Goal: Answer question/provide support: Share knowledge or assist other users

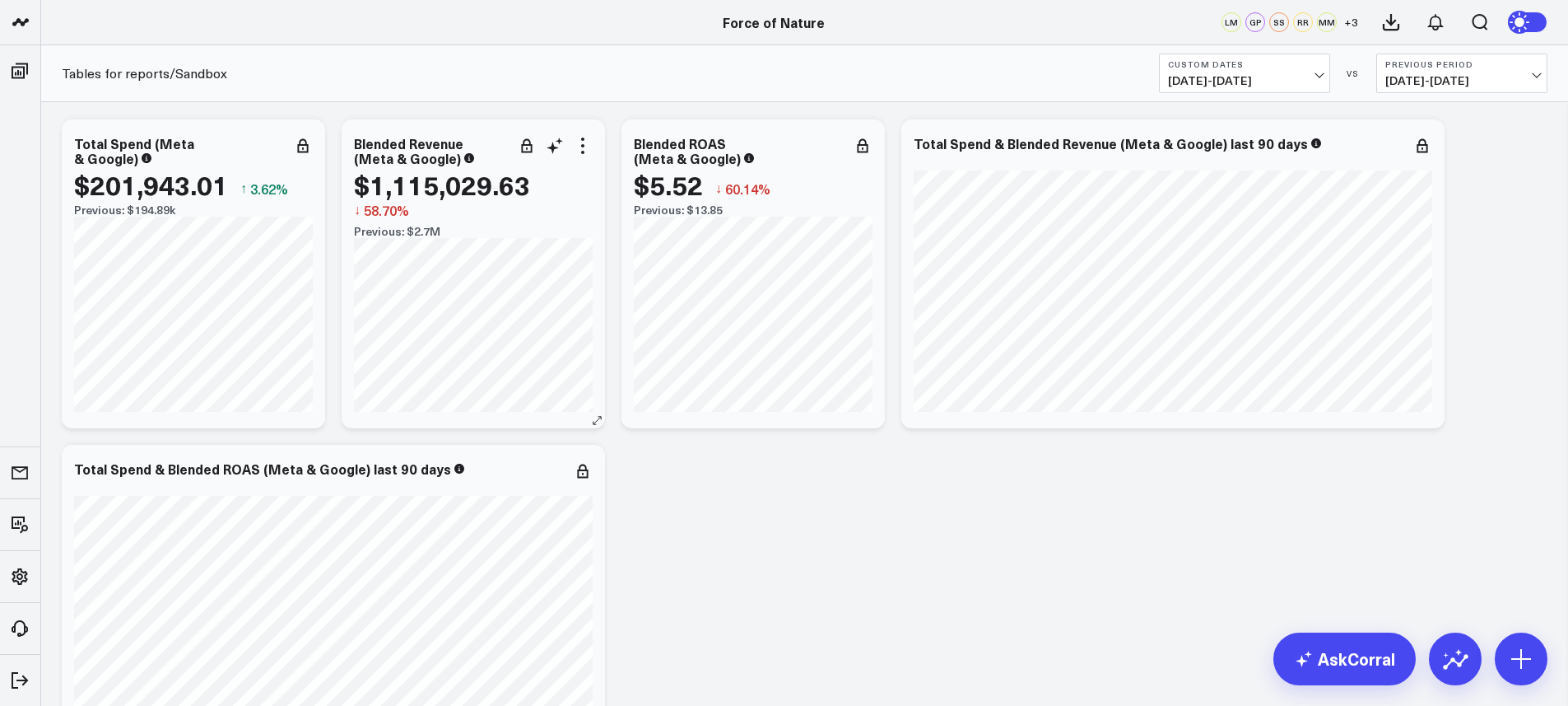
scroll to position [6, 0]
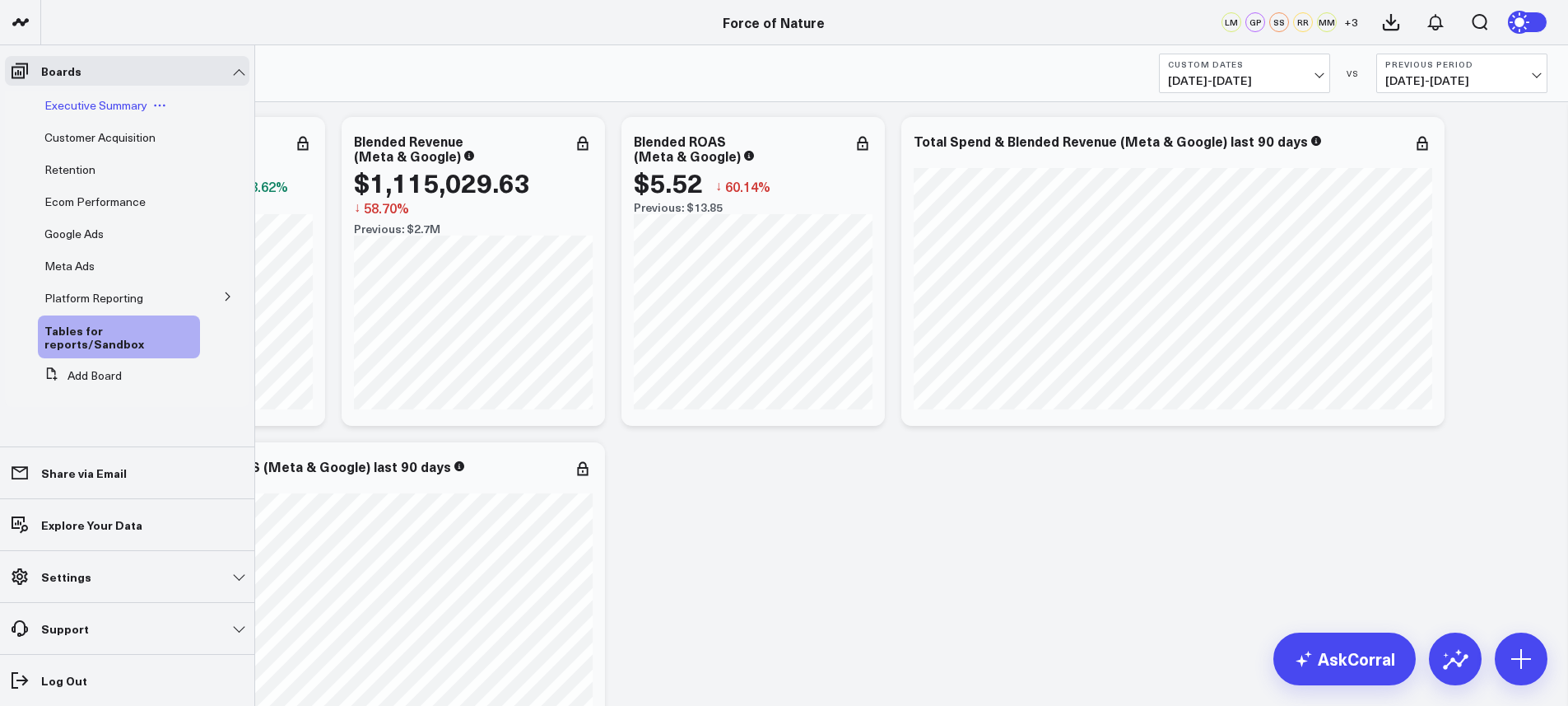
click at [72, 111] on span "Executive Summary" at bounding box center [95, 105] width 103 height 16
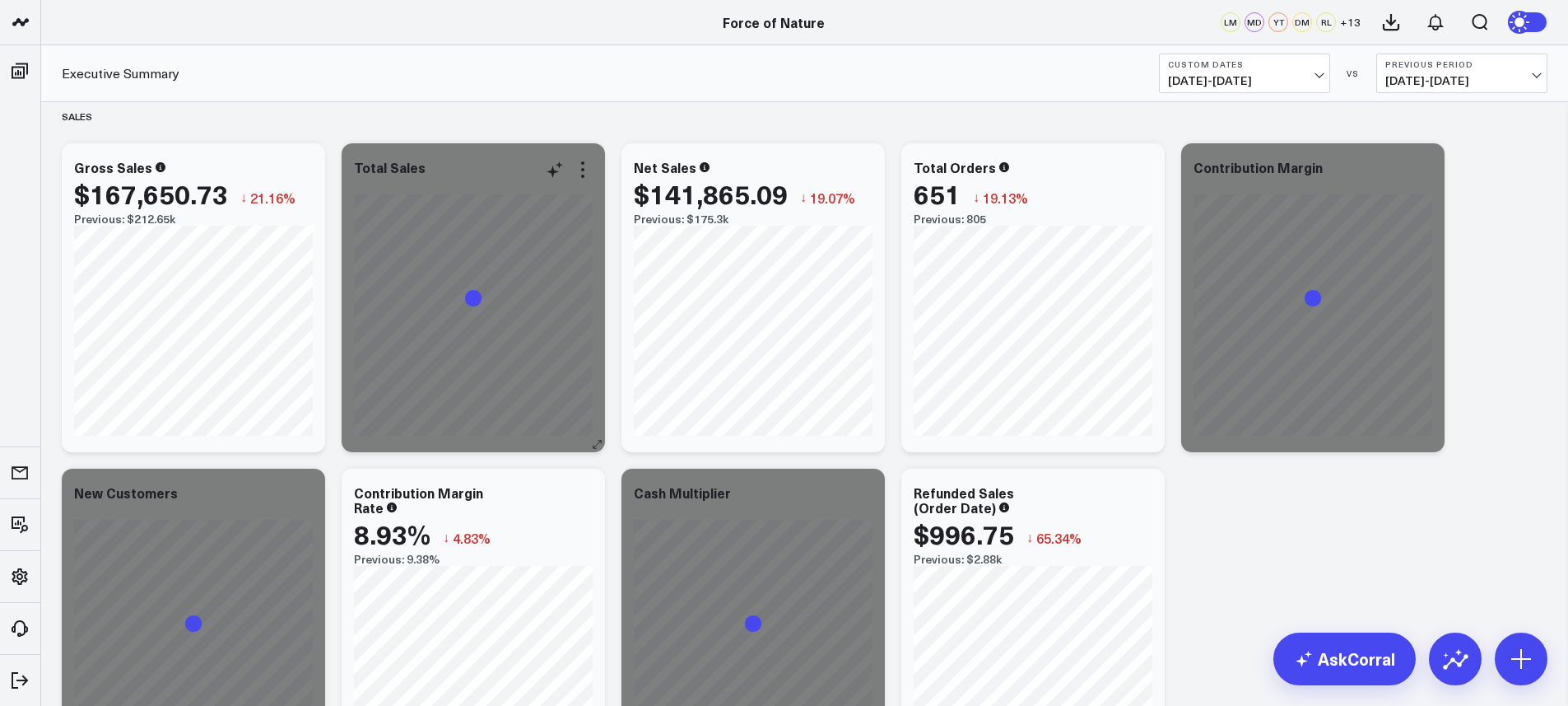
scroll to position [17, 0]
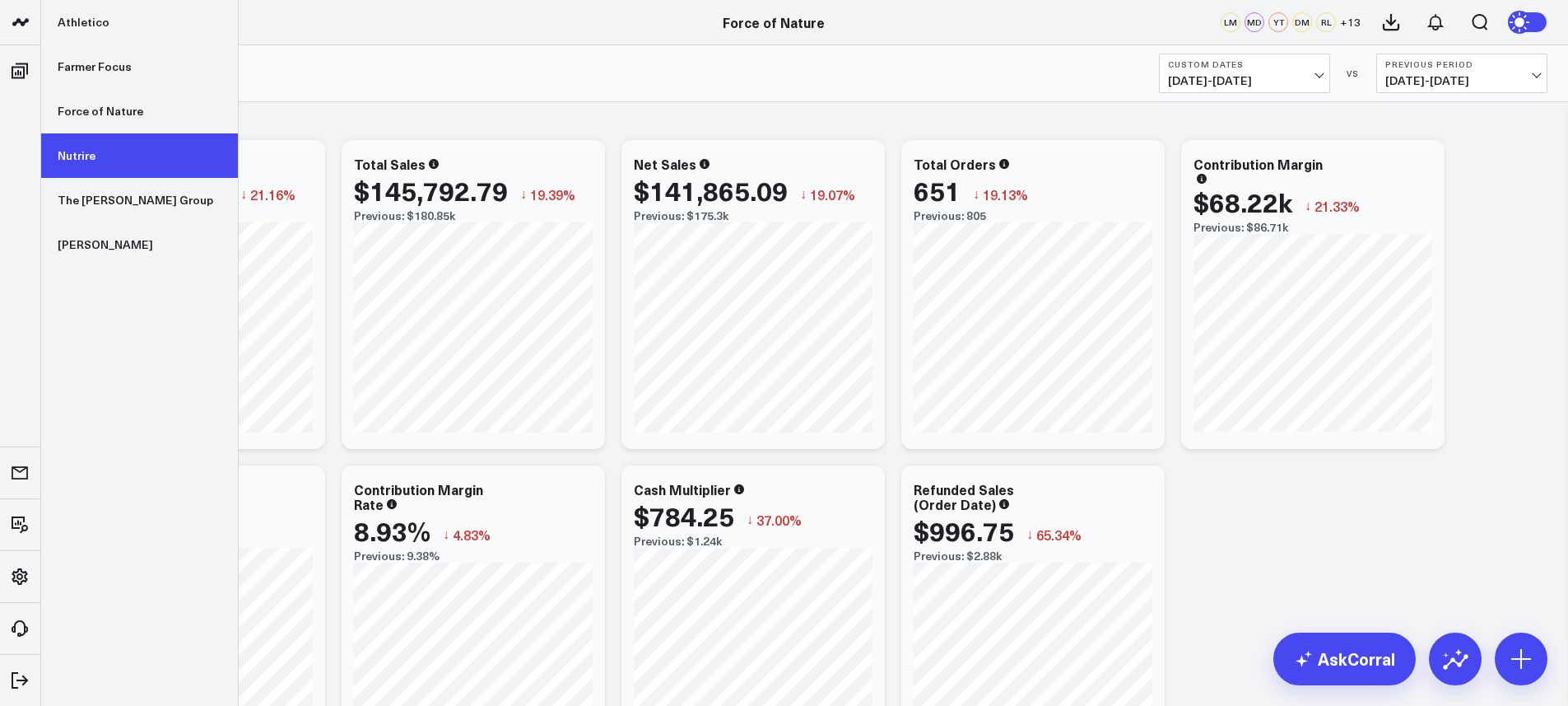
click at [103, 157] on link "Nutrire" at bounding box center [139, 155] width 197 height 44
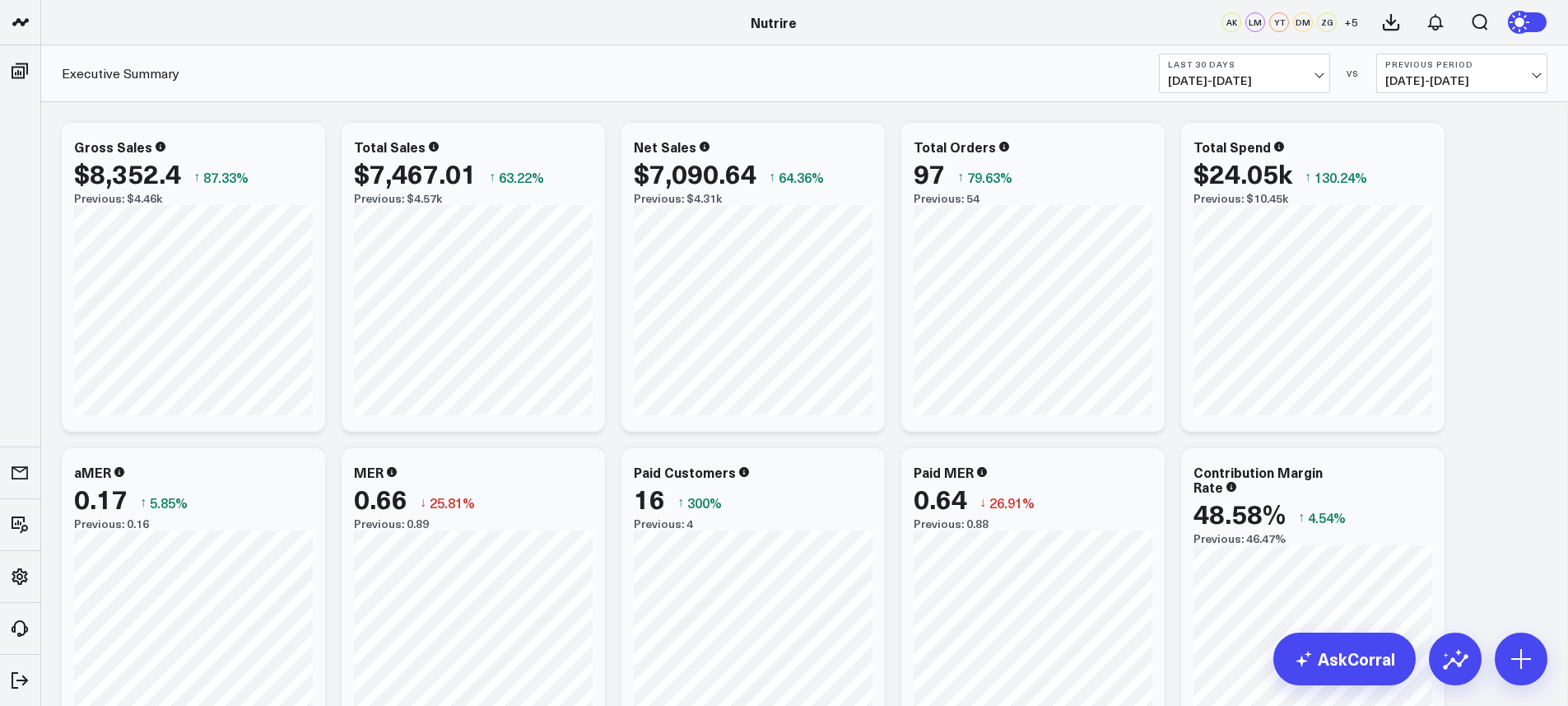
click at [1261, 67] on b "Last 30 Days" at bounding box center [1244, 64] width 153 height 10
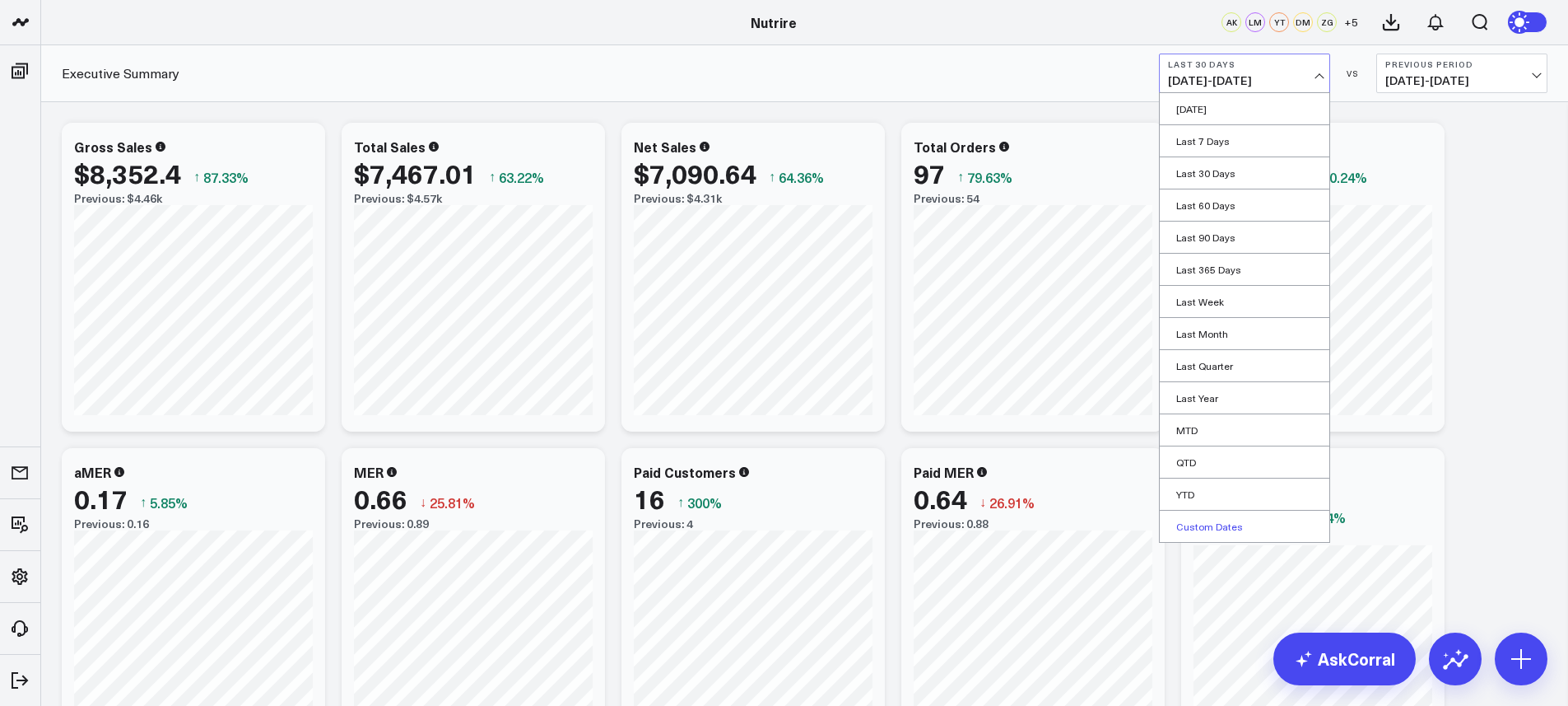
click at [1209, 524] on link "Custom Dates" at bounding box center [1245, 526] width 170 height 31
select select "8"
select select "2025"
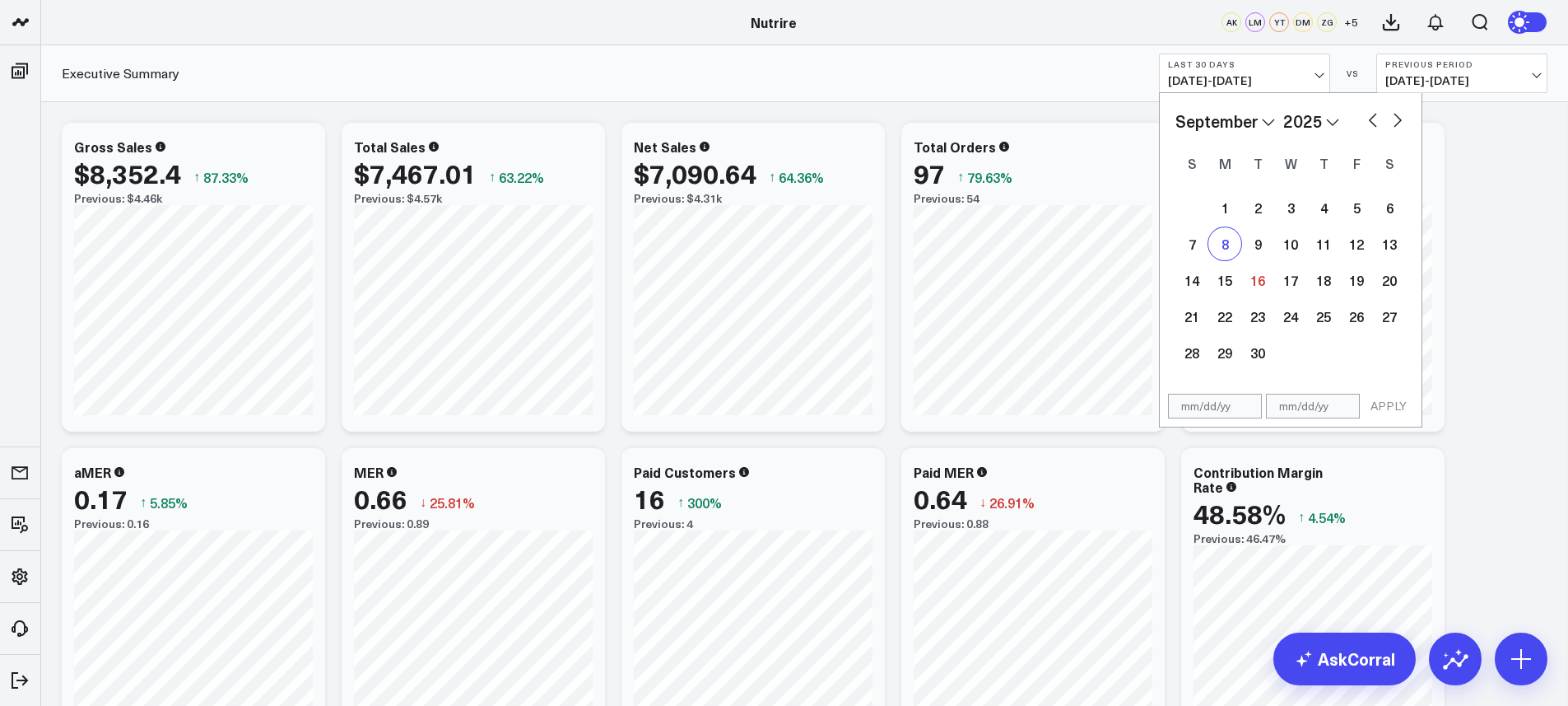
click at [1223, 254] on div "8" at bounding box center [1225, 243] width 33 height 33
type input "[DATE]"
select select "8"
select select "2025"
click at [1195, 283] on div "14" at bounding box center [1191, 280] width 33 height 33
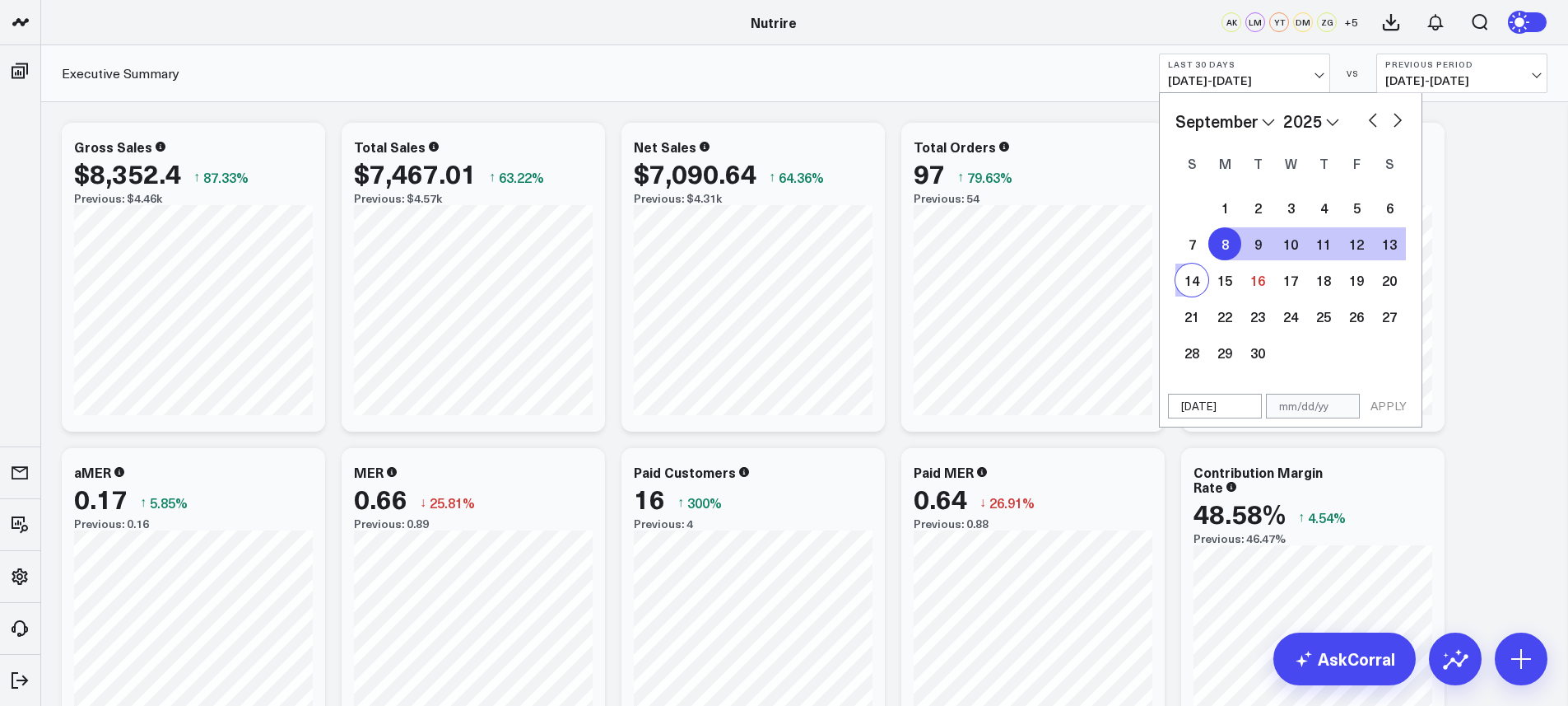
type input "[DATE]"
select select "8"
select select "2025"
click at [1395, 409] on button "APPLY" at bounding box center [1389, 406] width 49 height 25
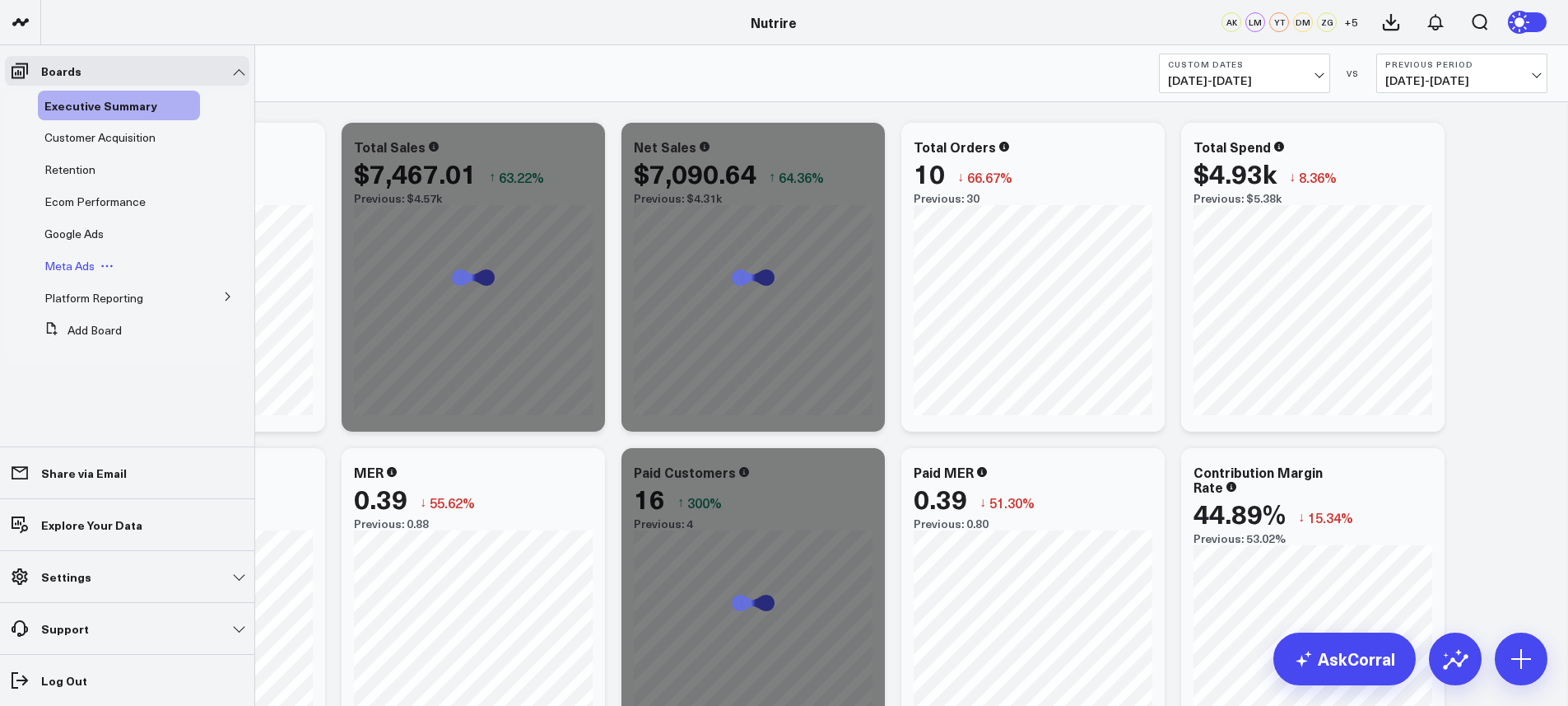
click at [77, 262] on span "Meta Ads" at bounding box center [69, 265] width 50 height 16
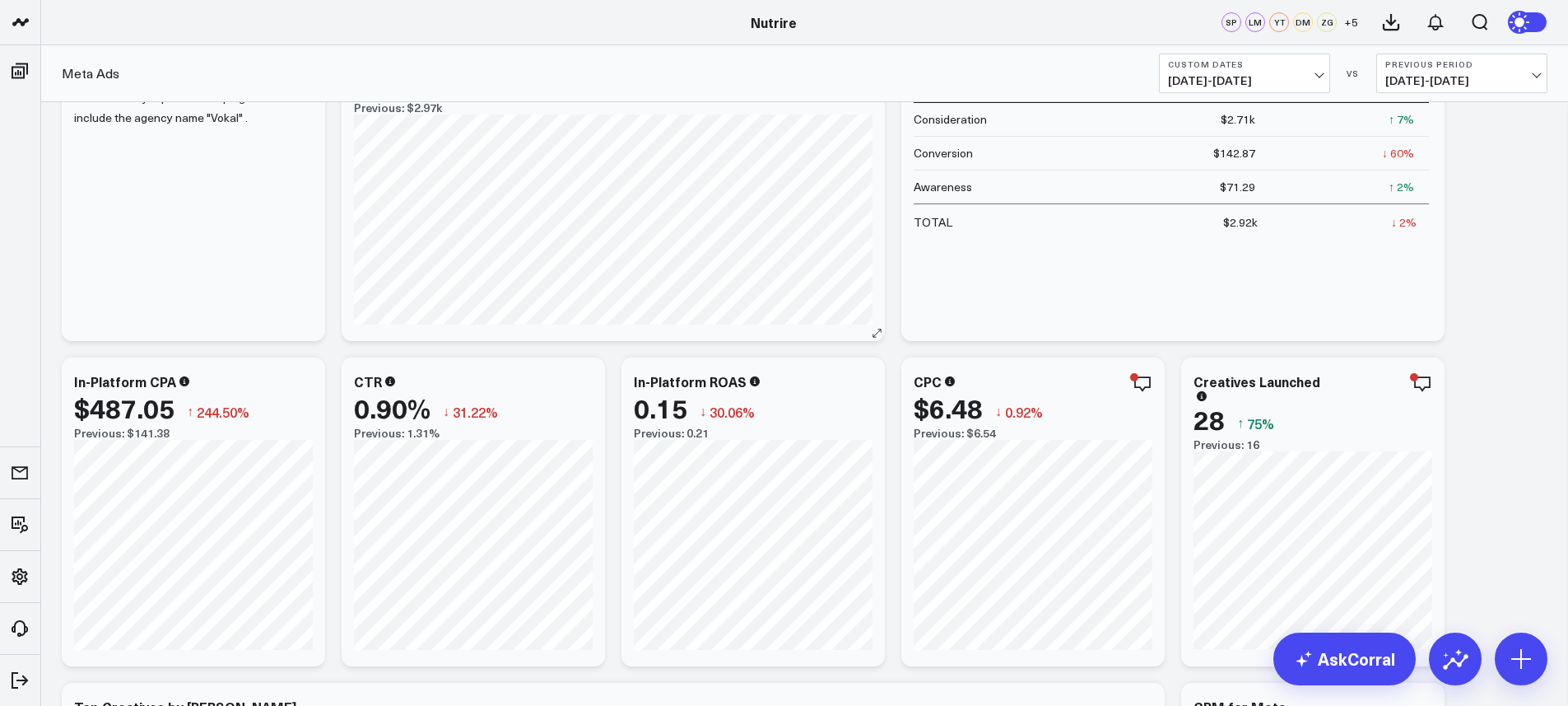
scroll to position [124, 0]
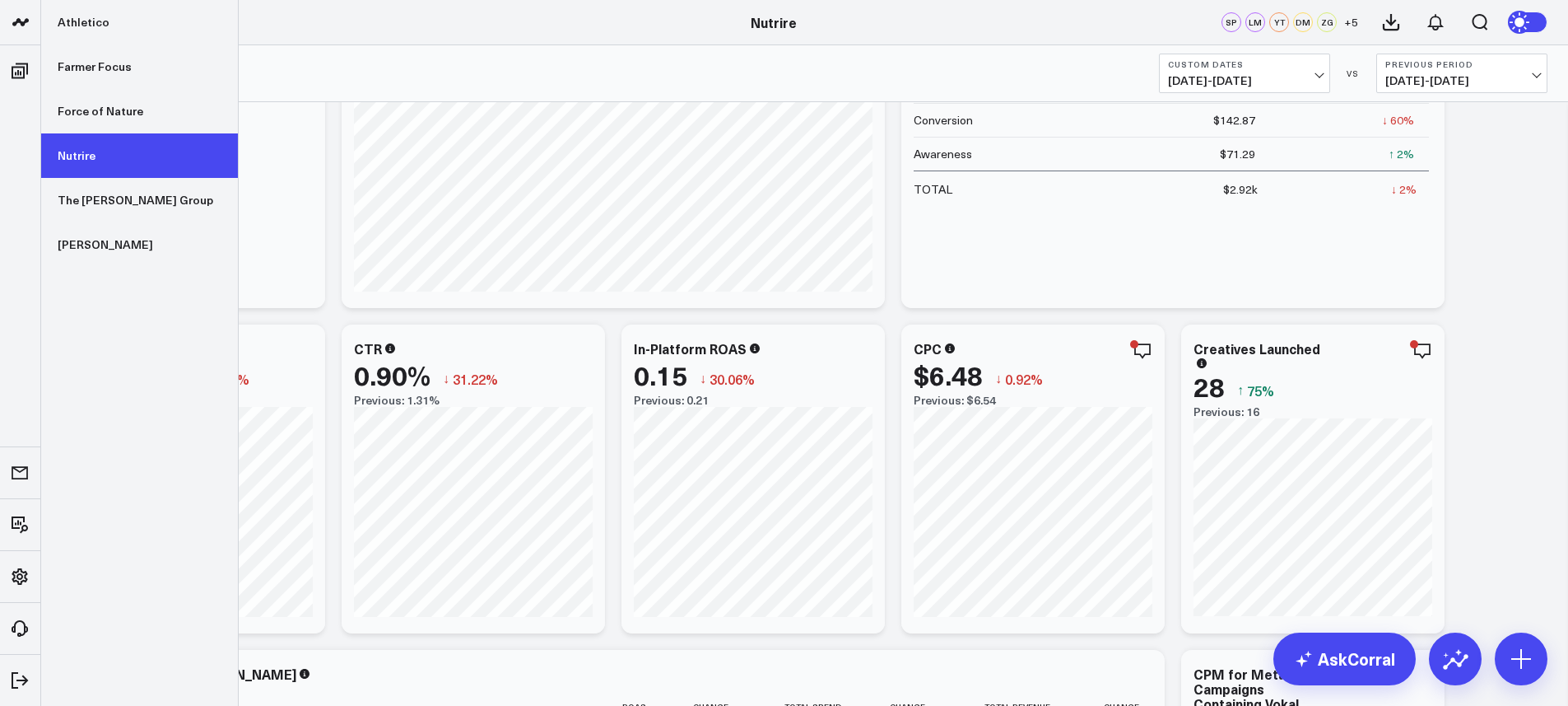
click at [90, 146] on link "Nutrire" at bounding box center [139, 155] width 197 height 44
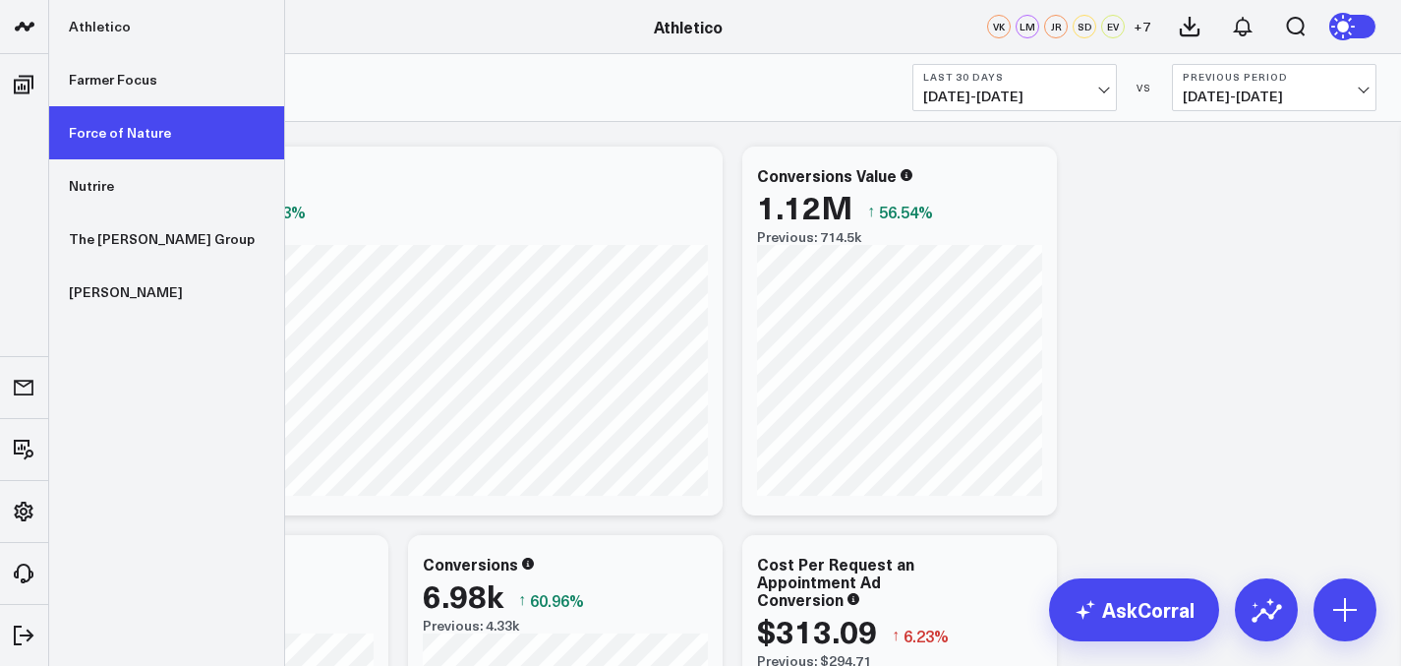
click at [114, 131] on link "Force of Nature" at bounding box center [166, 132] width 235 height 53
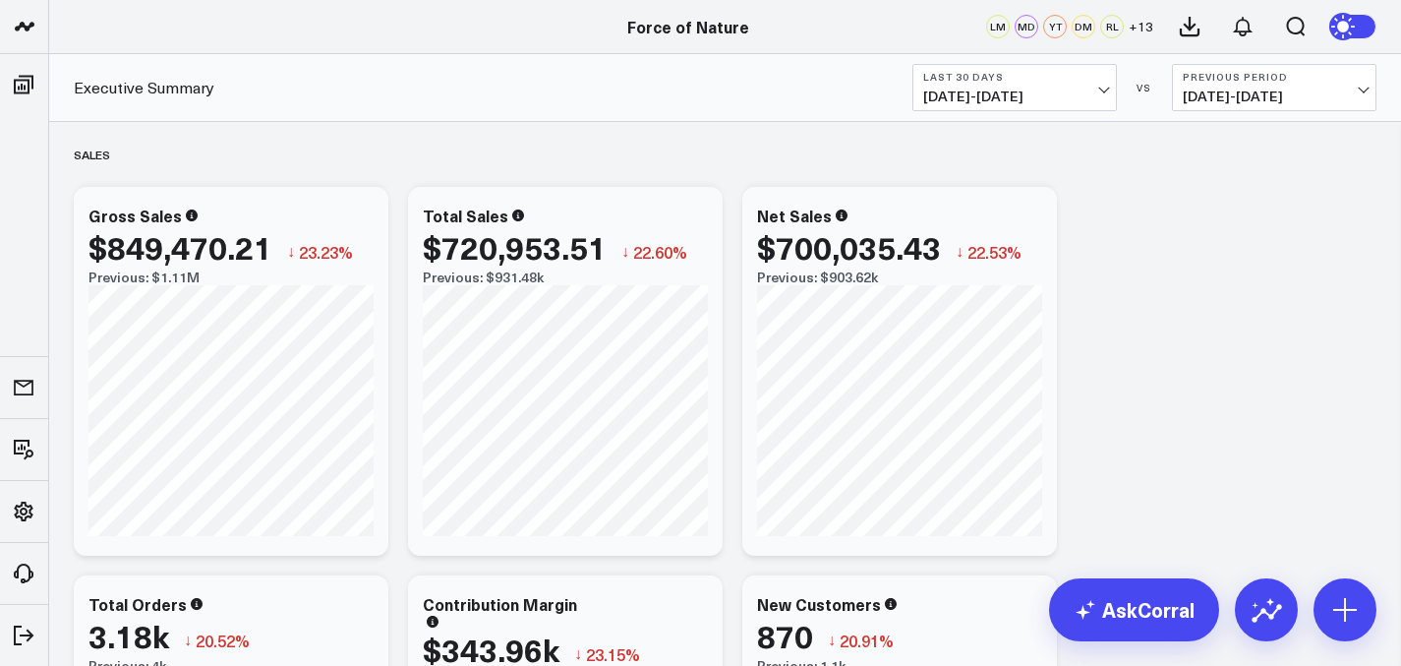
click at [1001, 82] on b "Last 30 Days" at bounding box center [1014, 77] width 183 height 12
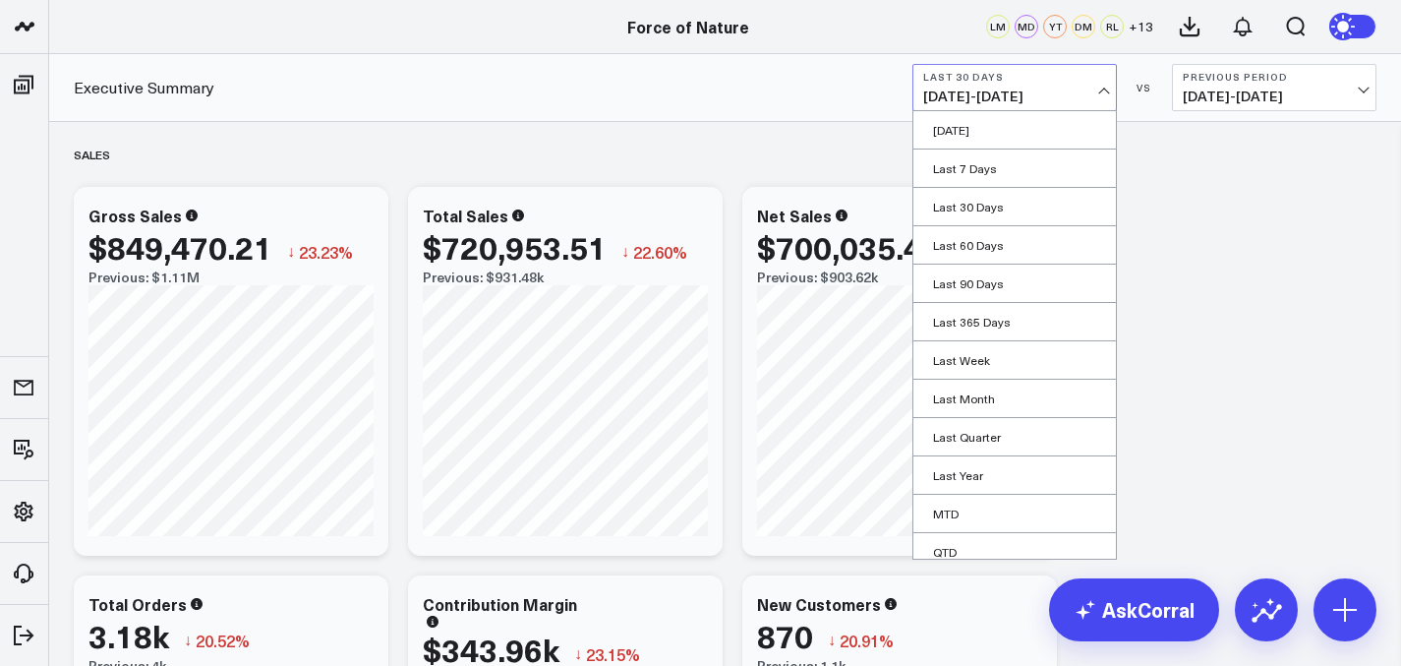
click at [1001, 82] on b "Last 30 Days" at bounding box center [1014, 77] width 183 height 12
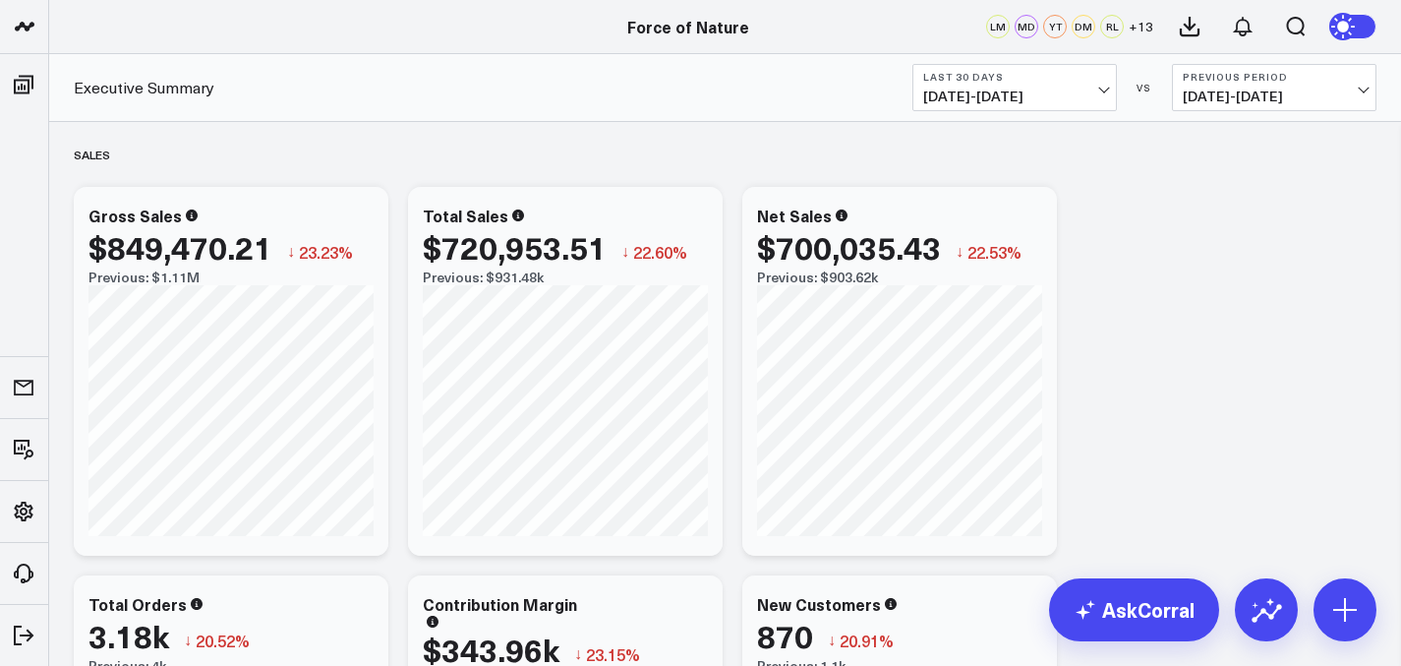
click at [1074, 115] on div "Executive Summary Last 30 Days 08/17/25 - 09/15/25 VS Previous Period 07/18/25 …" at bounding box center [725, 88] width 1352 height 68
click at [1074, 90] on span "[DATE] - [DATE]" at bounding box center [1014, 97] width 183 height 16
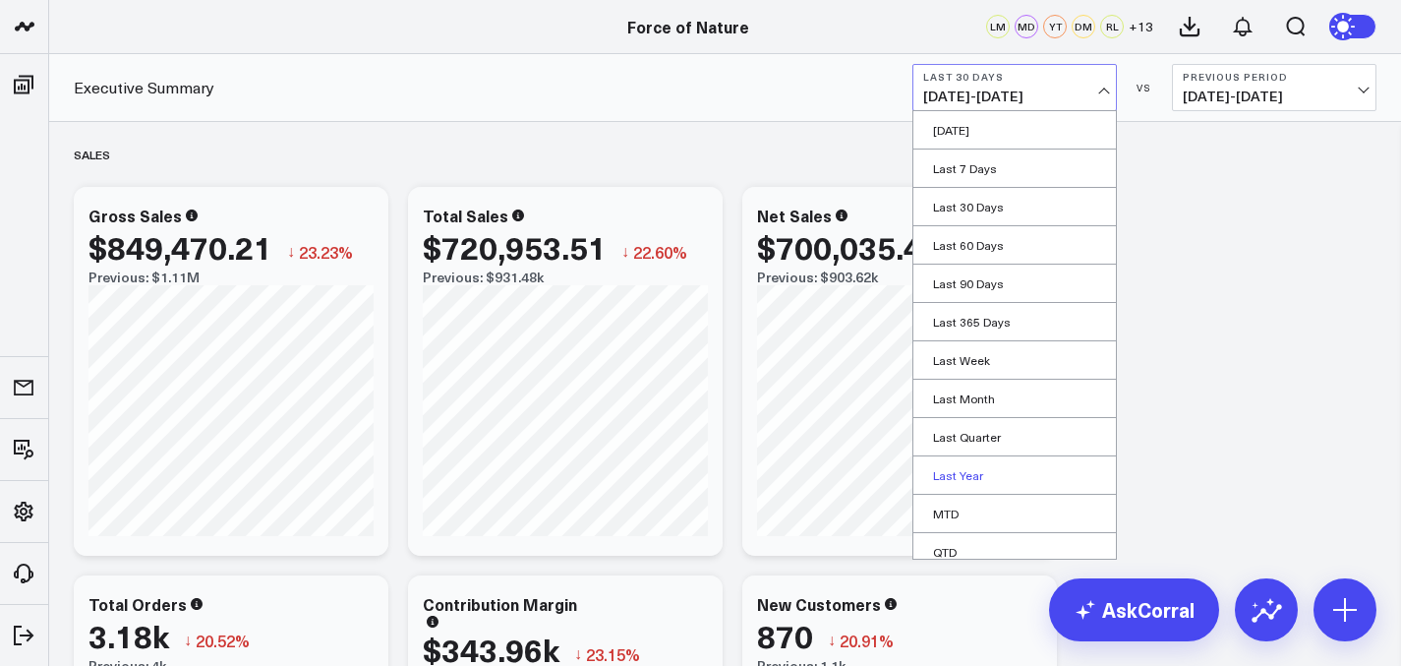
scroll to position [89, 0]
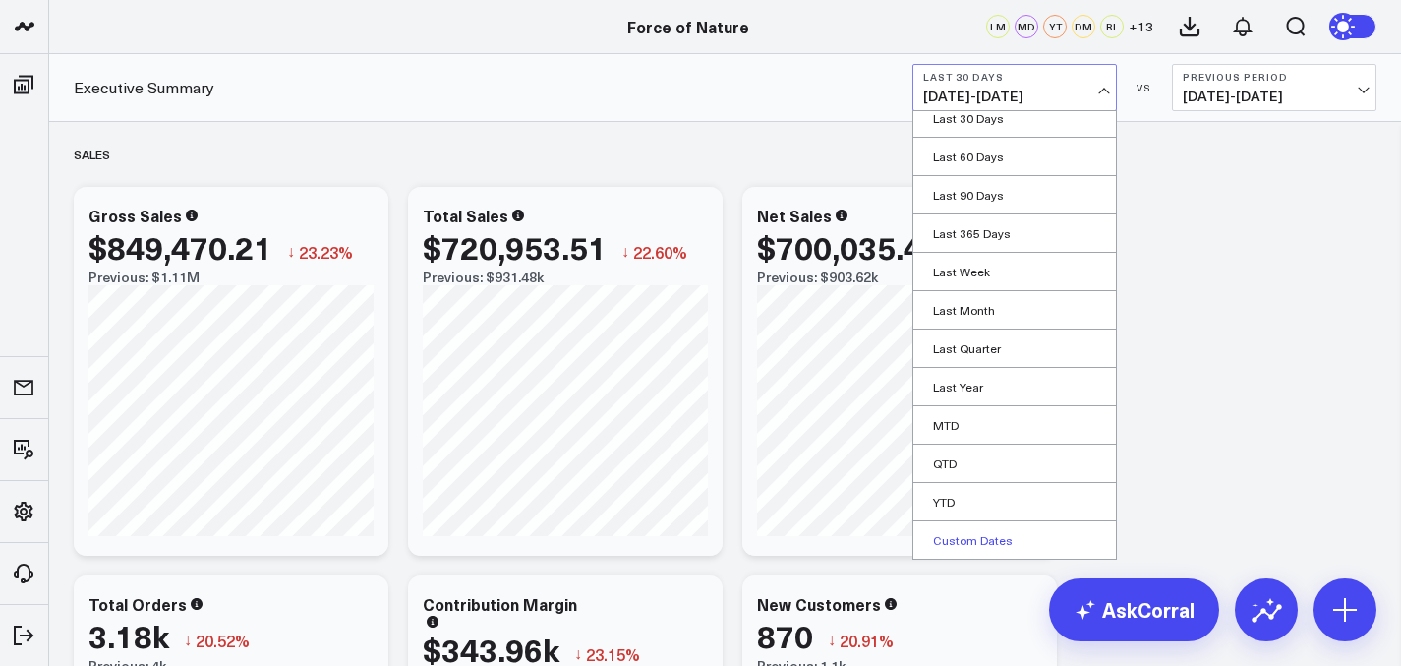
click at [974, 532] on link "Custom Dates" at bounding box center [1015, 539] width 203 height 37
select select "8"
select select "2025"
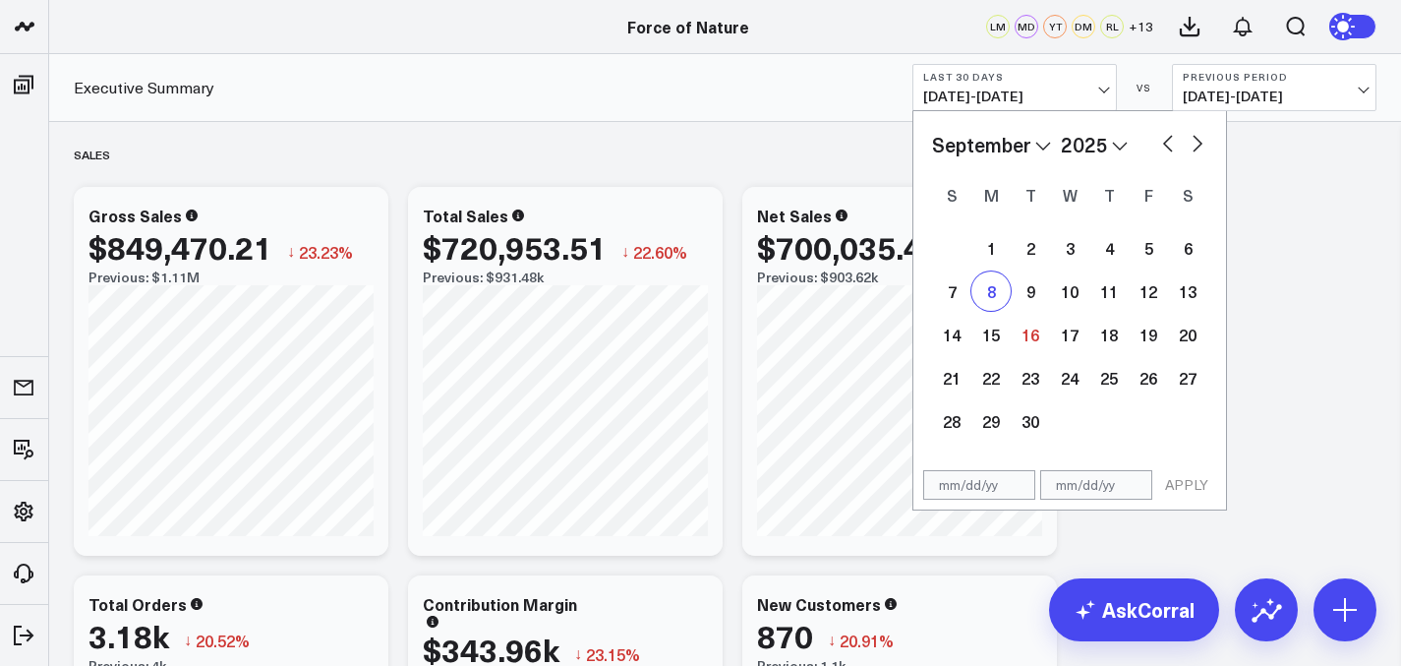
click at [992, 293] on div "8" at bounding box center [991, 290] width 39 height 39
type input "[DATE]"
select select "8"
select select "2025"
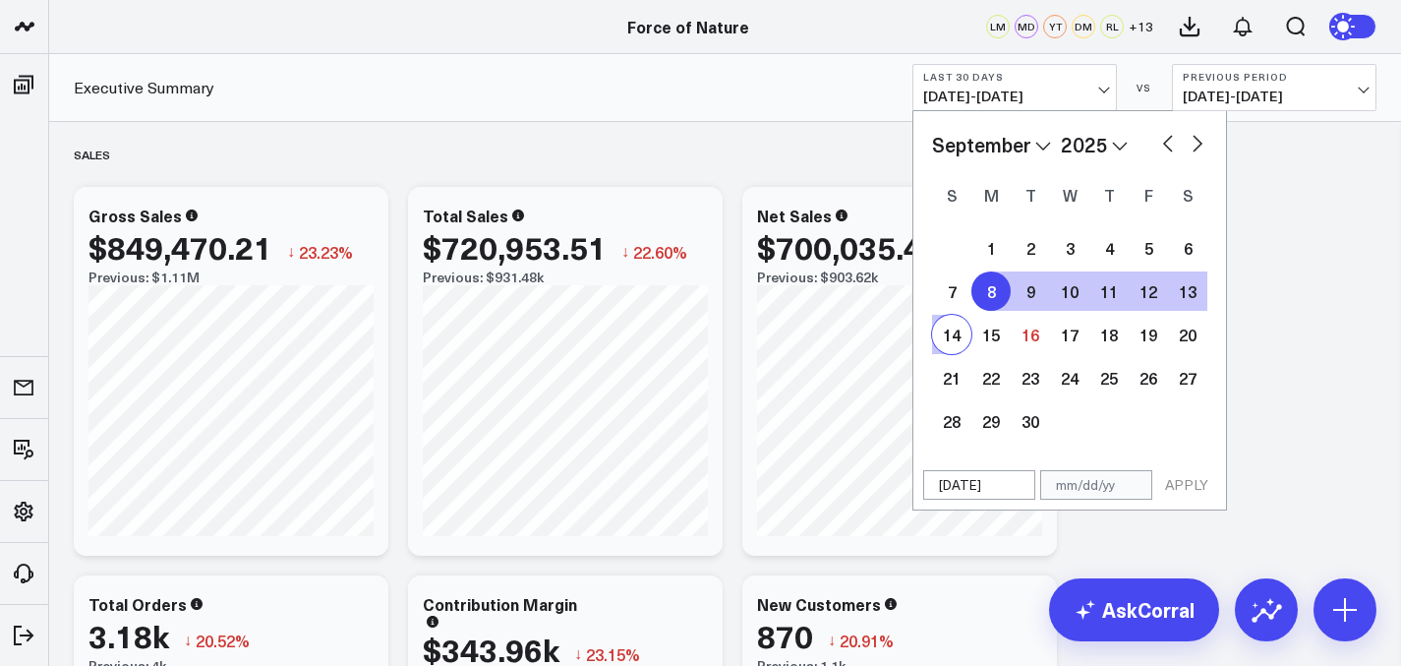
click at [970, 326] on div "1 2 3 4 5 6 7 8 9 10 11 12 13 14 15 16 17 18 19 20 21 22 23 24 25 26 27 28 29 30" at bounding box center [1069, 334] width 275 height 216
click at [949, 338] on div "14" at bounding box center [951, 334] width 39 height 39
type input "[DATE]"
select select "8"
select select "2025"
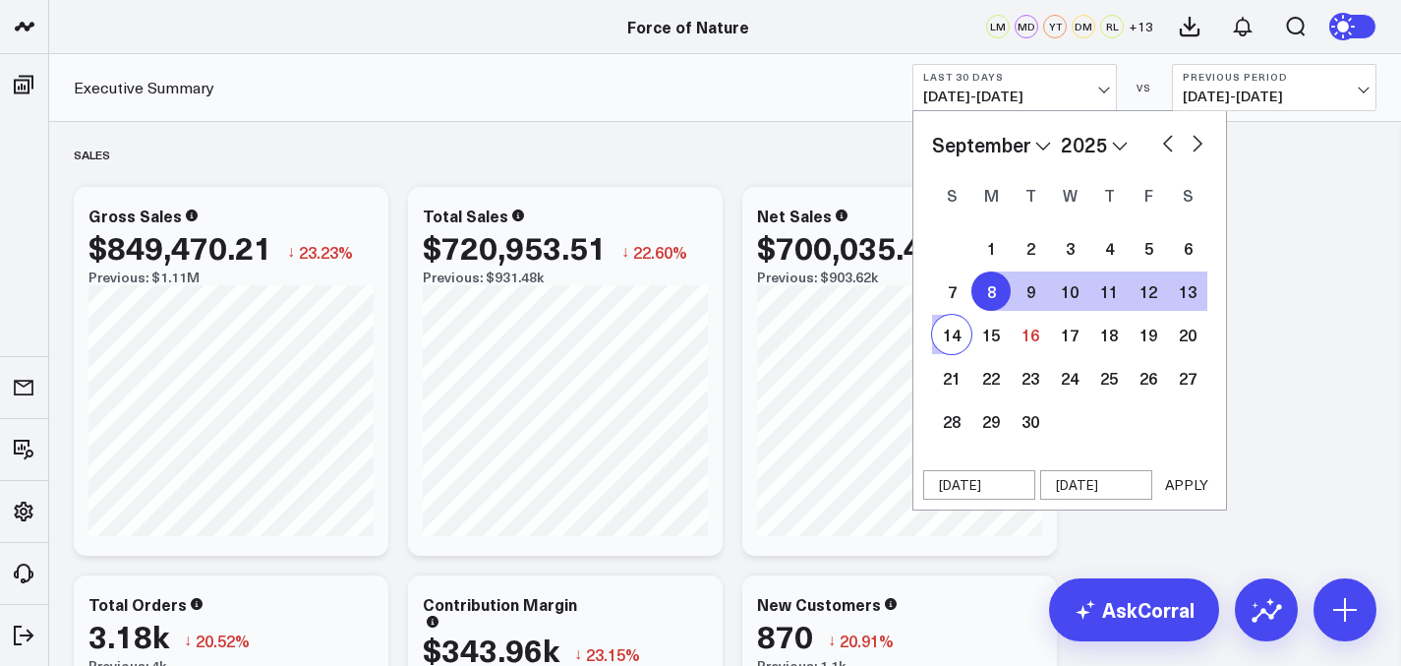
click at [1201, 486] on button "APPLY" at bounding box center [1187, 485] width 59 height 30
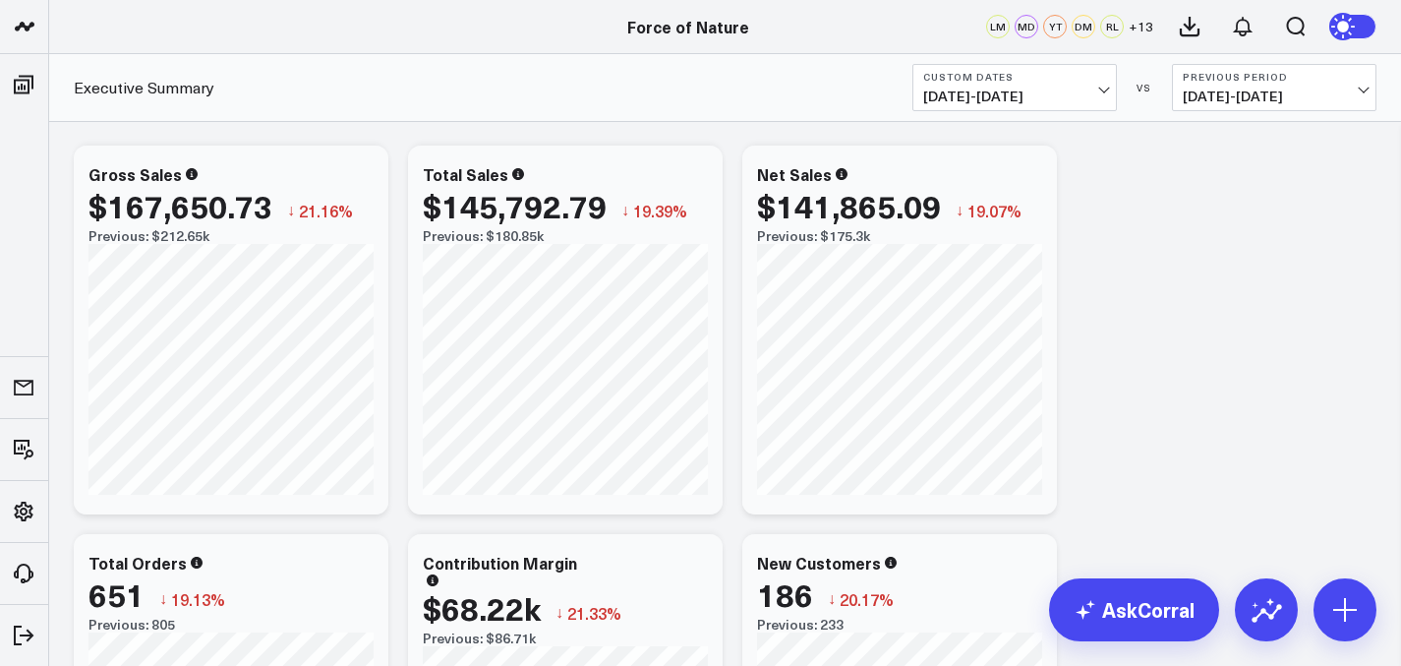
scroll to position [42, 0]
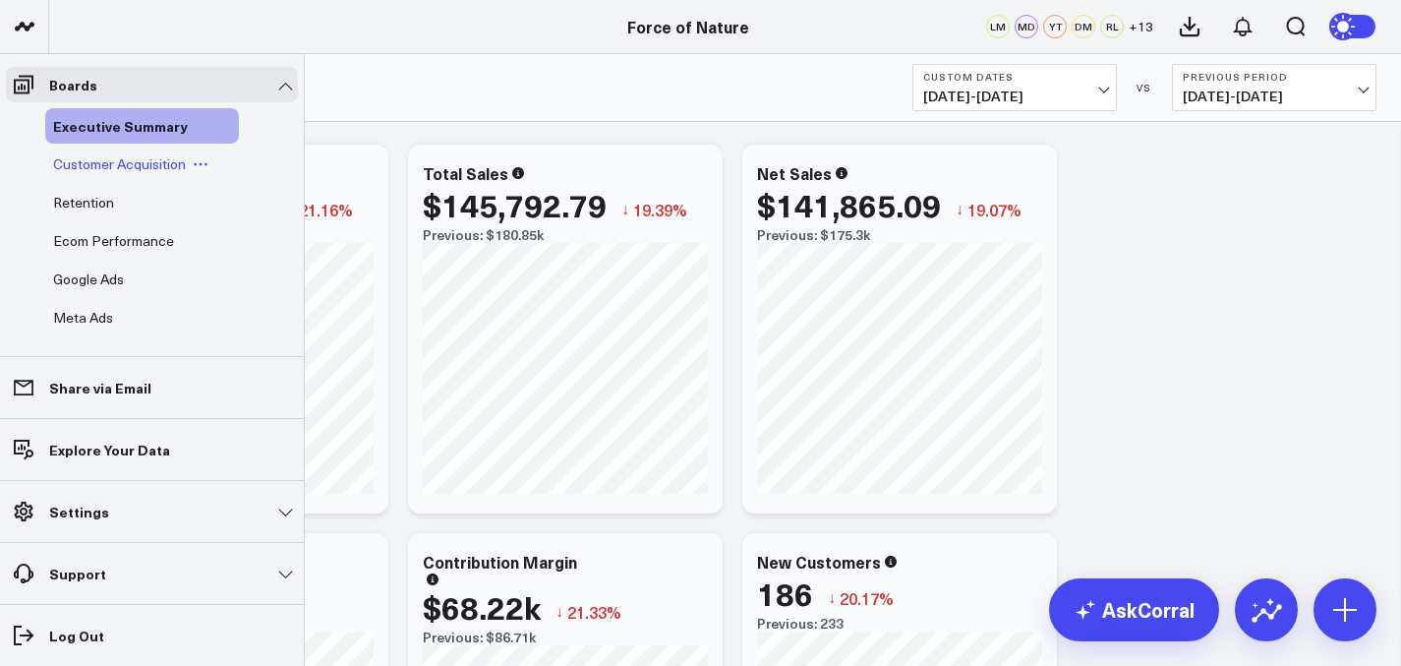
click at [85, 166] on span "Customer Acquisition" at bounding box center [119, 163] width 133 height 19
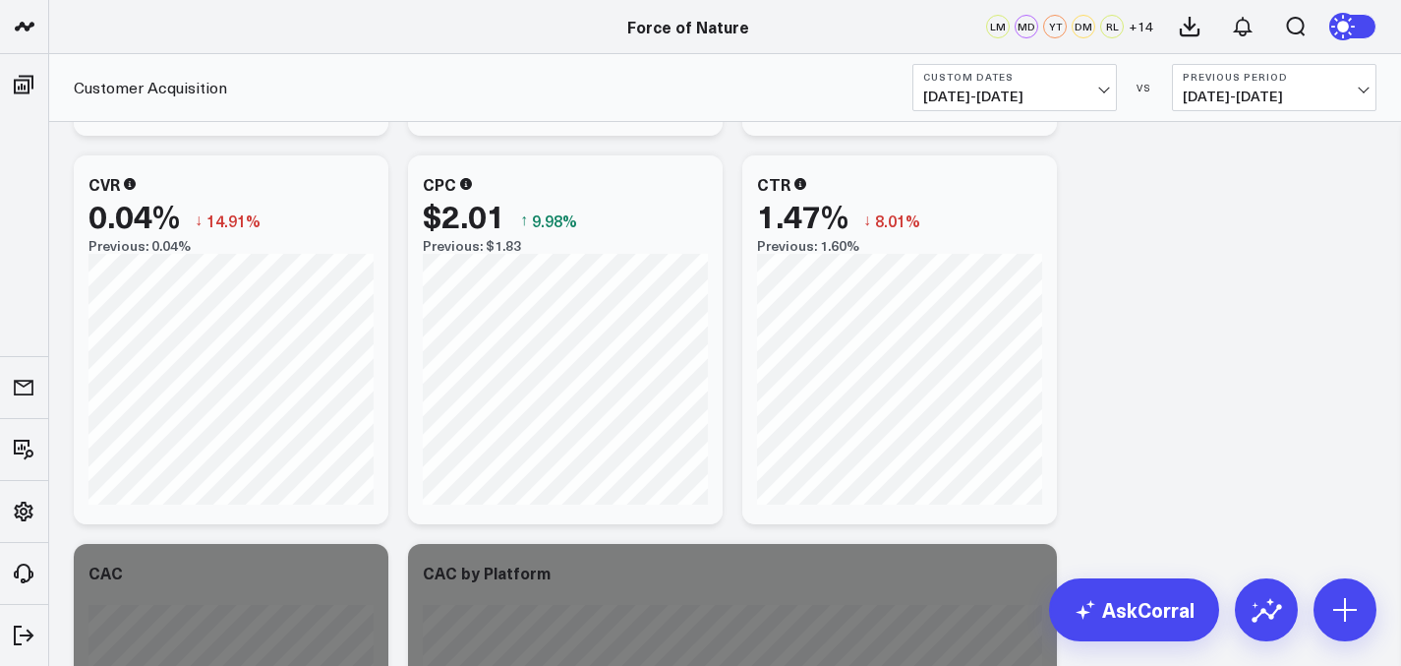
scroll to position [450, 0]
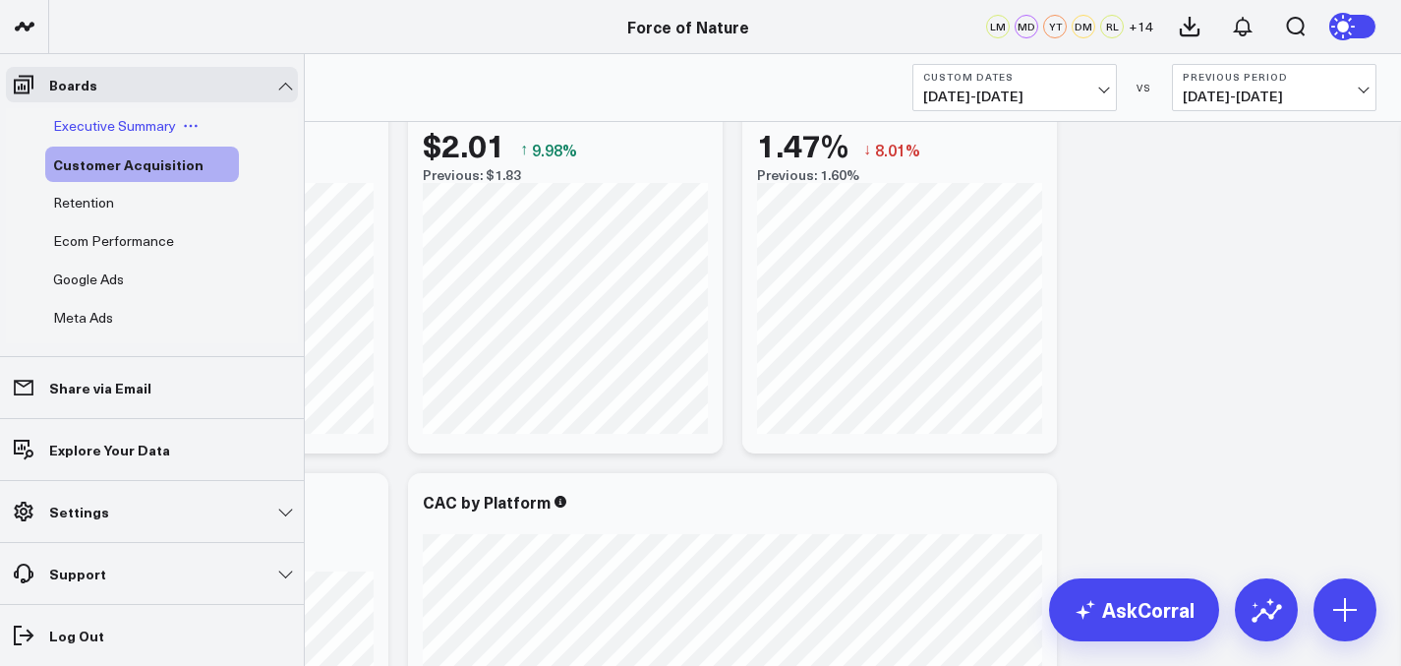
click at [81, 124] on span "Executive Summary" at bounding box center [114, 125] width 123 height 19
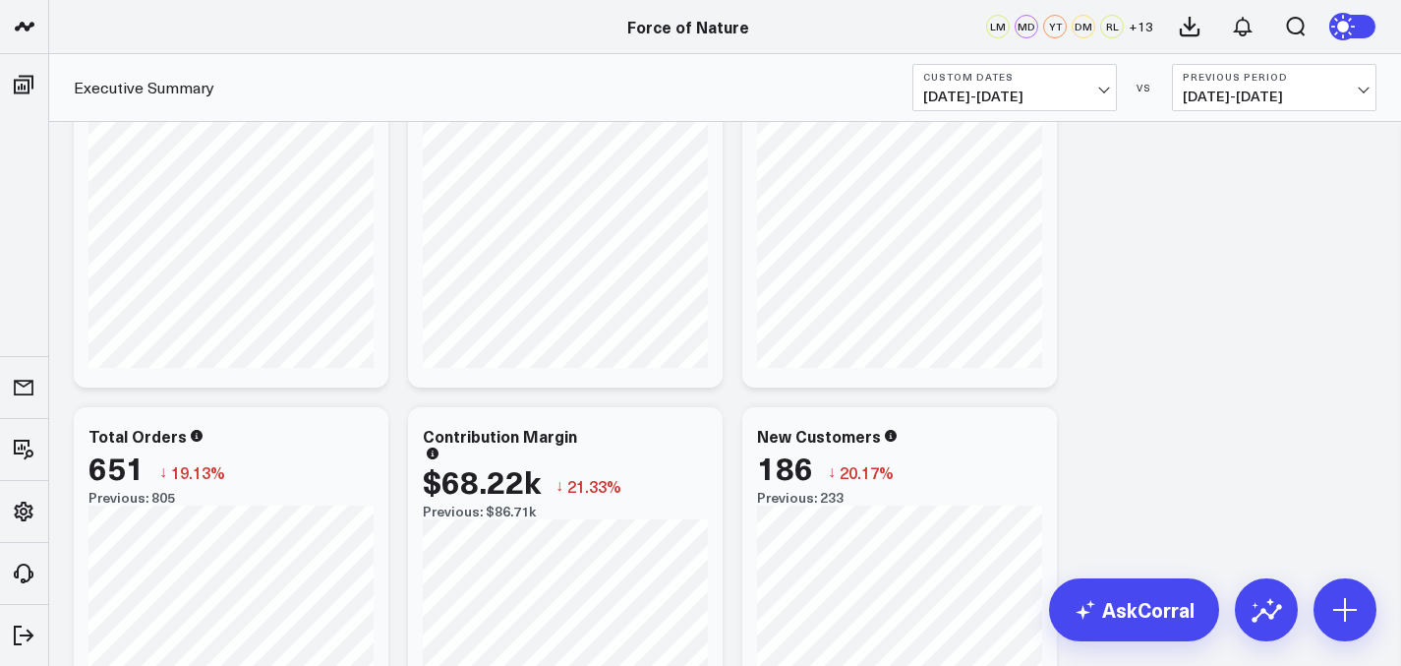
scroll to position [349, 0]
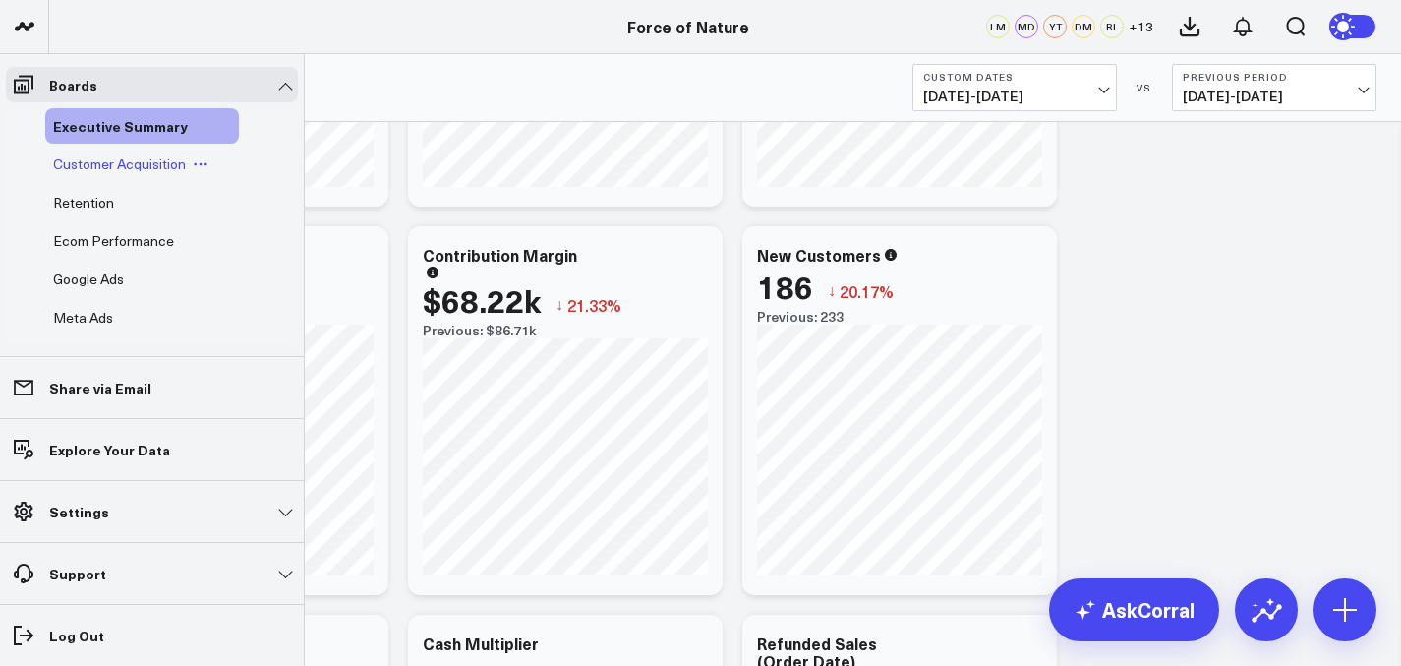
click at [78, 168] on span "Customer Acquisition" at bounding box center [119, 163] width 133 height 19
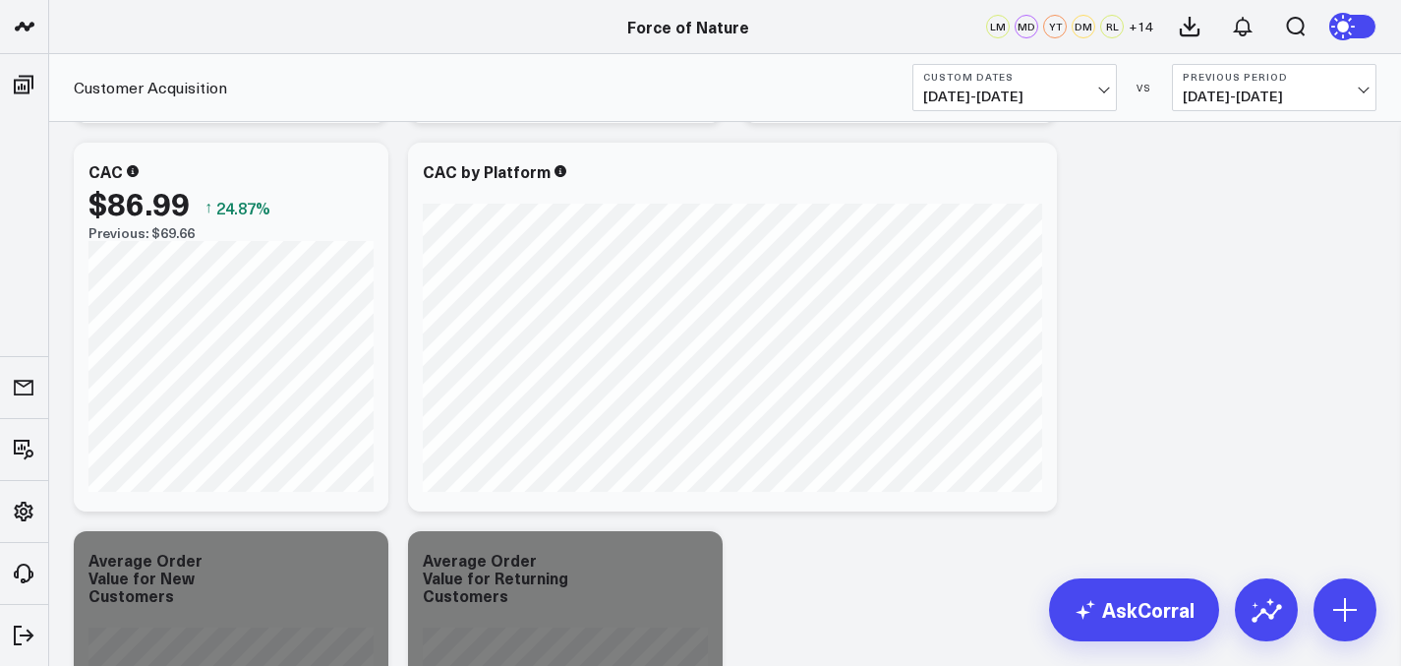
scroll to position [1112, 0]
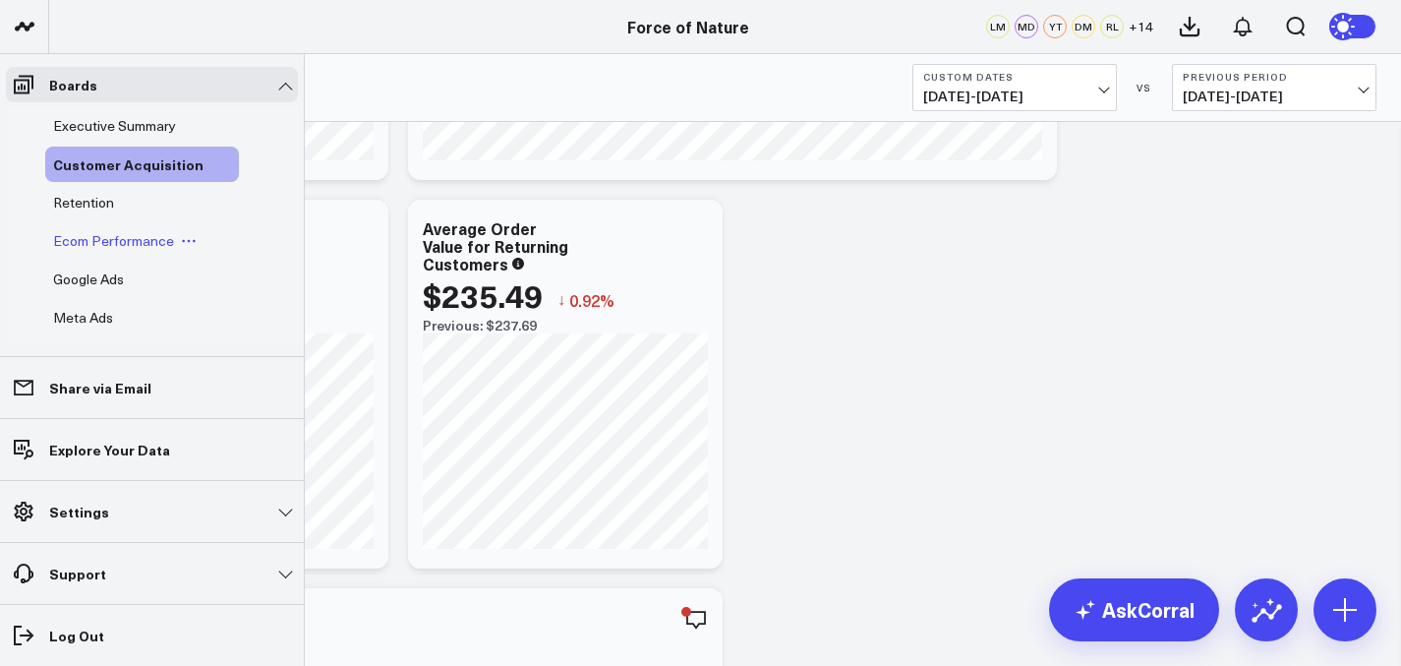
click at [106, 238] on span "Ecom Performance" at bounding box center [113, 240] width 121 height 19
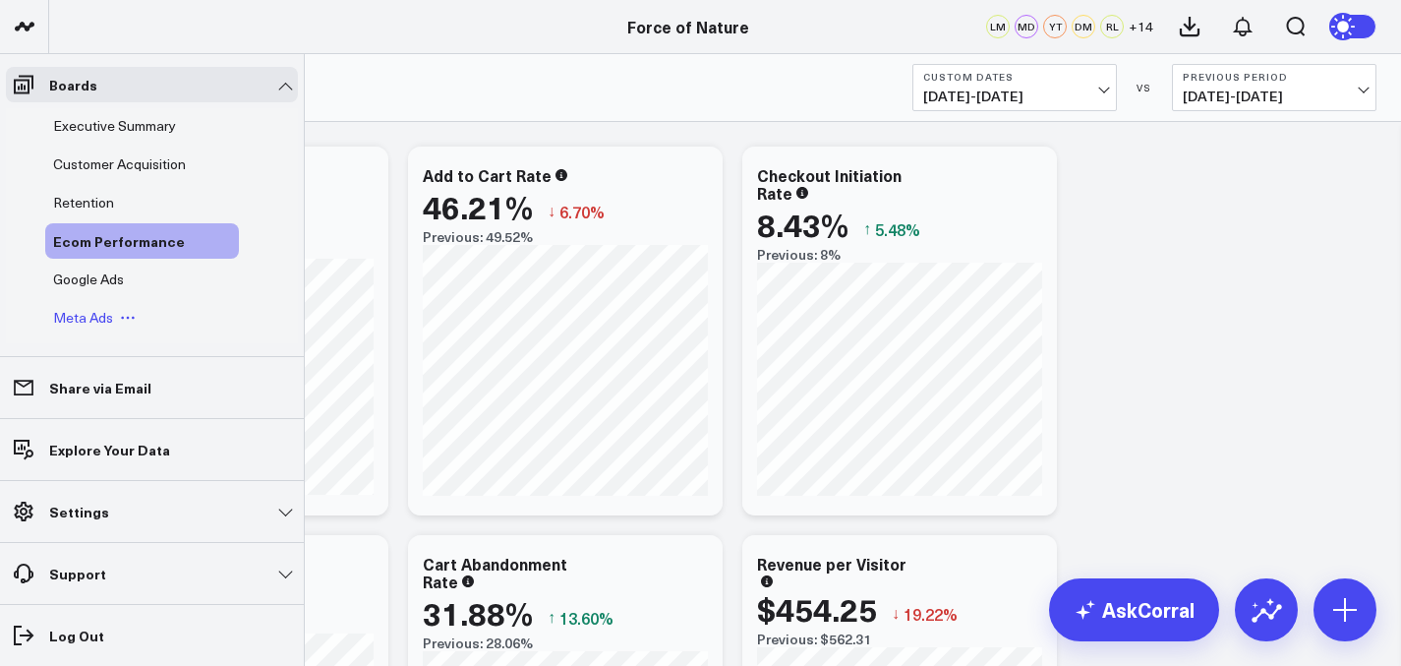
click at [96, 323] on span "Meta Ads" at bounding box center [83, 317] width 60 height 19
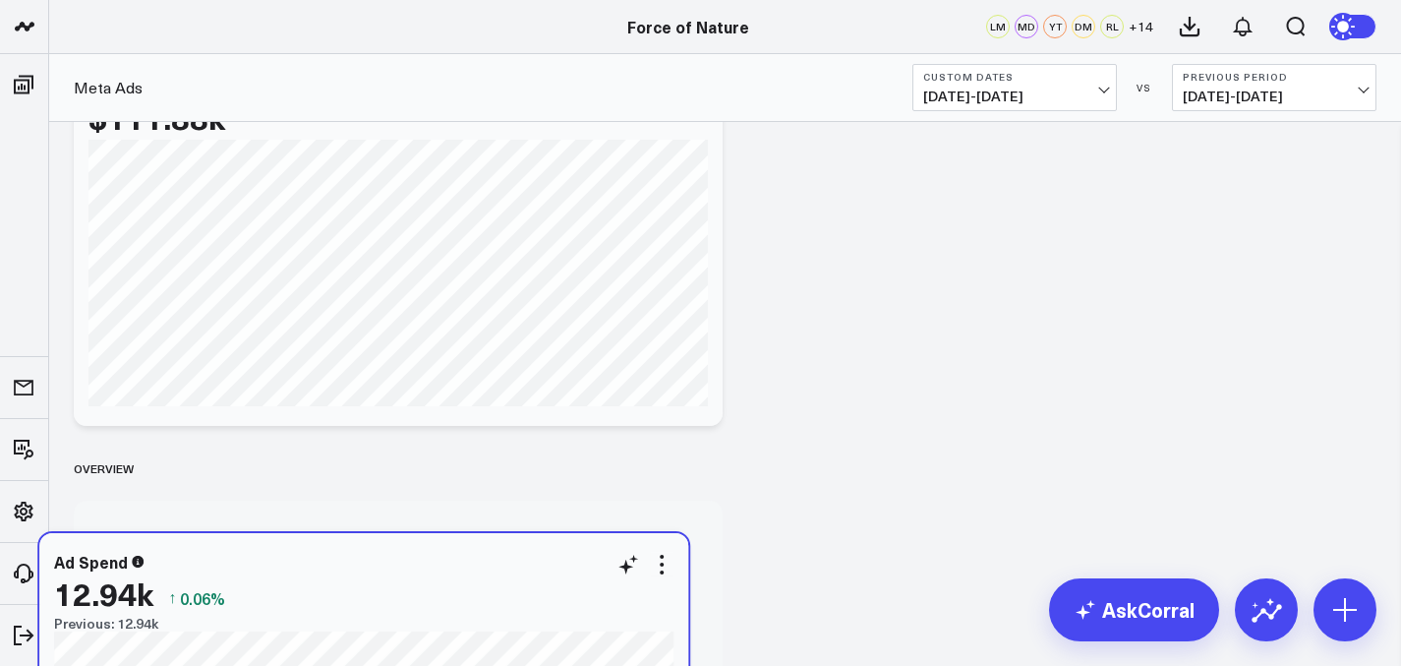
scroll to position [871, 0]
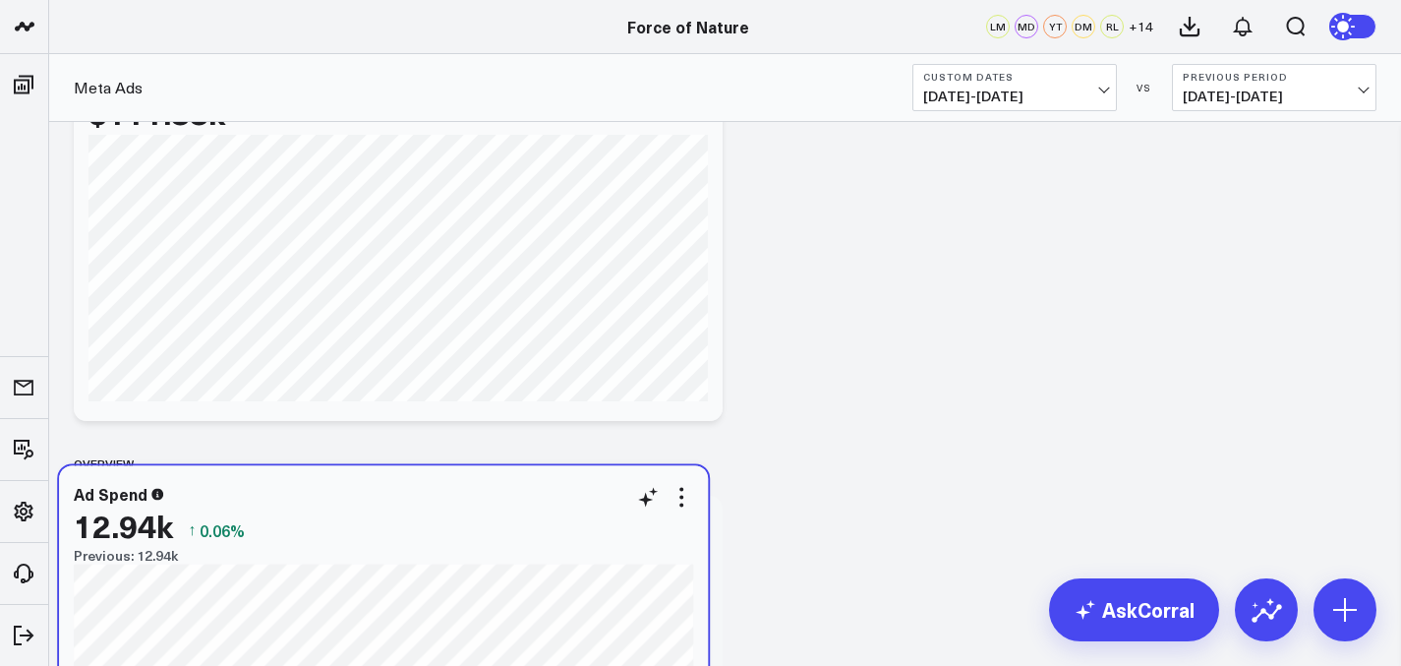
drag, startPoint x: 425, startPoint y: 529, endPoint x: 409, endPoint y: 545, distance: 22.3
click at [409, 548] on div "Previous: 12.94k" at bounding box center [384, 556] width 620 height 16
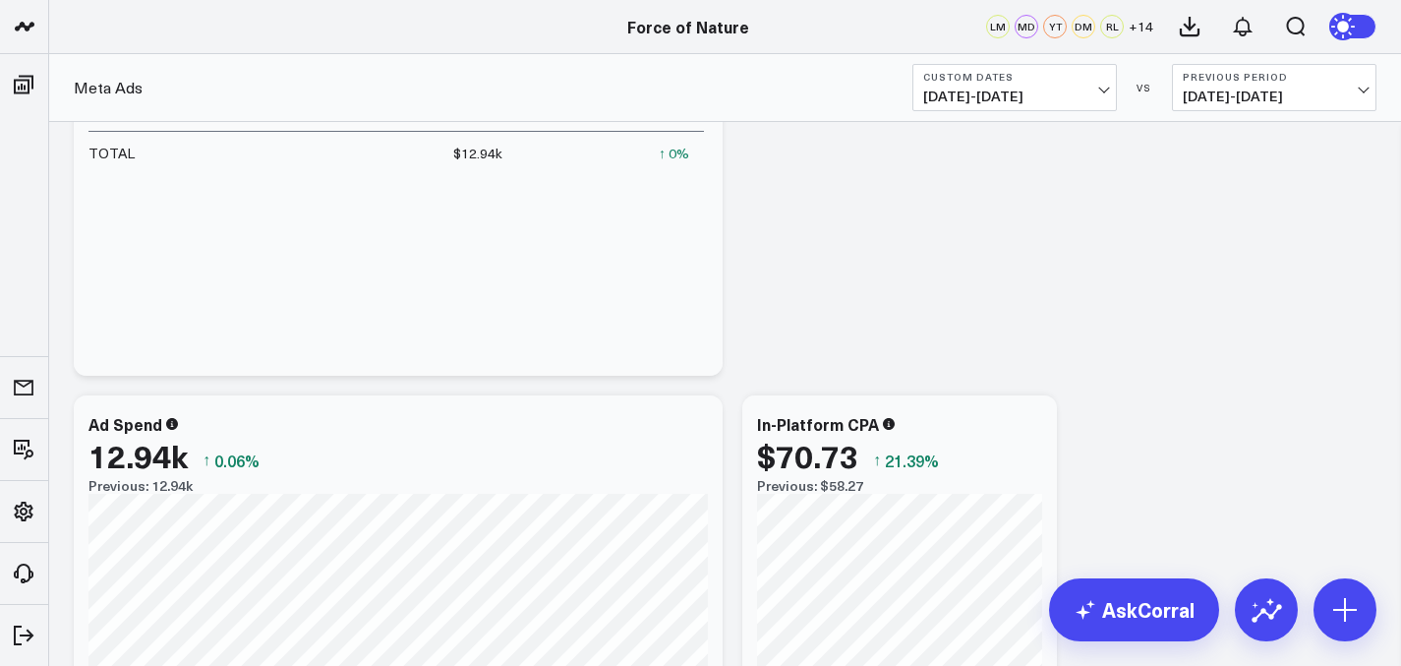
scroll to position [1346, 0]
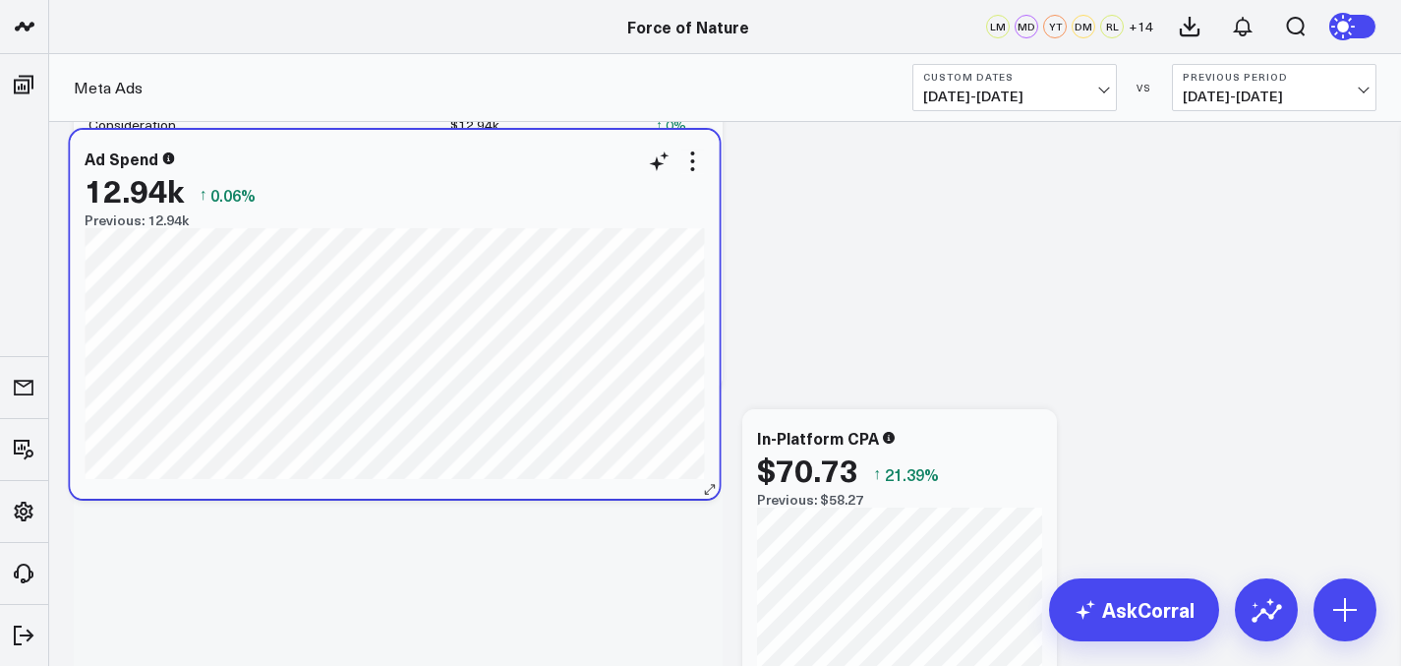
drag, startPoint x: 427, startPoint y: 500, endPoint x: 423, endPoint y: 196, distance: 303.9
click at [423, 212] on div "Previous: 12.94k" at bounding box center [395, 220] width 620 height 16
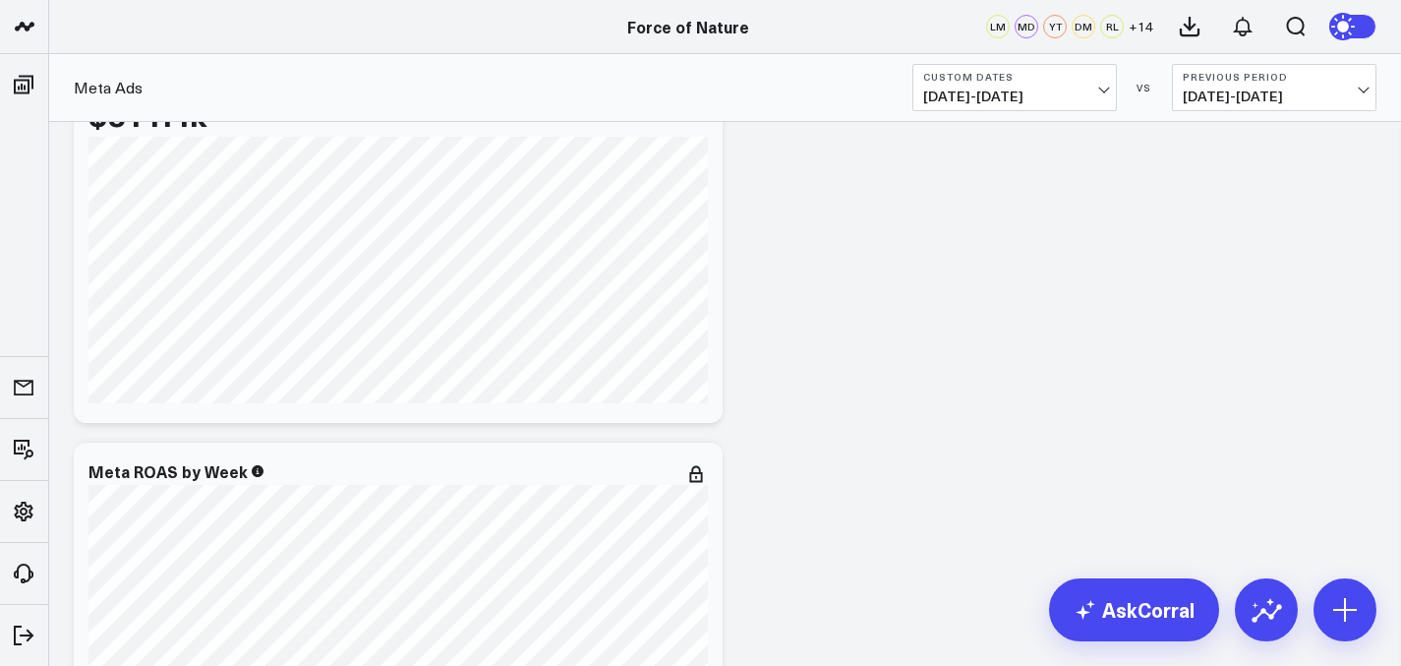
scroll to position [0, 0]
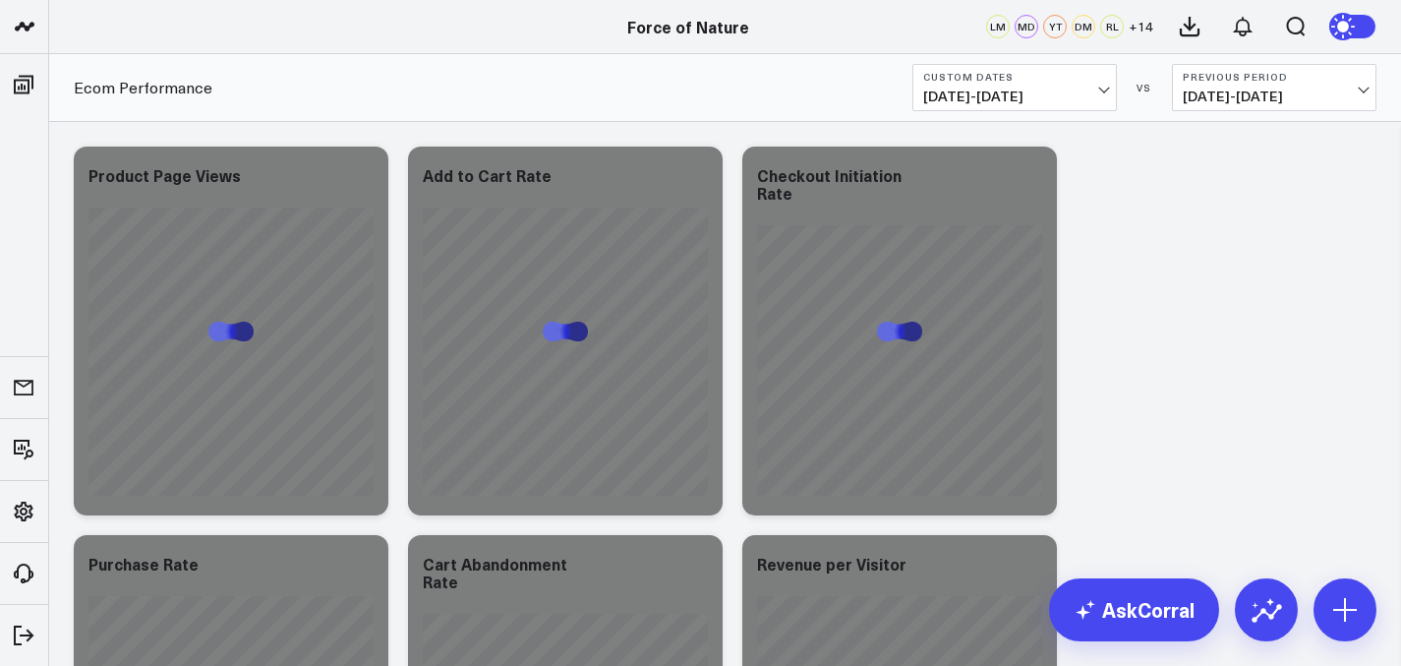
scroll to position [30, 0]
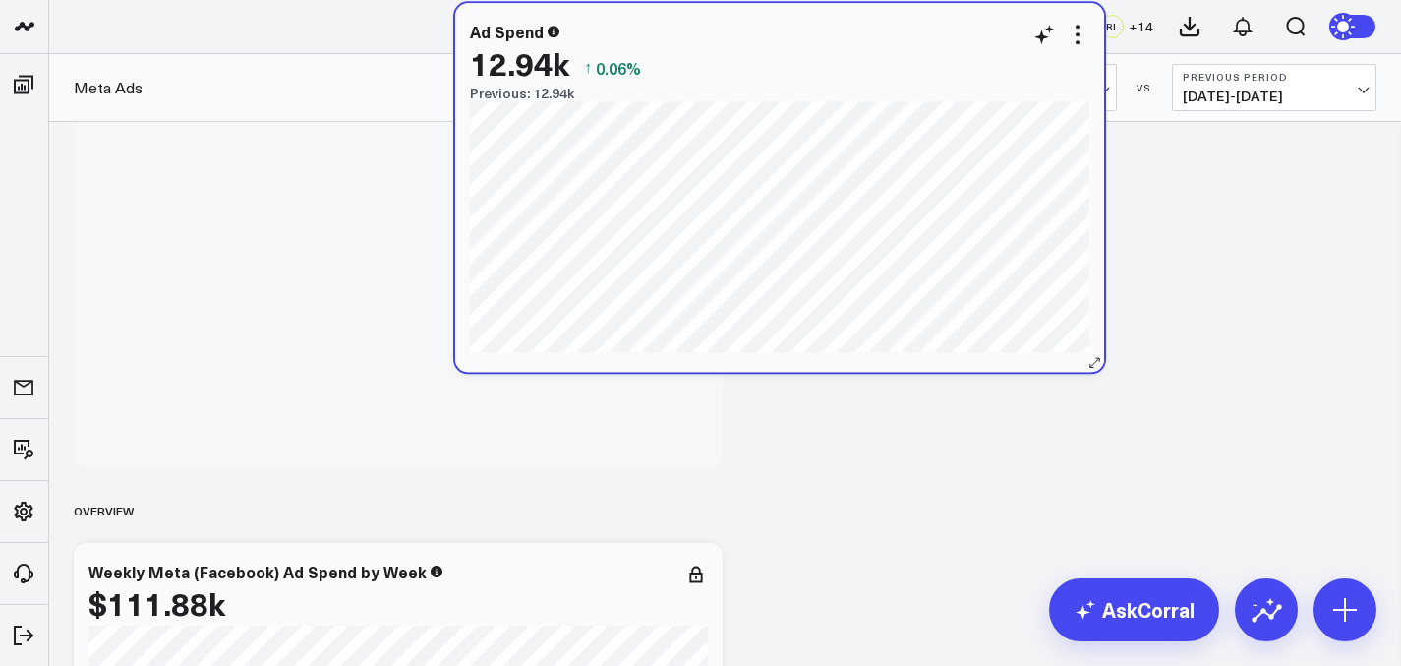
scroll to position [819, 0]
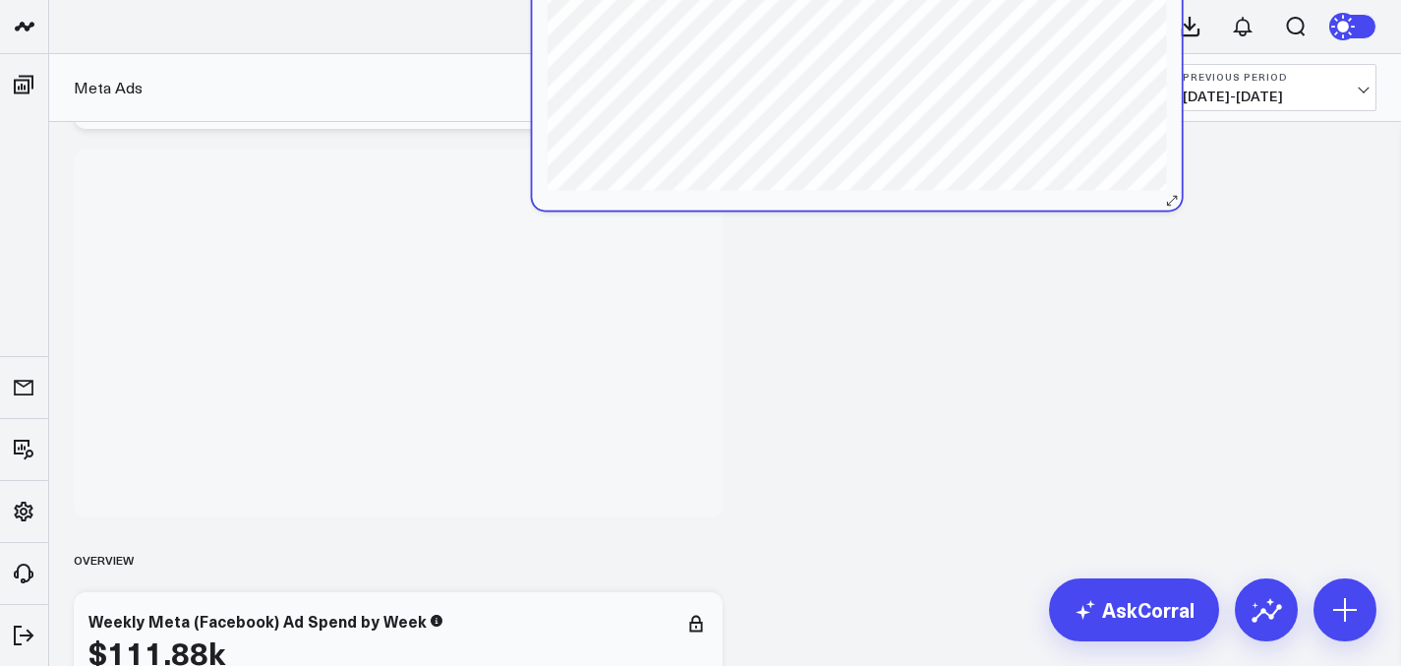
drag, startPoint x: 453, startPoint y: 454, endPoint x: 543, endPoint y: 216, distance: 254.3
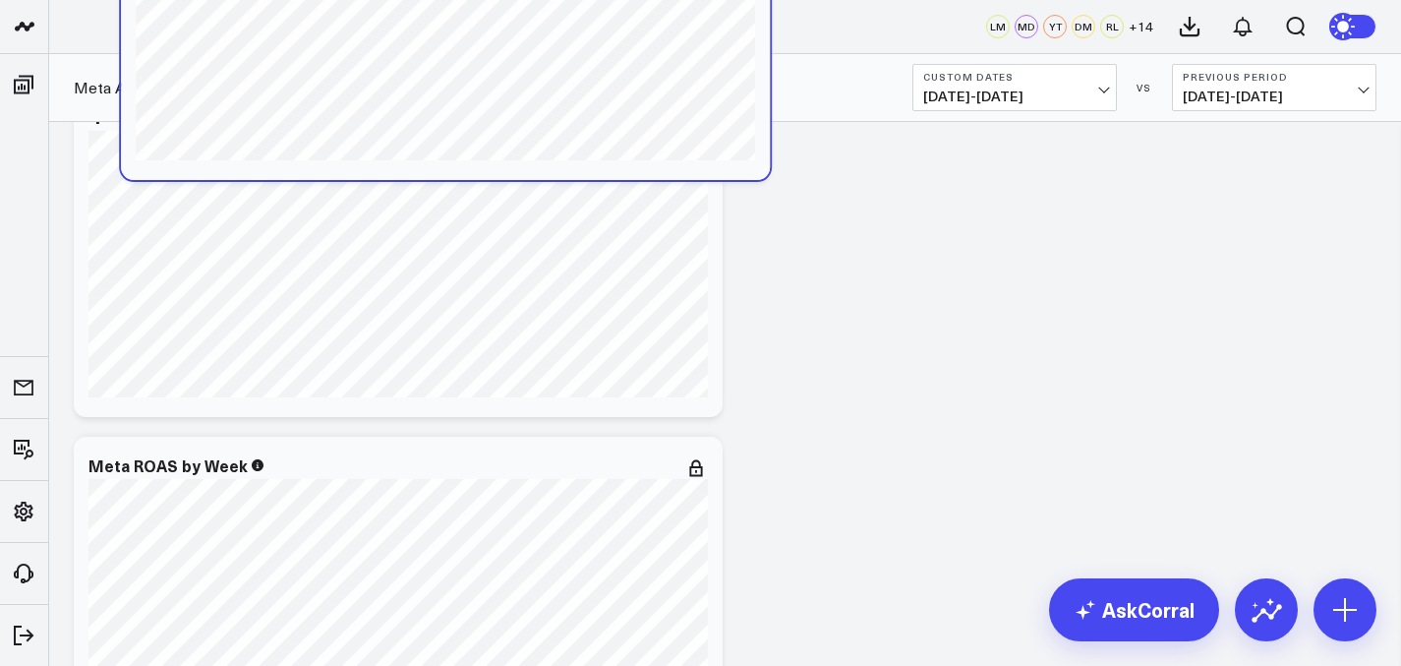
scroll to position [0, 0]
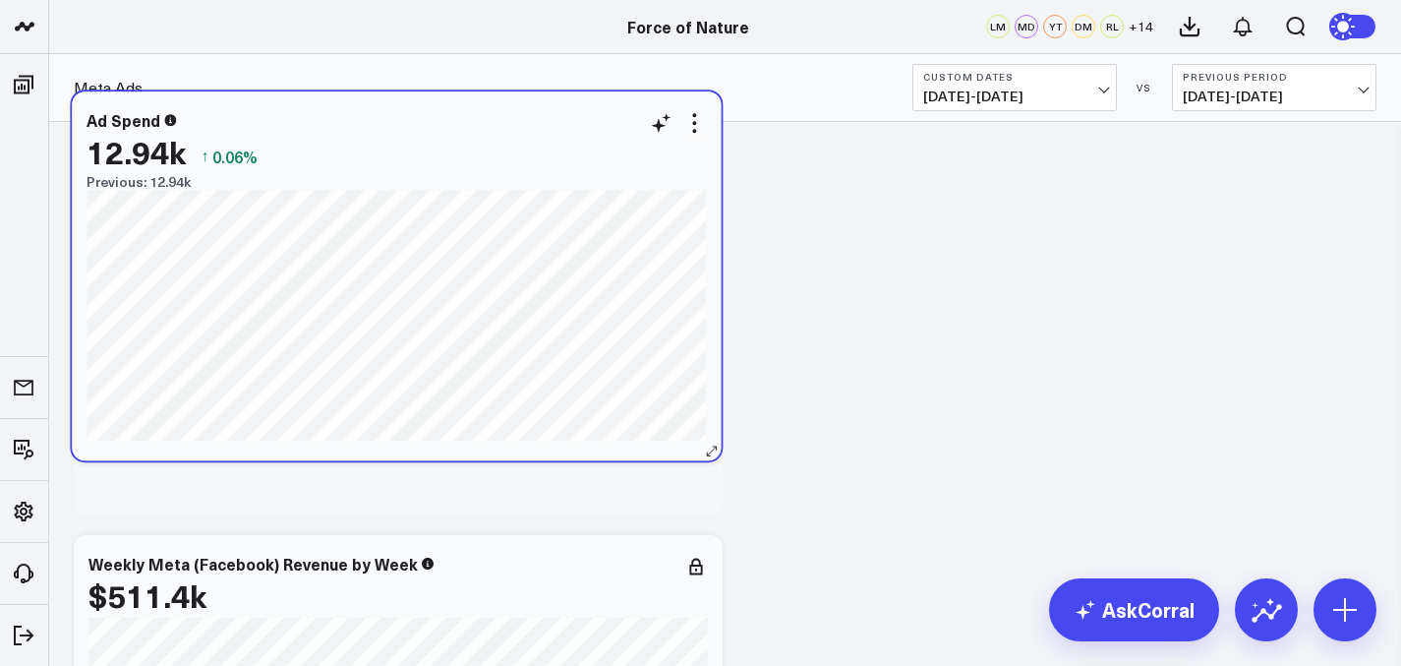
drag, startPoint x: 365, startPoint y: 457, endPoint x: 362, endPoint y: 170, distance: 287.2
click at [362, 169] on div "12.94k ↑ 0.06%" at bounding box center [397, 151] width 620 height 35
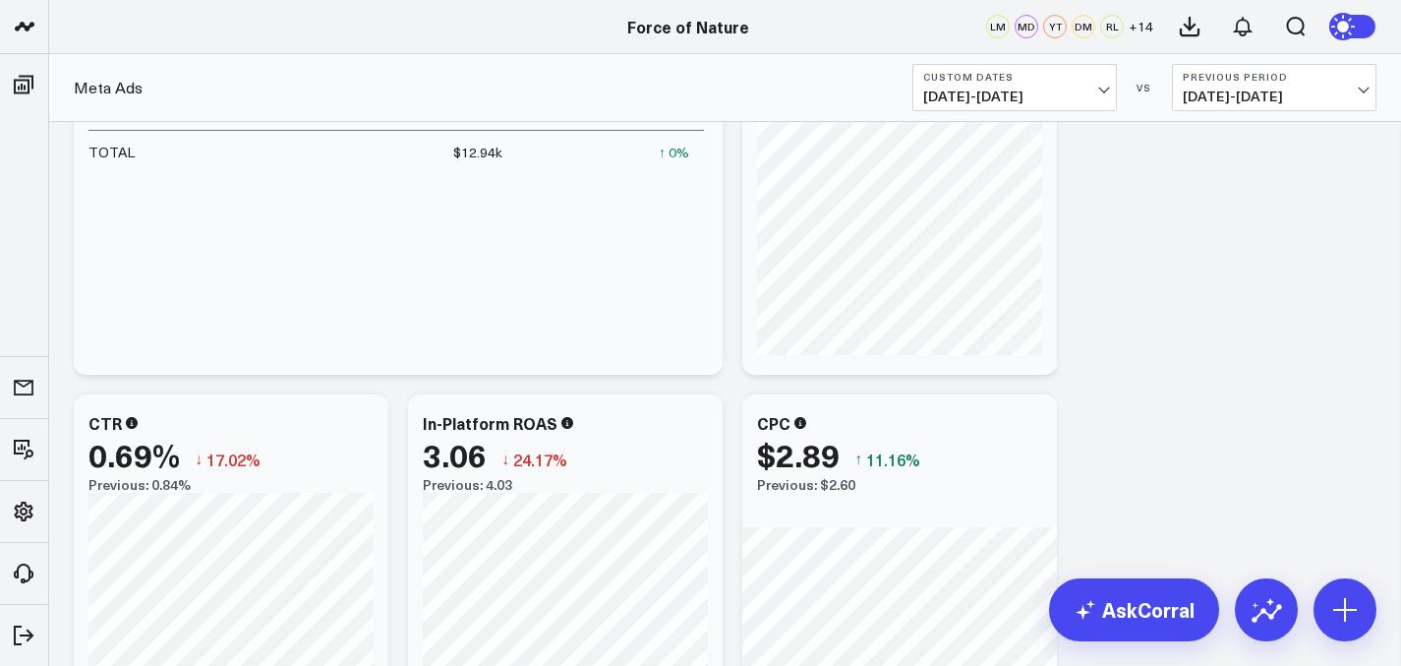
scroll to position [1795, 0]
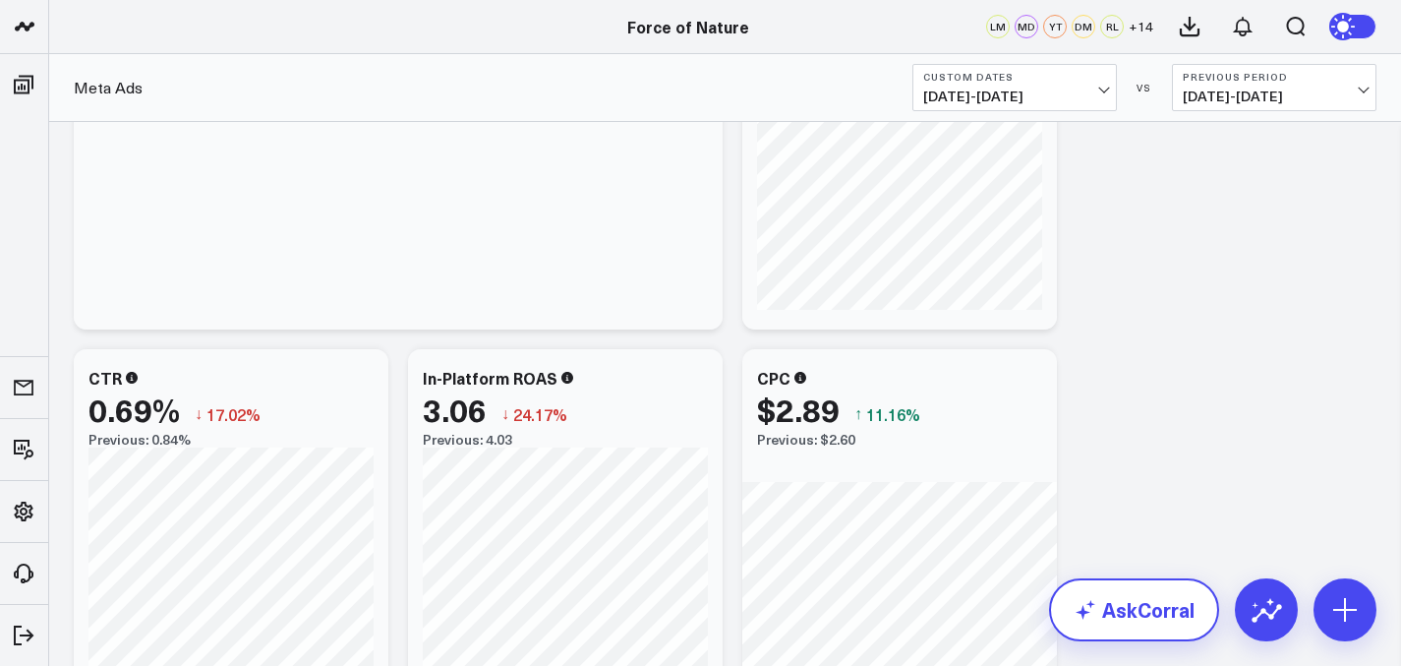
click at [1132, 617] on link "AskCorral" at bounding box center [1134, 609] width 170 height 63
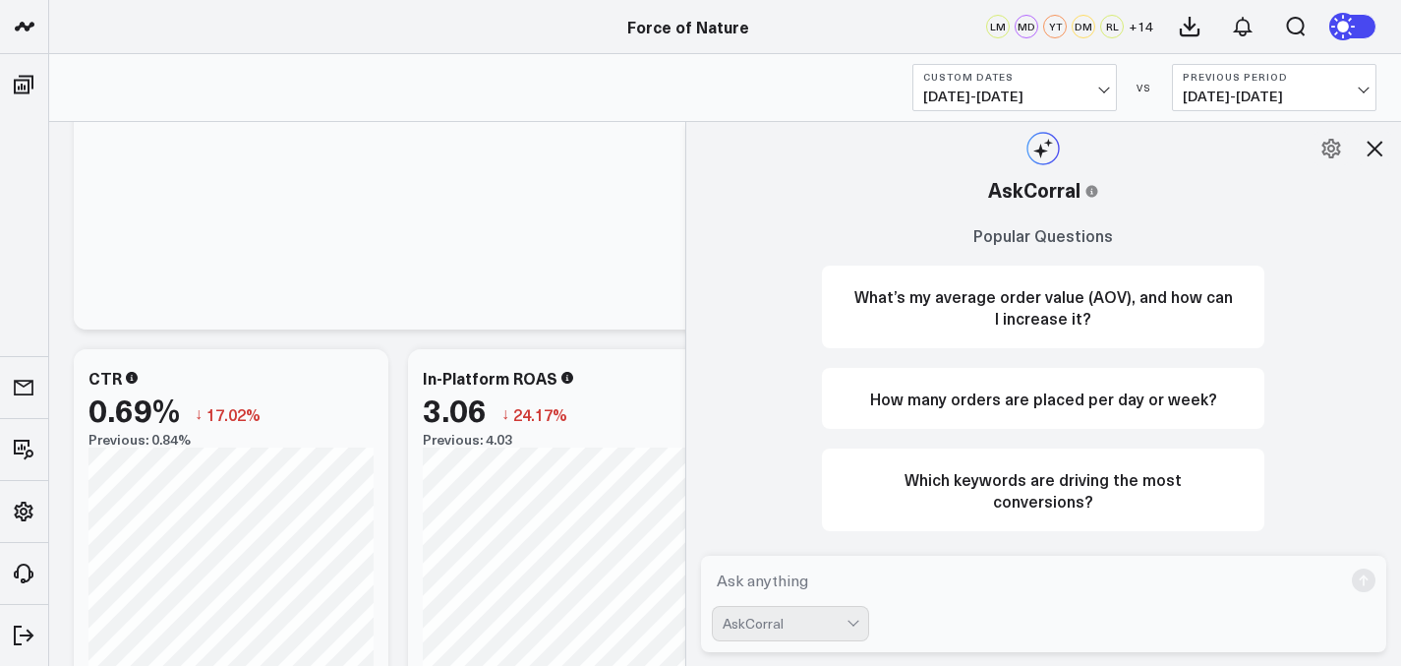
click at [979, 589] on textarea at bounding box center [1027, 580] width 631 height 35
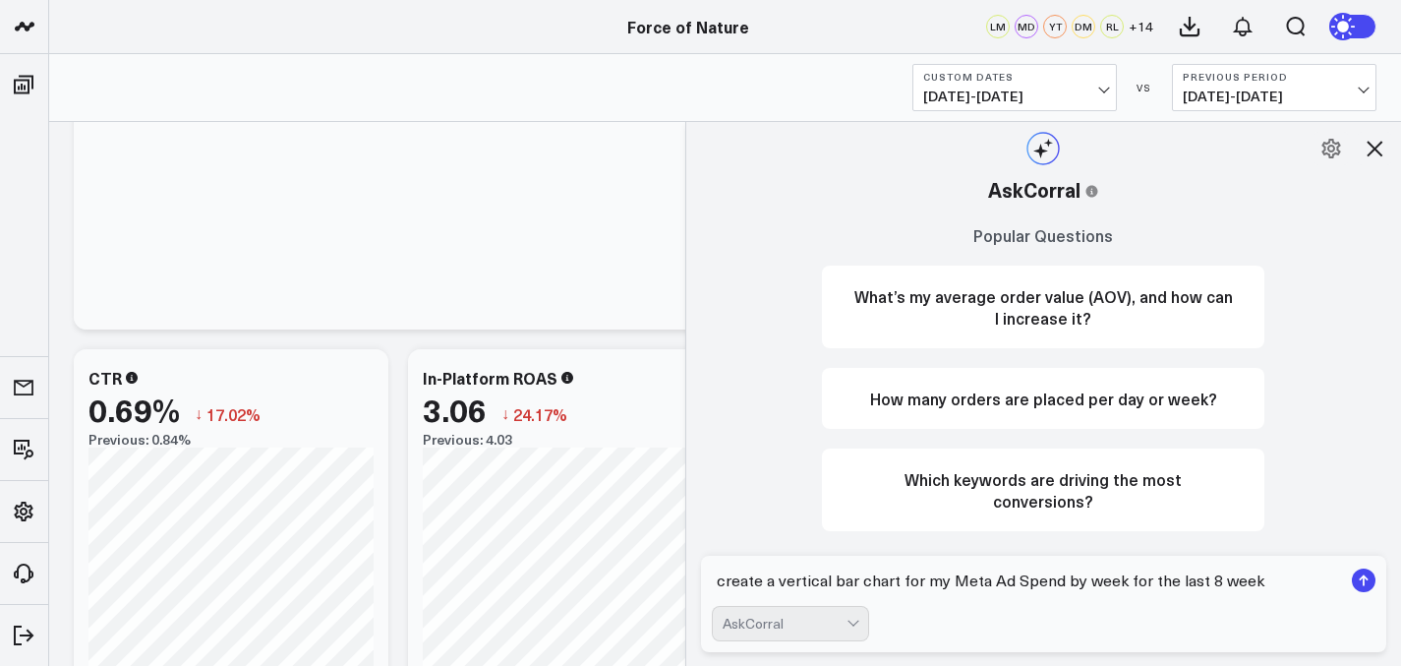
type textarea "create a vertical bar chart for my Meta Ad Spend by week for the last 8 weeks"
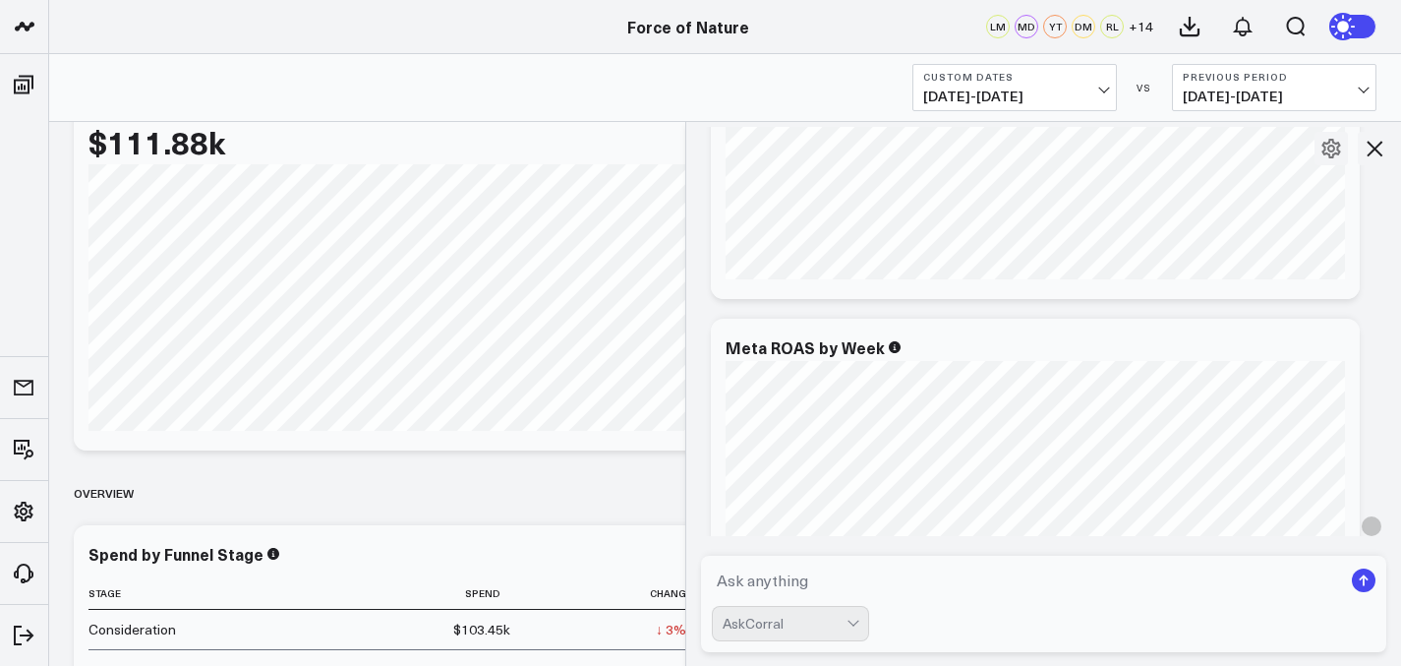
scroll to position [1126, 0]
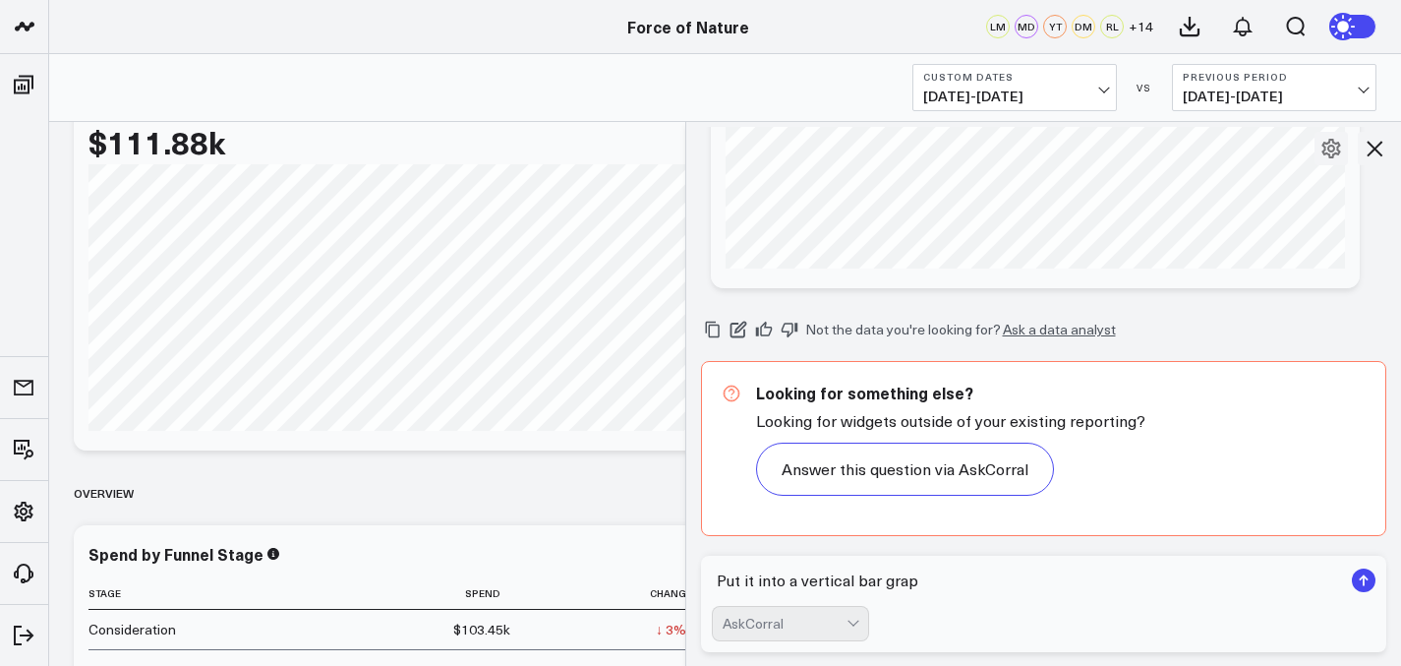
type textarea "Put it into a vertical bar graph"
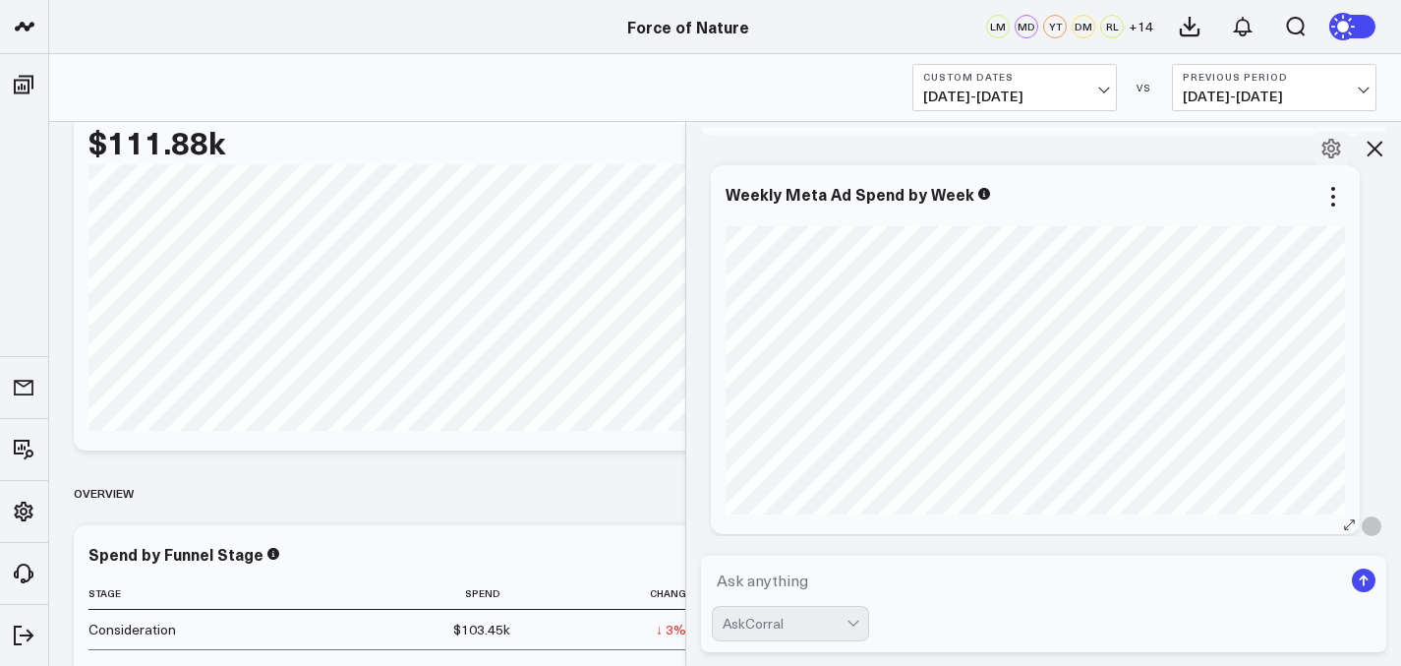
scroll to position [1953, 0]
click at [1299, 111] on div "Meta Ads Custom Dates 07/20/25 - 09/13/25 VS Previous Period 09/01/25 - 09/07/25" at bounding box center [725, 88] width 1352 height 68
click at [1305, 89] on span "09/01/25 - 09/07/25" at bounding box center [1274, 97] width 183 height 16
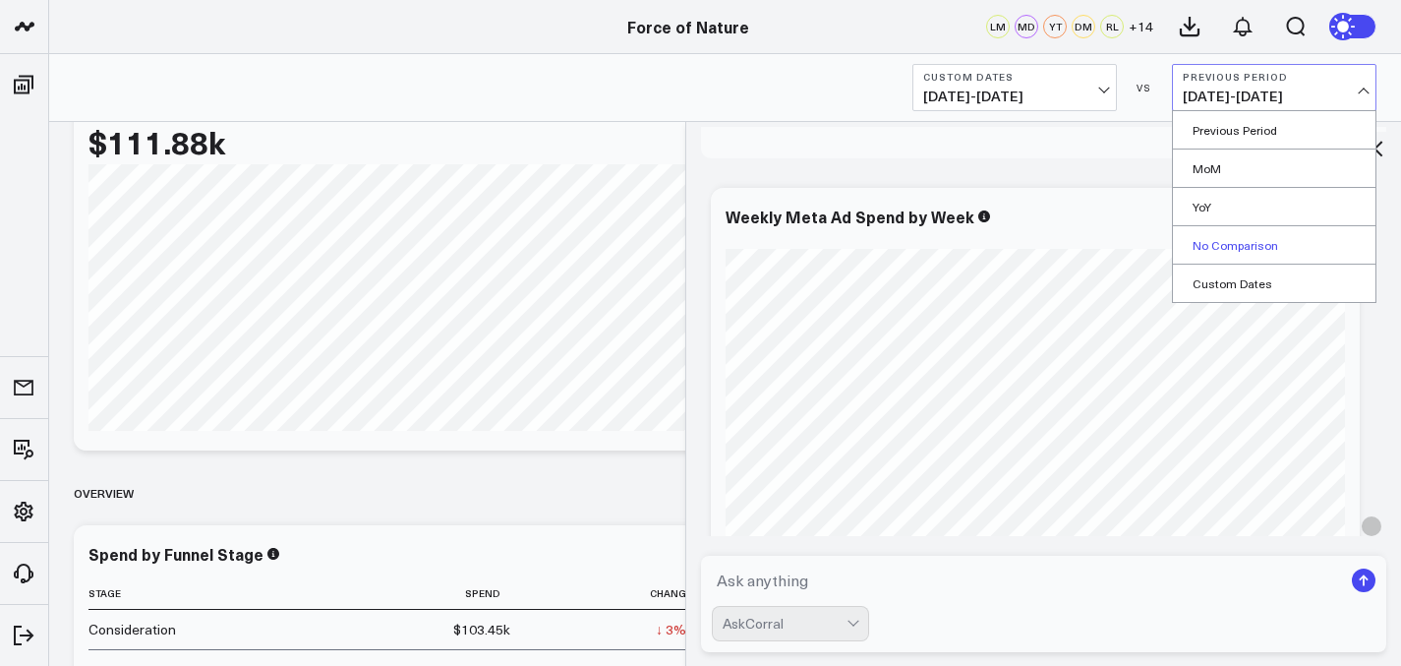
click at [1254, 246] on link "No Comparison" at bounding box center [1274, 244] width 203 height 37
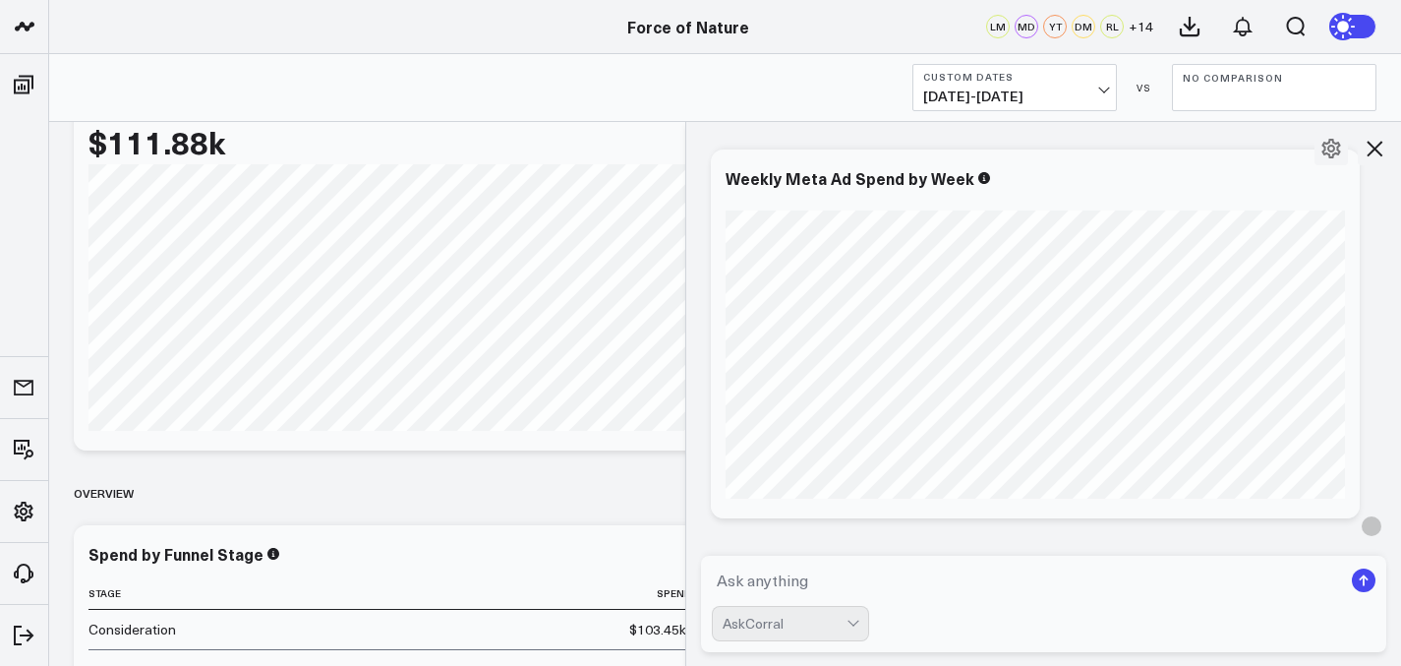
scroll to position [2167, 0]
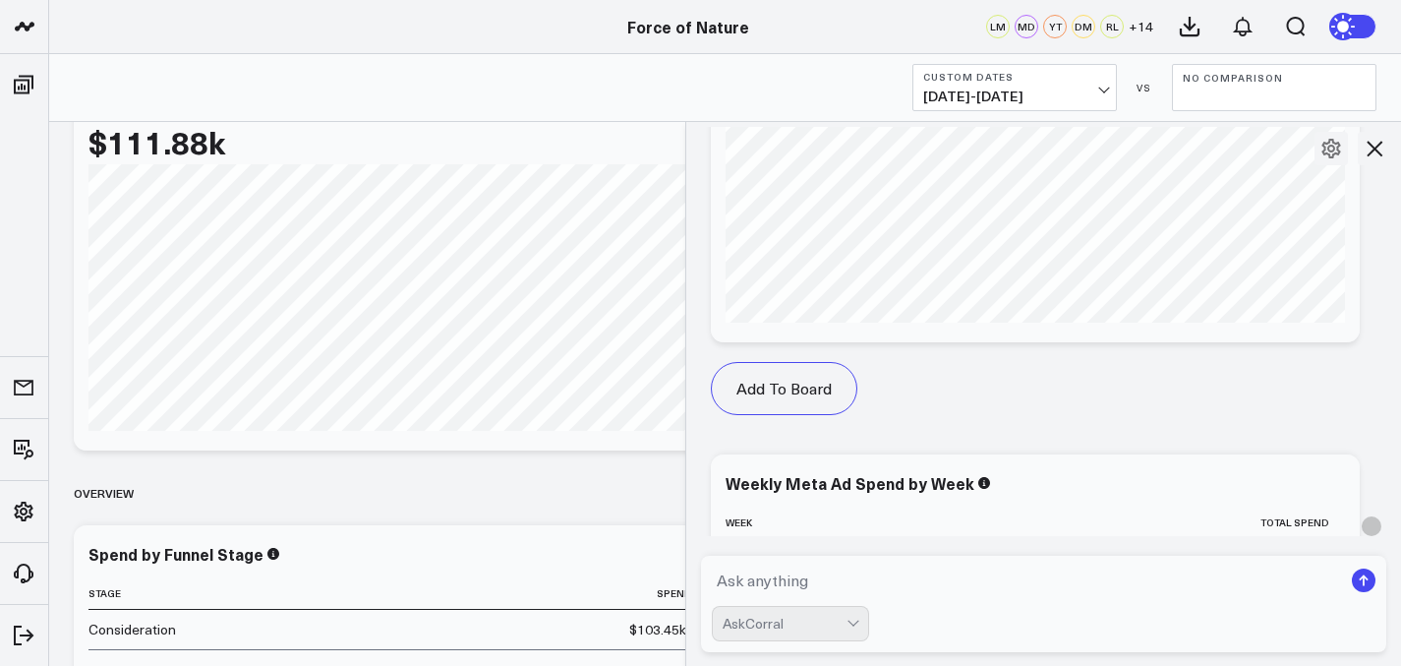
click at [927, 581] on textarea at bounding box center [1027, 580] width 631 height 35
type textarea "create the same graph for Meta ROAS by week"
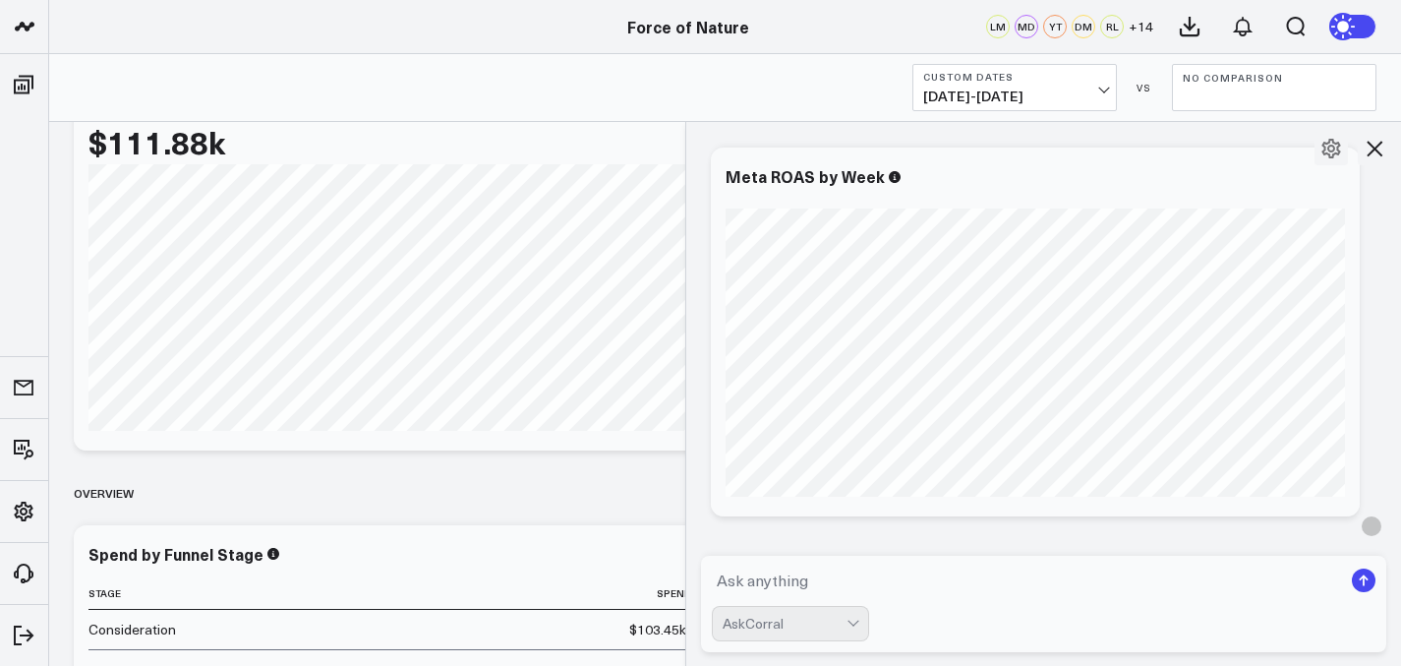
scroll to position [3810, 0]
type textarea "exclude the other colum"
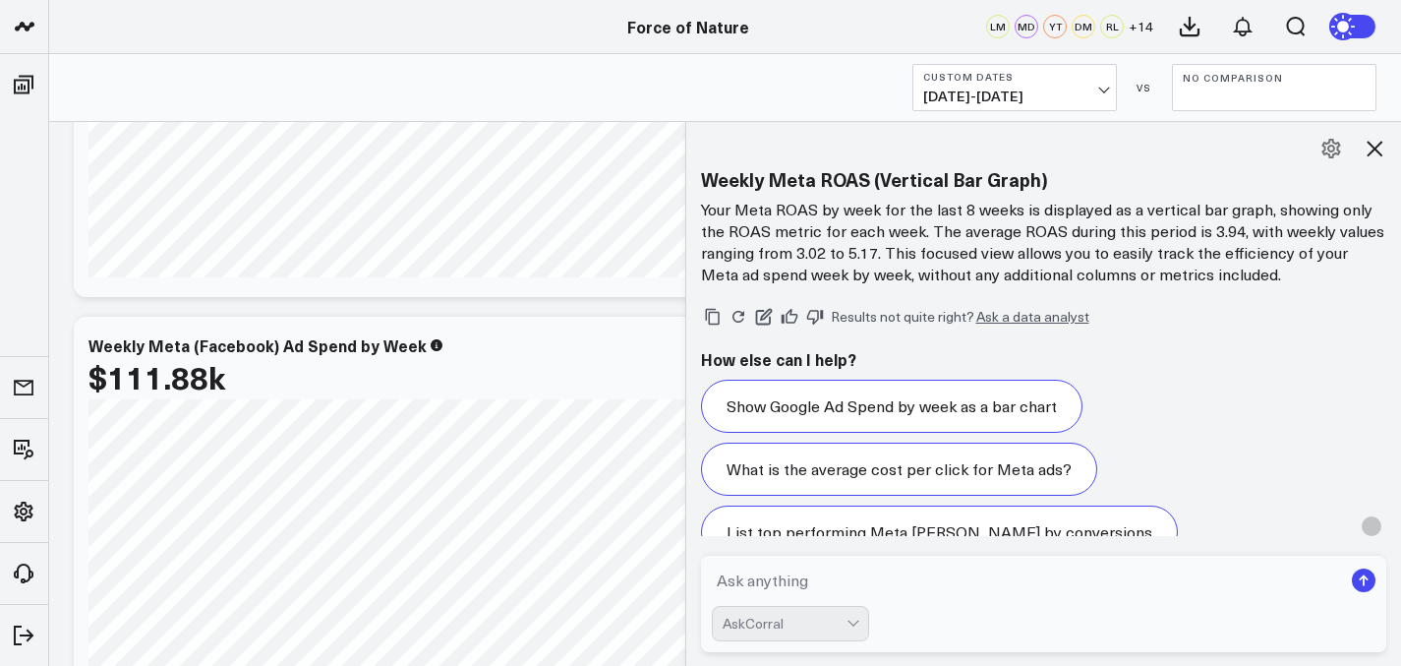
scroll to position [6607, 0]
click at [503, 317] on div "Weekly Meta (Facebook) Ad Spend by Week $111.88k [#202024 fontSize:14px lineHei…" at bounding box center [398, 501] width 649 height 369
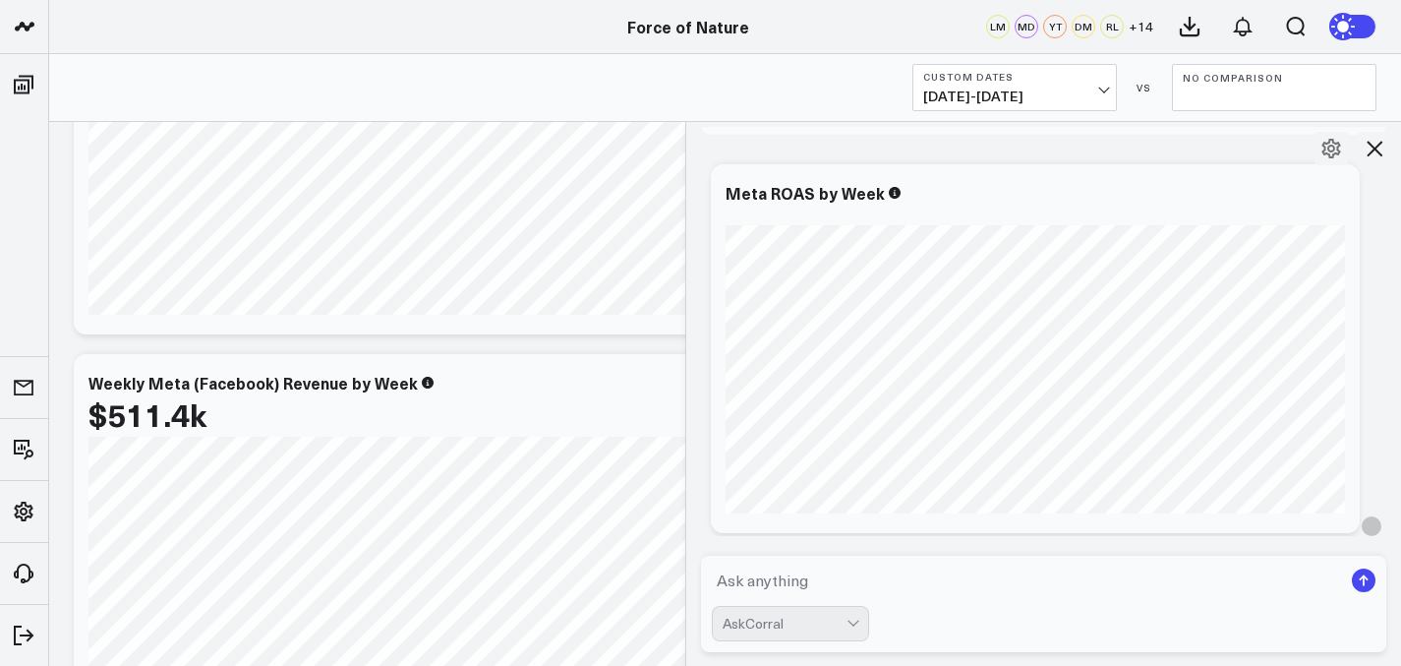
scroll to position [5628, 0]
click at [787, 575] on textarea at bounding box center [1027, 580] width 631 height 35
type textarea "what is my meta spend by week the last 8 weeks"
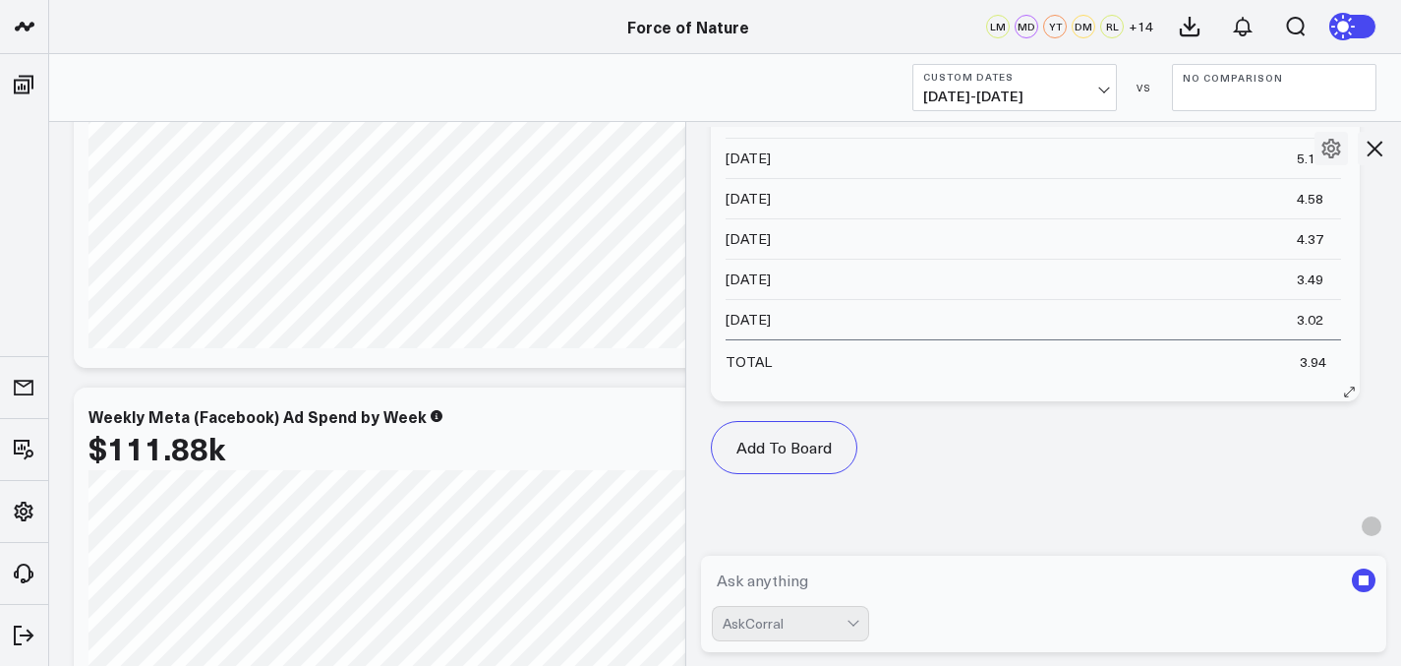
scroll to position [6223, 0]
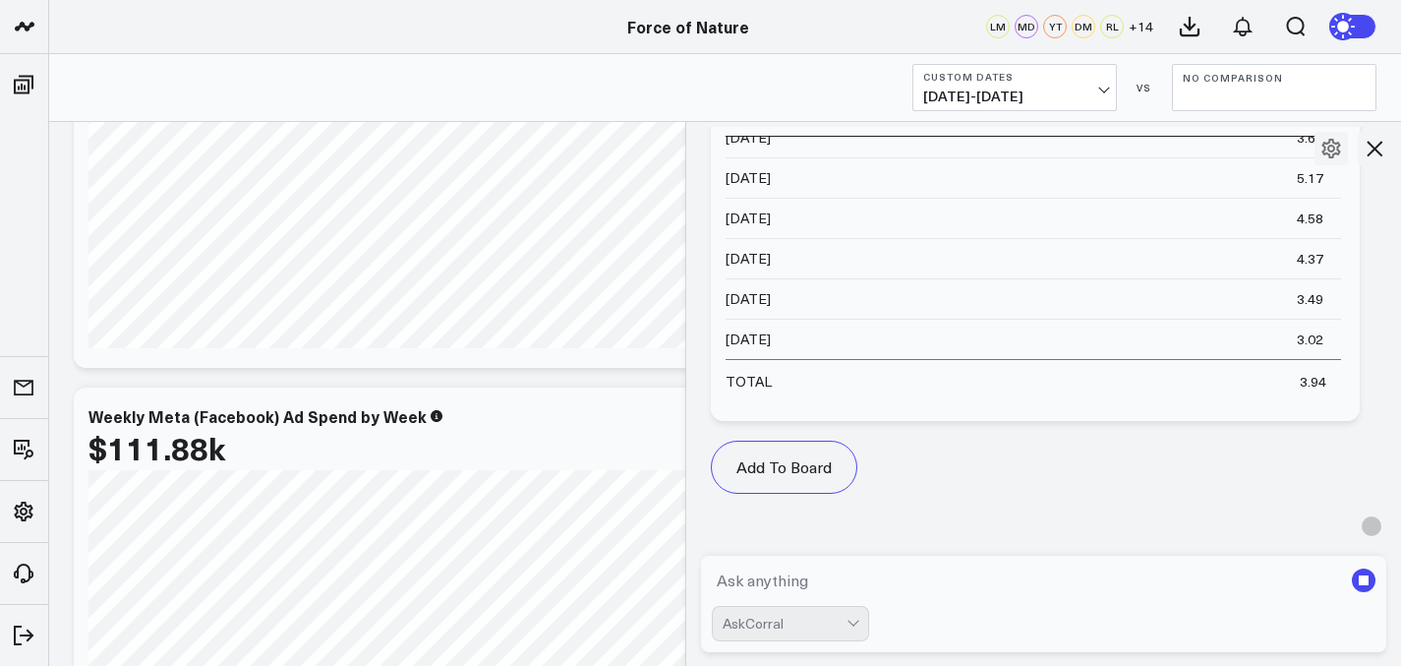
click at [1089, 112] on div "Meta Ads Custom Dates 07/20/25 - 09/13/25 VS No Comparison" at bounding box center [725, 88] width 1352 height 68
click at [1088, 90] on span "07/20/25 - 09/13/25" at bounding box center [1014, 97] width 183 height 16
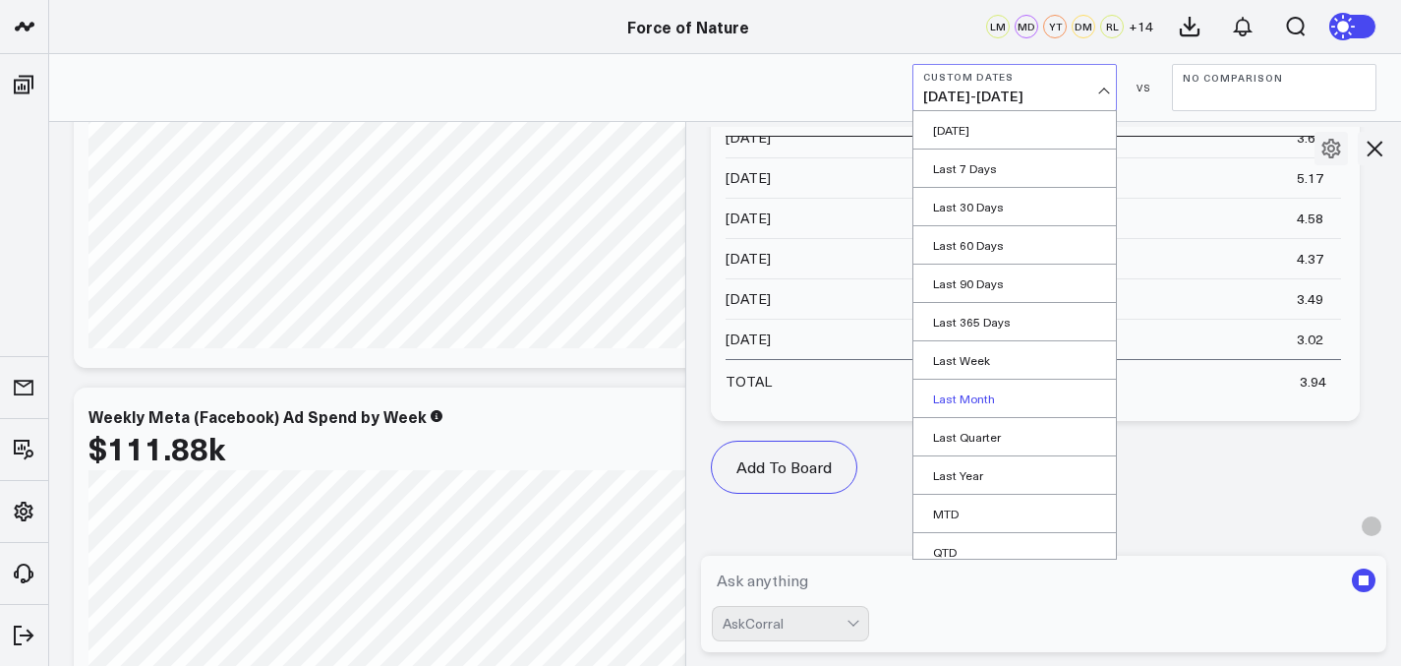
scroll to position [89, 0]
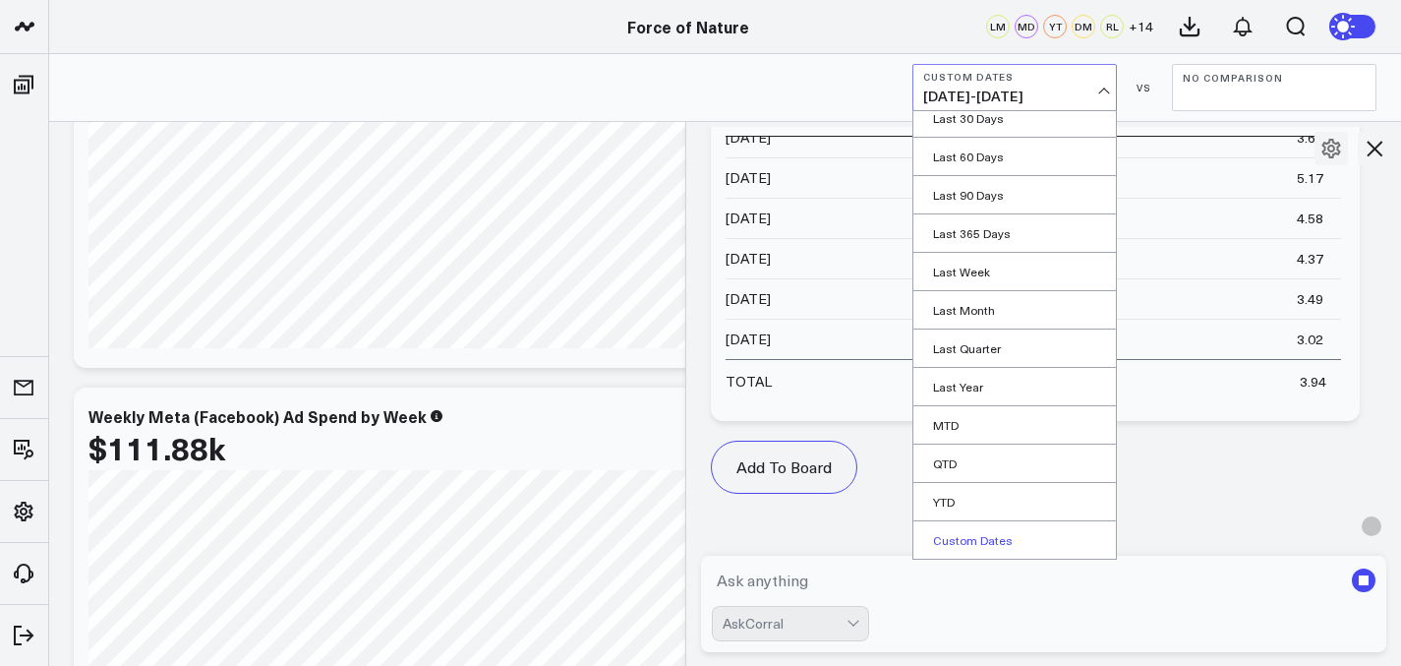
click at [989, 531] on link "Custom Dates" at bounding box center [1015, 539] width 203 height 37
select select "8"
select select "2025"
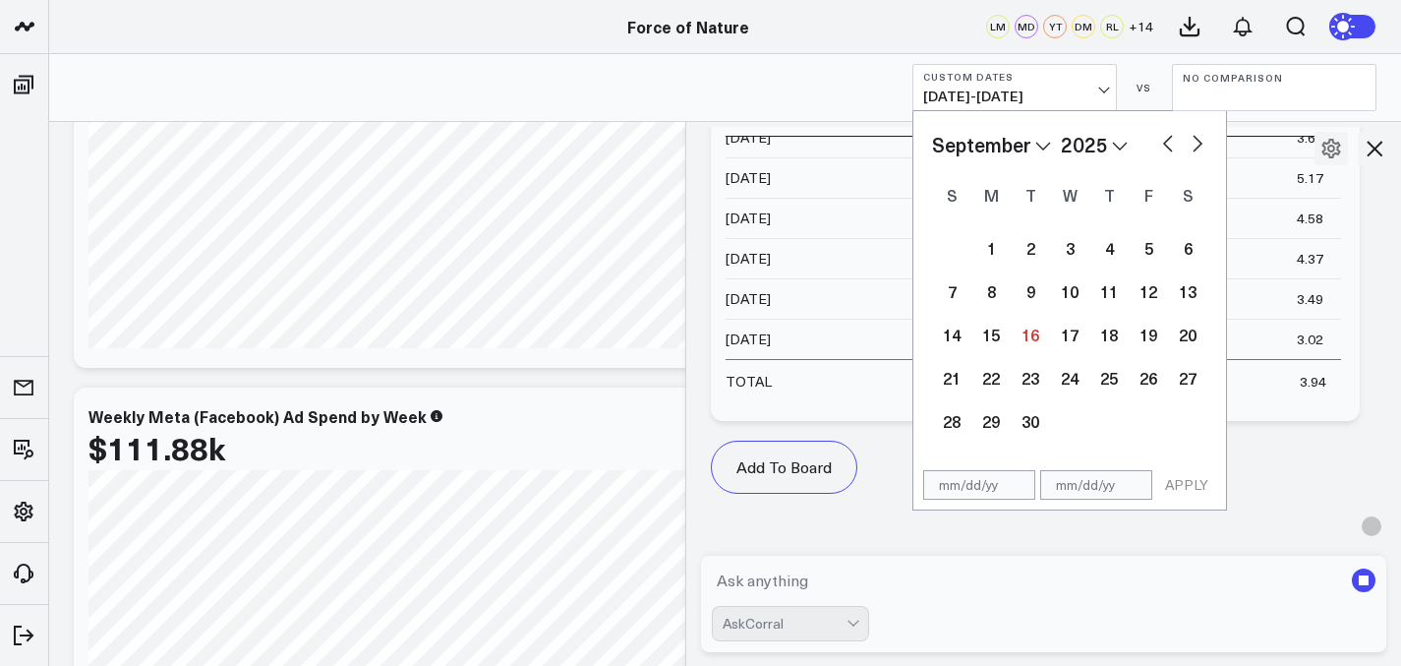
click at [1169, 132] on button "button" at bounding box center [1168, 142] width 20 height 24
select select "7"
select select "2025"
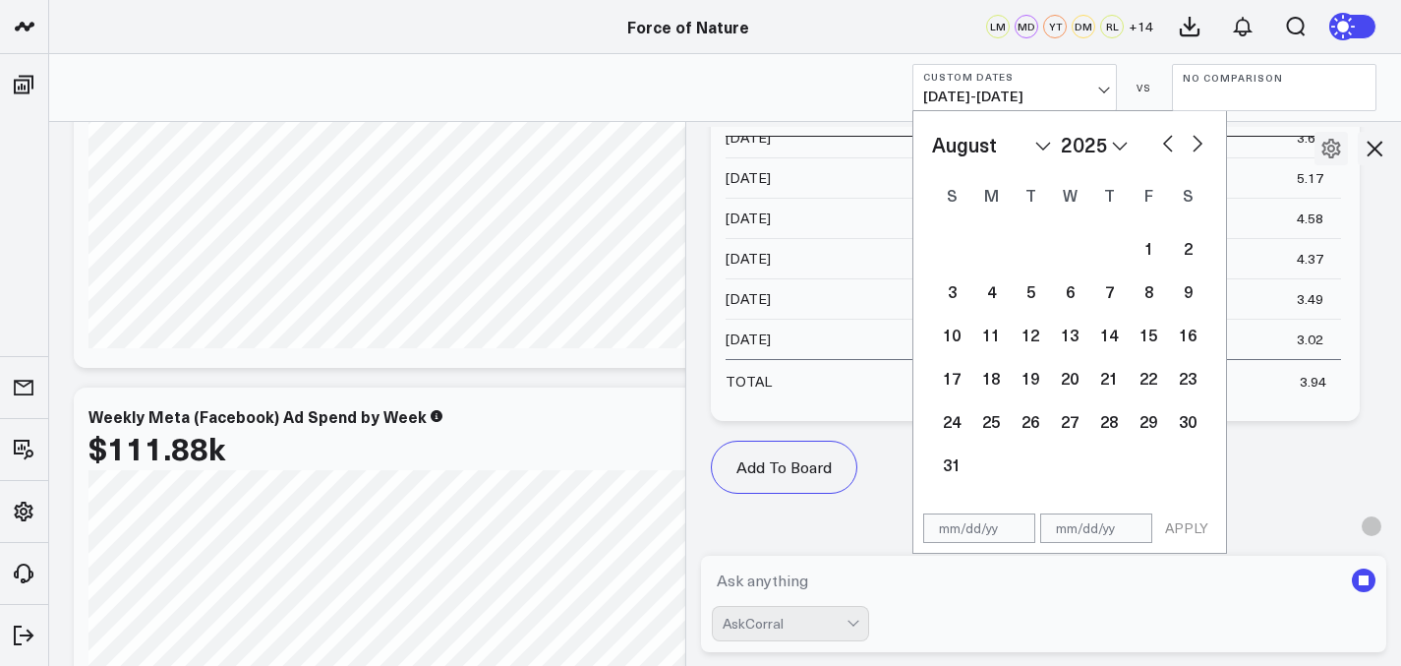
click at [1171, 141] on button "button" at bounding box center [1168, 142] width 20 height 24
select select "6"
select select "2025"
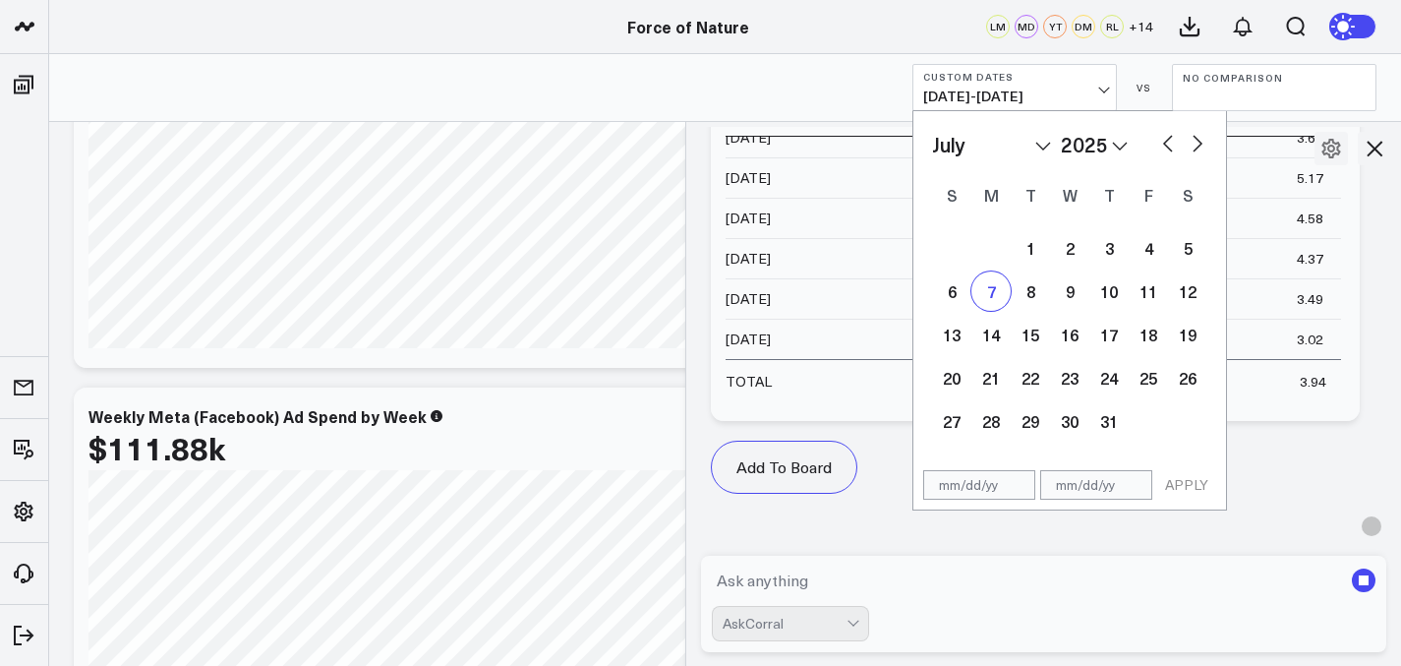
click at [998, 303] on div "7" at bounding box center [991, 290] width 39 height 39
type input "07/07/25"
select select "6"
select select "2025"
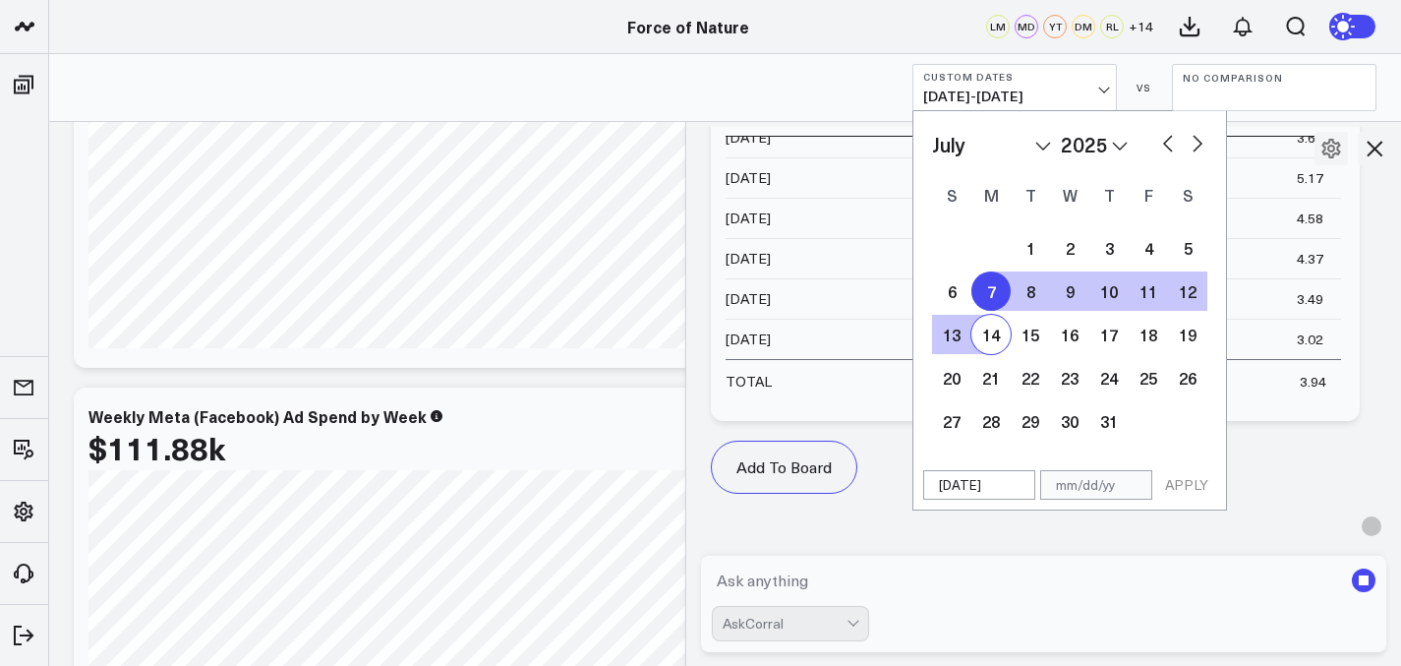
click at [988, 317] on div "14" at bounding box center [991, 334] width 39 height 39
type input "07/14/25"
select select "6"
select select "2025"
click at [990, 284] on div "7" at bounding box center [991, 290] width 39 height 39
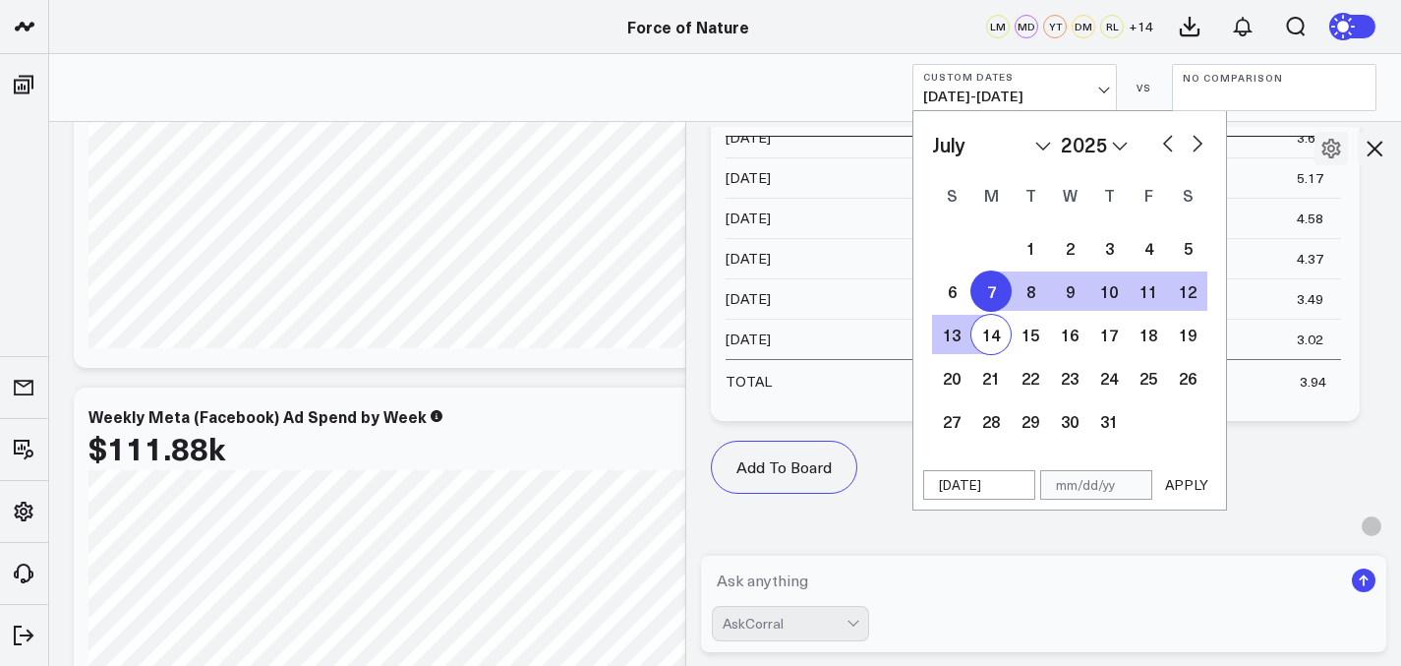
select select "6"
select select "2025"
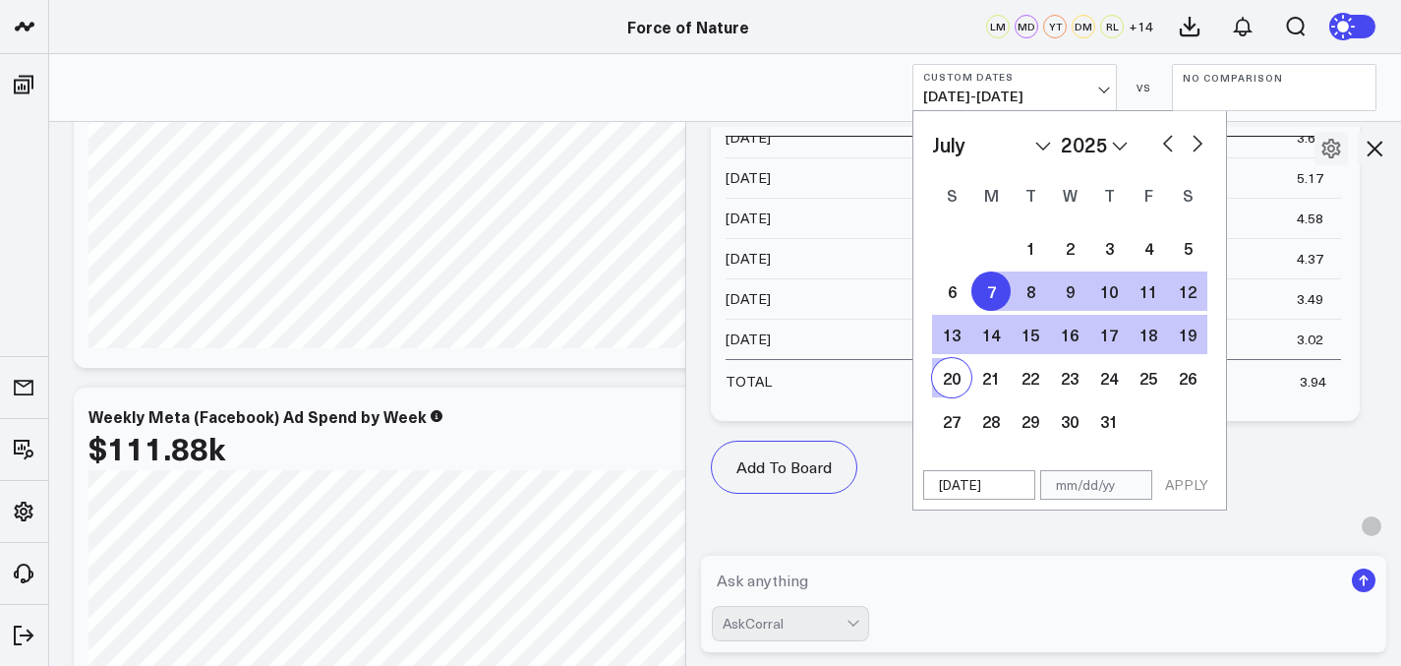
click at [949, 383] on div "20" at bounding box center [951, 377] width 39 height 39
type input "07/20/25"
select select "6"
select select "2025"
click at [949, 383] on div "20" at bounding box center [951, 377] width 39 height 39
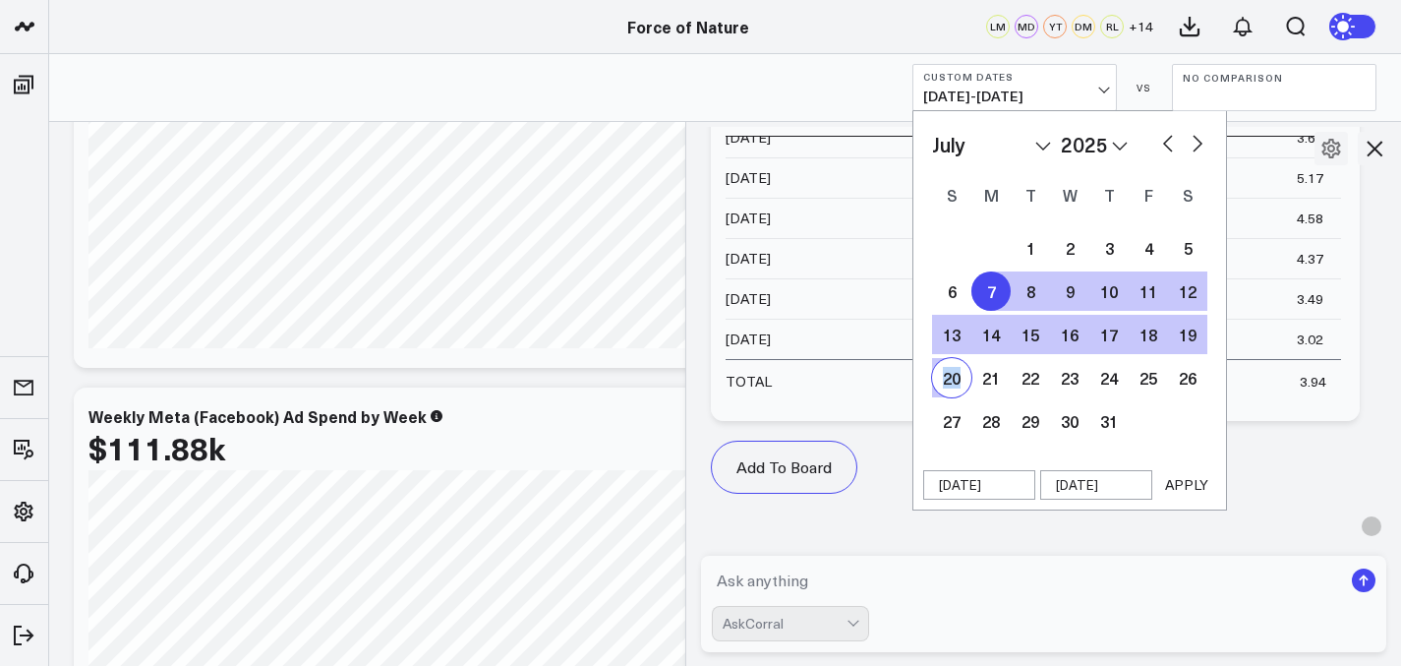
type input "07/20/25"
select select "6"
select select "2025"
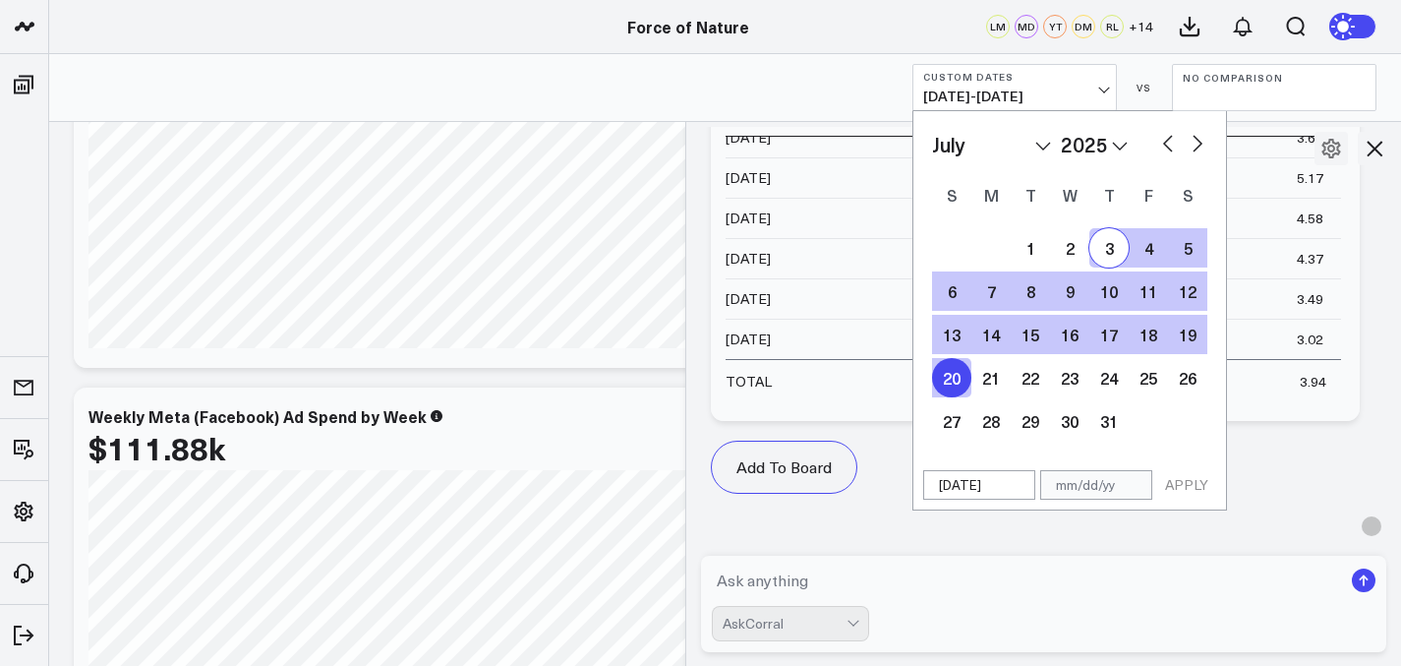
click at [1195, 139] on button "button" at bounding box center [1198, 142] width 20 height 24
select select "7"
select select "2025"
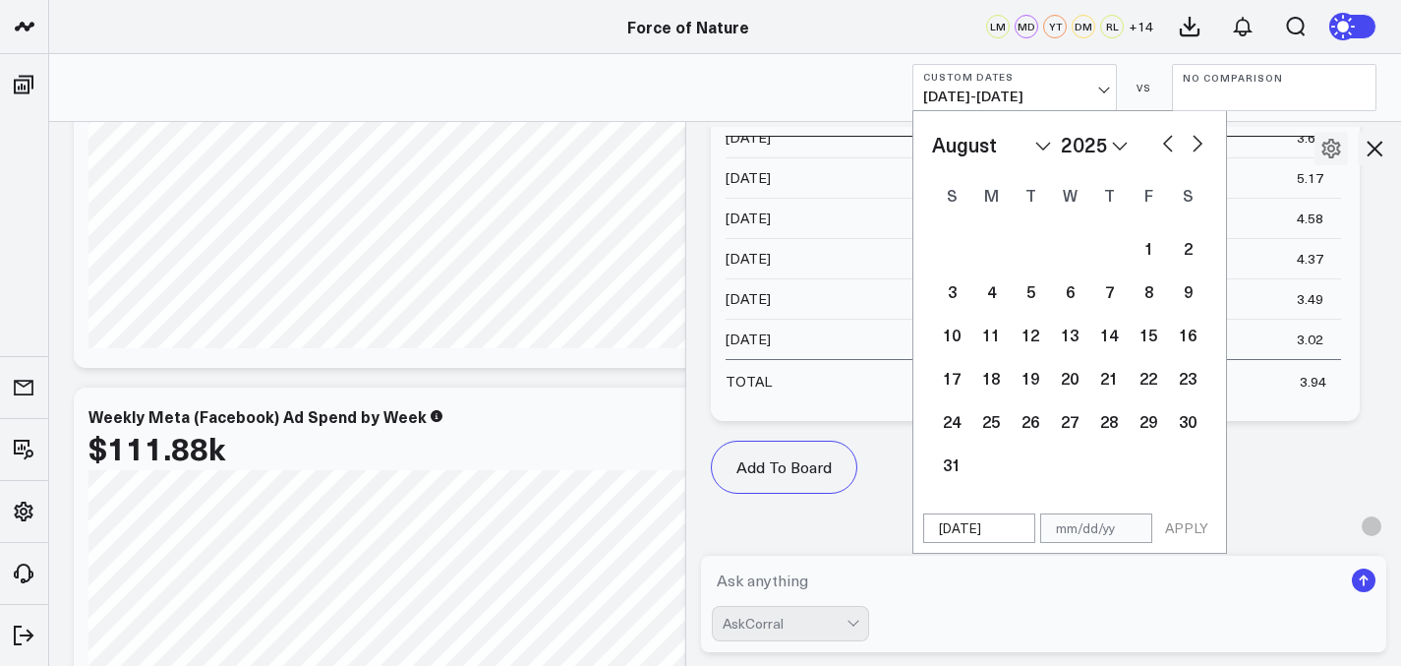
click at [1195, 139] on button "button" at bounding box center [1198, 142] width 20 height 24
select select "8"
select select "2025"
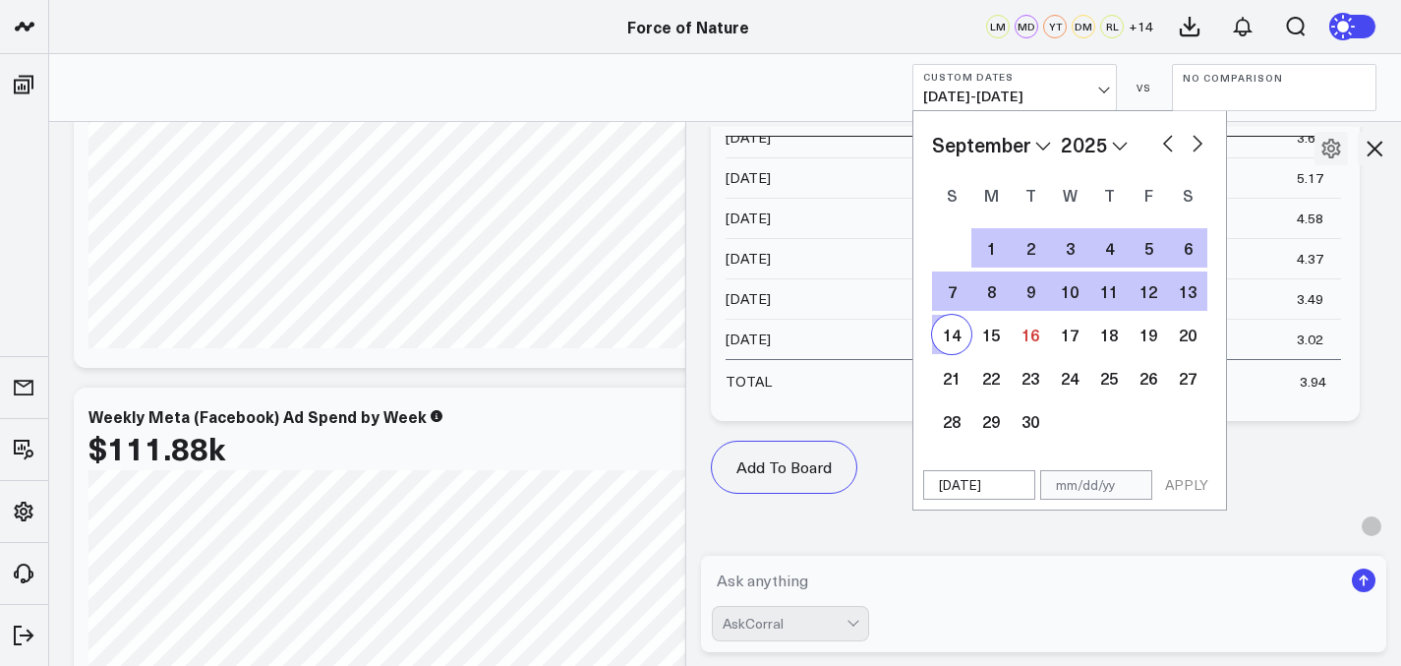
click at [961, 332] on div "14" at bounding box center [951, 334] width 39 height 39
type input "[DATE]"
select select "8"
select select "2025"
click at [1178, 487] on button "APPLY" at bounding box center [1187, 485] width 59 height 30
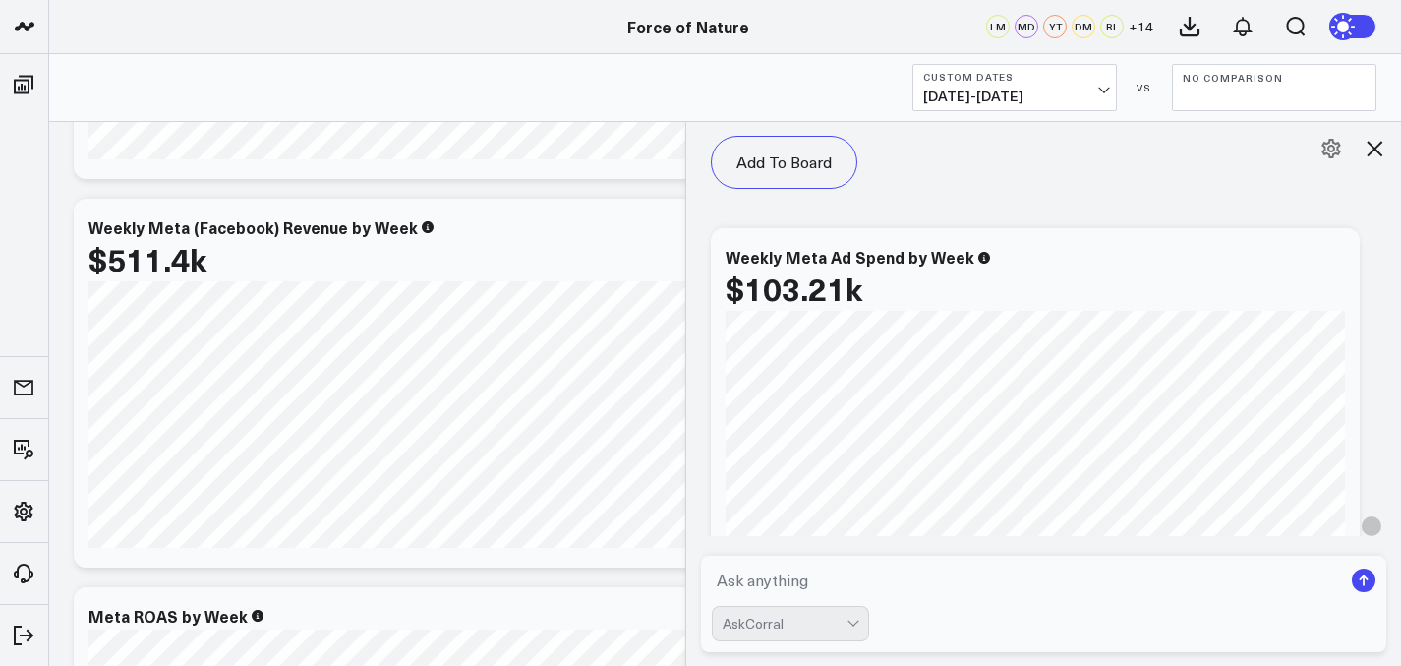
scroll to position [8329, 0]
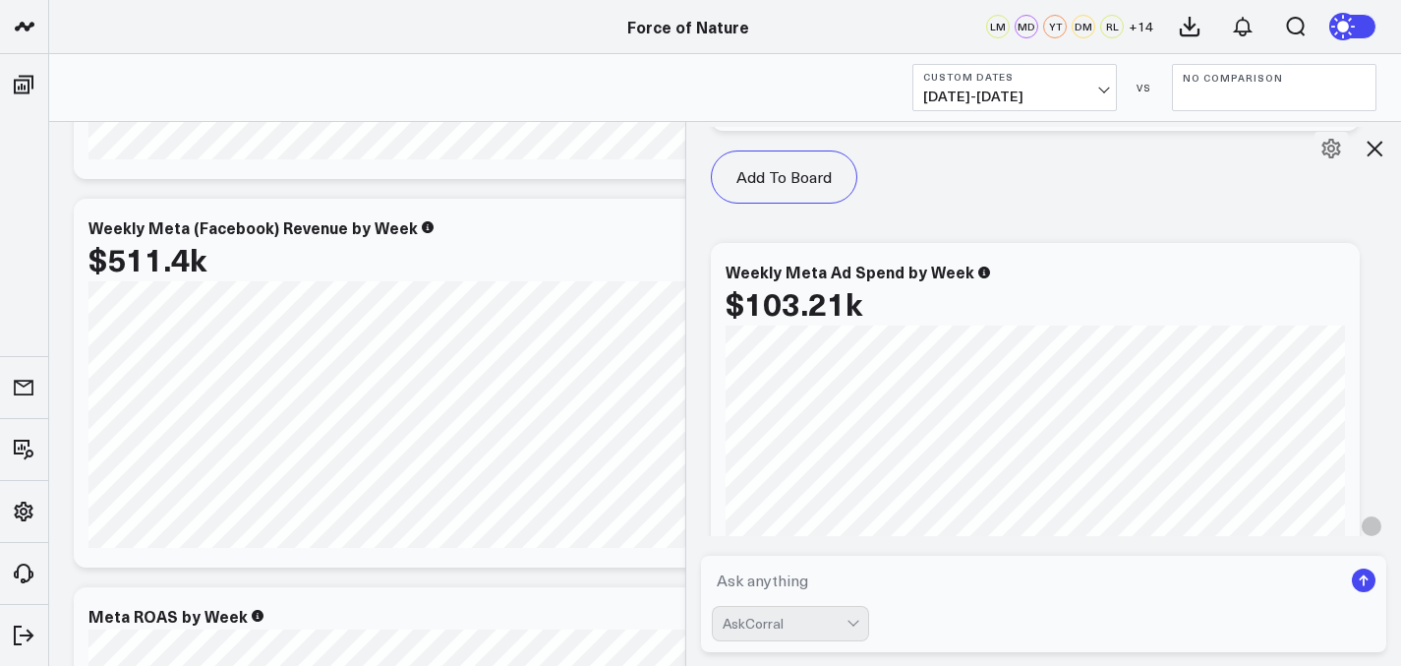
click at [878, 567] on textarea at bounding box center [1027, 580] width 631 height 35
type textarea "show in a vertical bar graph"
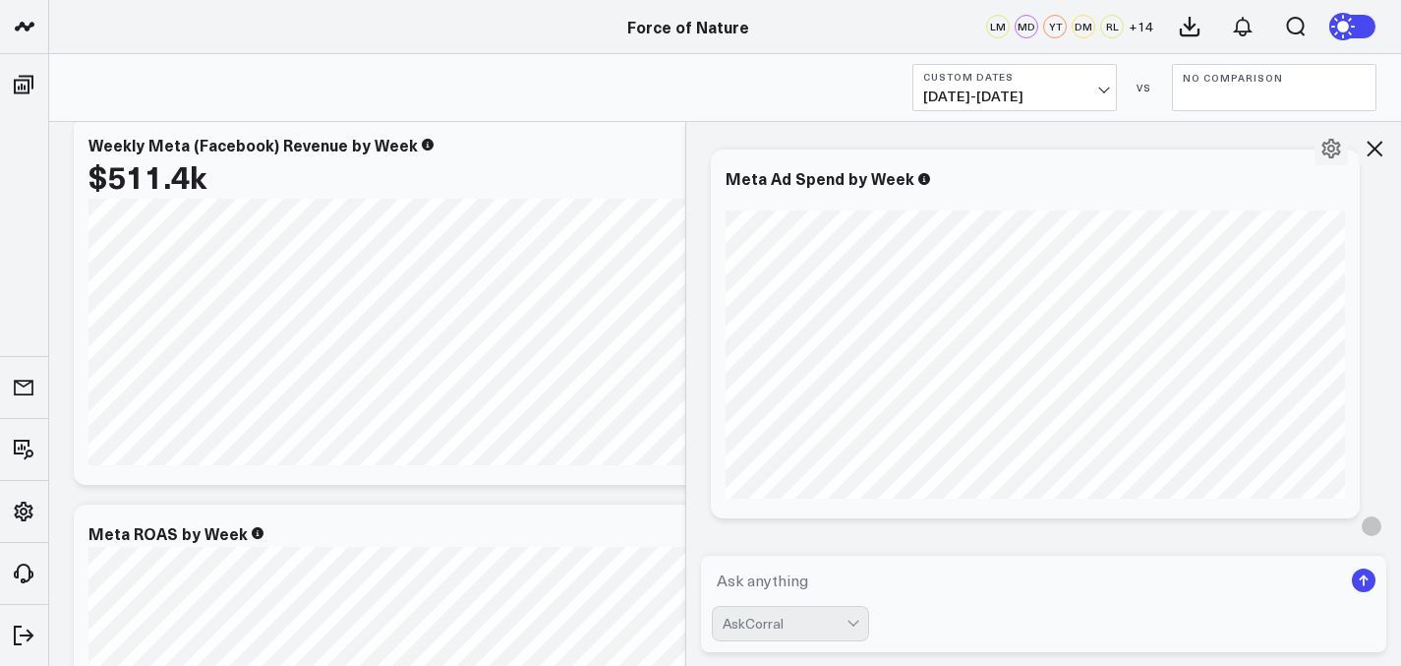
scroll to position [9765, 0]
type textarea "do the same for meta ad roas"
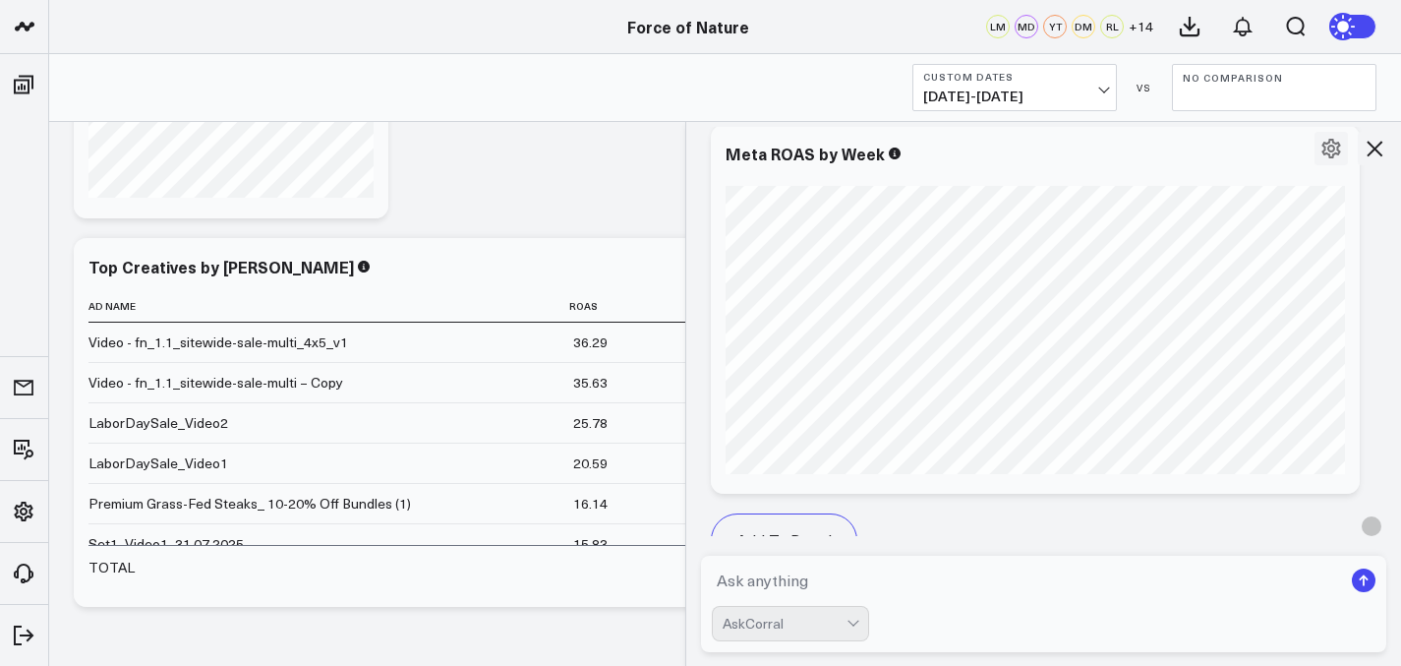
scroll to position [11590, 0]
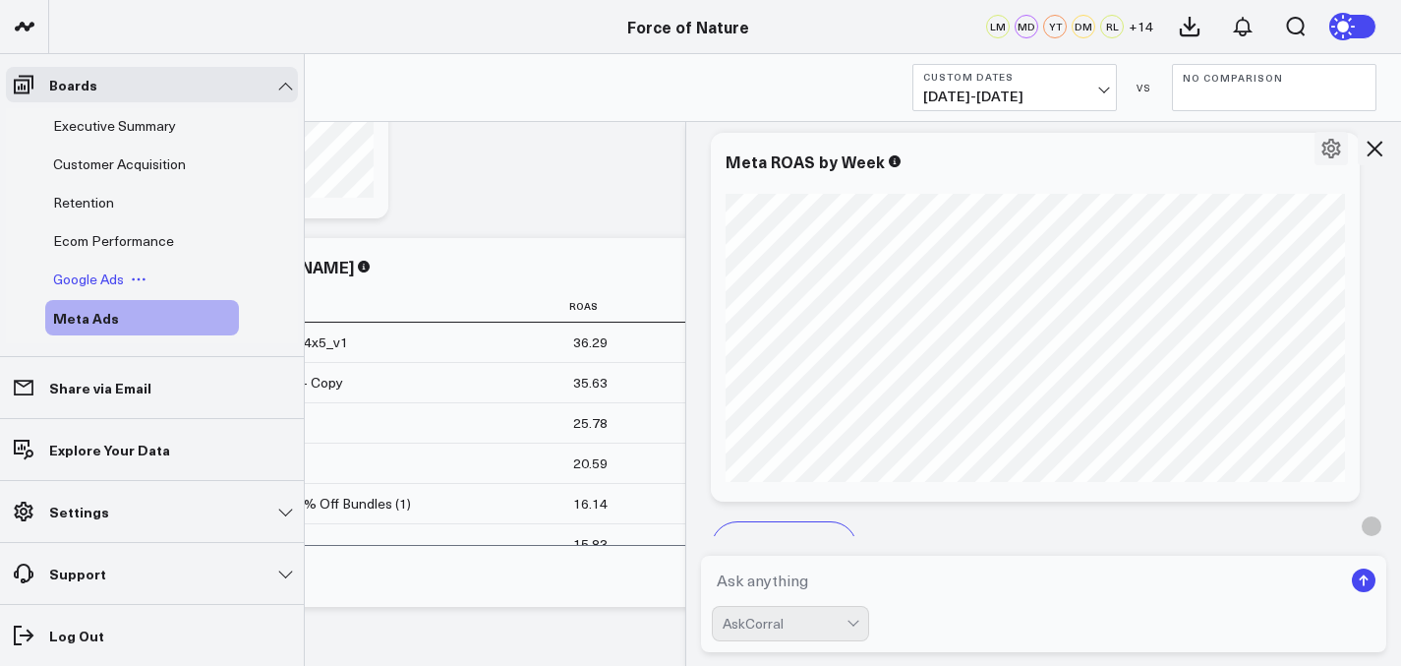
click at [92, 281] on span "Google Ads" at bounding box center [88, 278] width 71 height 19
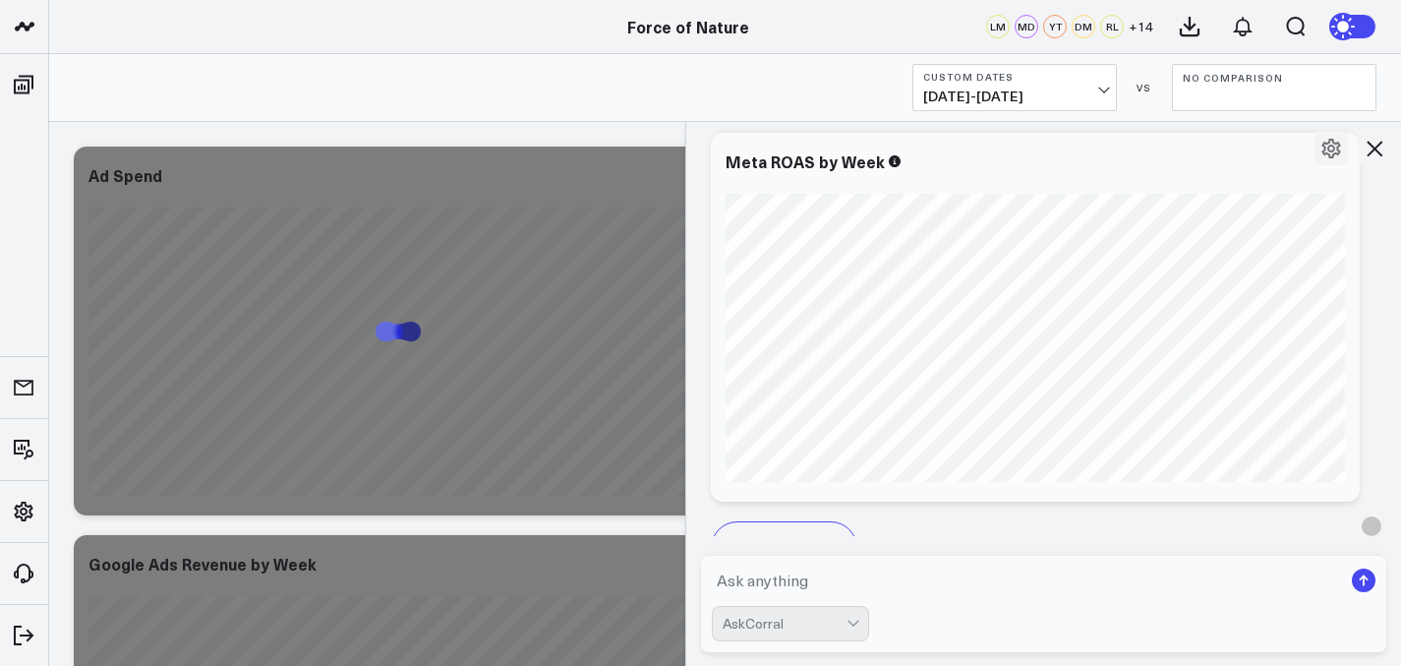
click at [1372, 141] on icon at bounding box center [1375, 149] width 24 height 24
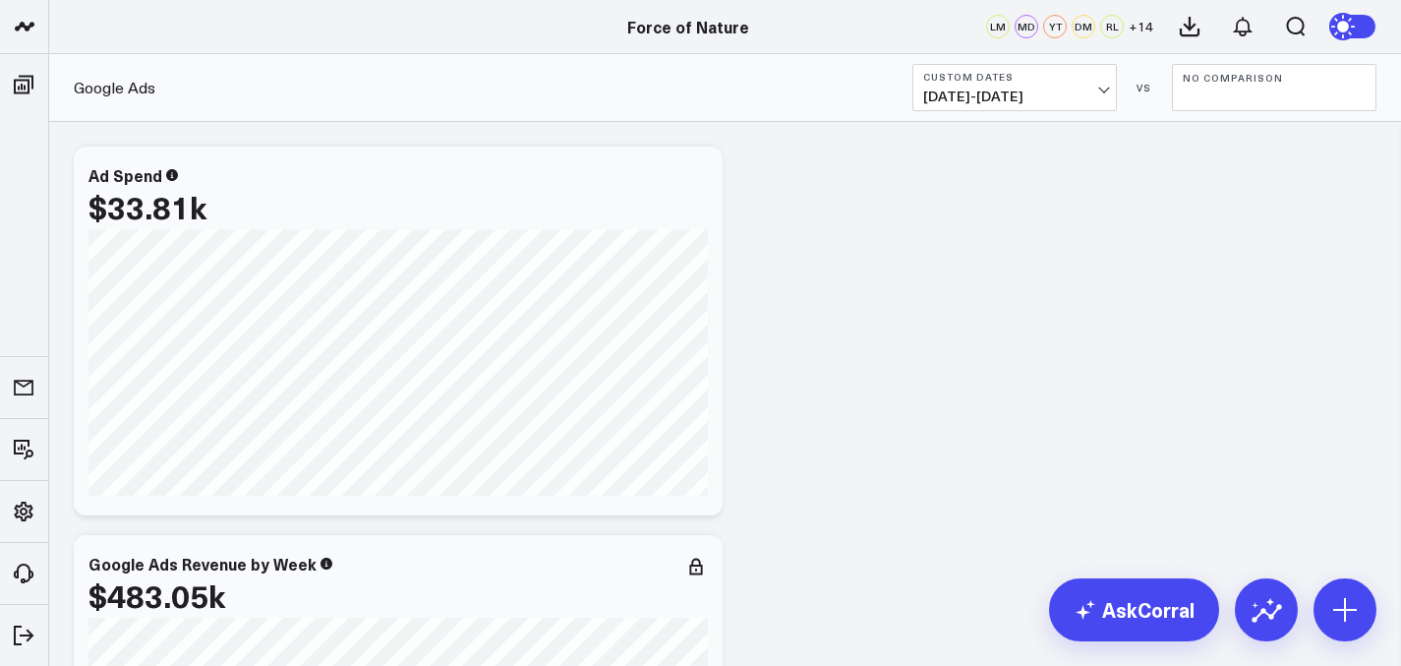
click at [1048, 107] on button "Custom Dates 07/20/25 - 09/14/25" at bounding box center [1015, 87] width 205 height 47
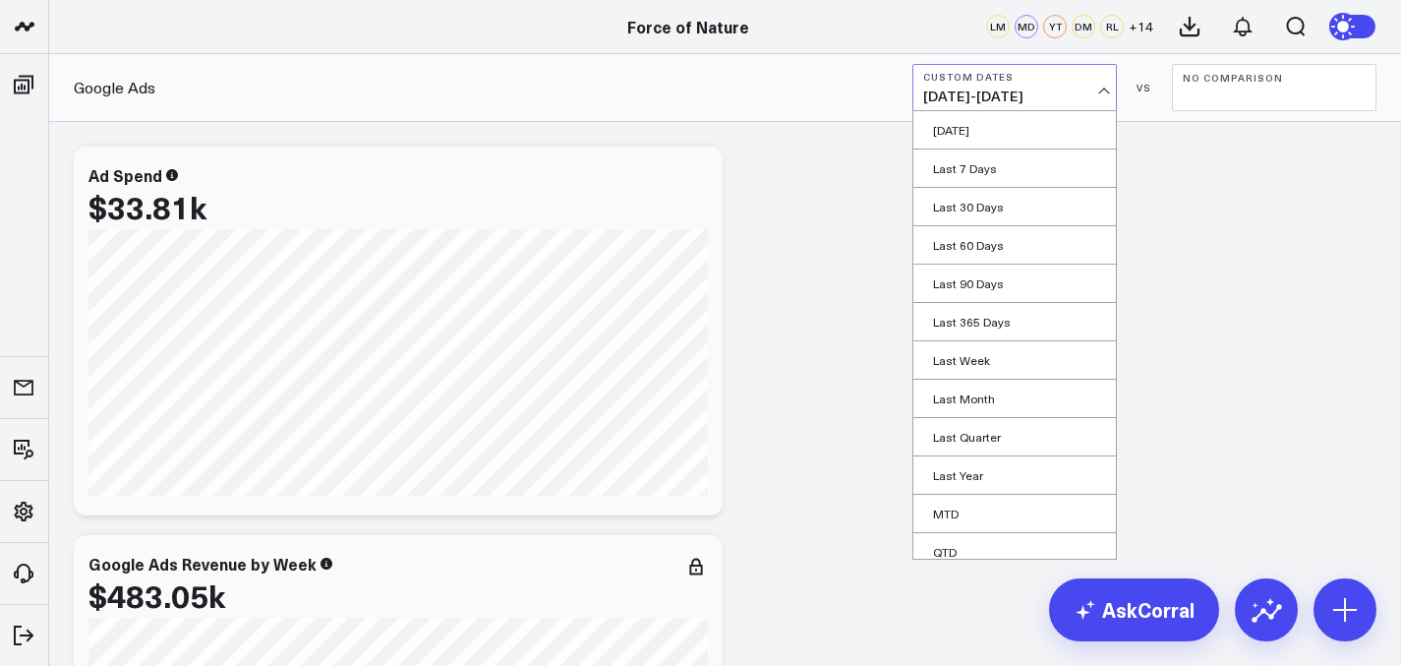
click at [1051, 101] on span "07/20/25 - 09/14/25" at bounding box center [1014, 97] width 183 height 16
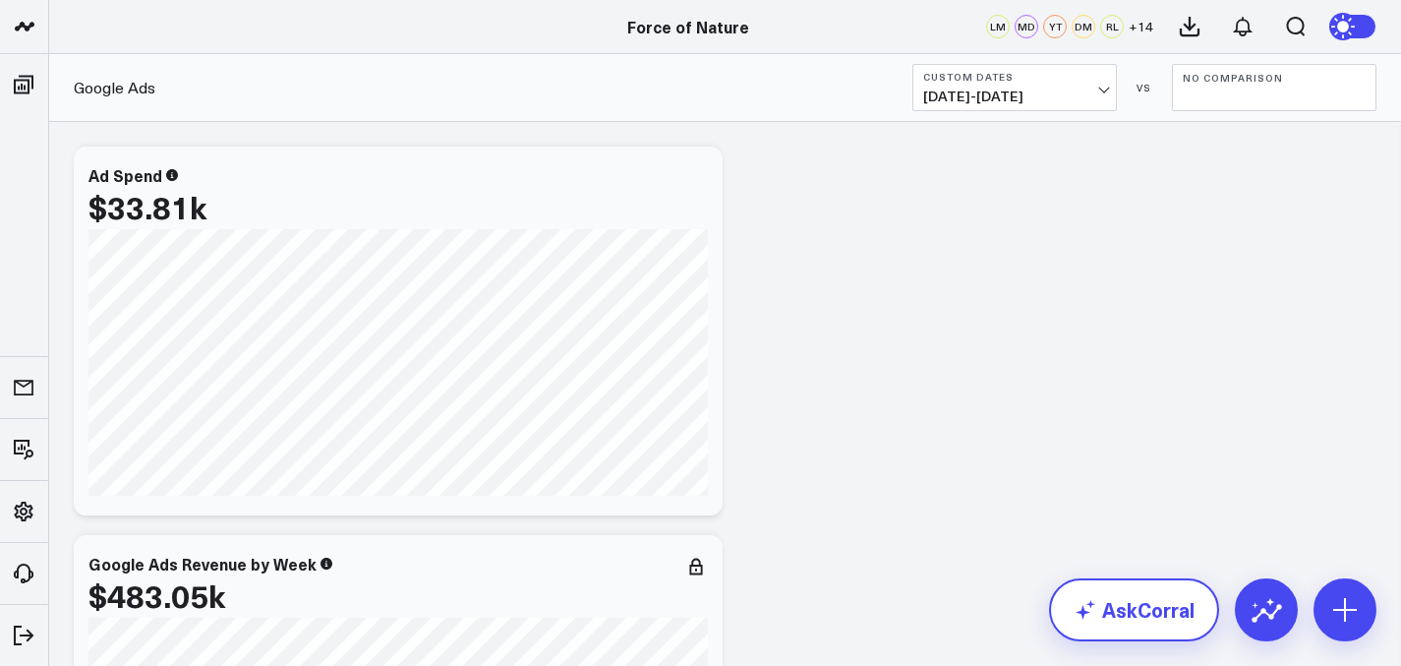
click at [1150, 618] on link "AskCorral" at bounding box center [1134, 609] width 170 height 63
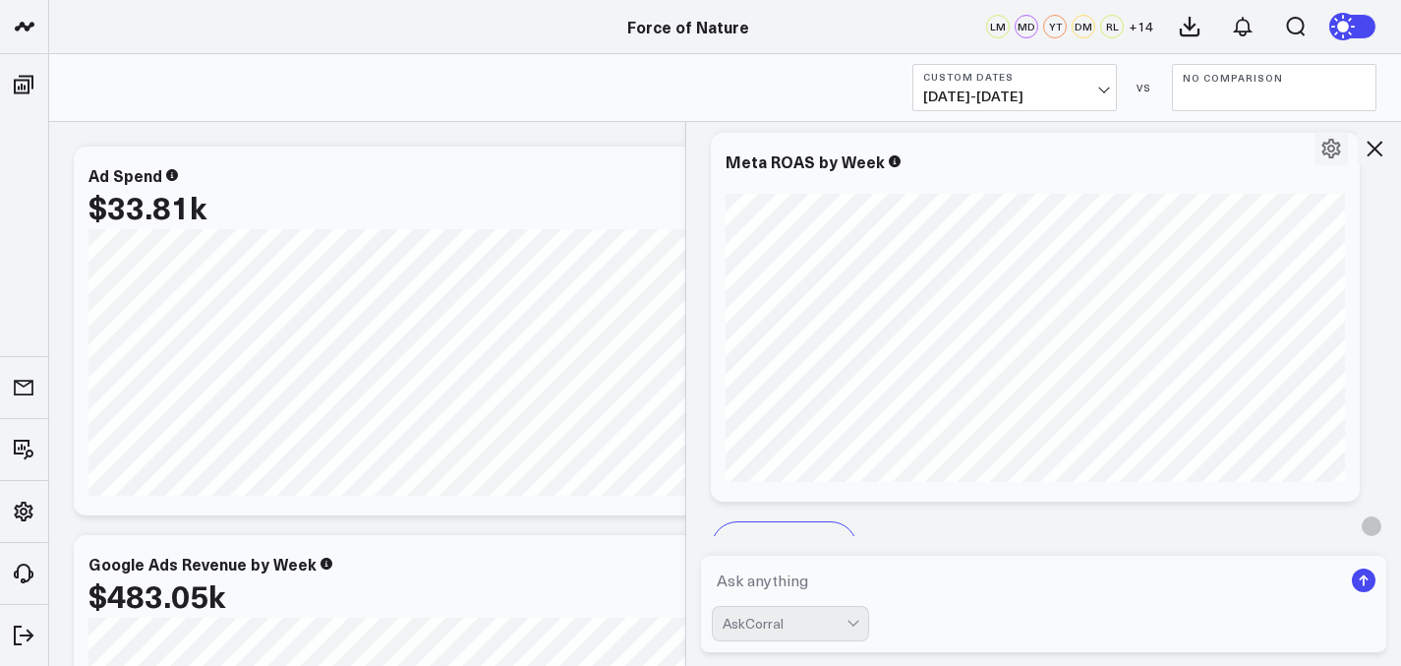
click at [1150, 618] on div "AskCorral" at bounding box center [1044, 623] width 665 height 35
click at [1154, 582] on textarea at bounding box center [1027, 580] width 631 height 35
type textarea "why is my google ad spend by week in a vertical bar graph"
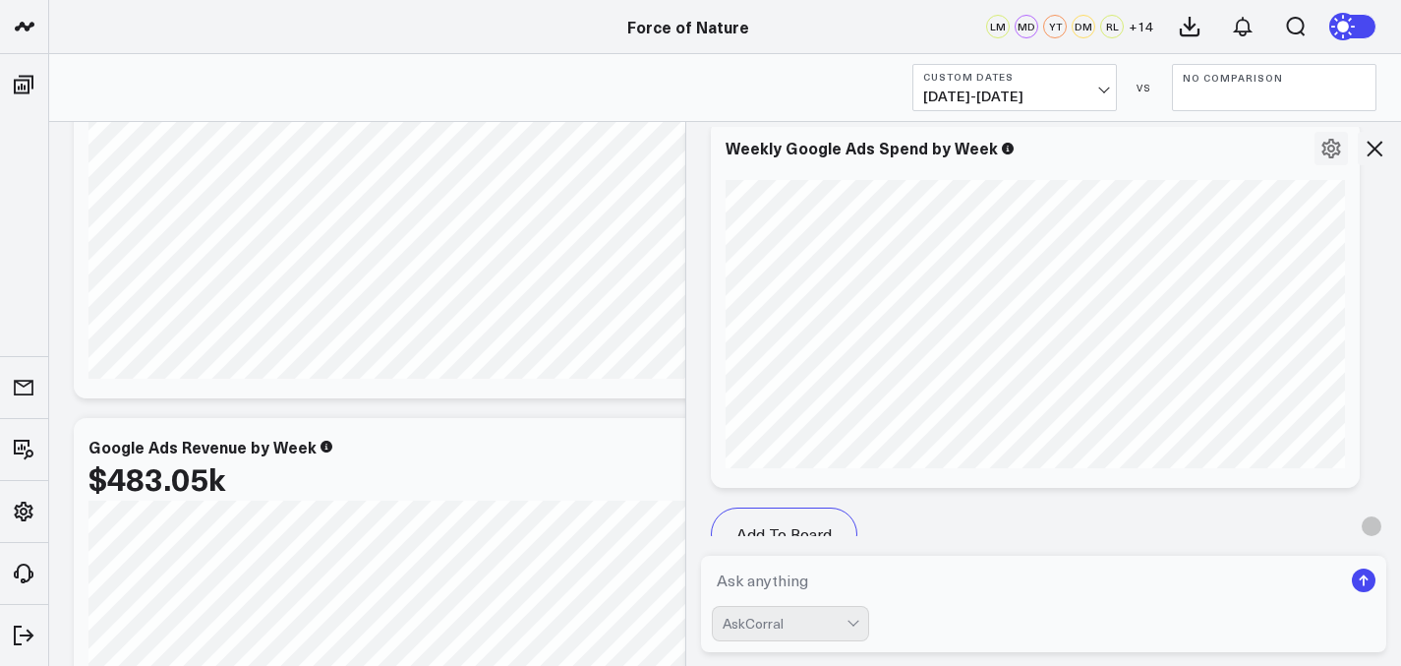
scroll to position [13386, 0]
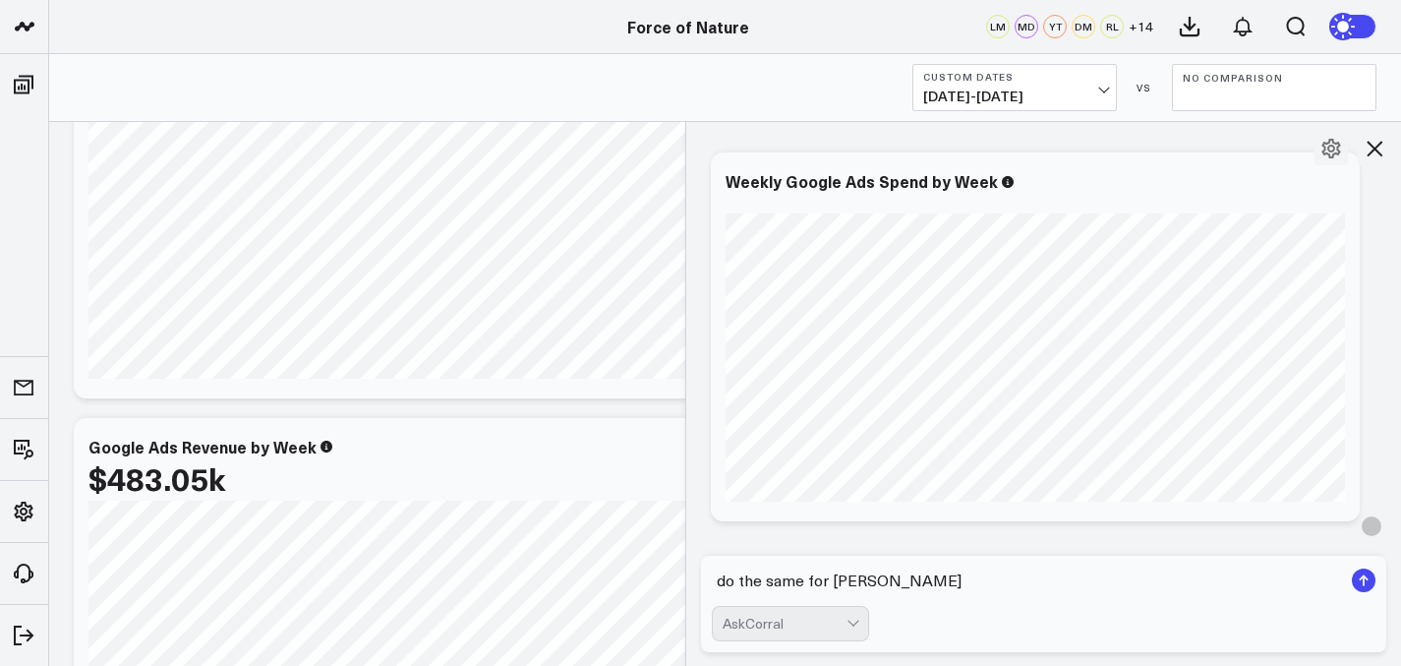
type textarea "do the same for raos"
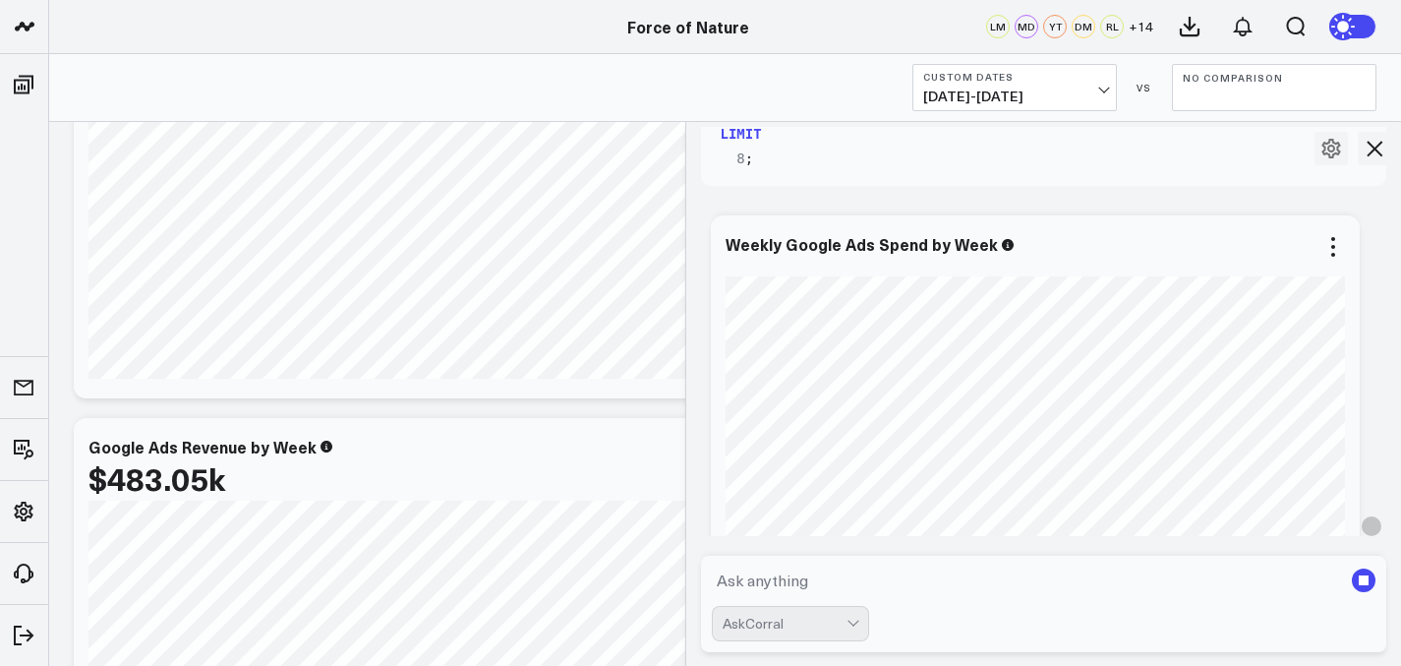
scroll to position [13311, 0]
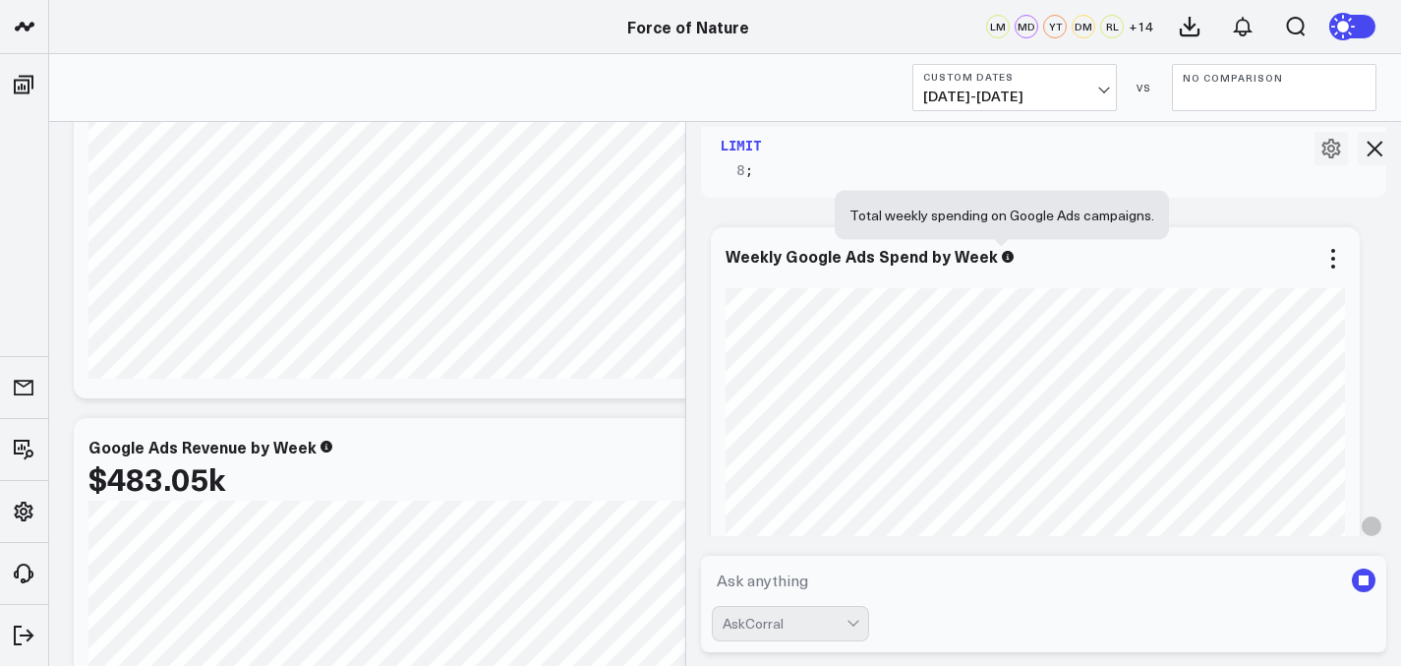
click at [1002, 260] on icon at bounding box center [1008, 257] width 12 height 12
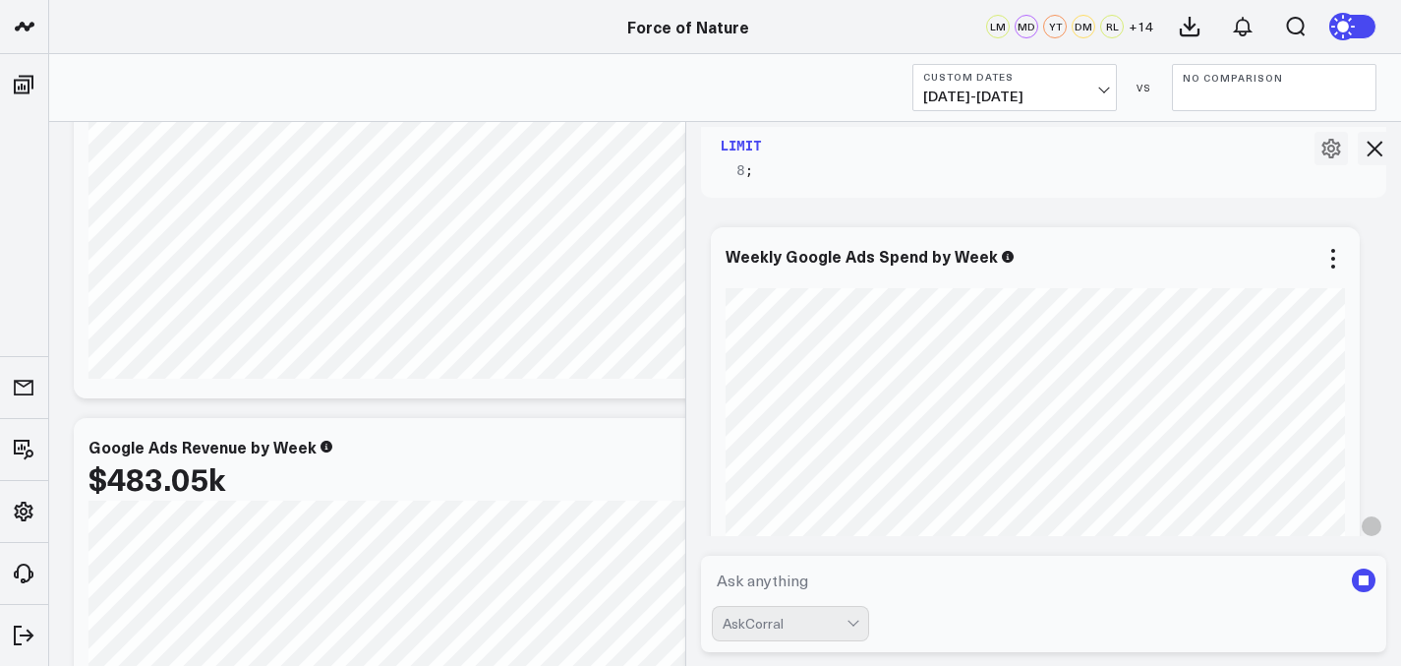
click at [1041, 259] on div "Weekly Google Ads Spend by Week" at bounding box center [1036, 256] width 620 height 18
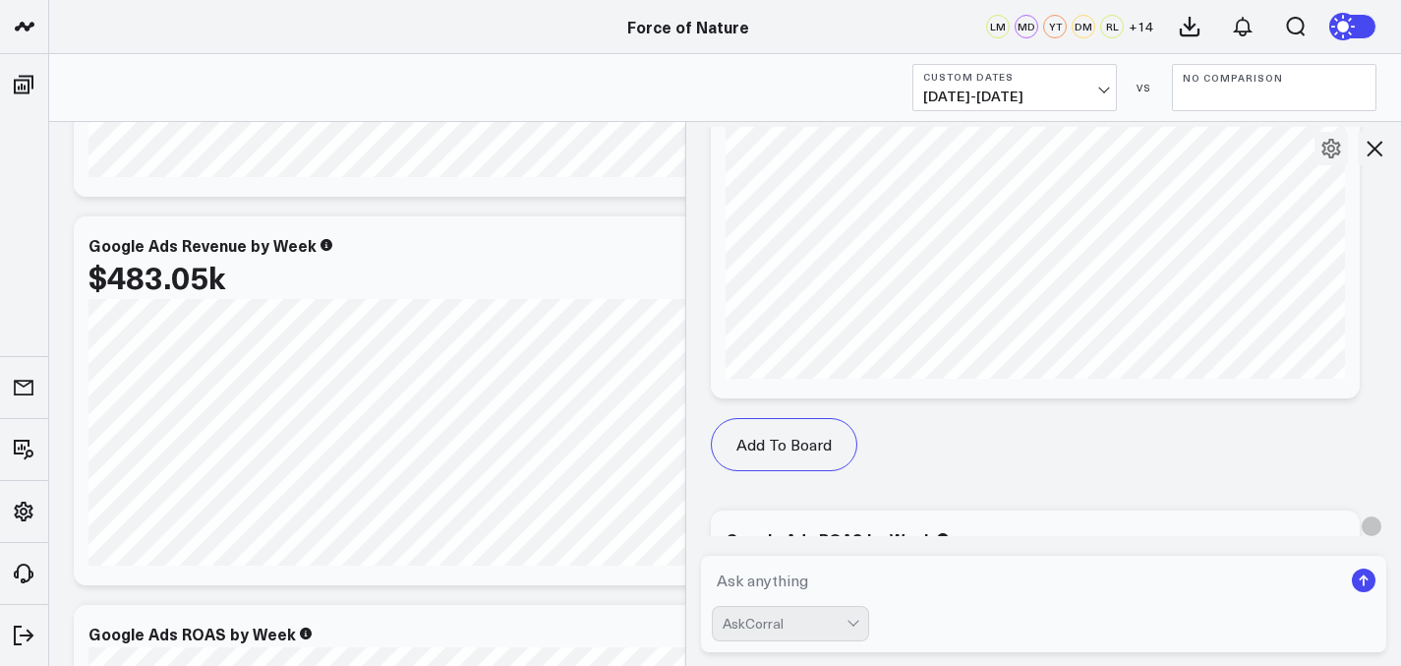
scroll to position [15284, 0]
click at [1053, 102] on span "07/20/25 - 09/14/25" at bounding box center [1014, 97] width 183 height 16
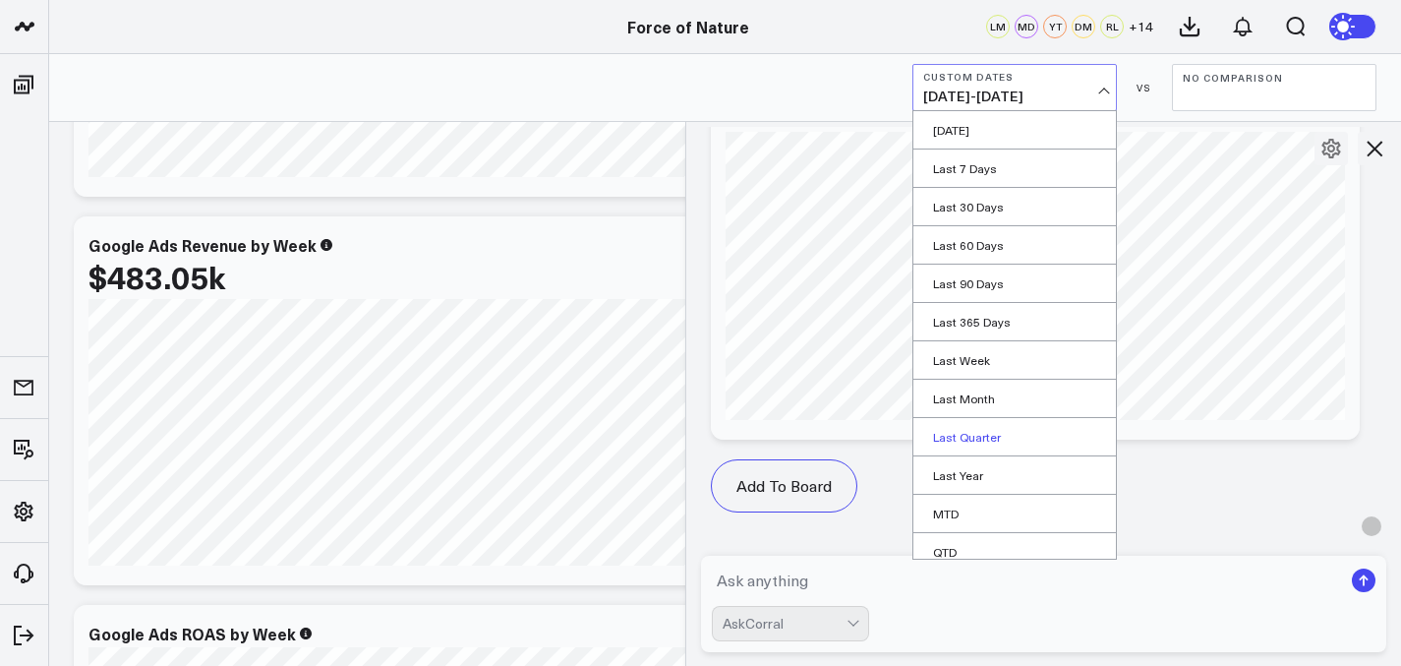
scroll to position [89, 0]
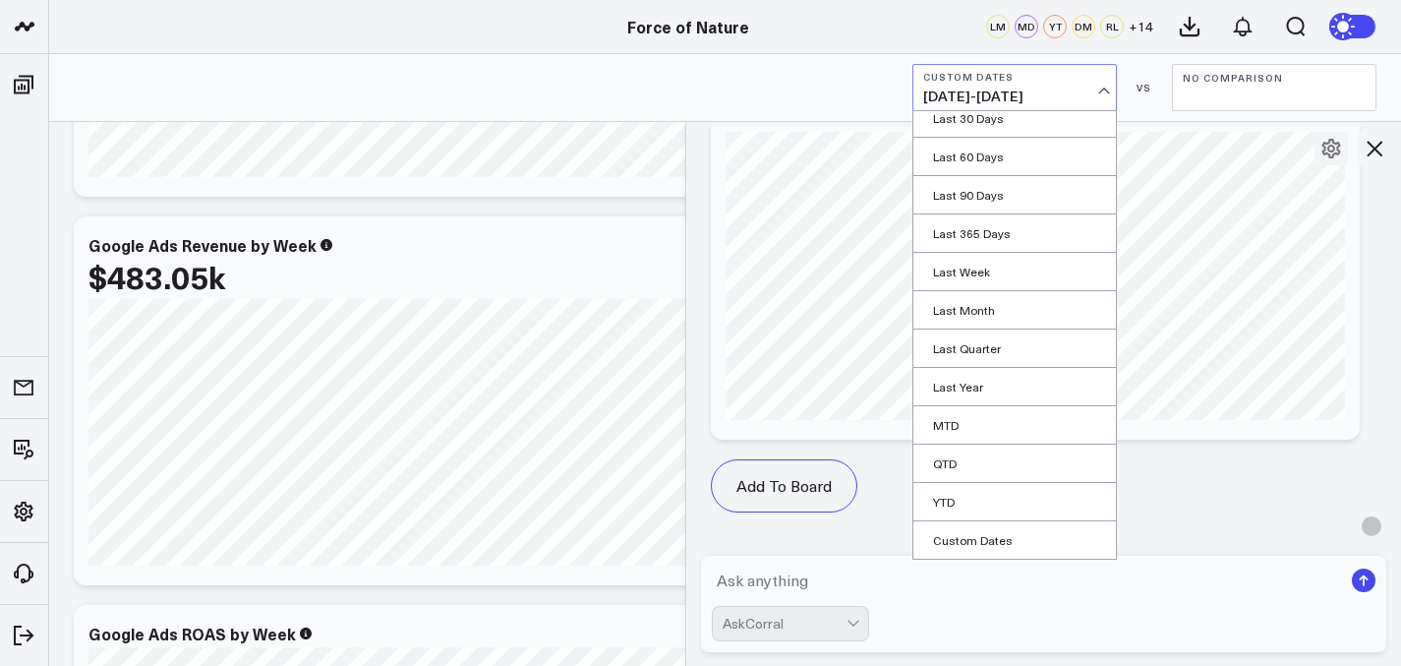
click at [876, 564] on textarea at bounding box center [1027, 580] width 631 height 35
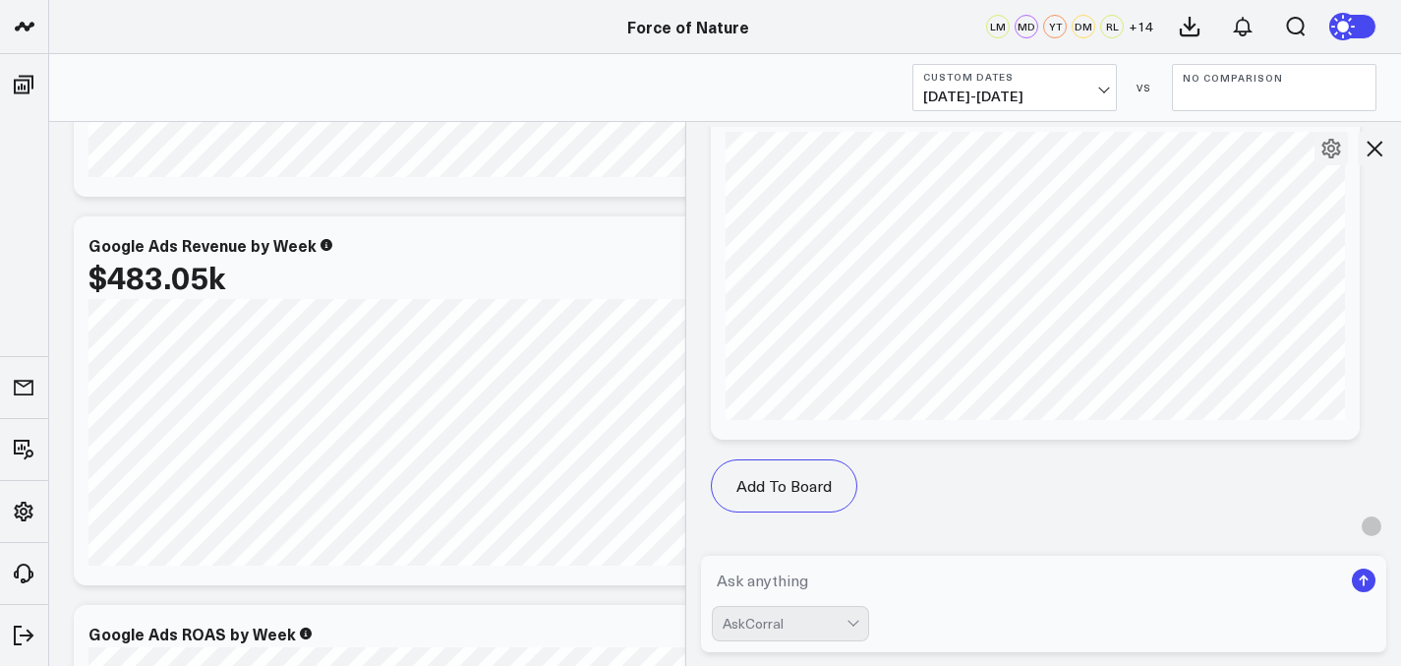
click at [1012, 114] on div "Google Ads Custom Dates 07/20/25 - 09/14/25 VS No Comparison" at bounding box center [725, 88] width 1352 height 68
click at [1023, 94] on span "07/20/25 - 09/14/25" at bounding box center [1014, 97] width 183 height 16
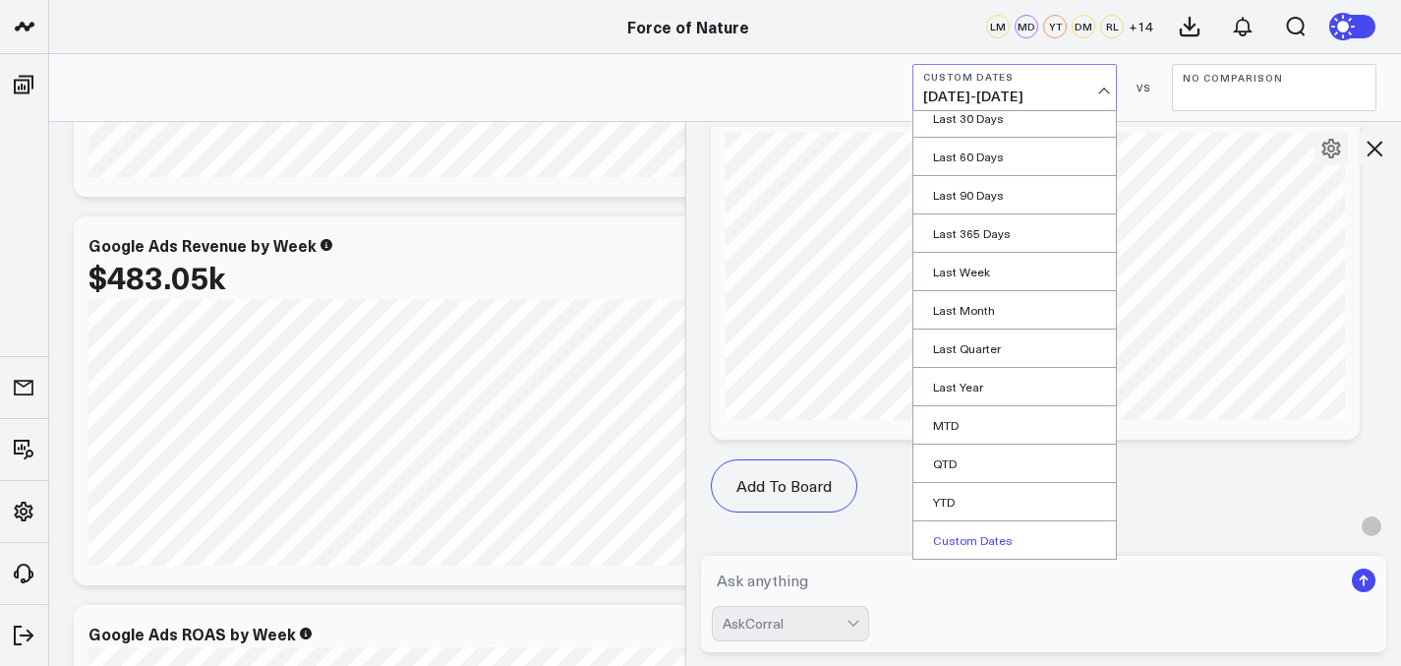
click at [998, 550] on link "Custom Dates" at bounding box center [1015, 539] width 203 height 37
select select "8"
select select "2025"
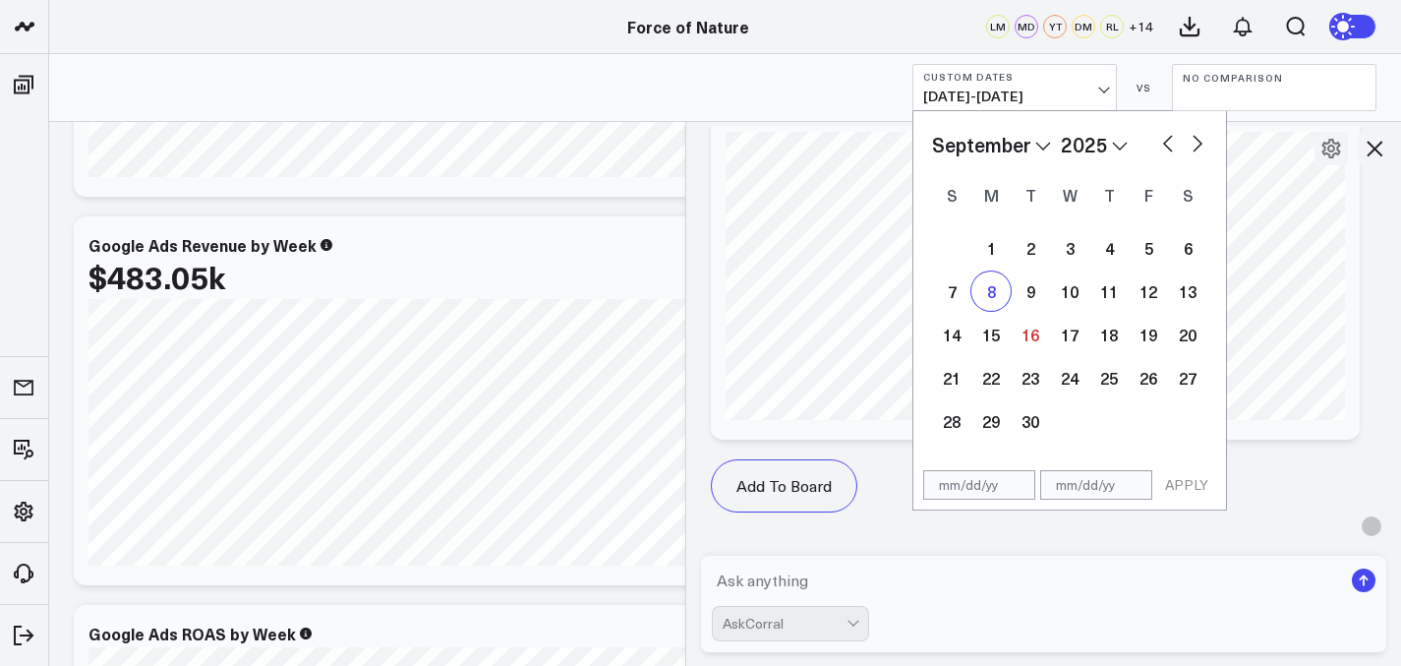
click at [987, 298] on div "8" at bounding box center [991, 290] width 39 height 39
type input "[DATE]"
select select "8"
select select "2025"
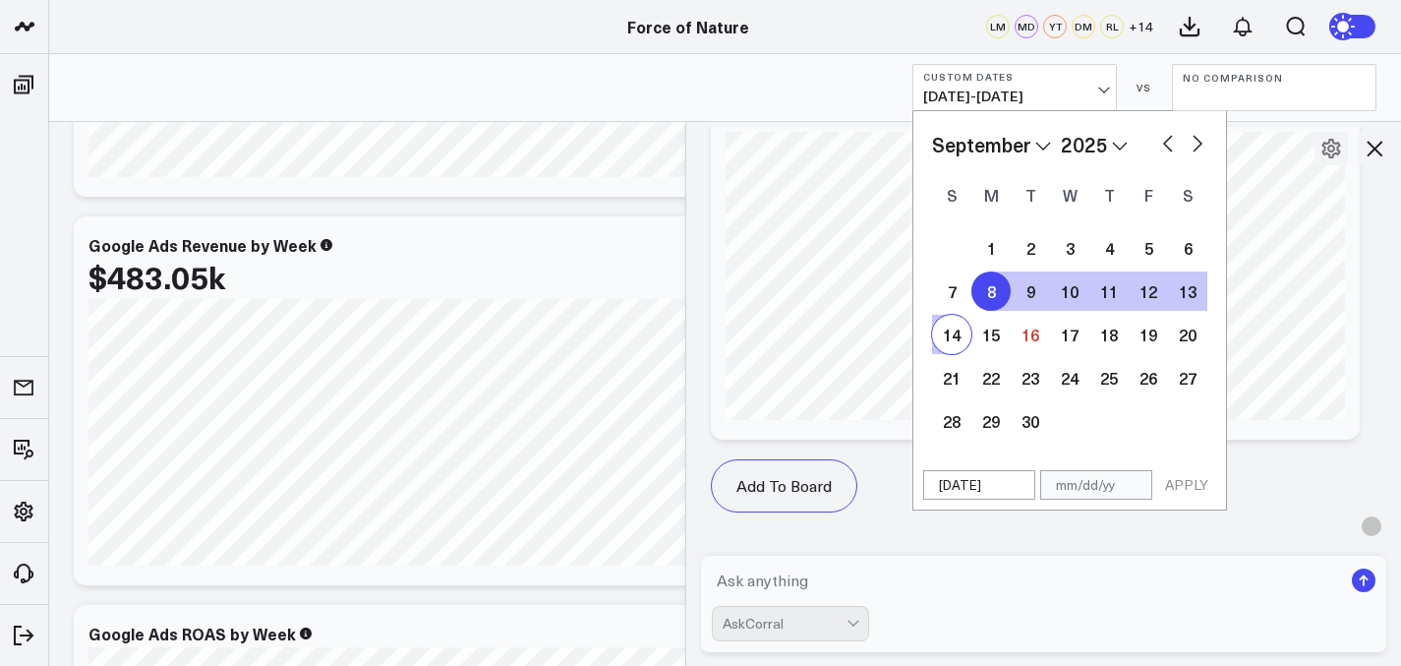
click at [965, 330] on div "14" at bounding box center [951, 334] width 39 height 39
type input "[DATE]"
select select "8"
select select "2025"
click at [1188, 478] on button "APPLY" at bounding box center [1187, 485] width 59 height 30
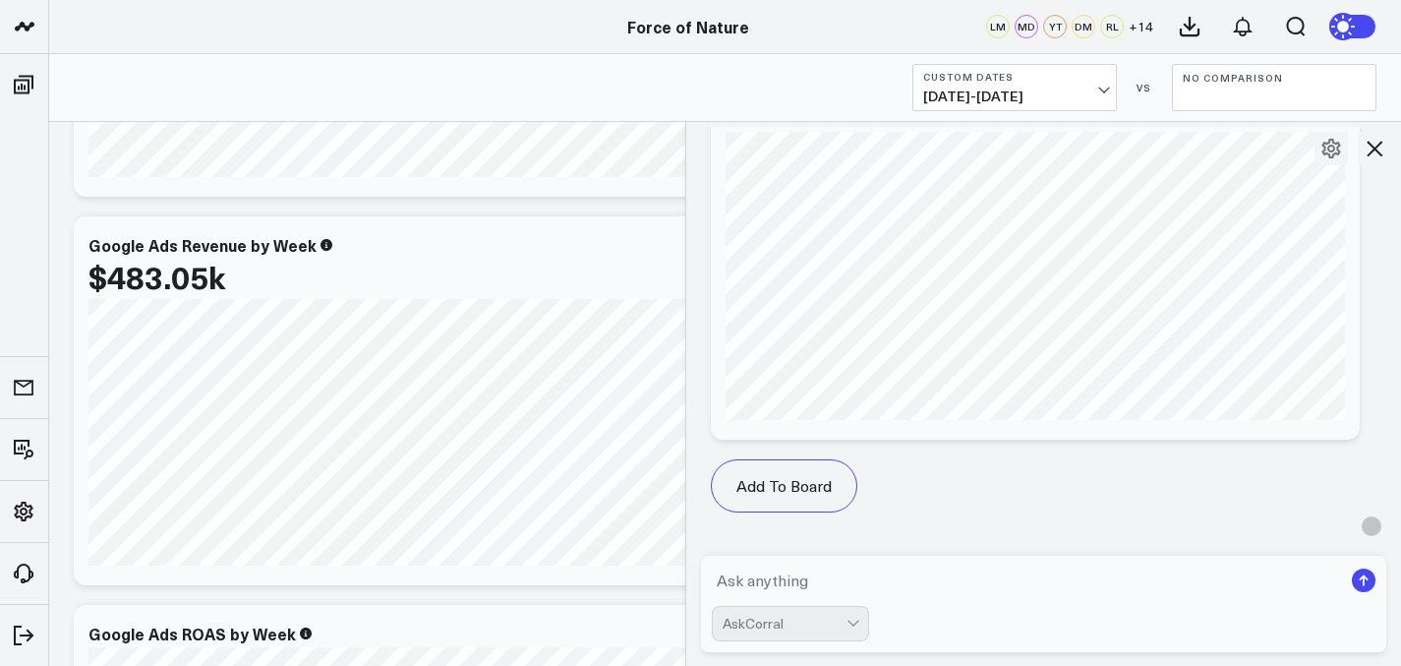
click at [843, 580] on textarea at bounding box center [1027, 580] width 631 height 35
type textarea "what is my google"
click at [1304, 90] on button "No Comparison" at bounding box center [1274, 87] width 205 height 47
click at [1281, 134] on link "Previous Period" at bounding box center [1274, 129] width 203 height 37
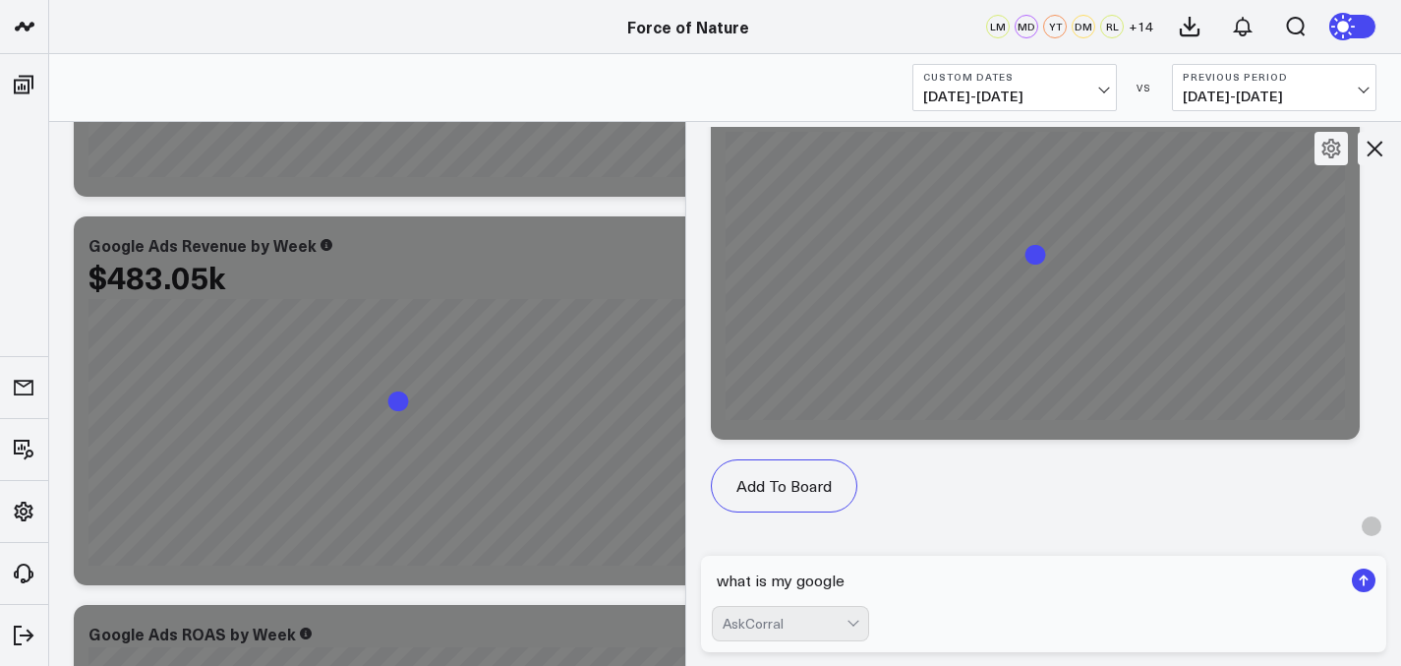
scroll to position [334, 0]
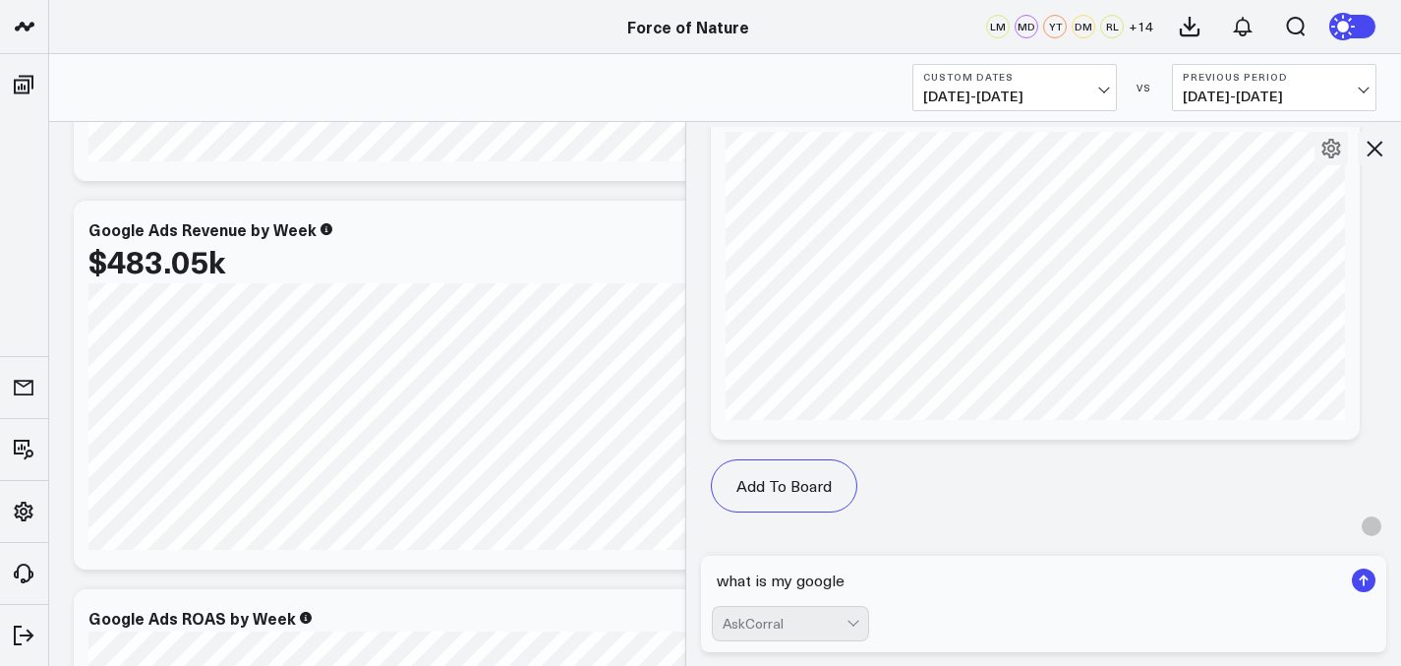
click at [1388, 150] on button at bounding box center [1374, 148] width 33 height 33
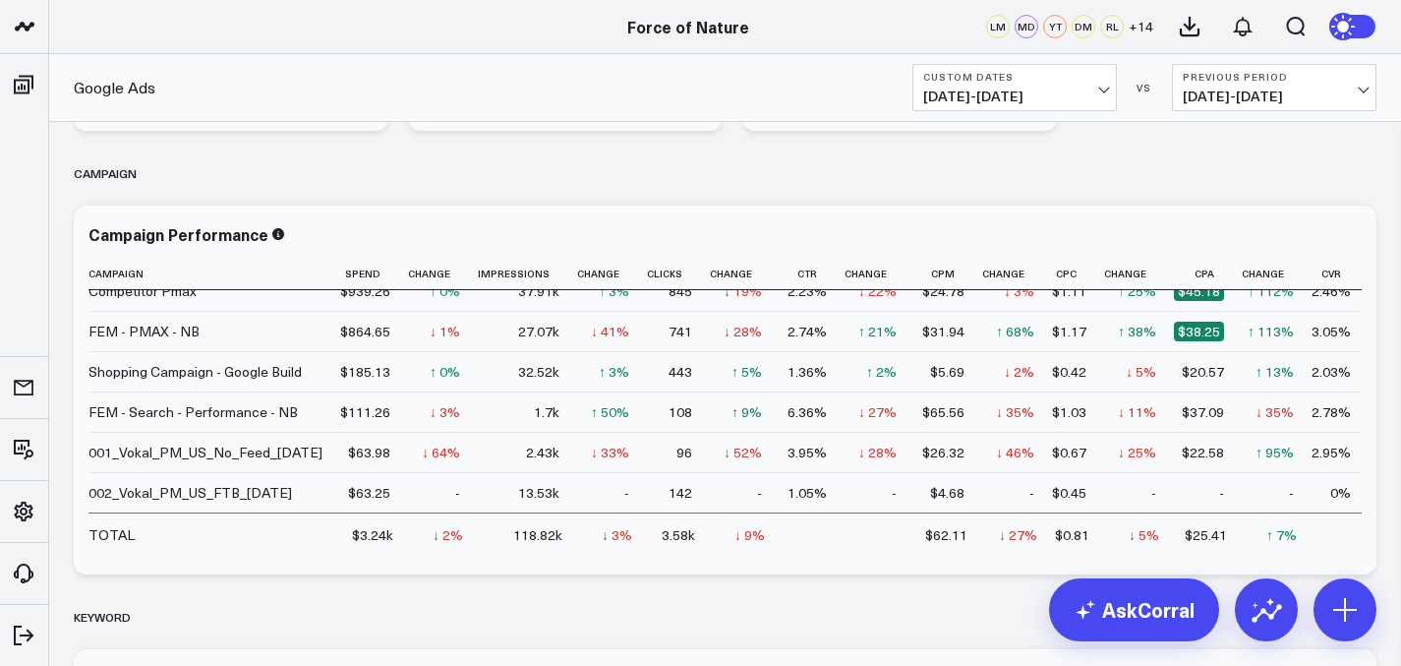
scroll to position [3937, 0]
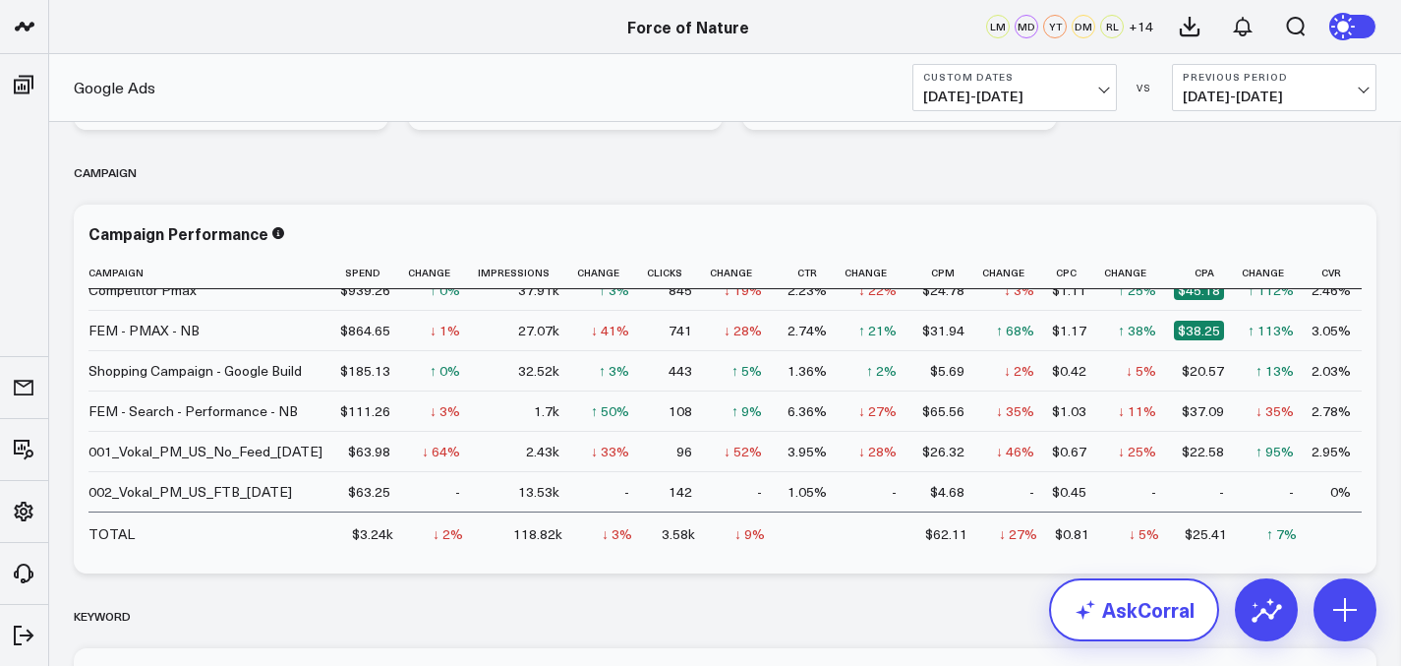
click at [1158, 615] on link "AskCorral" at bounding box center [1134, 609] width 170 height 63
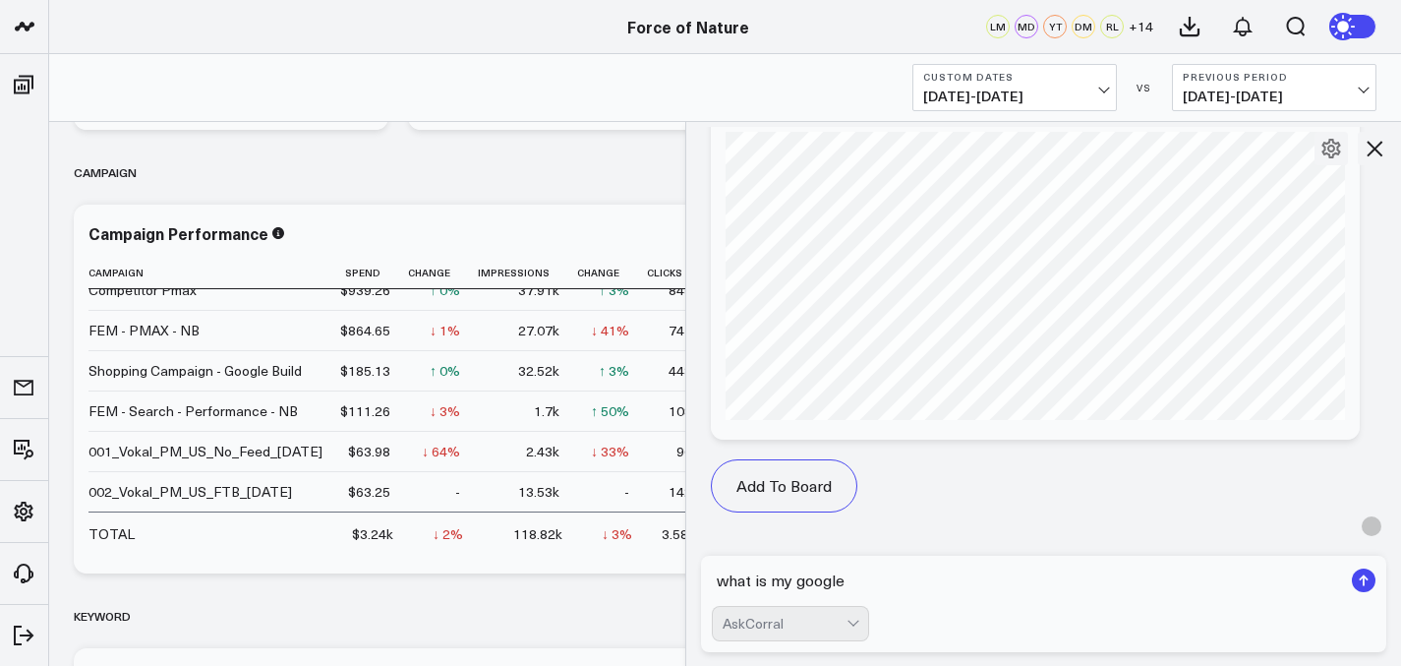
click at [1269, 106] on button "Previous Period 09/01/25 - 09/07/25" at bounding box center [1274, 87] width 205 height 47
click at [1265, 251] on link "No Comparison" at bounding box center [1274, 244] width 203 height 37
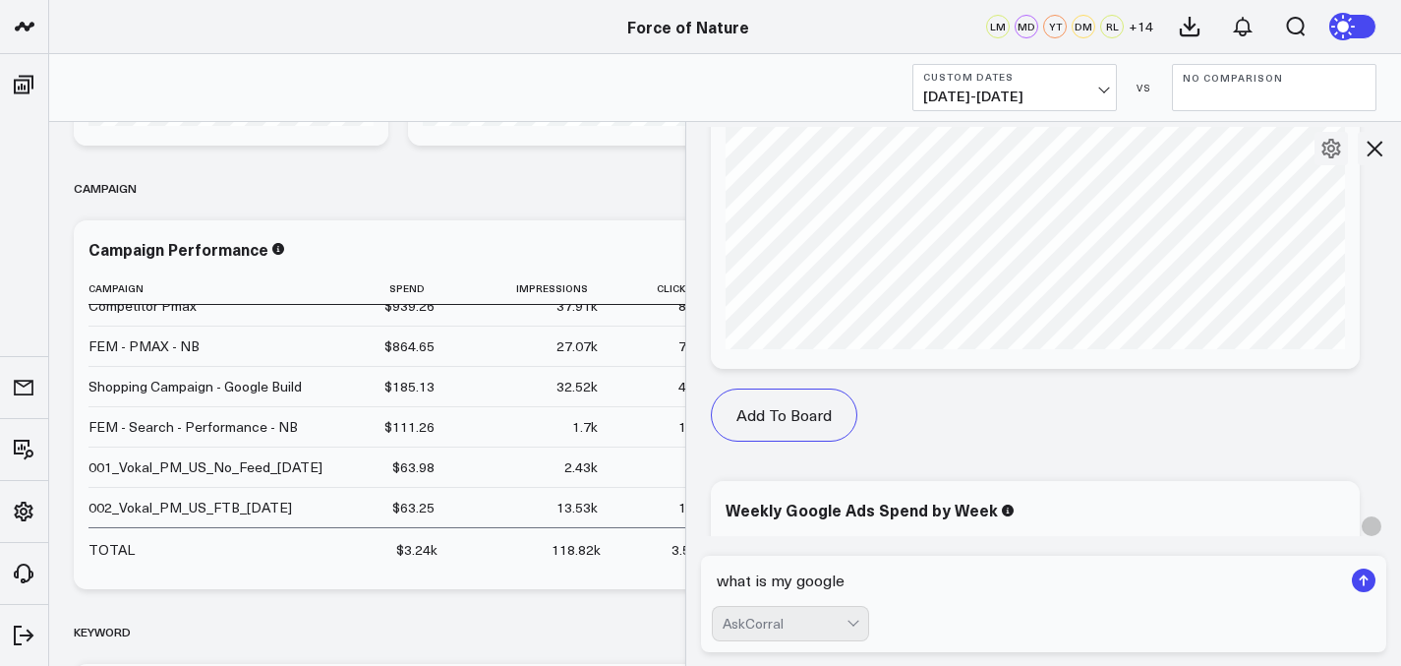
scroll to position [13996, 0]
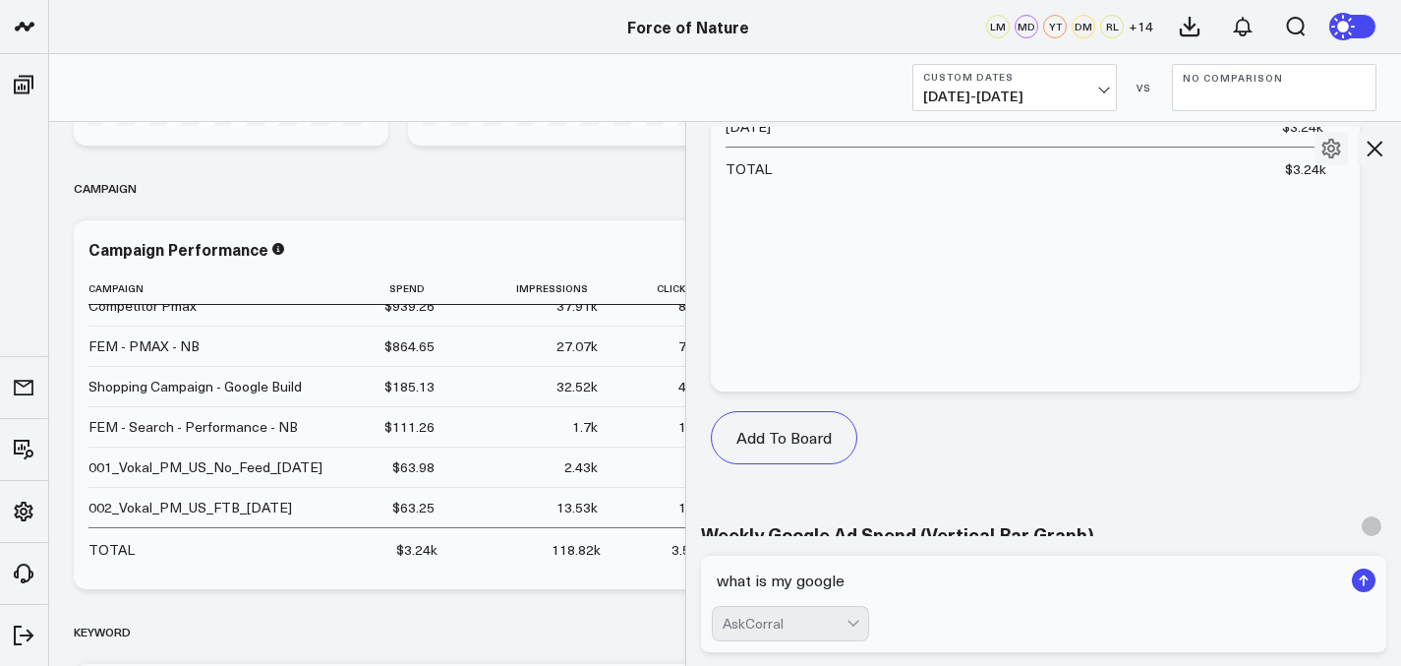
click at [1066, 90] on span "09/08/25 - 09/14/25" at bounding box center [1014, 97] width 183 height 16
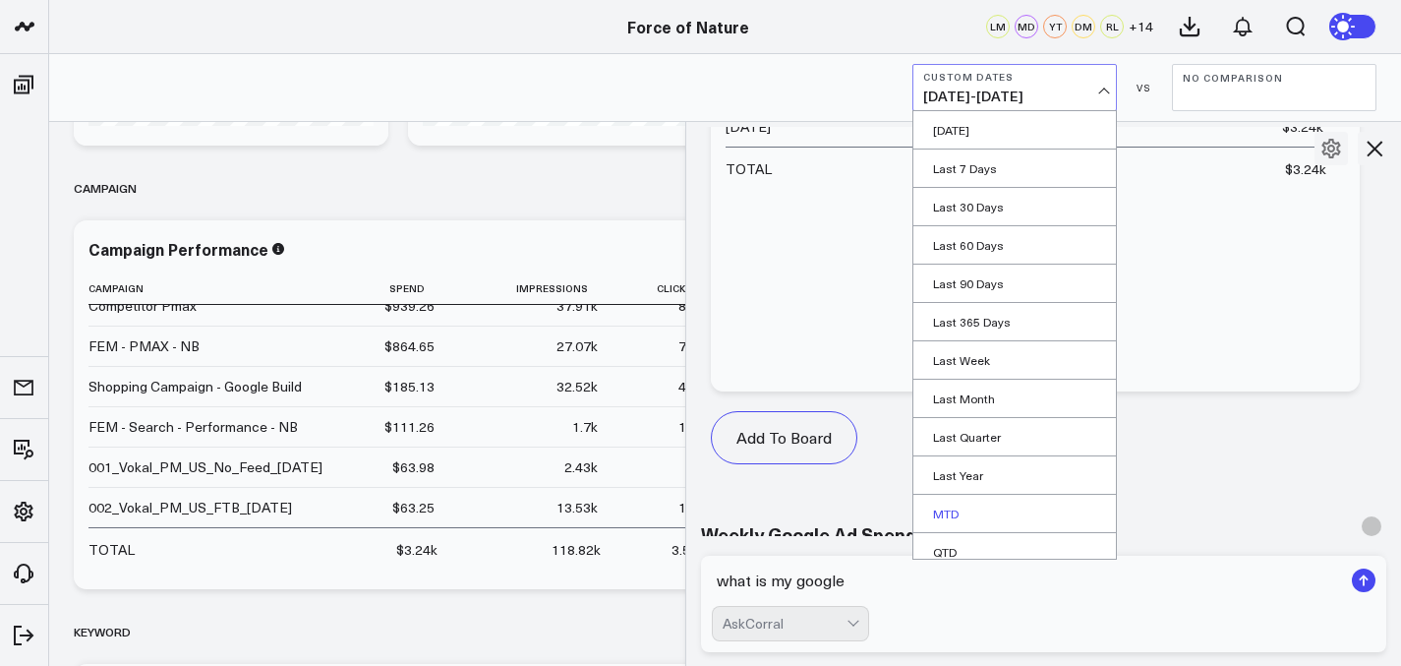
scroll to position [89, 0]
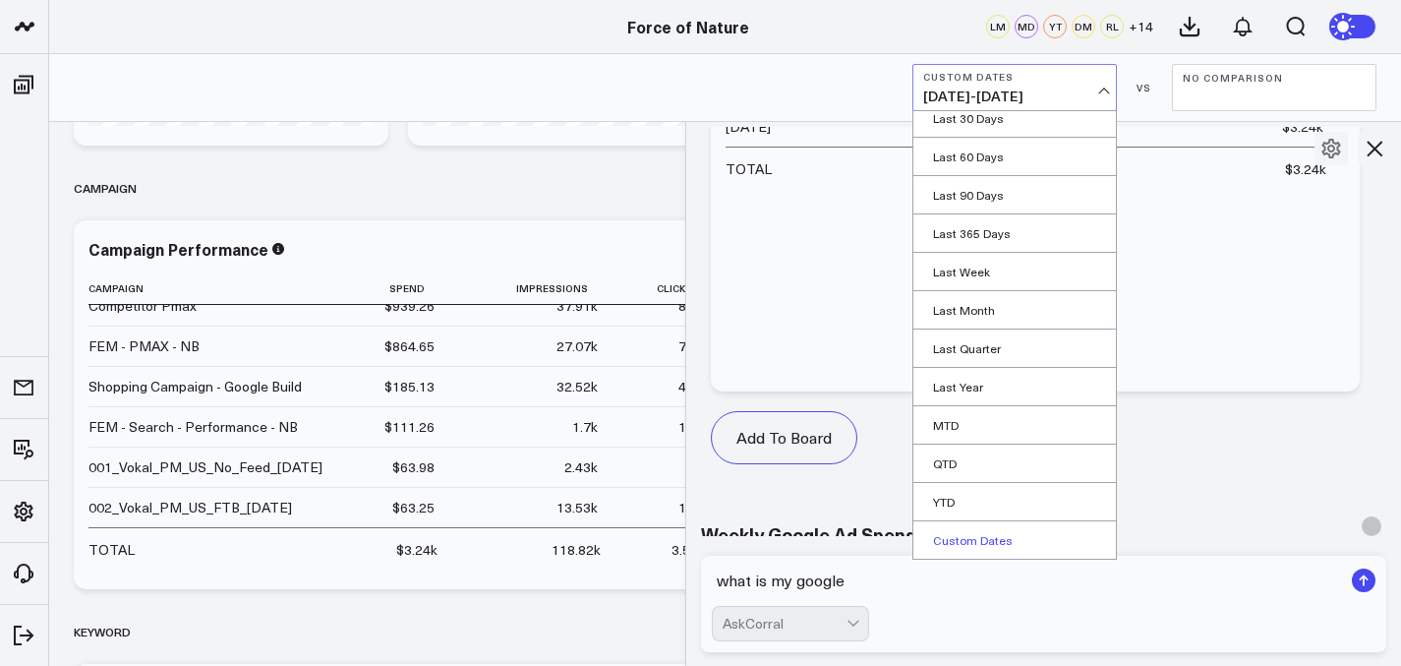
click at [984, 537] on link "Custom Dates" at bounding box center [1015, 539] width 203 height 37
select select "8"
select select "2025"
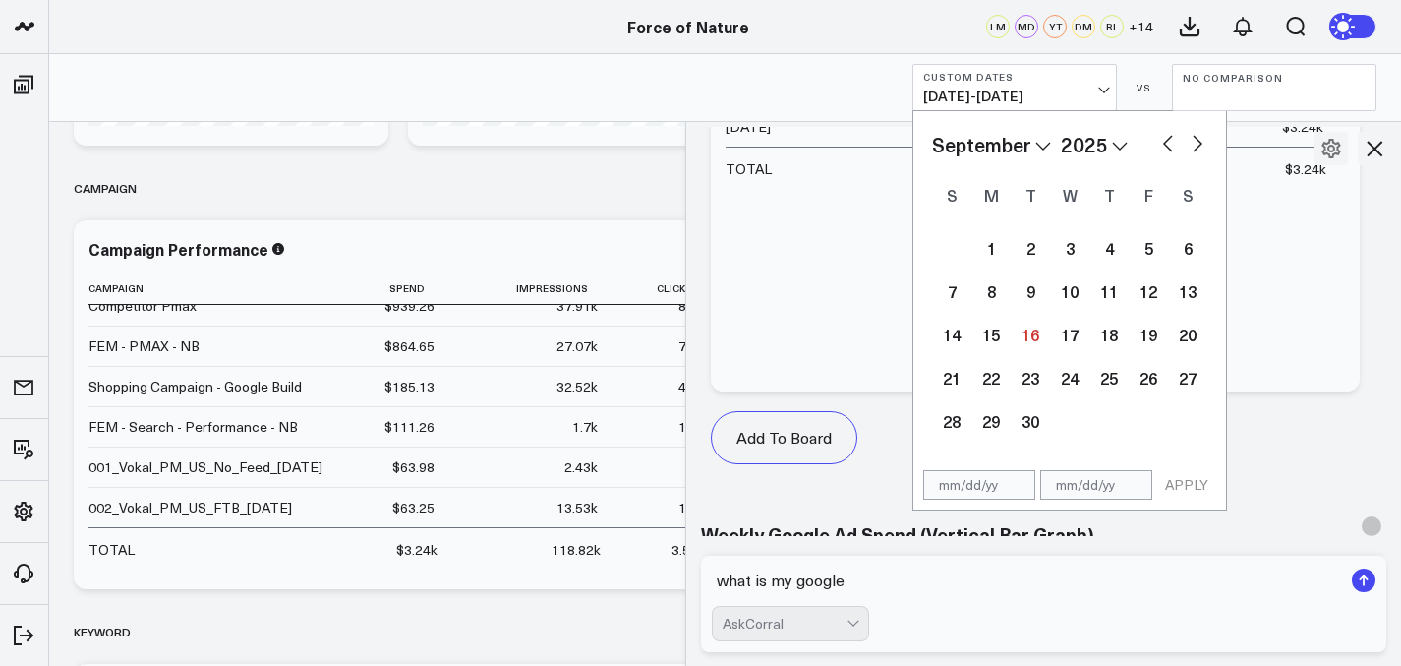
click at [1157, 140] on div "January February March April May June July August September October November De…" at bounding box center [1069, 145] width 275 height 30
click at [1168, 147] on button "button" at bounding box center [1168, 142] width 20 height 24
select select "7"
select select "2025"
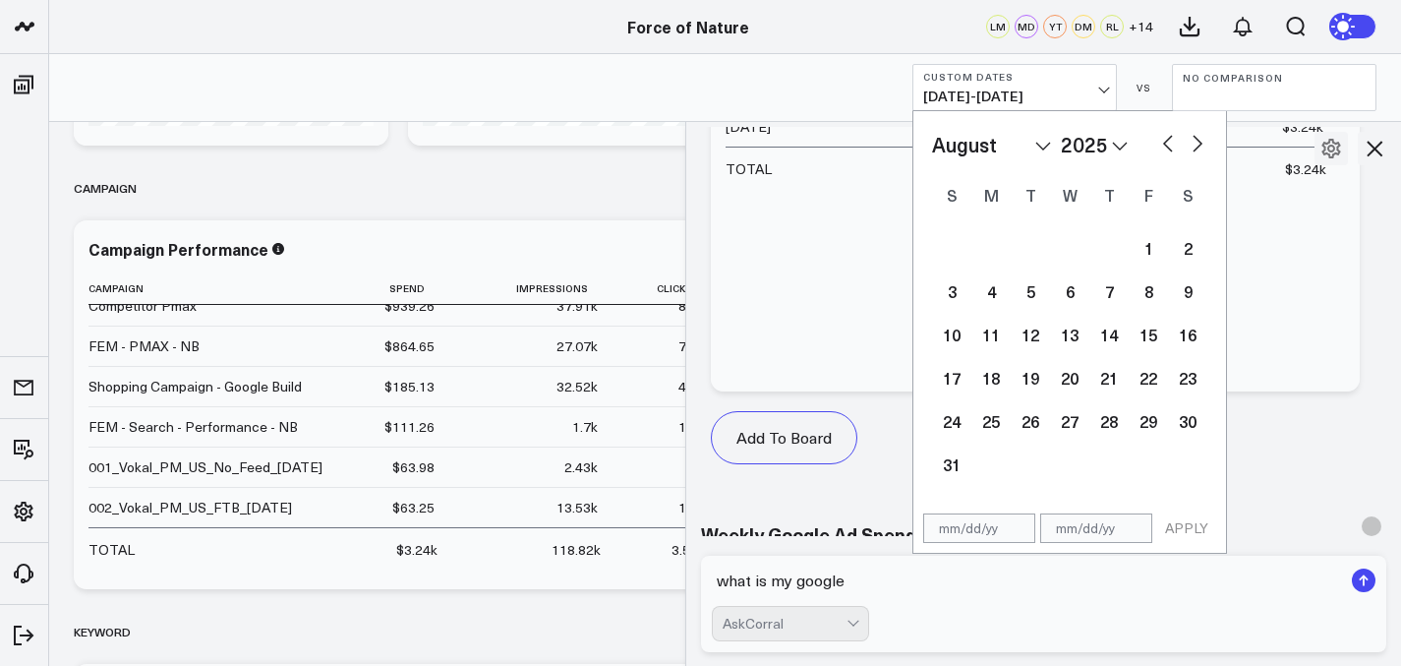
click at [1167, 166] on div "January February March April May June July August September October November De…" at bounding box center [1069, 308] width 275 height 356
click at [1168, 139] on button "button" at bounding box center [1168, 142] width 20 height 24
select select "6"
select select "2025"
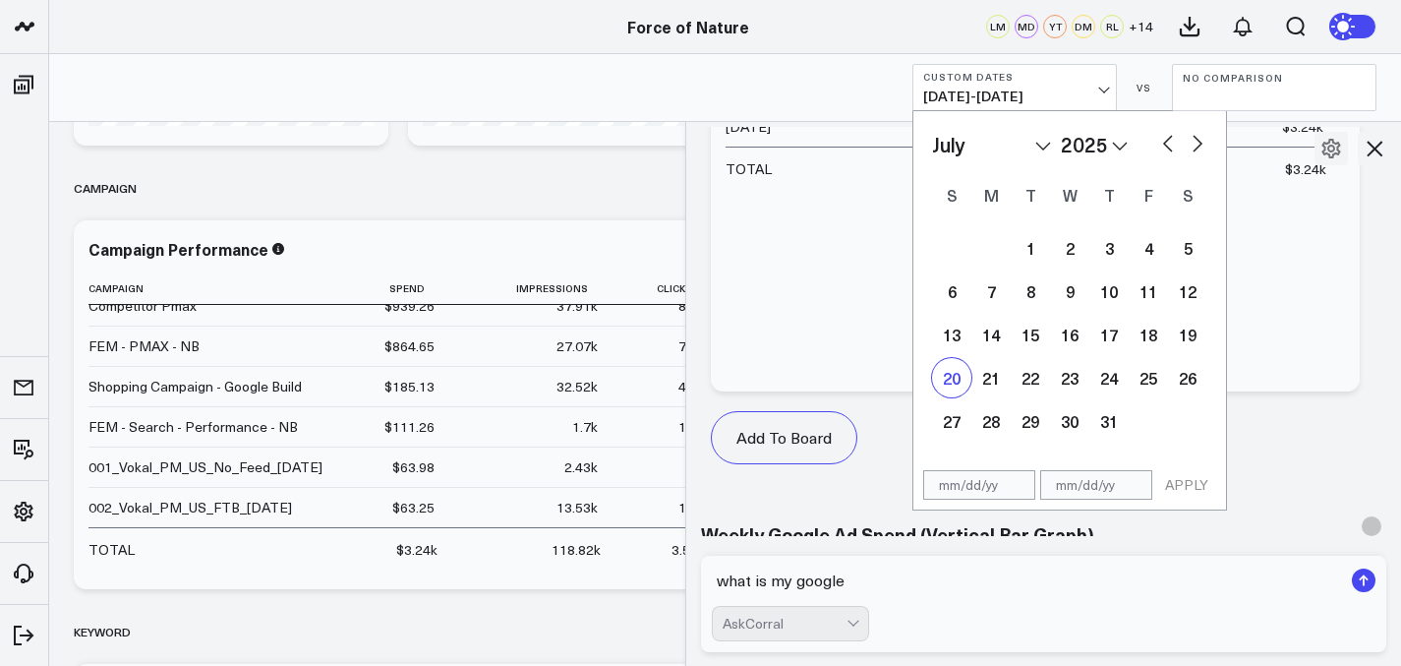
click at [958, 375] on div "20" at bounding box center [951, 377] width 39 height 39
type input "07/20/25"
select select "6"
select select "2025"
click at [1196, 145] on button "button" at bounding box center [1198, 142] width 20 height 24
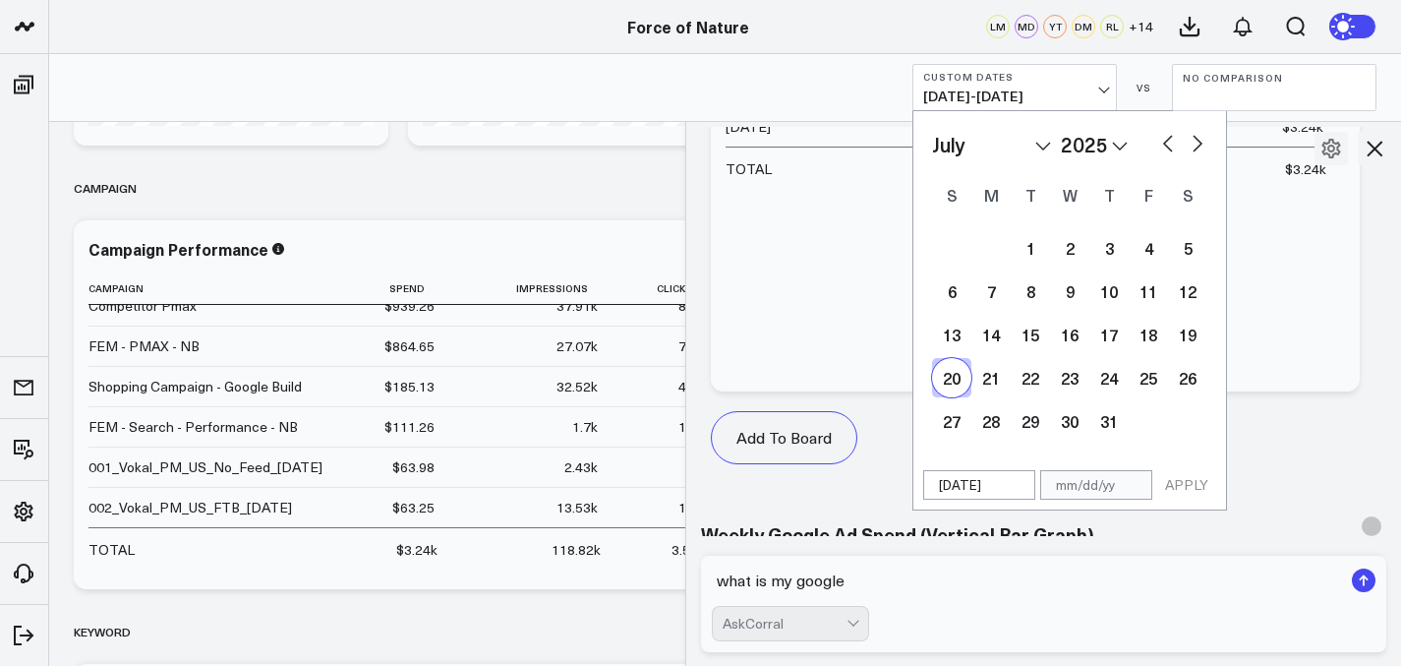
select select "9"
select select "2025"
click at [1158, 146] on button "button" at bounding box center [1168, 142] width 20 height 24
select select "8"
select select "2025"
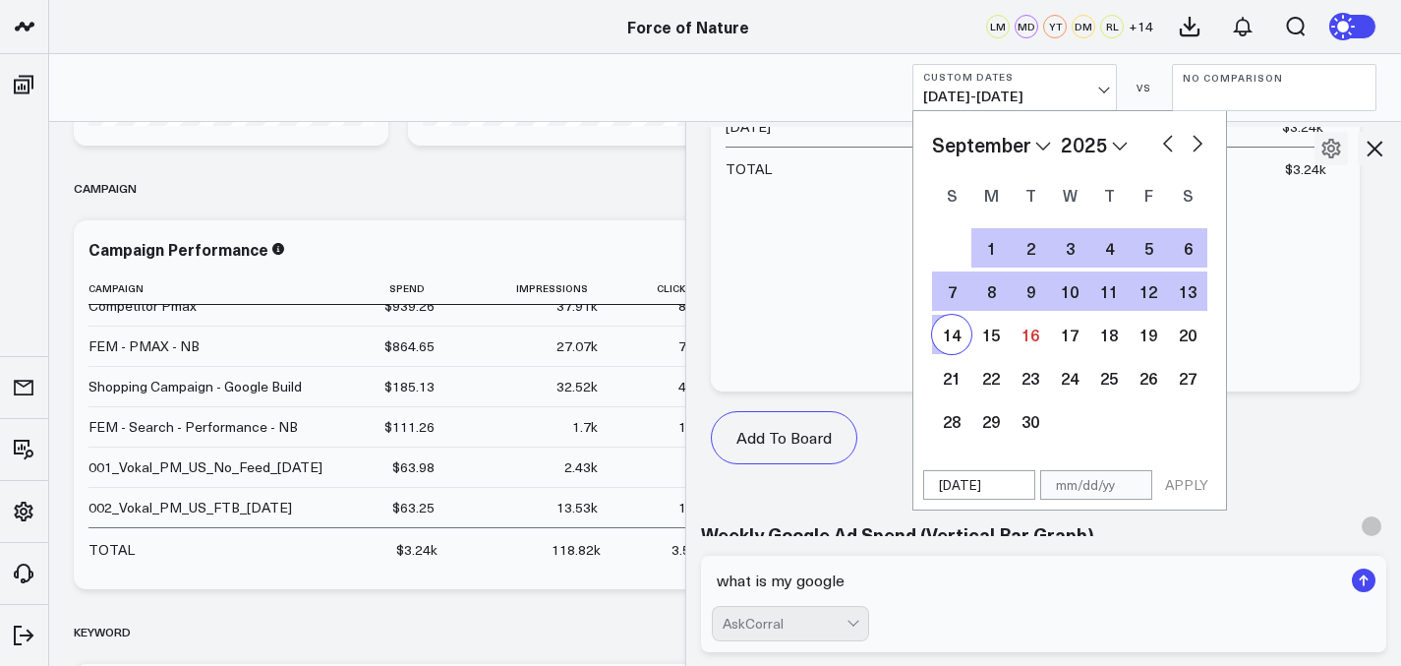
click at [962, 341] on div "14" at bounding box center [951, 334] width 39 height 39
type input "[DATE]"
select select "8"
select select "2025"
click at [1180, 479] on button "APPLY" at bounding box center [1187, 485] width 59 height 30
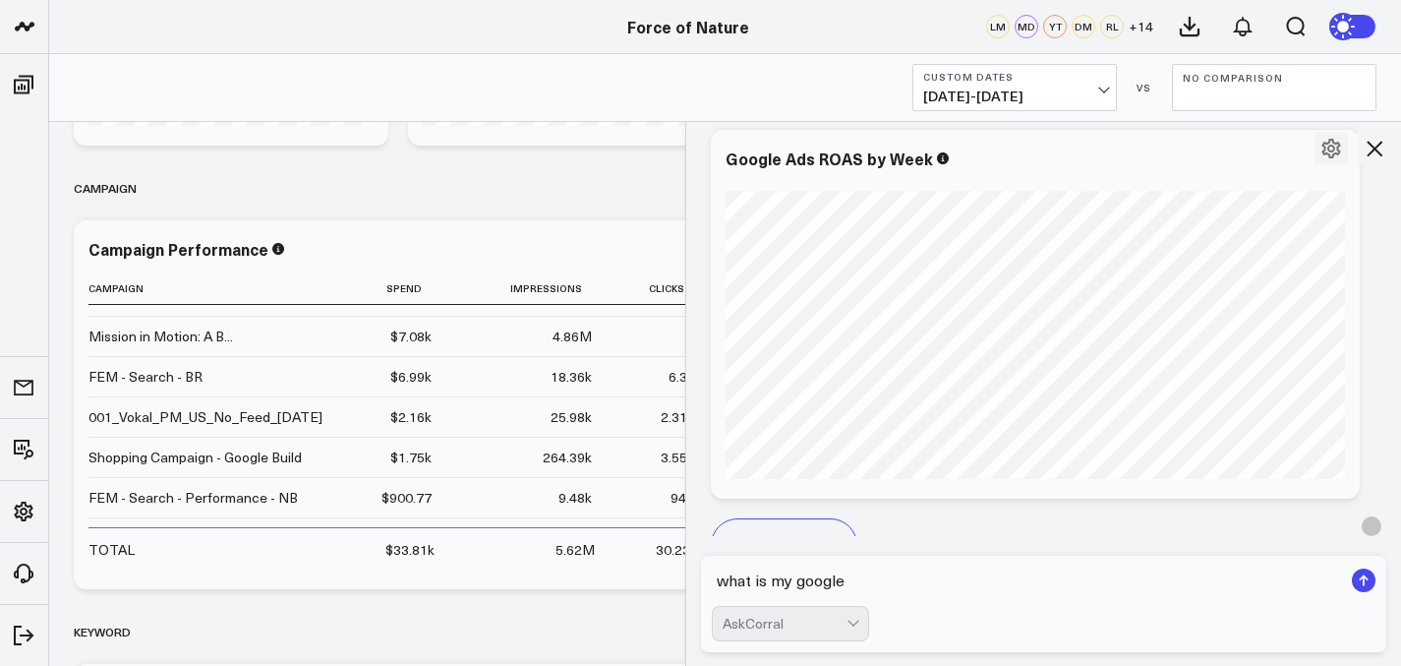
scroll to position [15229, 0]
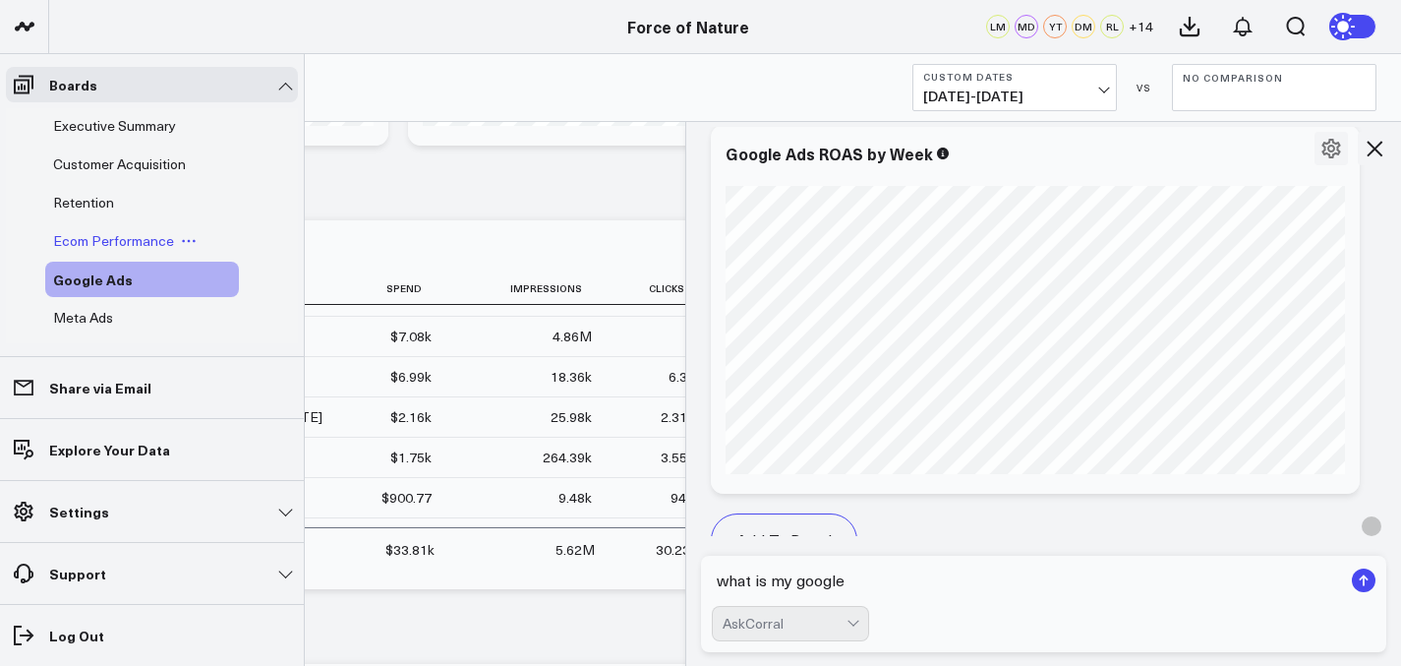
click at [118, 233] on span "Ecom Performance" at bounding box center [113, 240] width 121 height 19
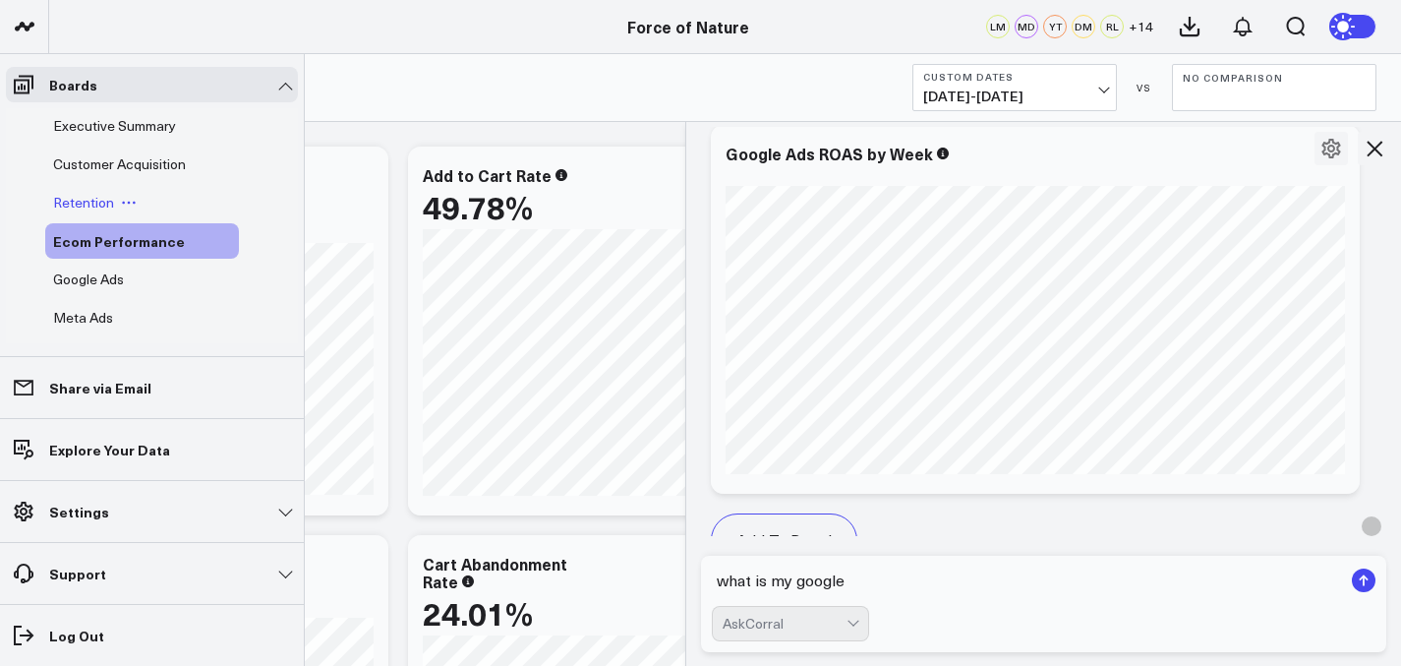
click at [109, 198] on span "Retention" at bounding box center [83, 202] width 61 height 19
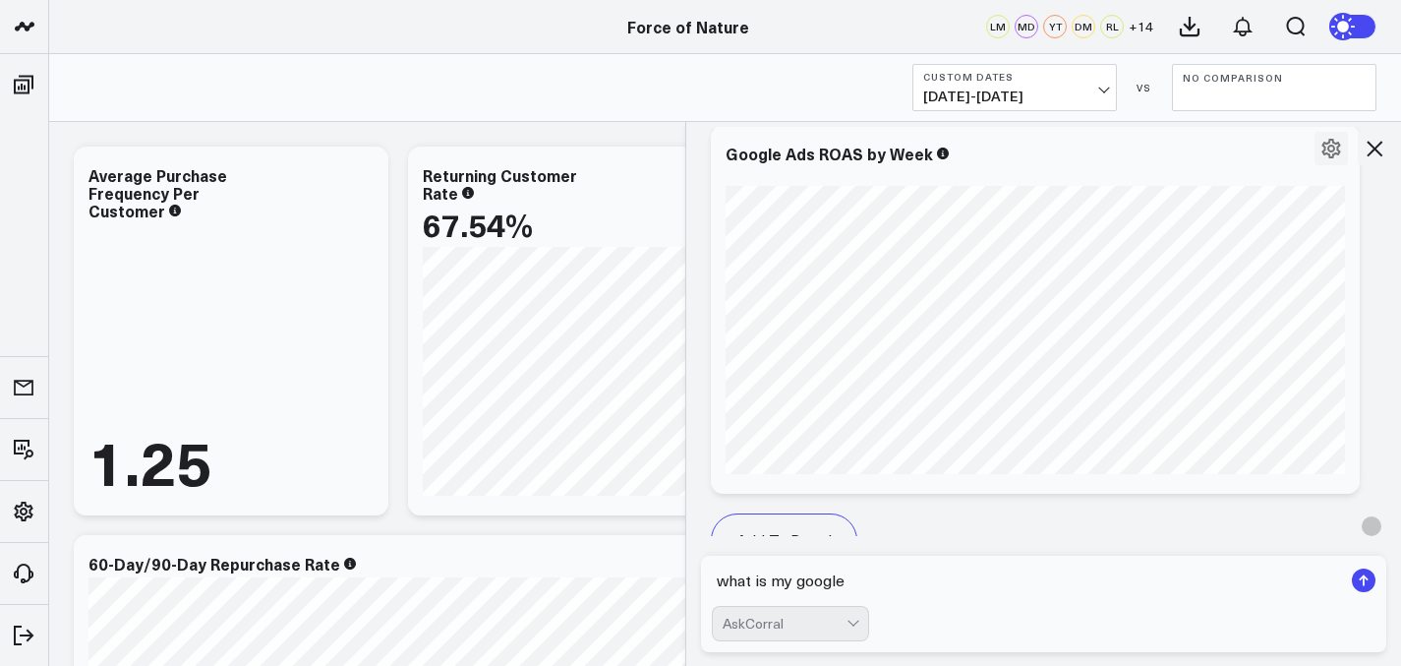
click at [1375, 149] on icon at bounding box center [1375, 149] width 16 height 16
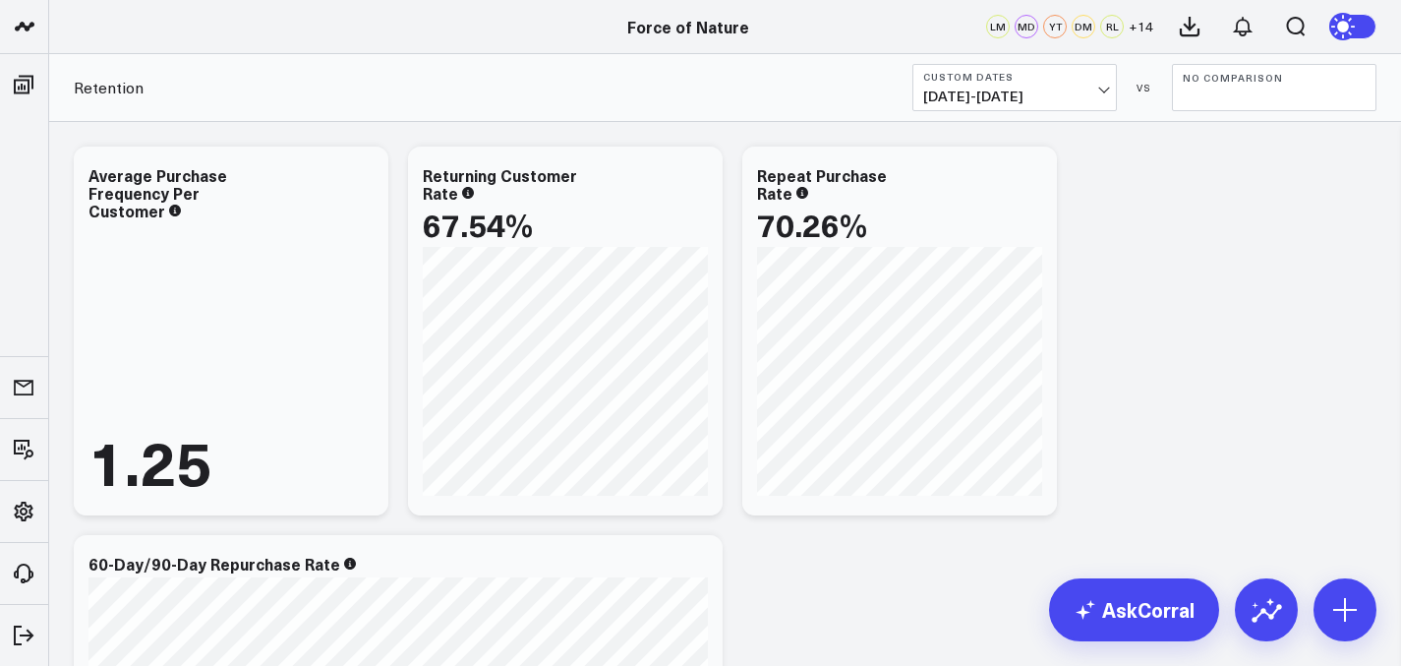
click at [1041, 107] on button "Custom Dates 07/20/25 - 09/14/25" at bounding box center [1015, 87] width 205 height 47
click at [1043, 111] on div "Retention Custom Dates 07/20/25 - 09/14/25 VS No Comparison" at bounding box center [725, 88] width 1352 height 68
click at [1037, 64] on button "Custom Dates 07/20/25 - 09/14/25" at bounding box center [1015, 87] width 205 height 47
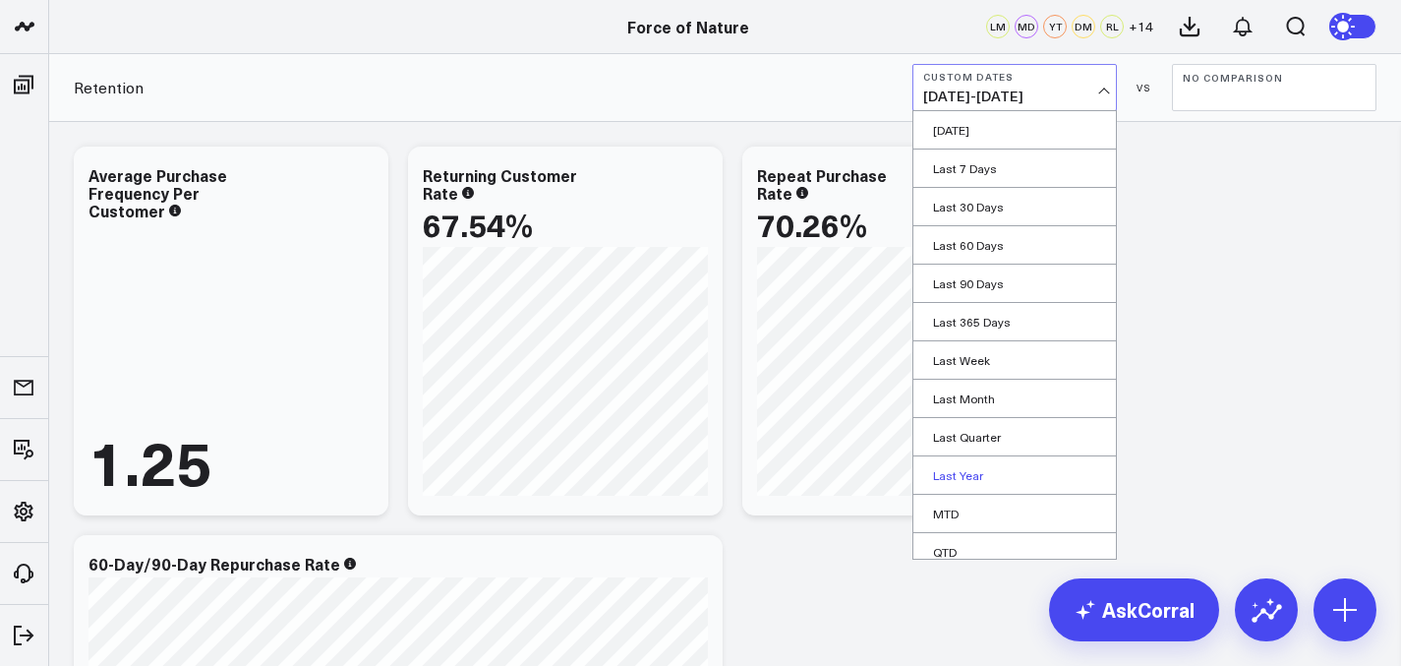
scroll to position [89, 0]
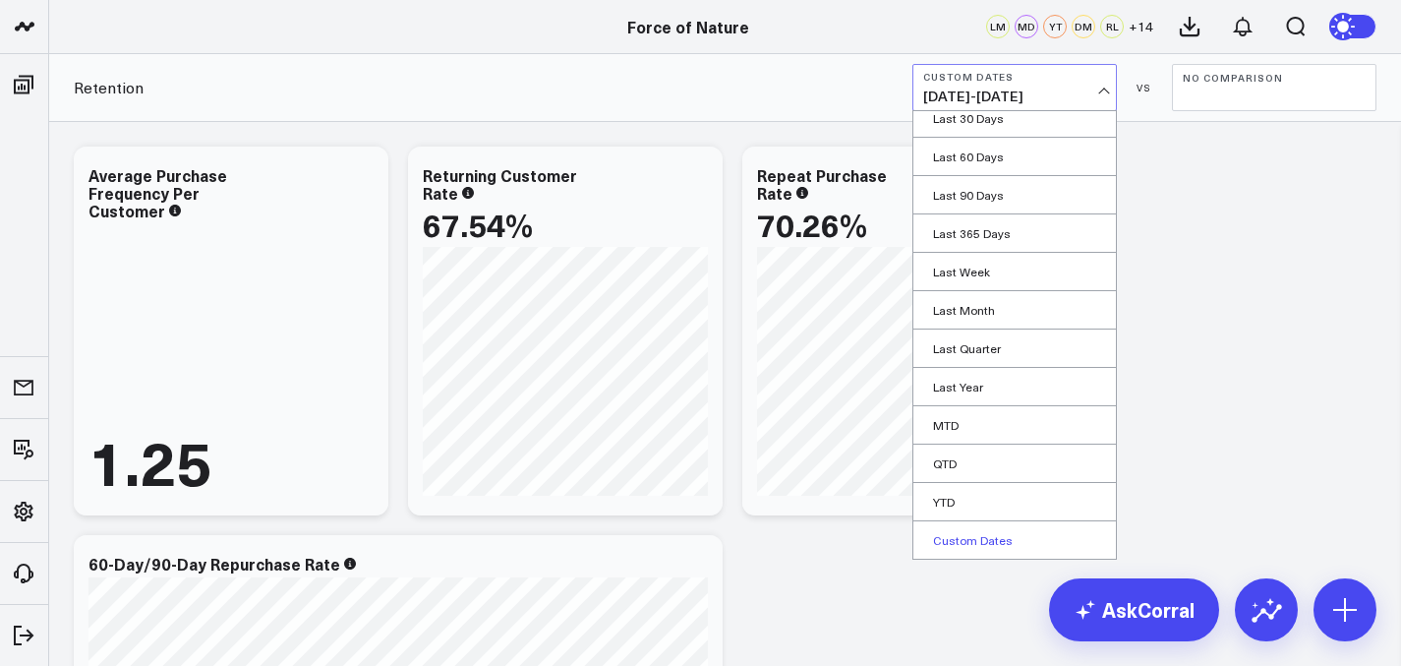
click at [1008, 545] on link "Custom Dates" at bounding box center [1015, 539] width 203 height 37
select select "8"
select select "2025"
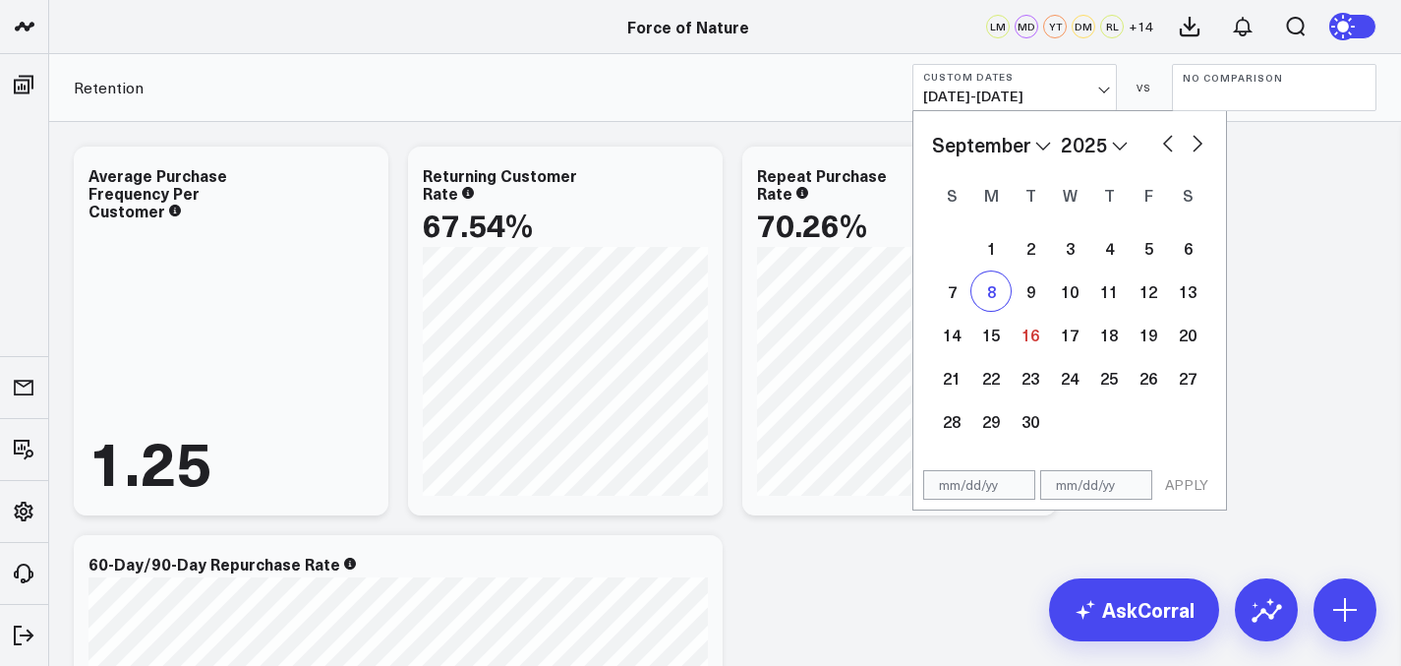
click at [998, 277] on div "8" at bounding box center [991, 290] width 39 height 39
type input "[DATE]"
select select "8"
select select "2025"
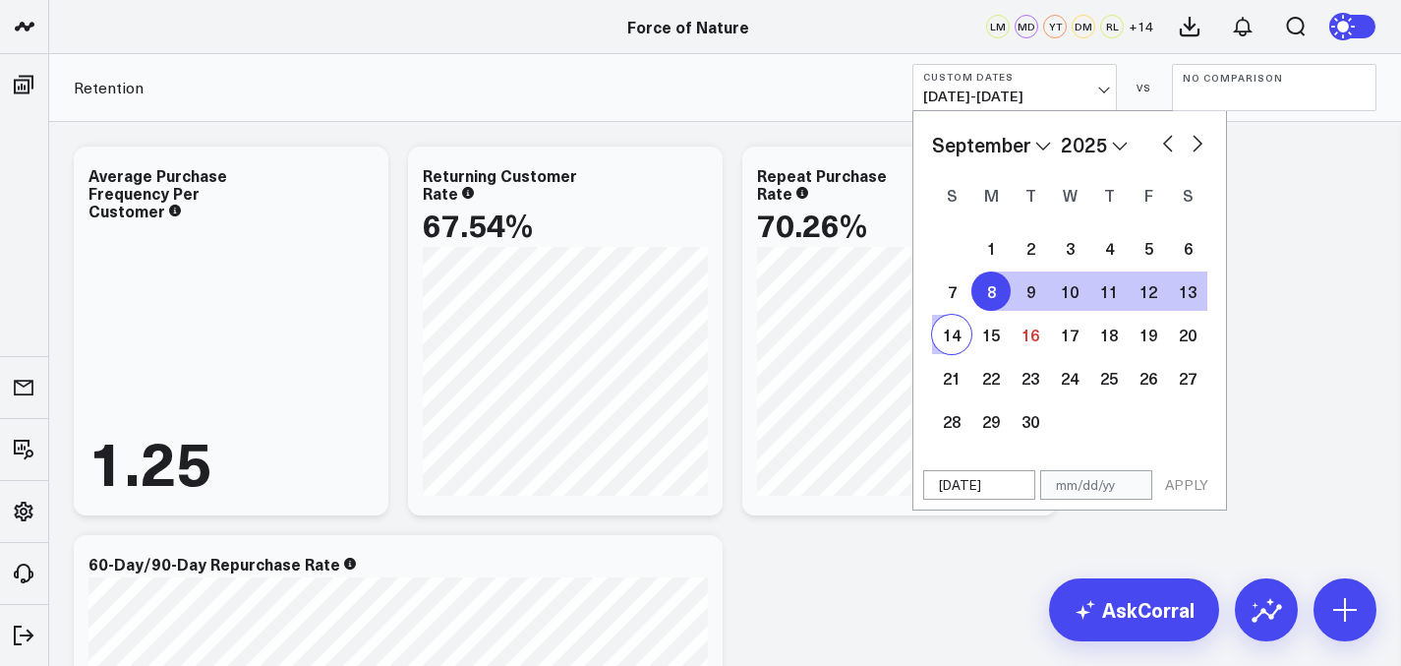
click at [956, 336] on div "14" at bounding box center [951, 334] width 39 height 39
type input "[DATE]"
select select "8"
select select "2025"
click at [1184, 487] on button "APPLY" at bounding box center [1187, 485] width 59 height 30
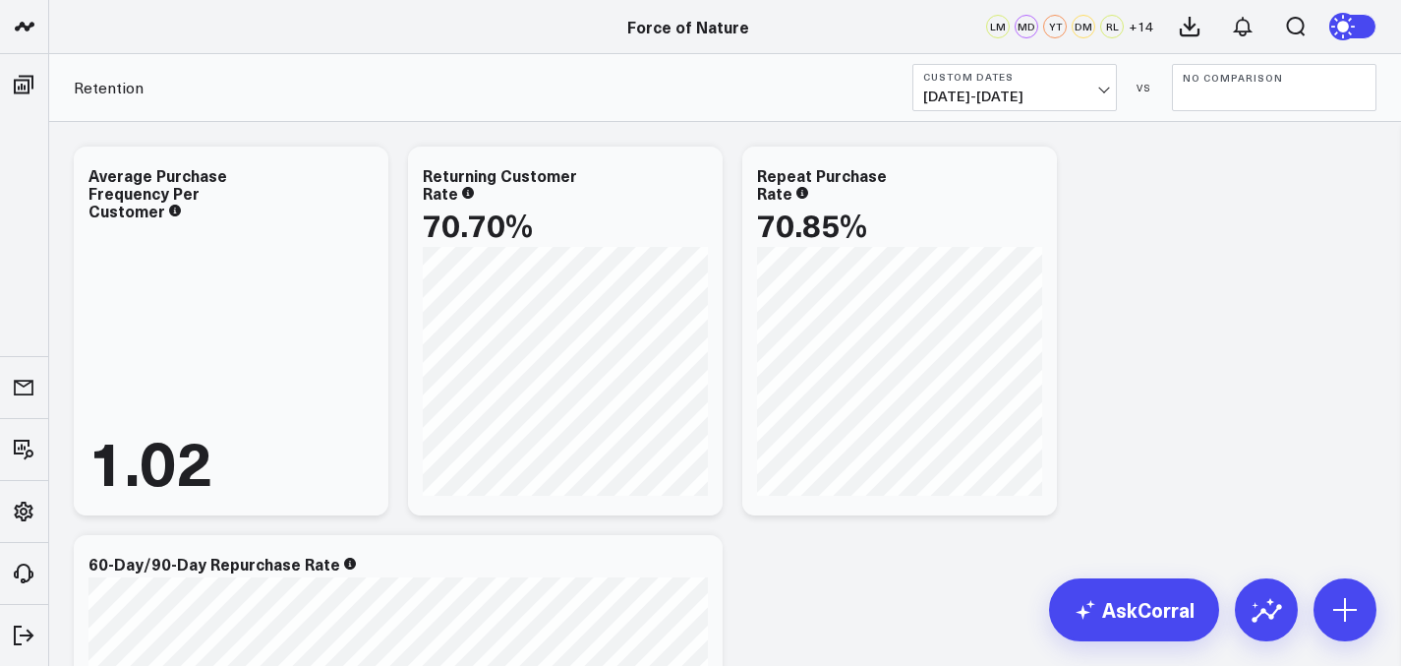
click at [1337, 101] on button "No Comparison" at bounding box center [1274, 87] width 205 height 47
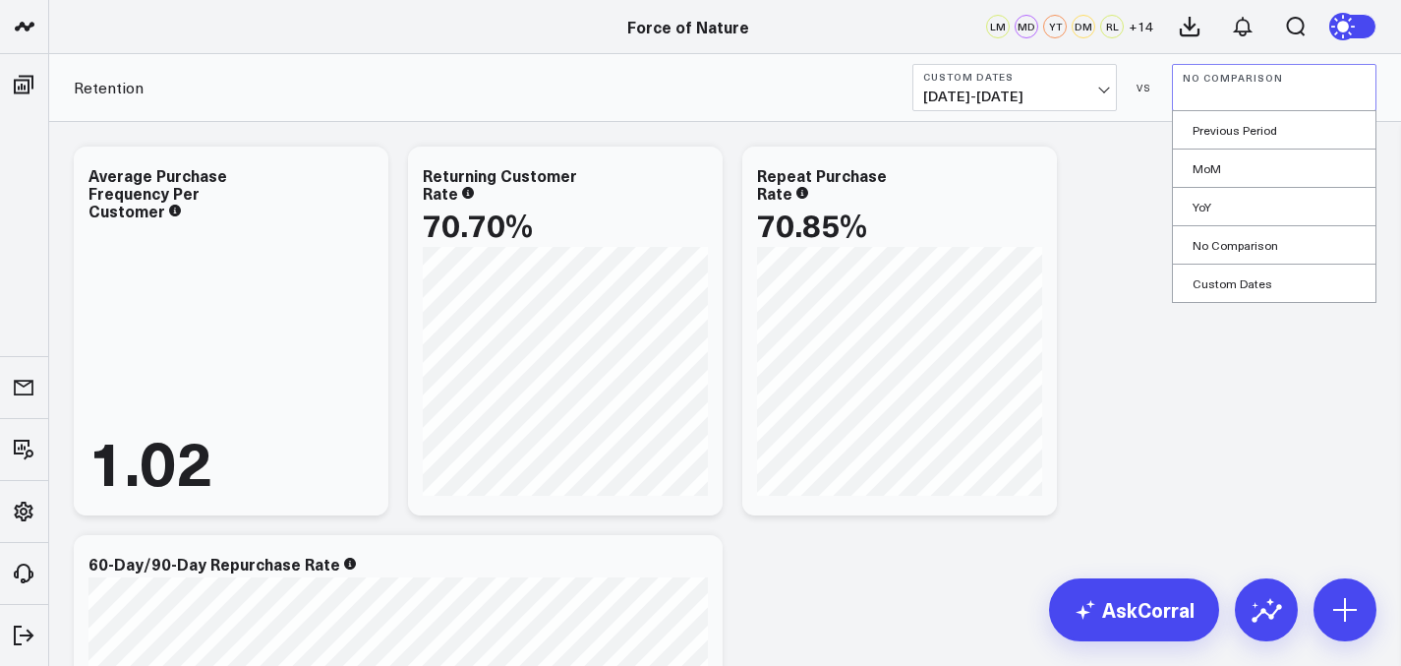
click at [1337, 101] on button "No Comparison" at bounding box center [1274, 87] width 205 height 47
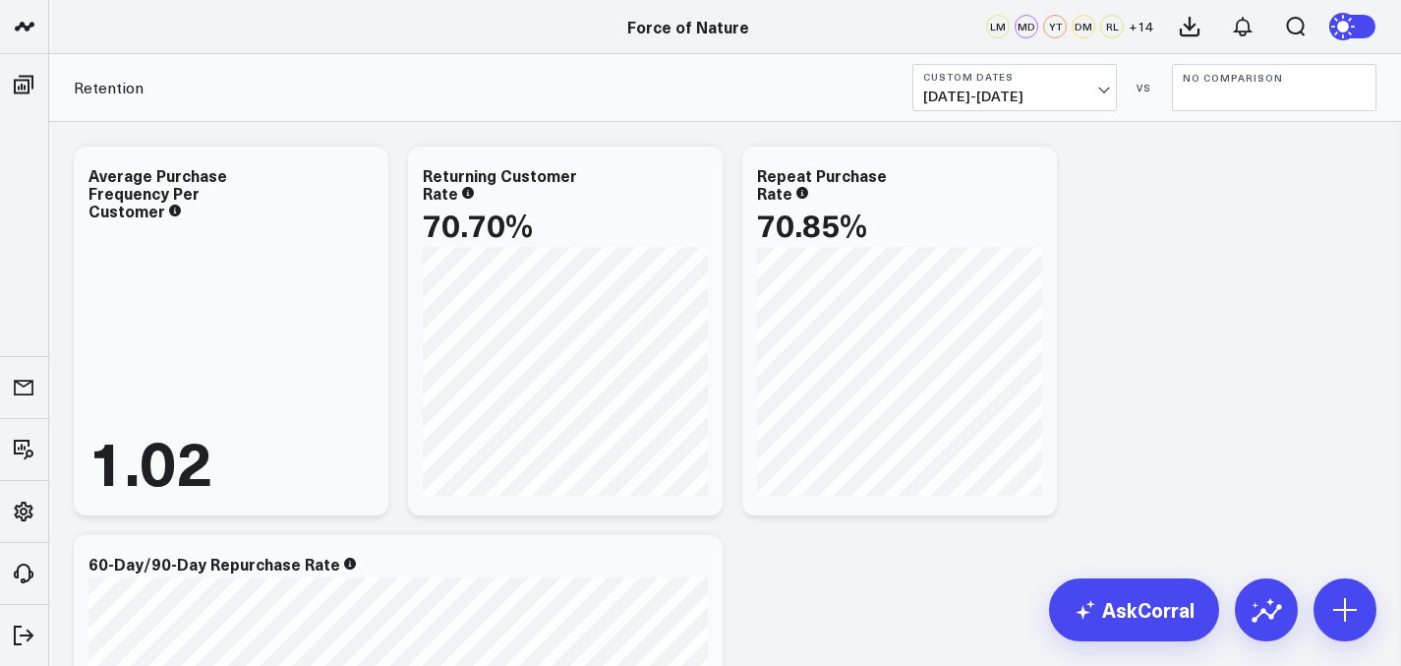
click at [1324, 111] on div "Retention Custom Dates 09/08/25 - 09/14/25 VS No Comparison" at bounding box center [725, 88] width 1352 height 68
click at [1298, 104] on button "No Comparison" at bounding box center [1274, 87] width 205 height 47
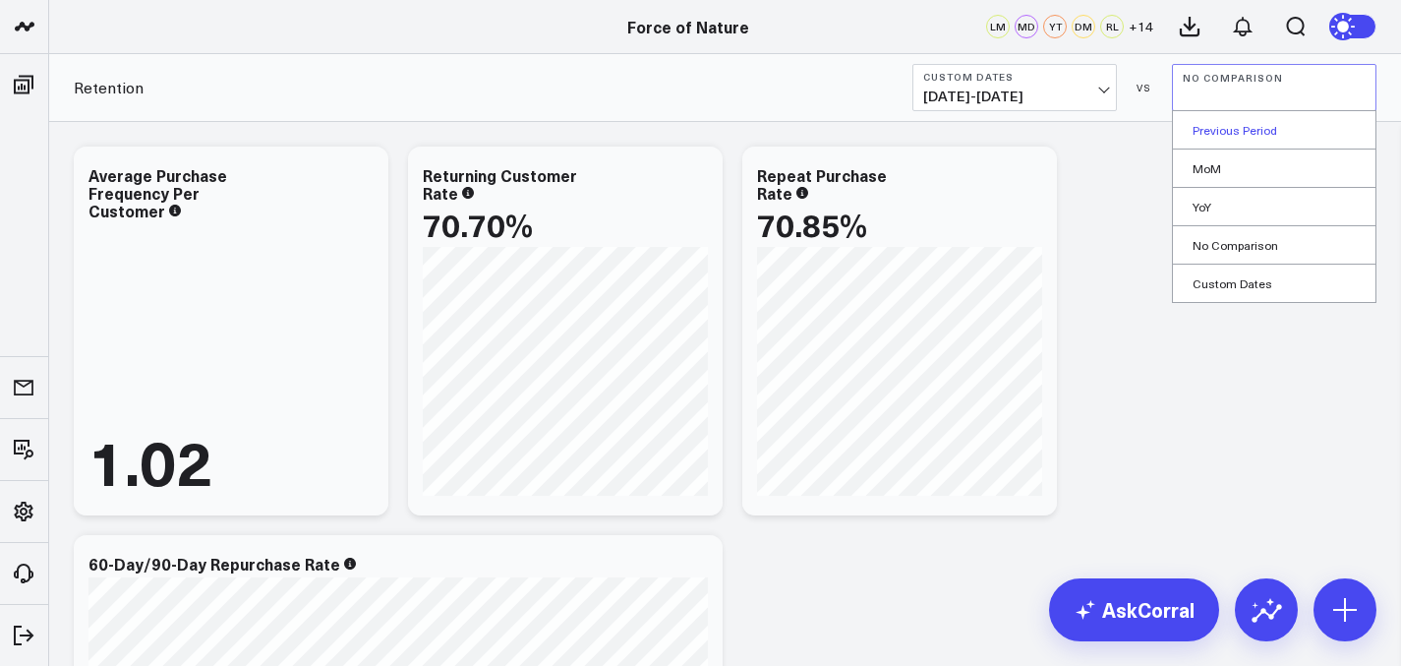
click at [1264, 134] on link "Previous Period" at bounding box center [1274, 129] width 203 height 37
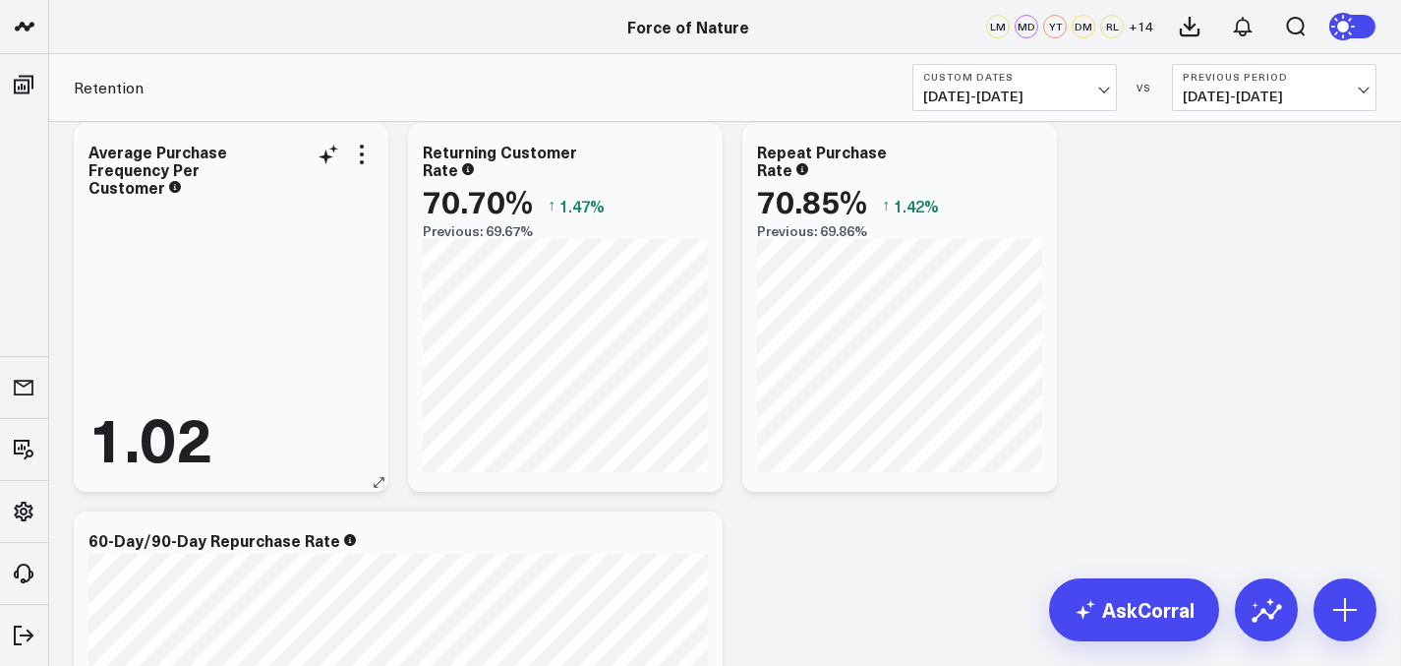
scroll to position [26, 0]
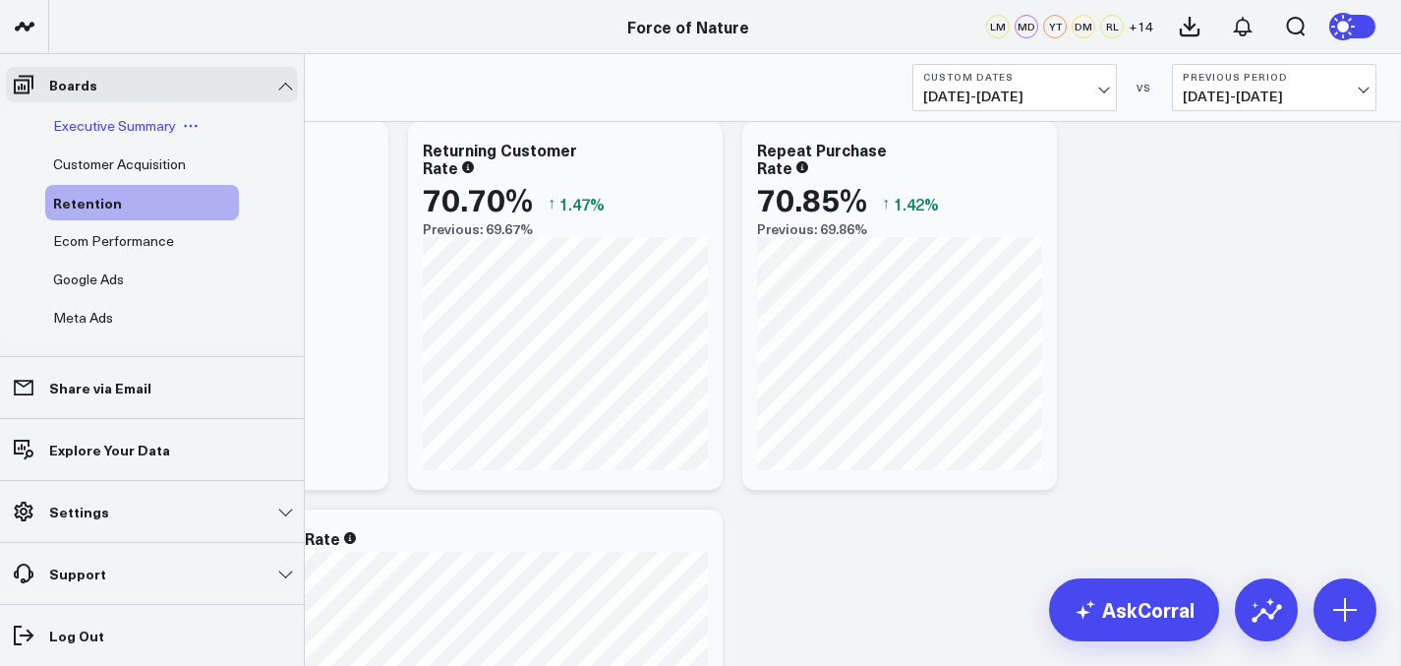
click at [104, 118] on span "Executive Summary" at bounding box center [114, 125] width 123 height 19
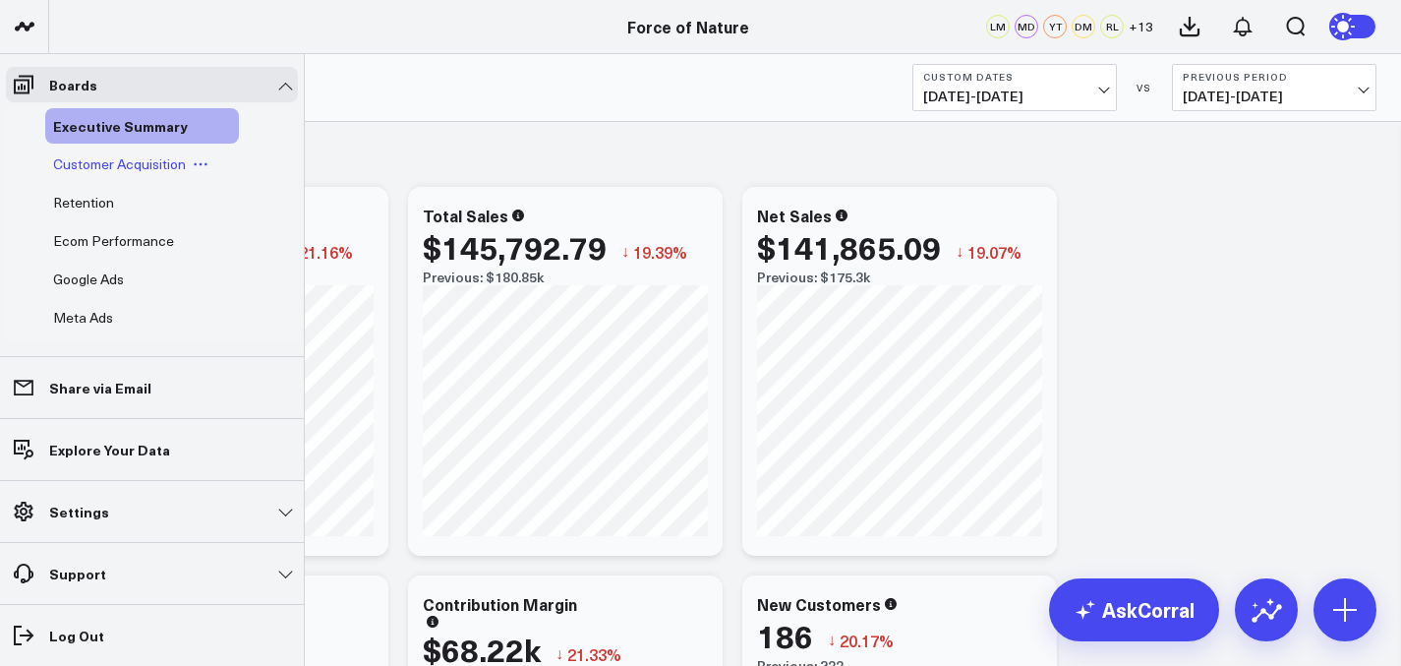
click at [80, 161] on span "Customer Acquisition" at bounding box center [119, 163] width 133 height 19
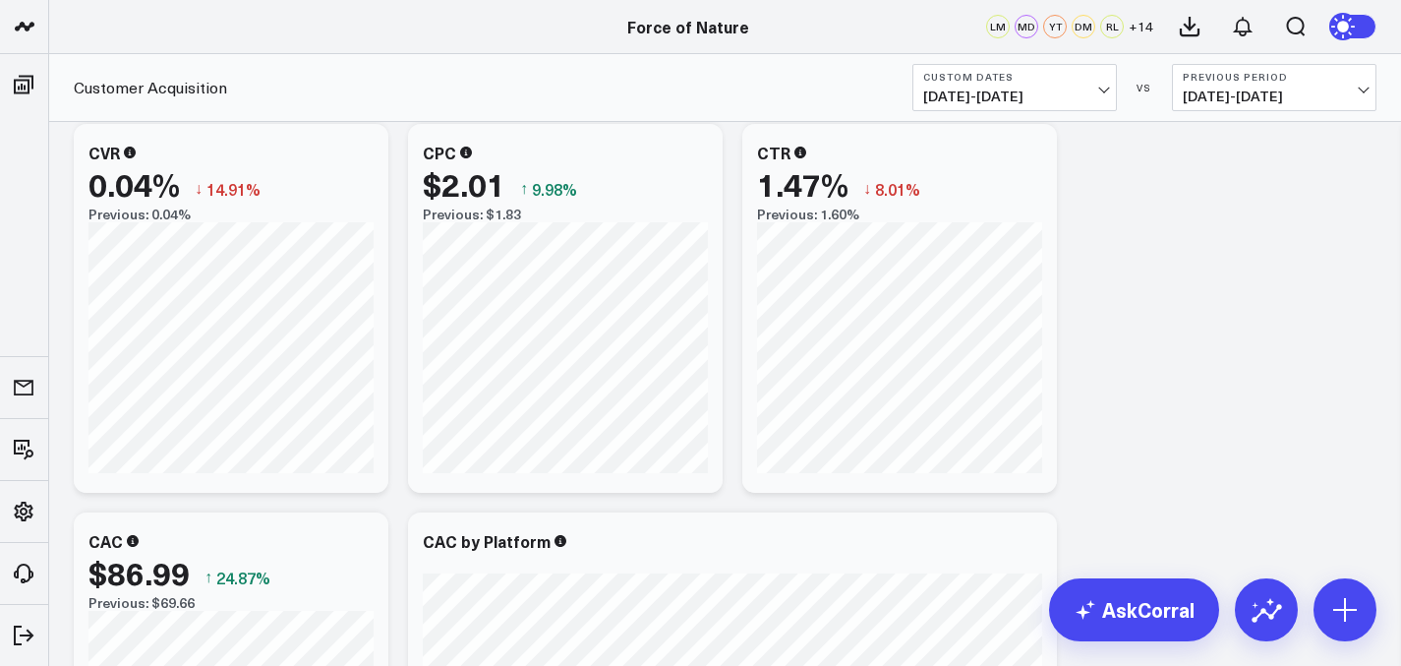
scroll to position [412, 0]
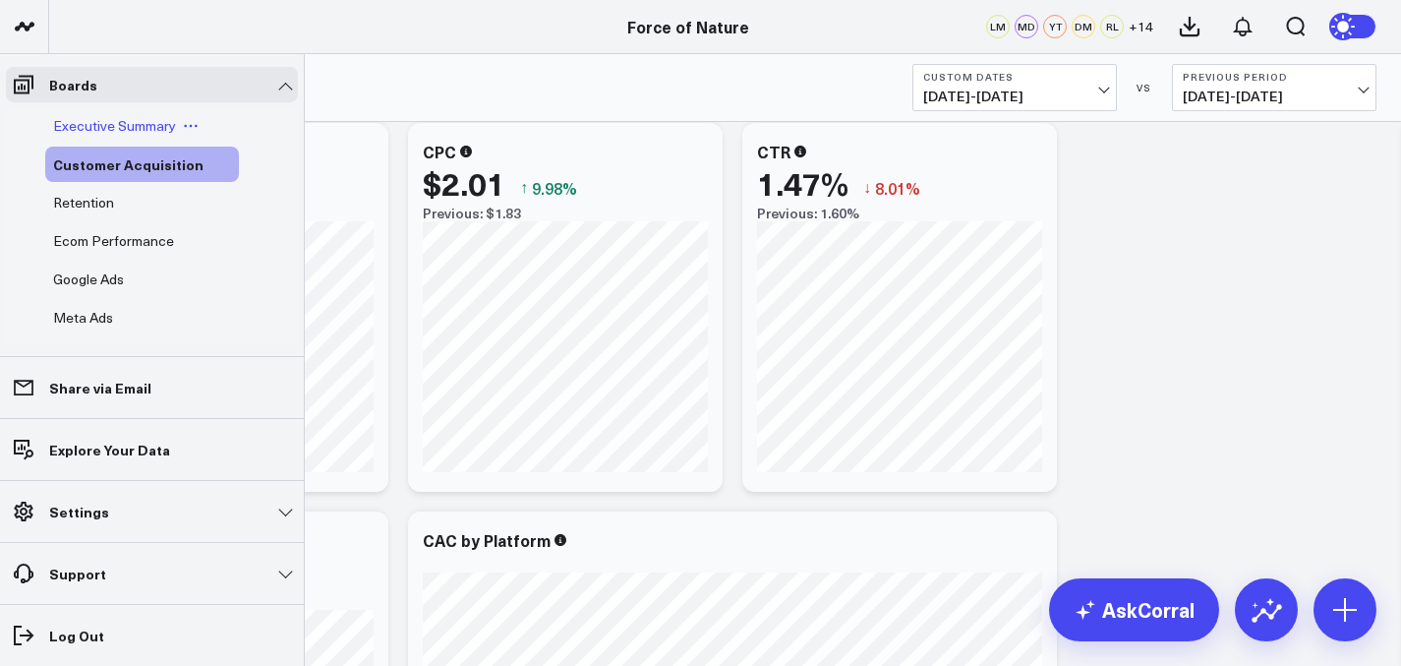
click at [100, 128] on span "Executive Summary" at bounding box center [114, 125] width 123 height 19
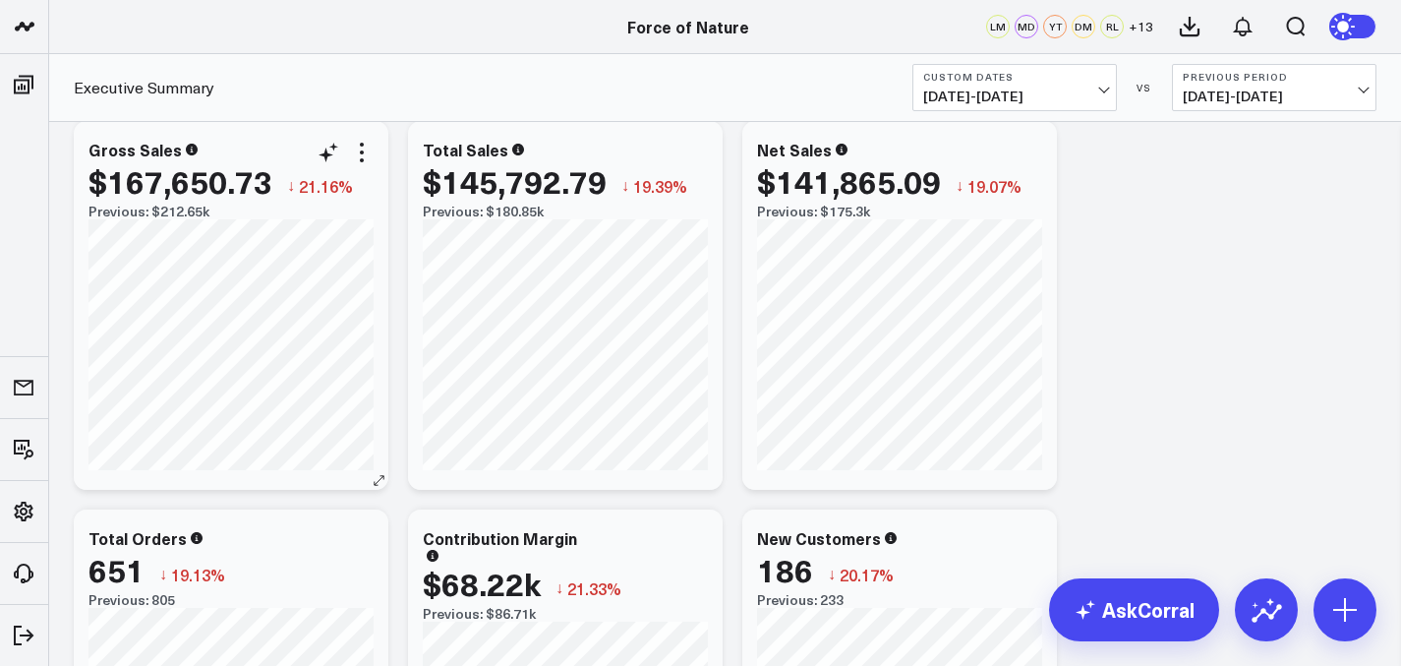
scroll to position [64, 0]
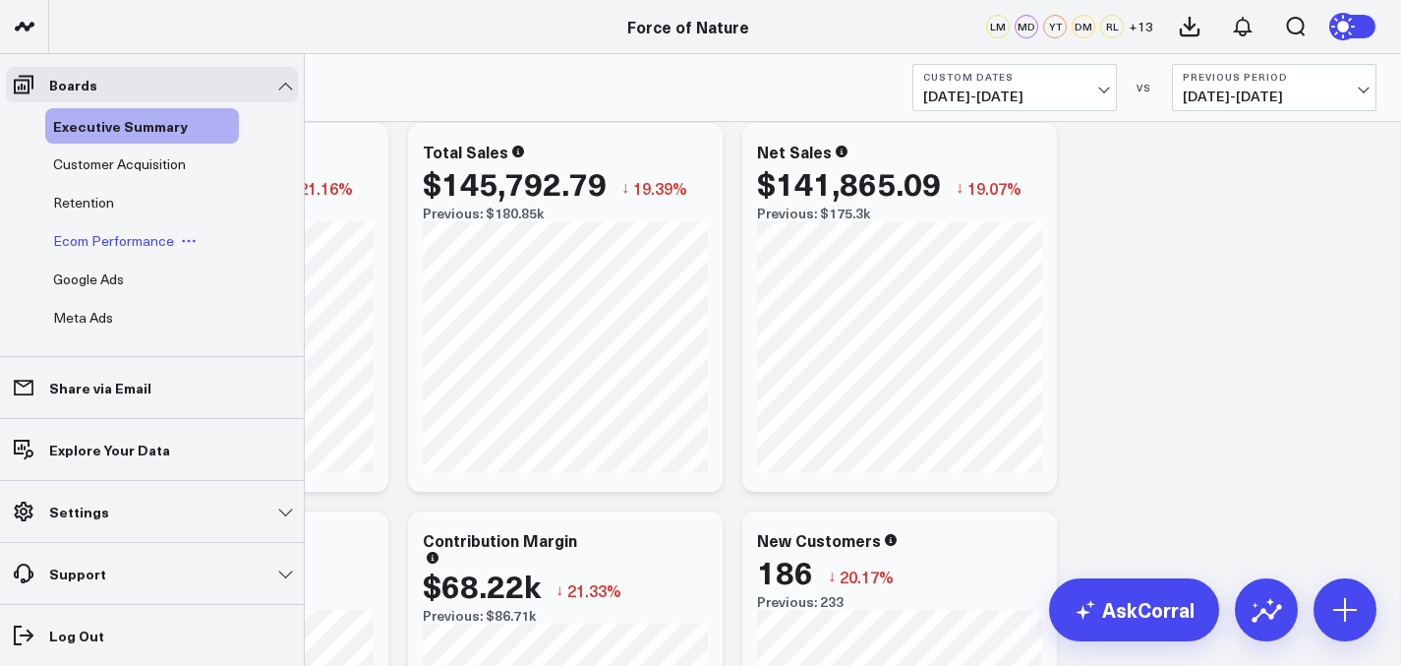
click at [99, 242] on span "Ecom Performance" at bounding box center [113, 240] width 121 height 19
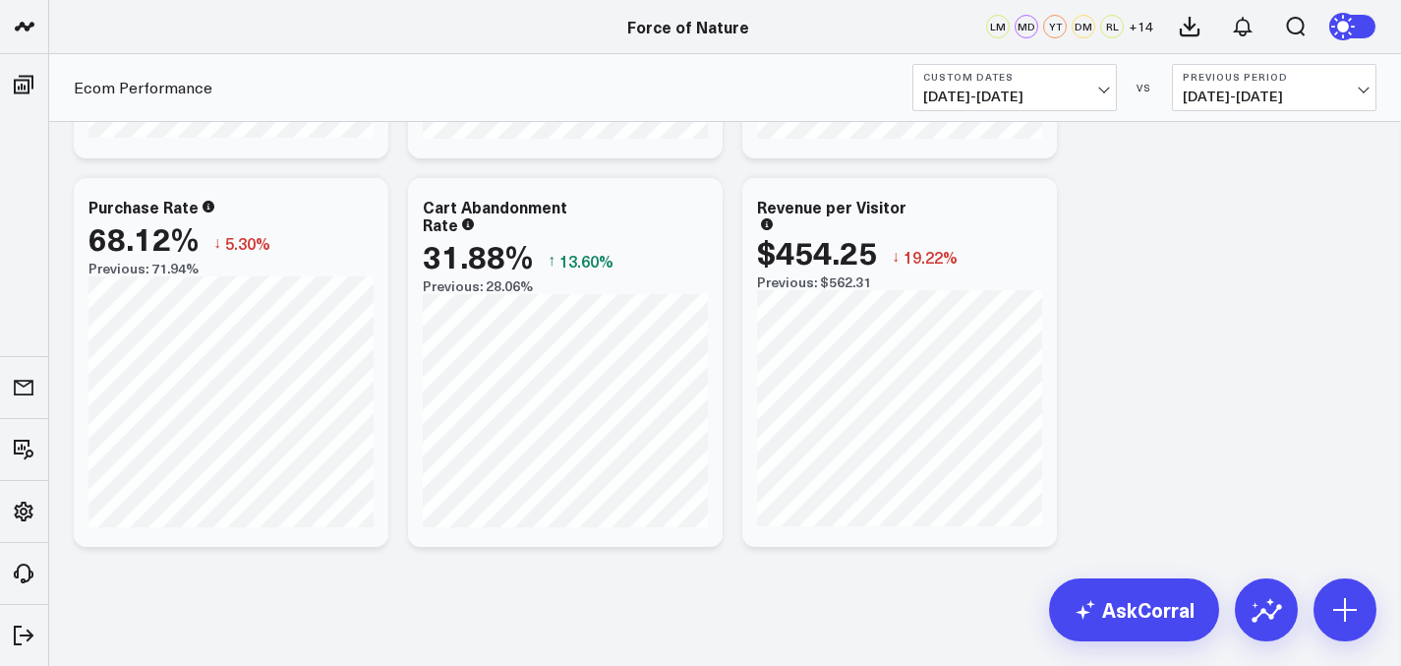
scroll to position [366, 0]
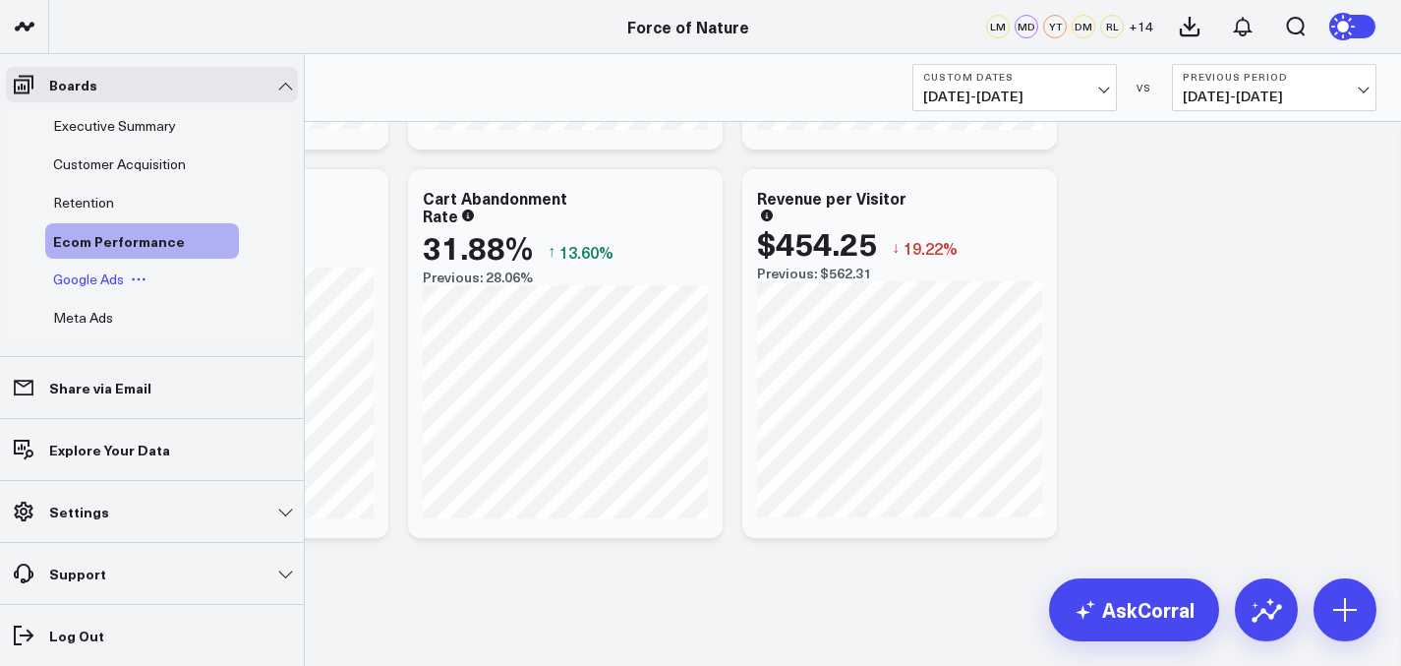
click at [98, 270] on span "Google Ads" at bounding box center [88, 278] width 71 height 19
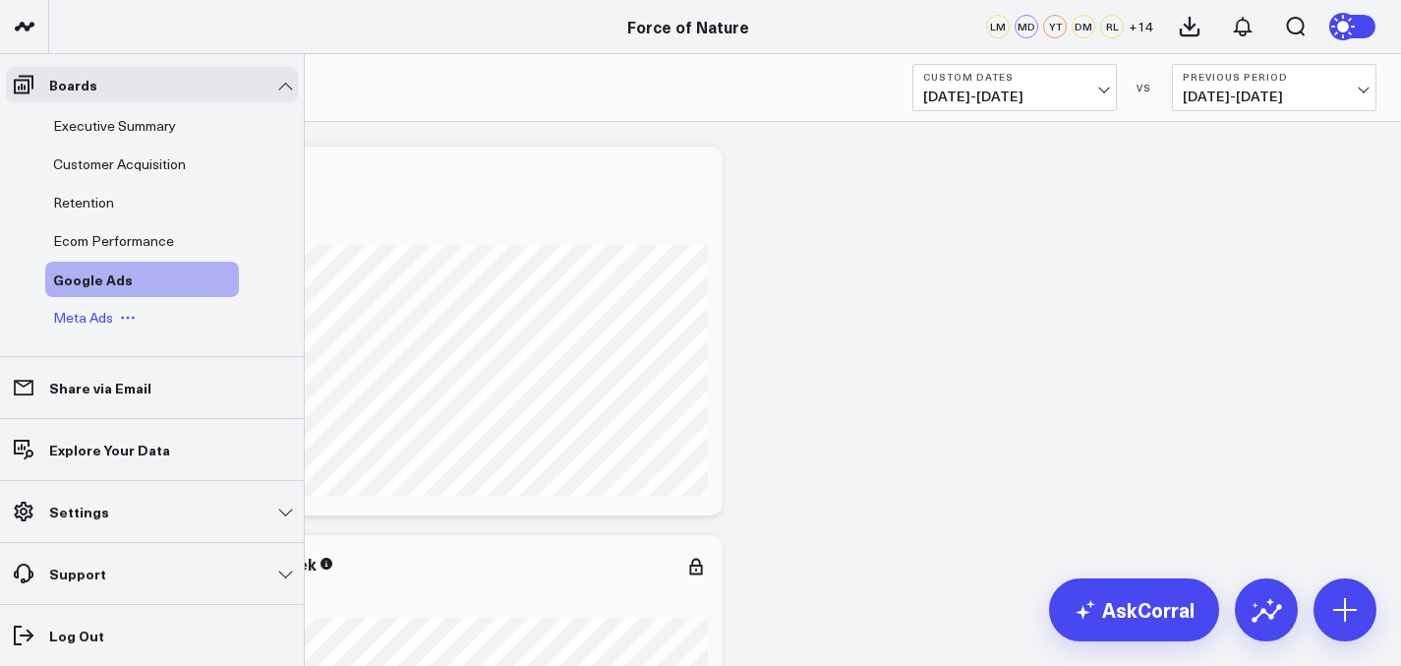
click at [87, 322] on span "Meta Ads" at bounding box center [83, 317] width 60 height 19
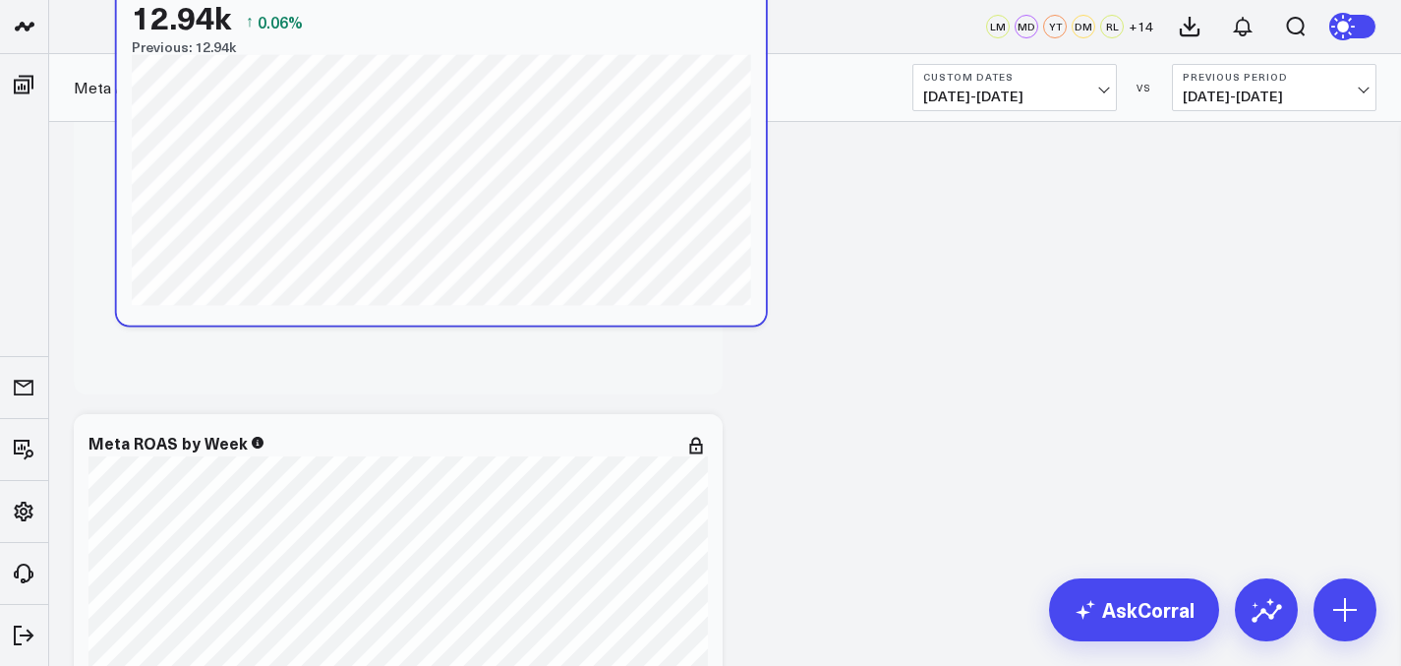
drag, startPoint x: 506, startPoint y: 429, endPoint x: 529, endPoint y: 108, distance: 321.4
click at [529, 55] on div "12.94k ↑ 0.06% Previous: 12.94k" at bounding box center [442, 27] width 620 height 56
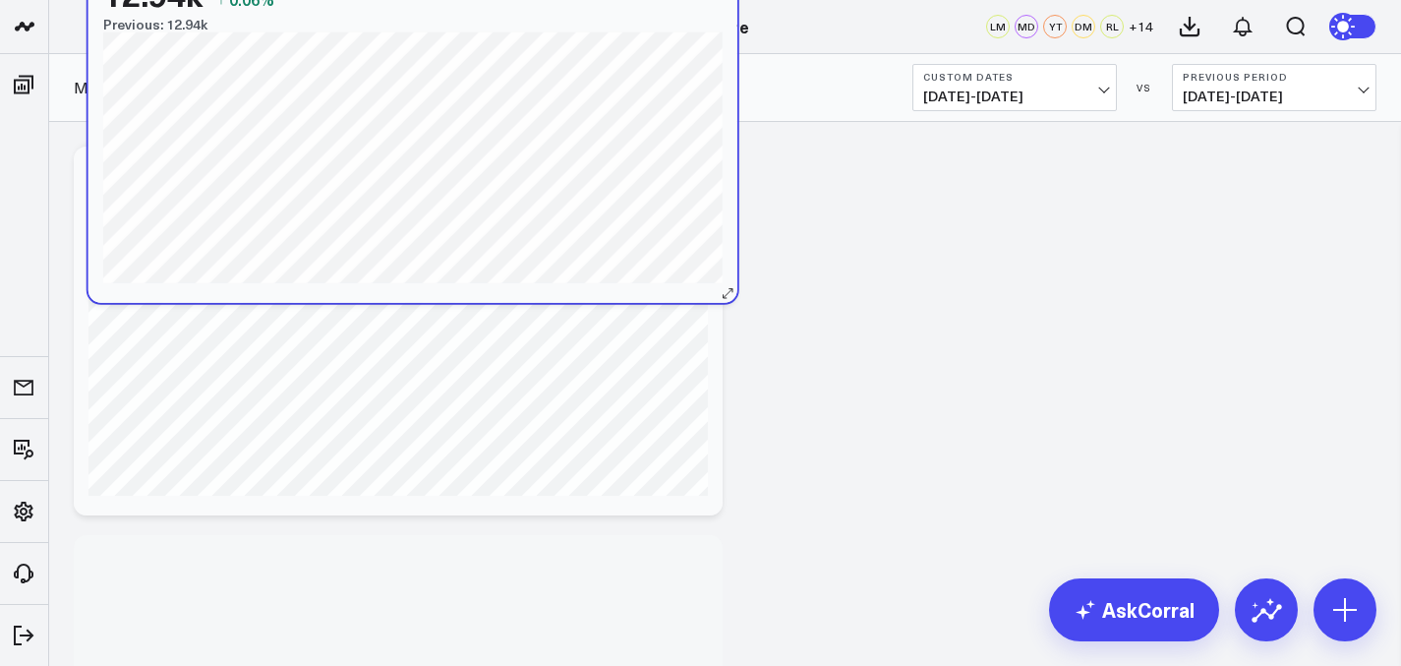
drag, startPoint x: 391, startPoint y: 565, endPoint x: 406, endPoint y: 5, distance: 560.8
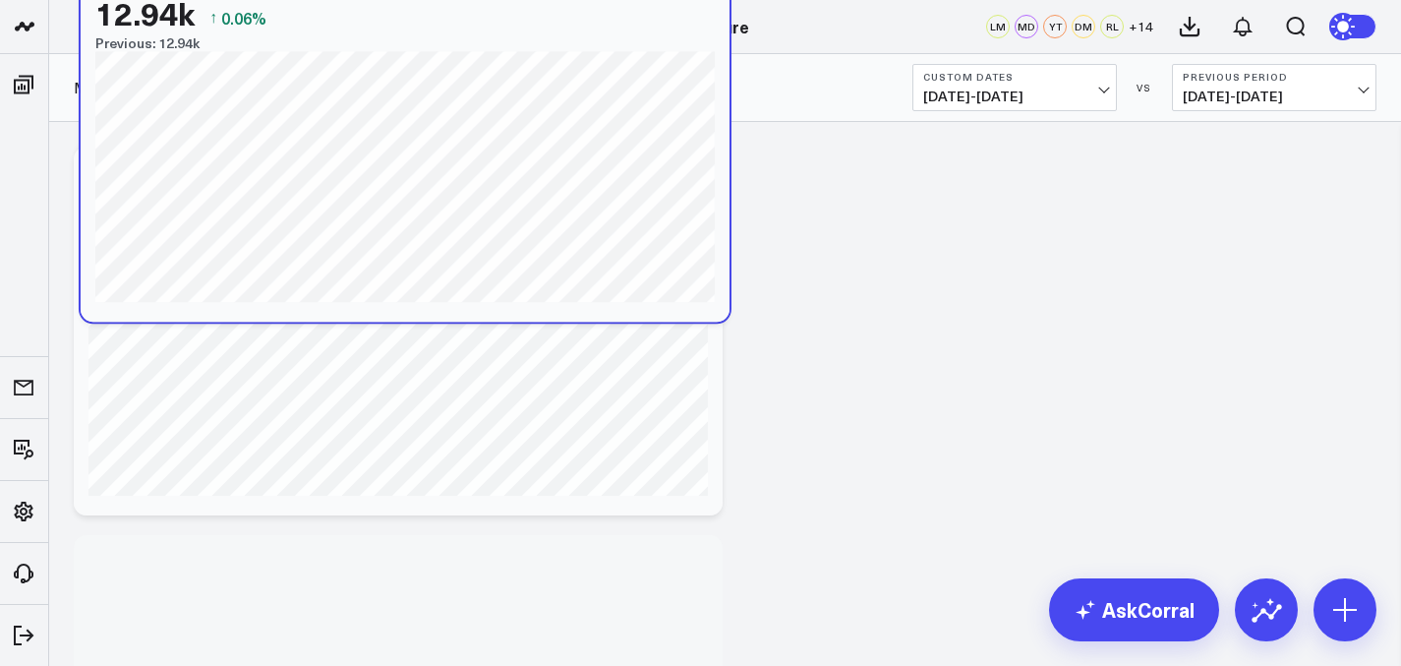
drag, startPoint x: 353, startPoint y: 577, endPoint x: 360, endPoint y: 1, distance: 576.3
click at [360, 2] on div "12.94k ↑ 0.06%" at bounding box center [405, 12] width 620 height 35
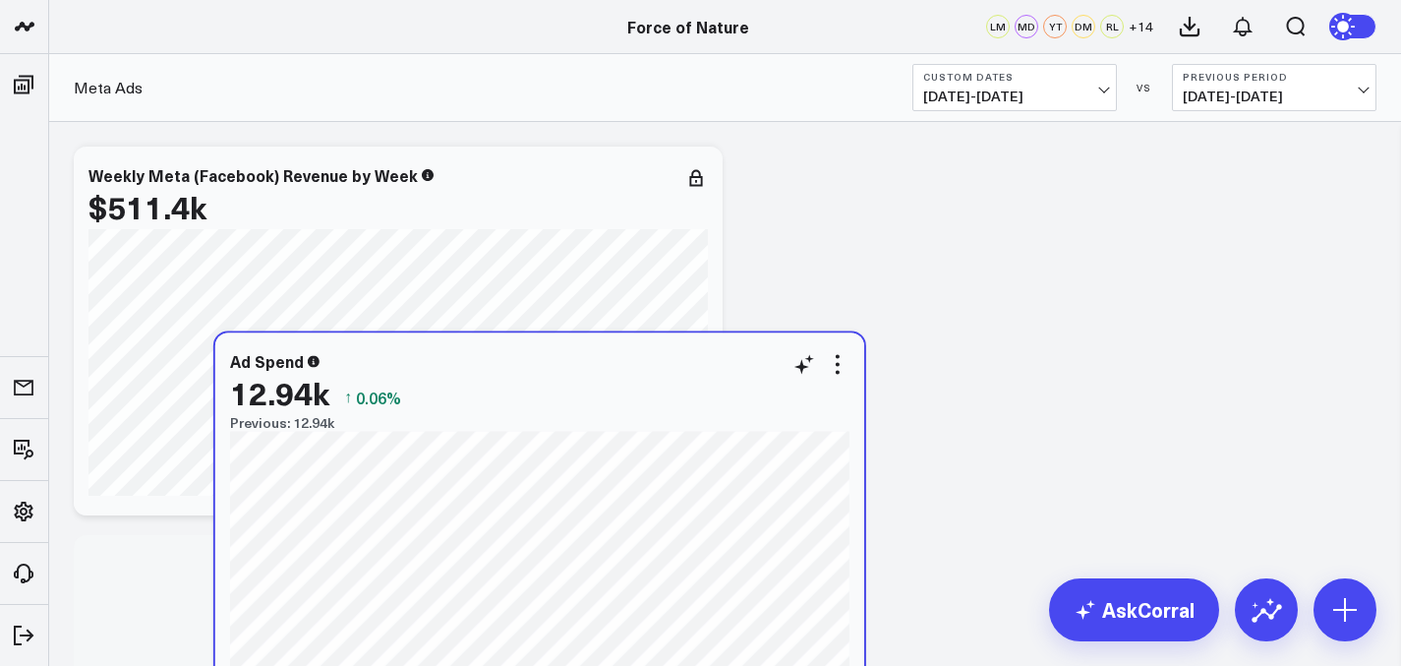
scroll to position [4, 0]
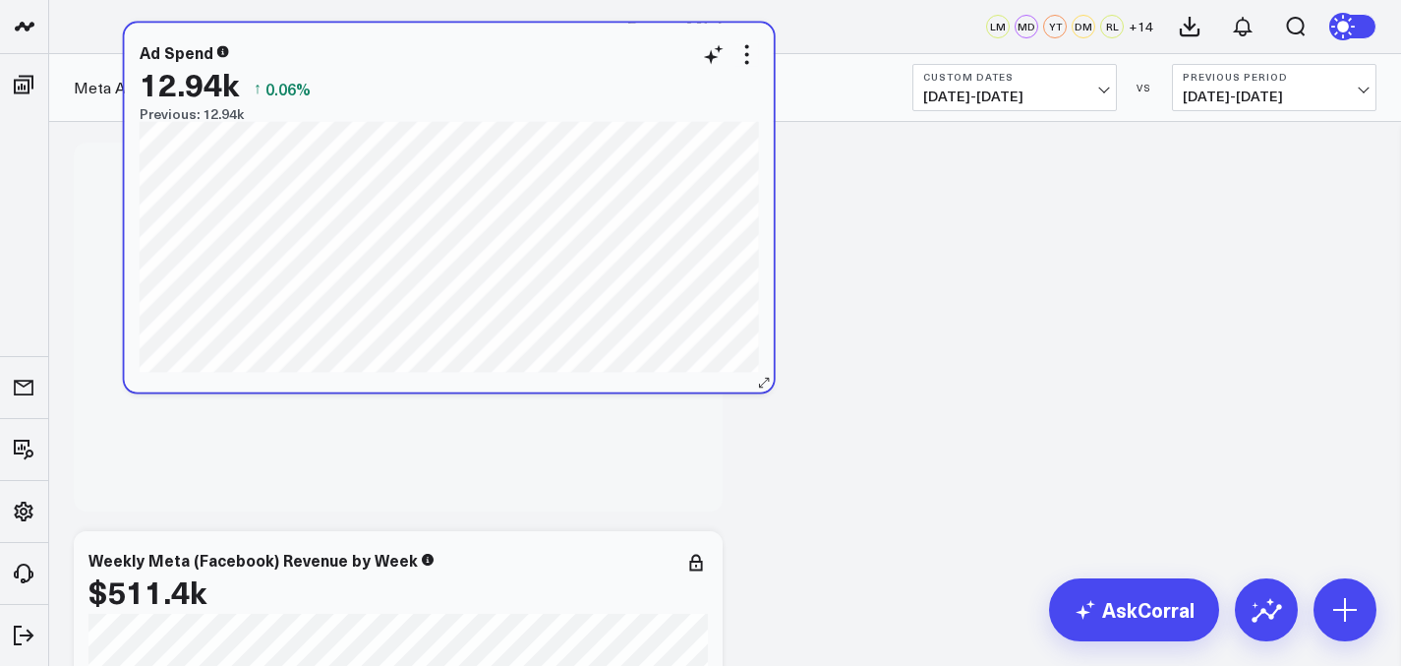
click at [340, 156] on div "Ad Spend 12.94k ↑ 0.06% Previous: 12.94k [#fff fontSize:14px lineHeight:16px]20…" at bounding box center [449, 208] width 649 height 369
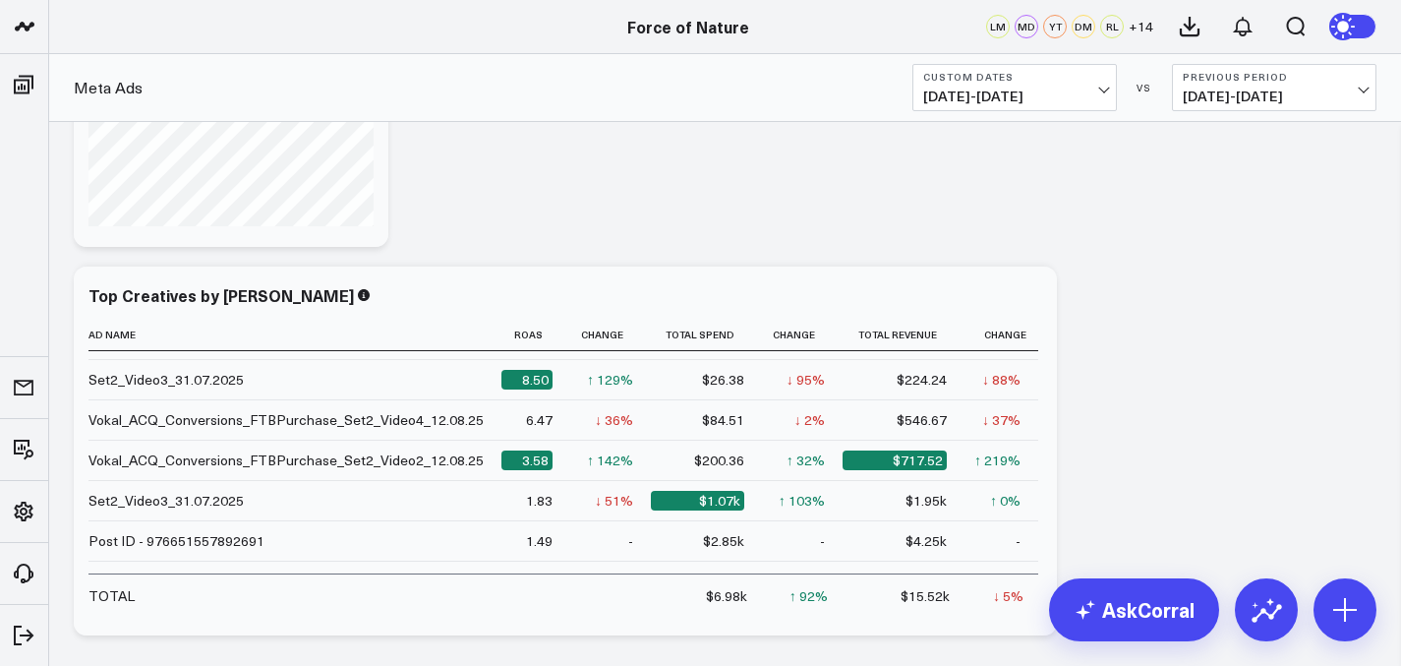
scroll to position [114, 0]
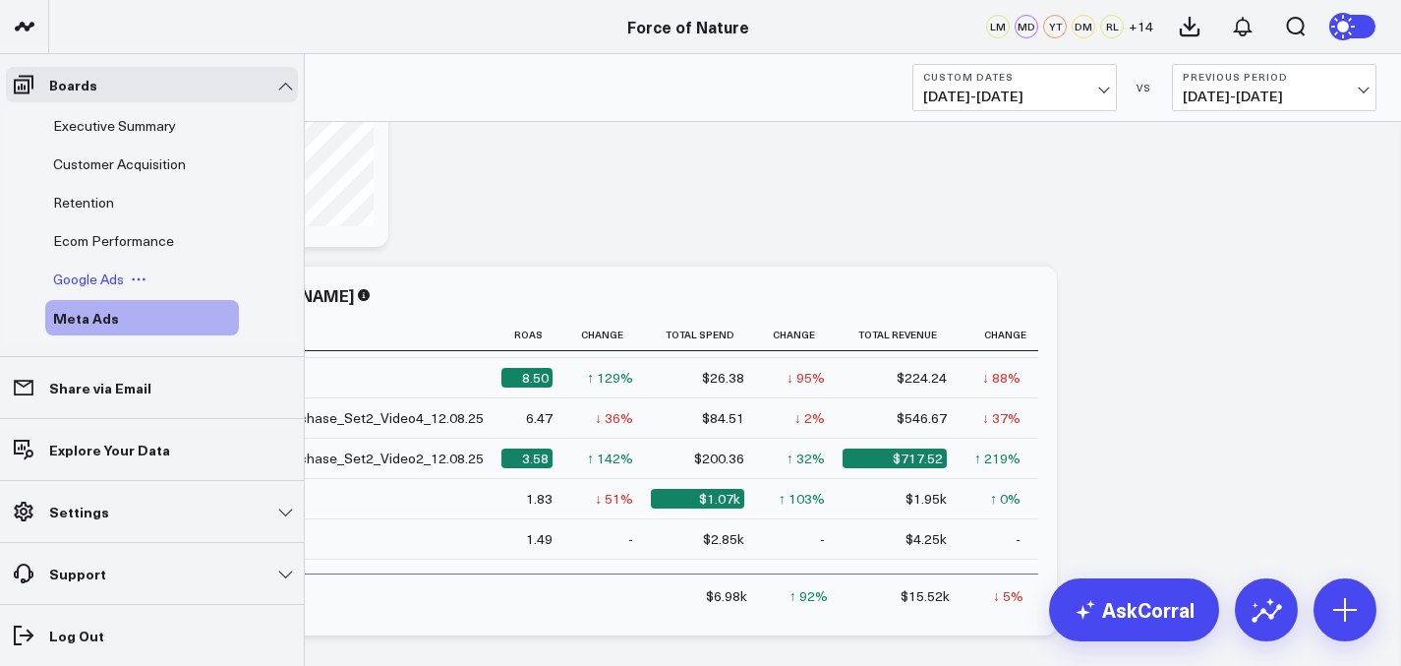
click at [123, 266] on div "Google Ads" at bounding box center [142, 279] width 194 height 35
click at [89, 279] on span "Google Ads" at bounding box center [88, 278] width 71 height 19
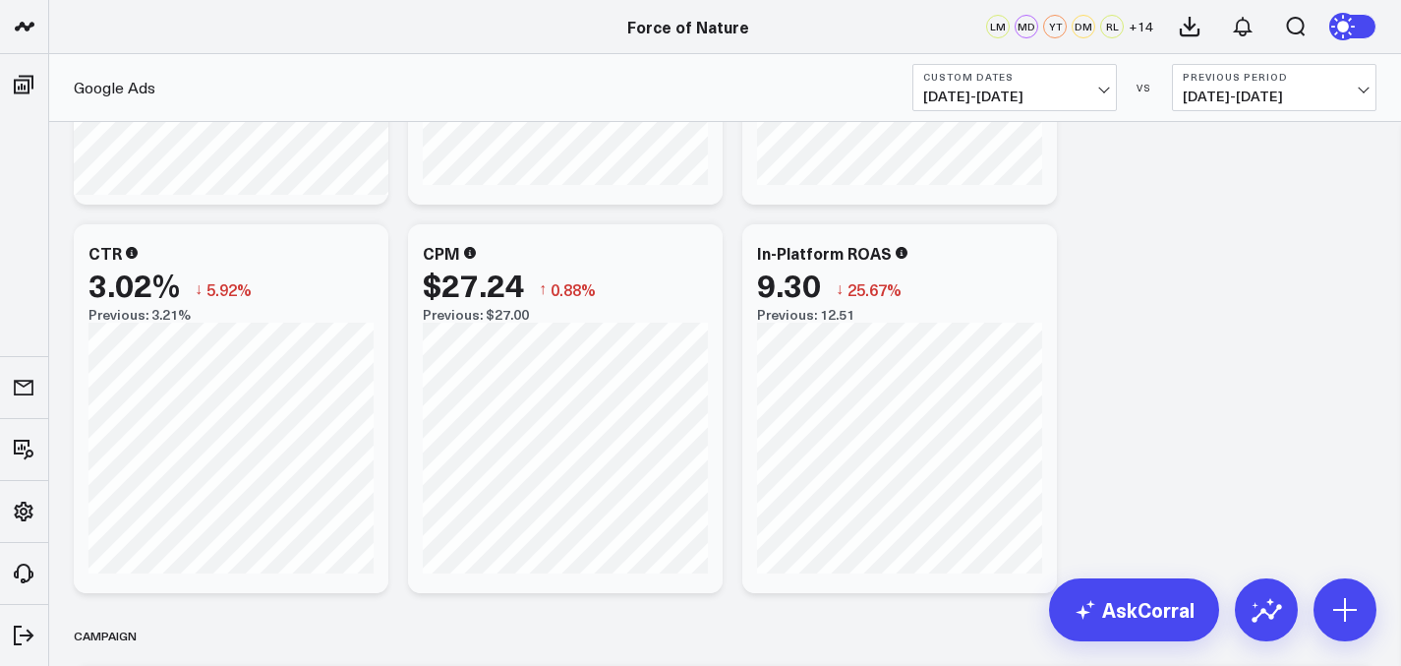
scroll to position [3474, 0]
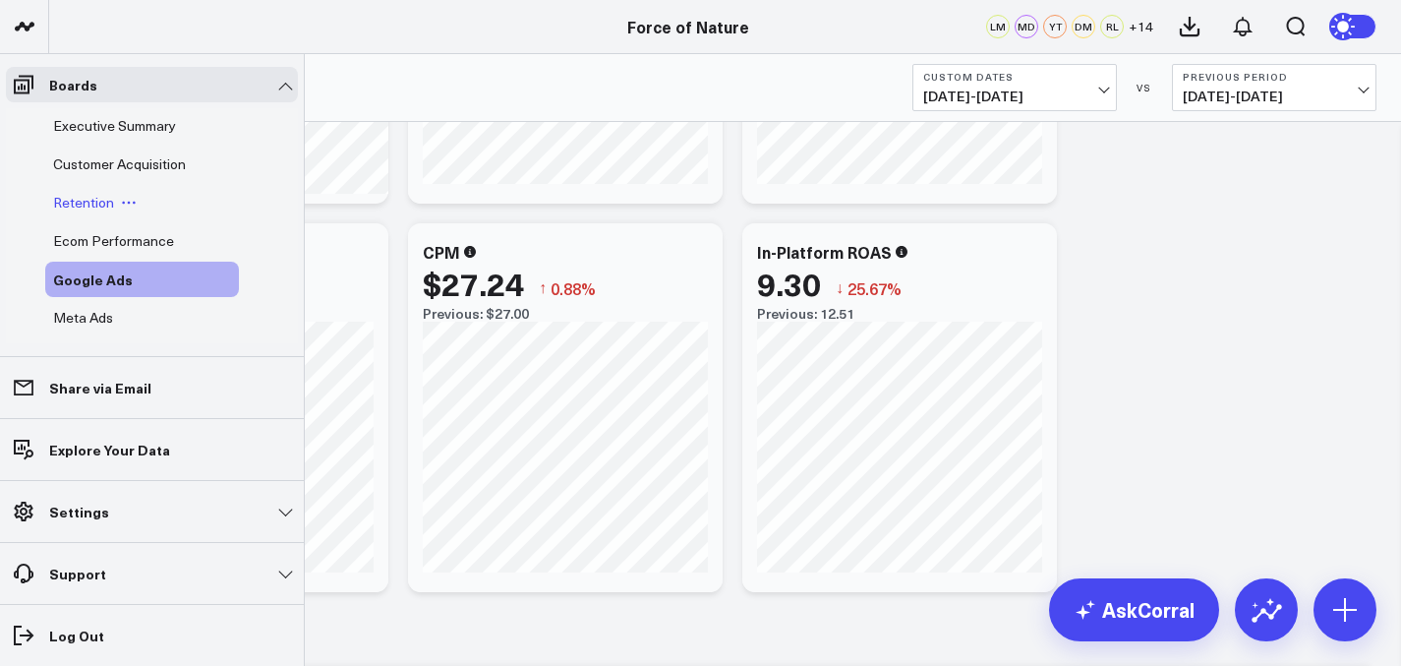
click at [91, 205] on span "Retention" at bounding box center [83, 202] width 61 height 19
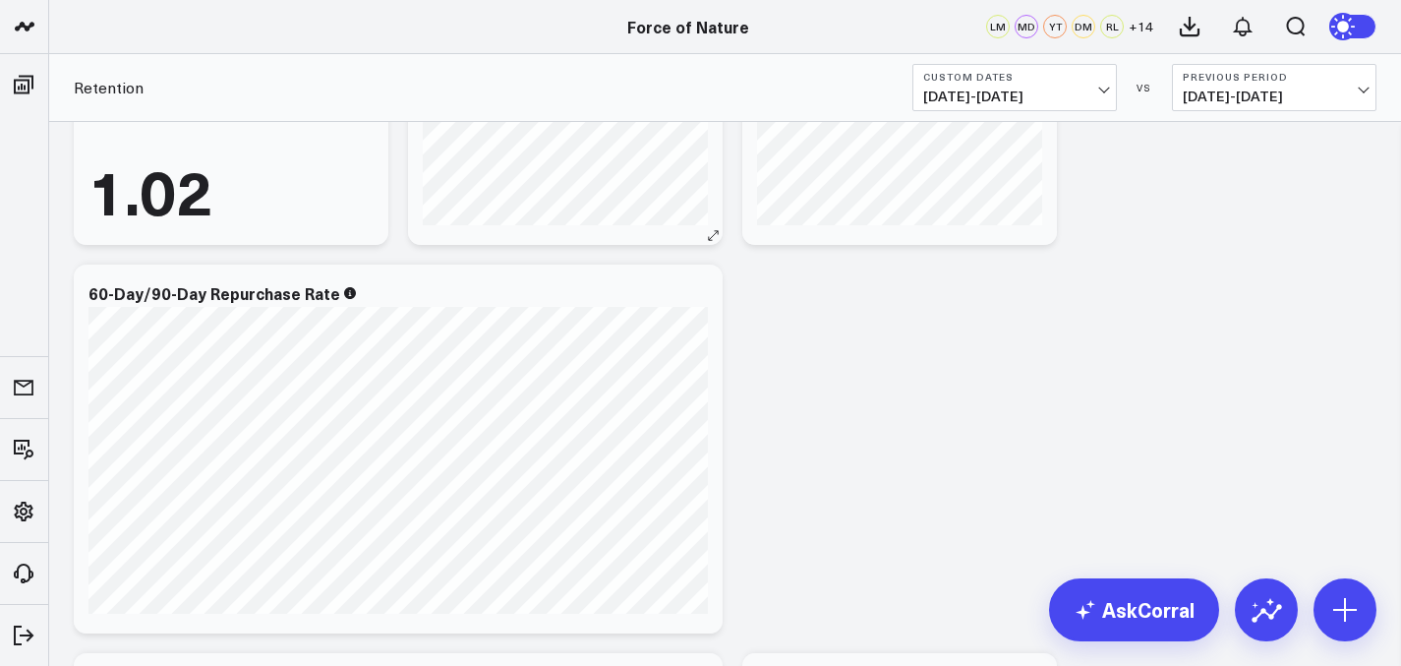
scroll to position [255, 0]
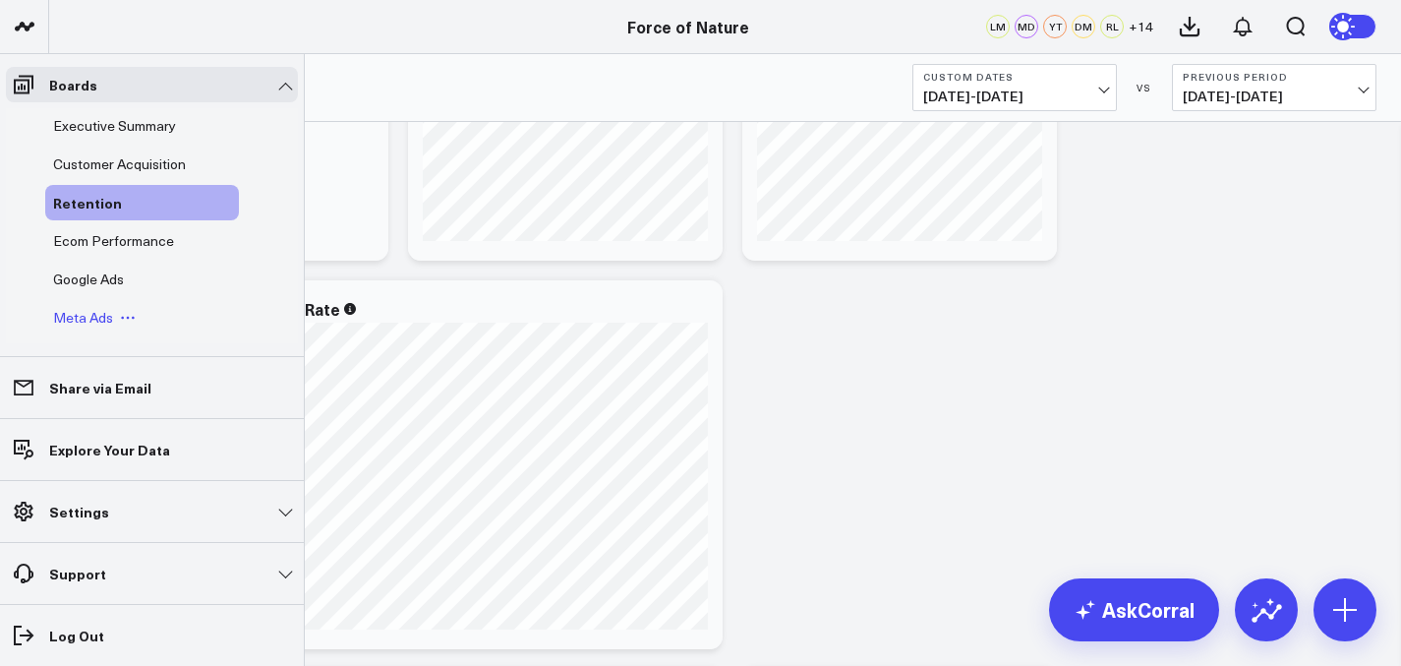
click at [99, 316] on span "Meta Ads" at bounding box center [83, 317] width 60 height 19
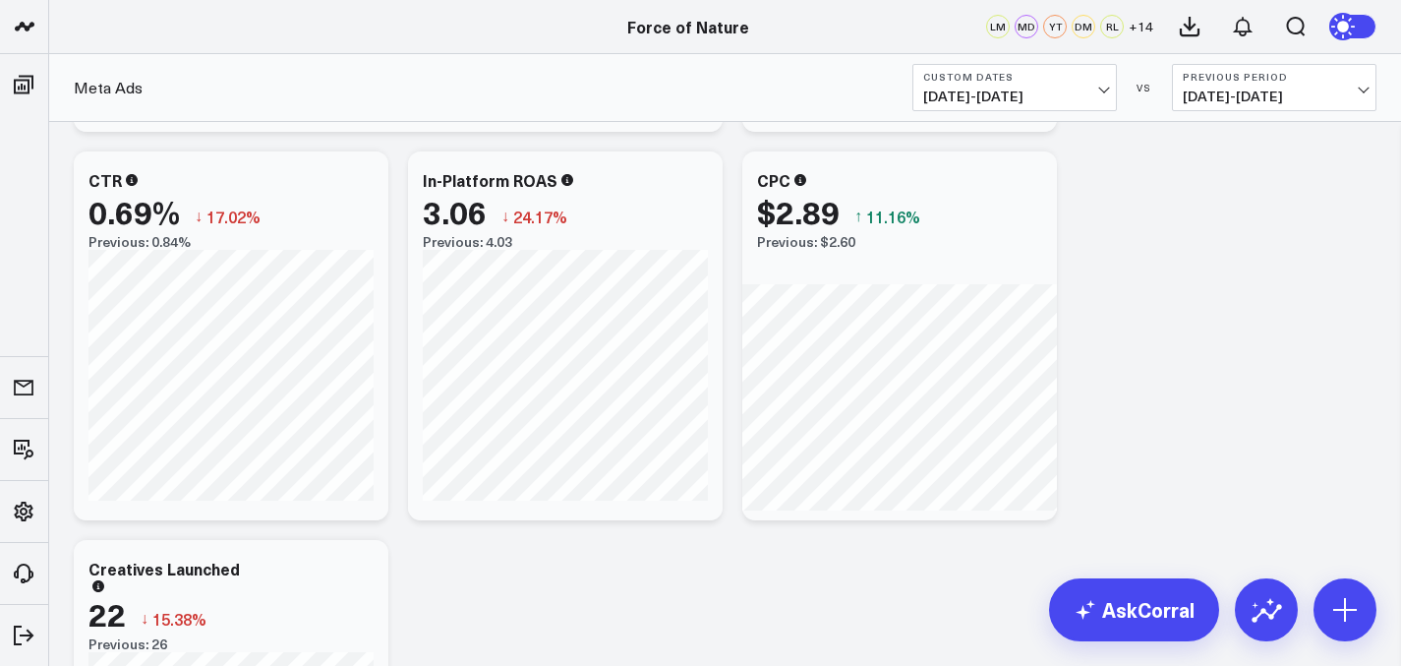
scroll to position [1991, 0]
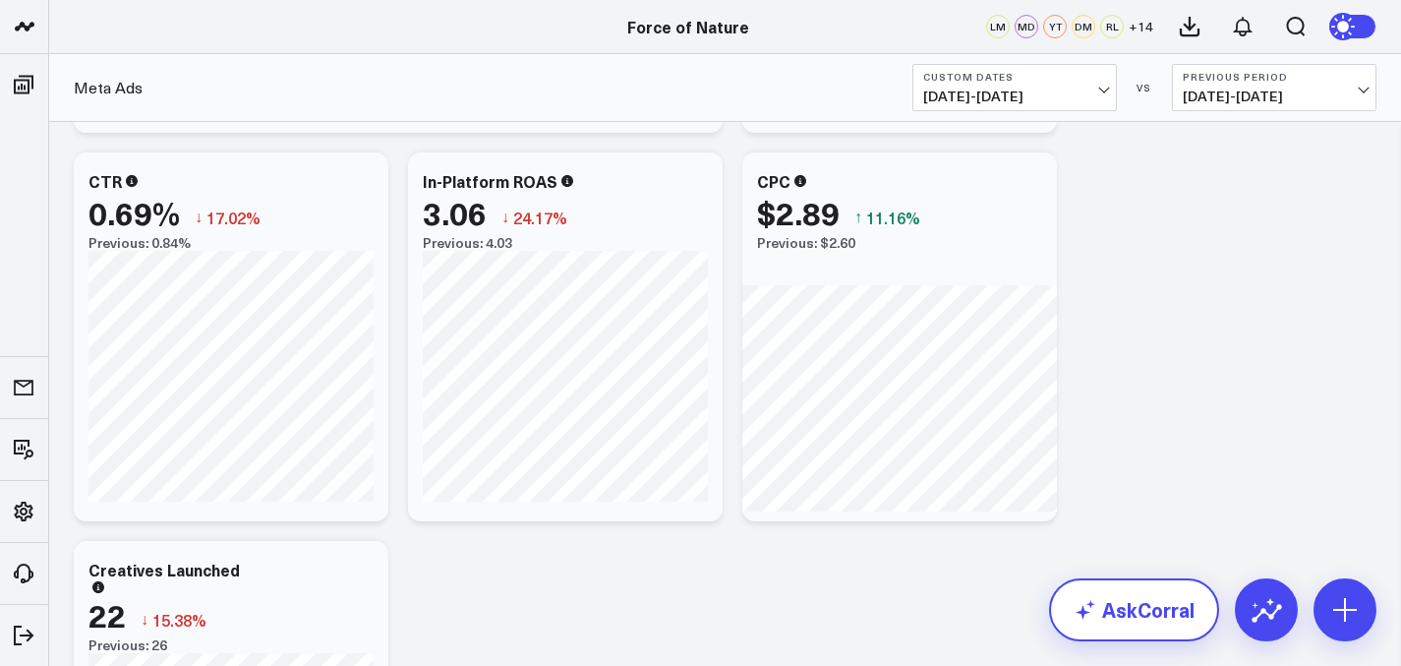
click at [1133, 614] on link "AskCorral" at bounding box center [1134, 609] width 170 height 63
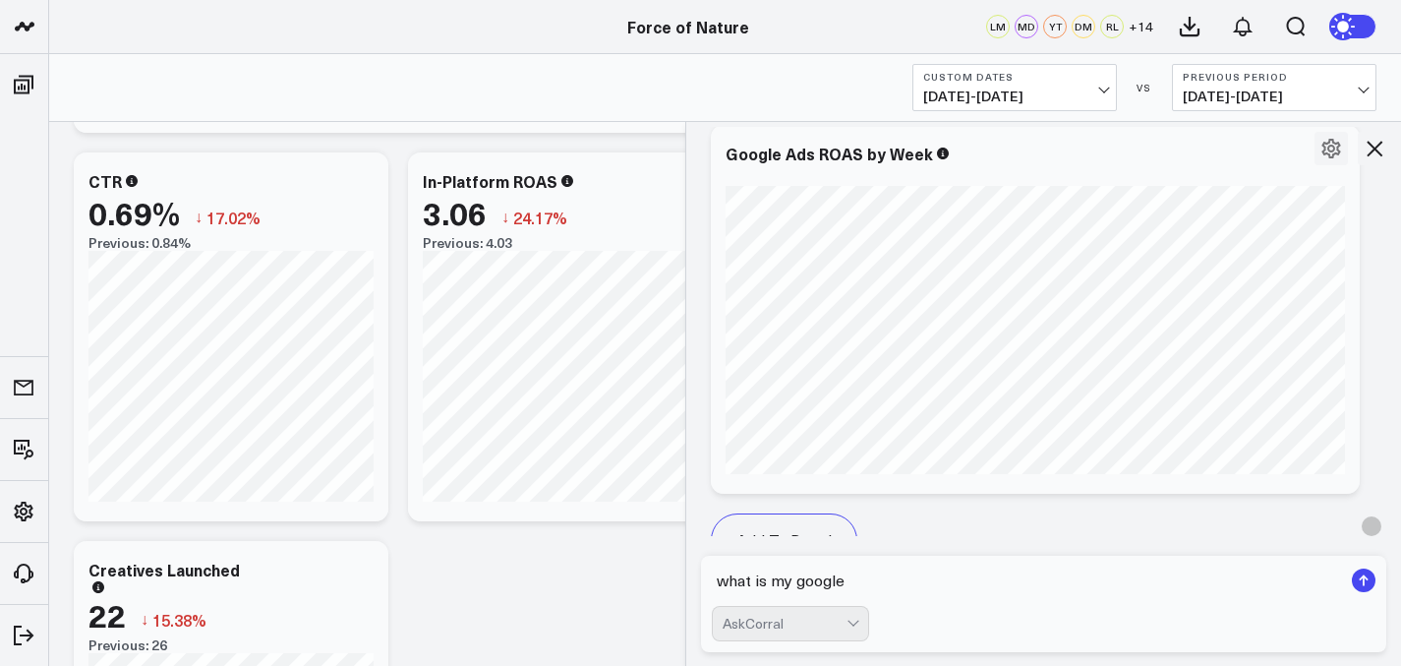
click at [870, 592] on textarea "what is my google" at bounding box center [1027, 580] width 631 height 35
click at [831, 579] on textarea "what is my google" at bounding box center [1027, 580] width 631 height 35
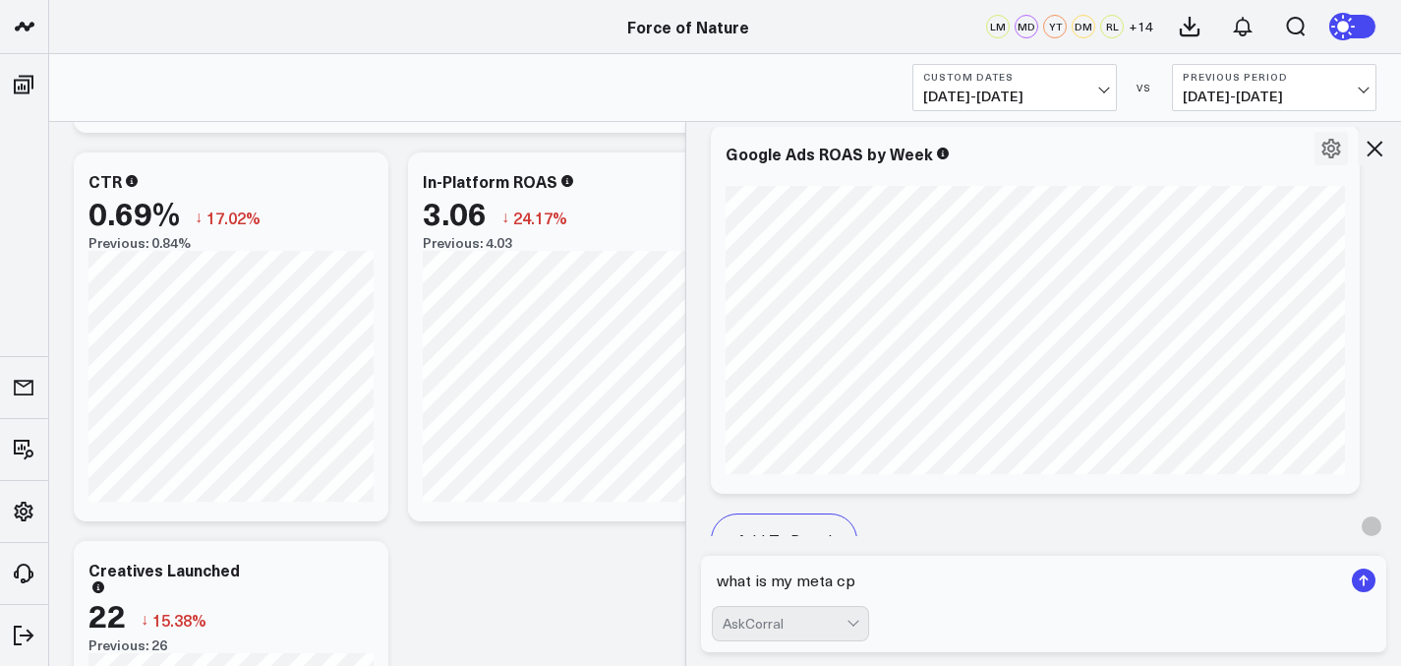
type textarea "what is my meta cpc"
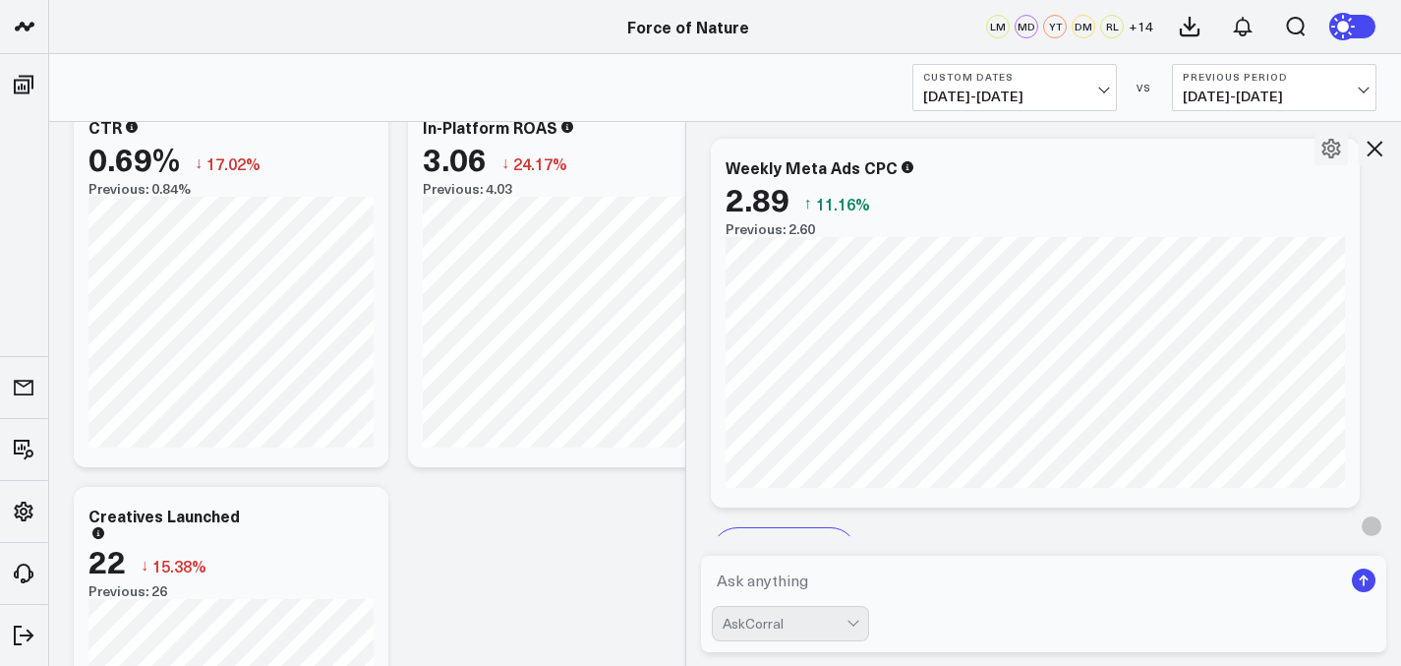
scroll to position [17909, 0]
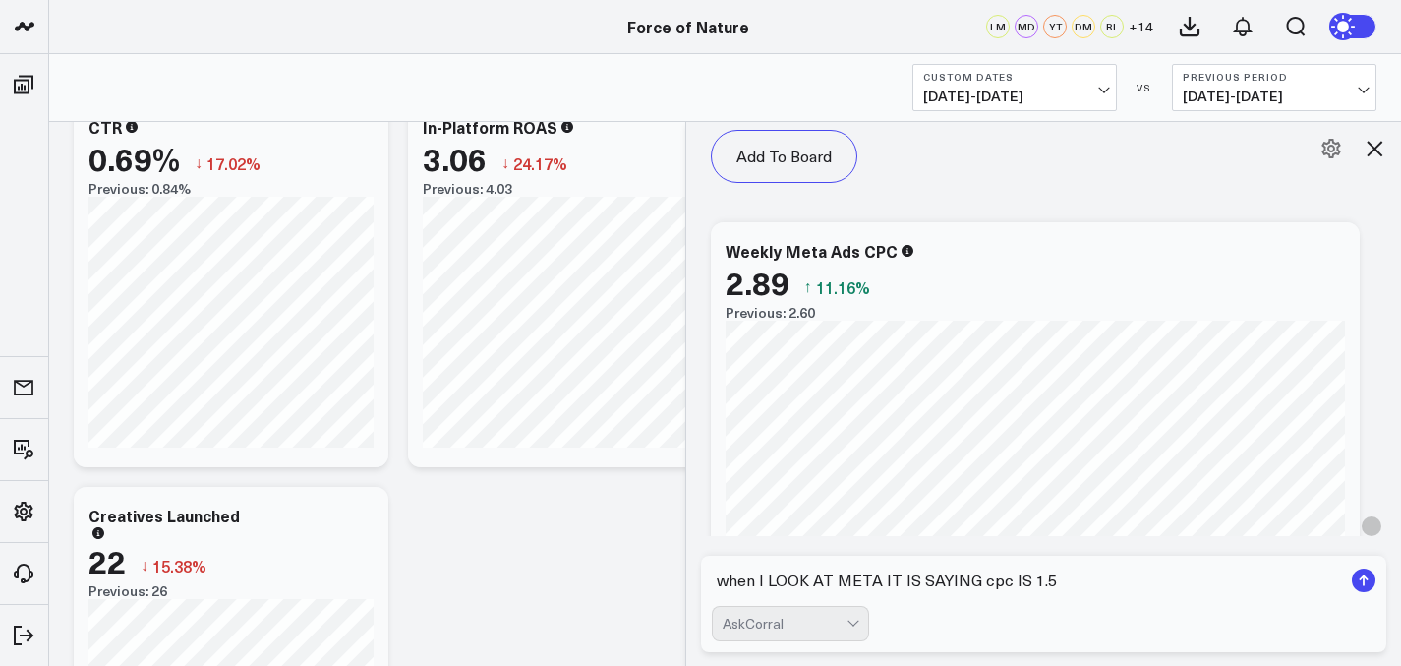
type textarea "when I LOOK AT META IT IS SAYING cpc IS 1.56"
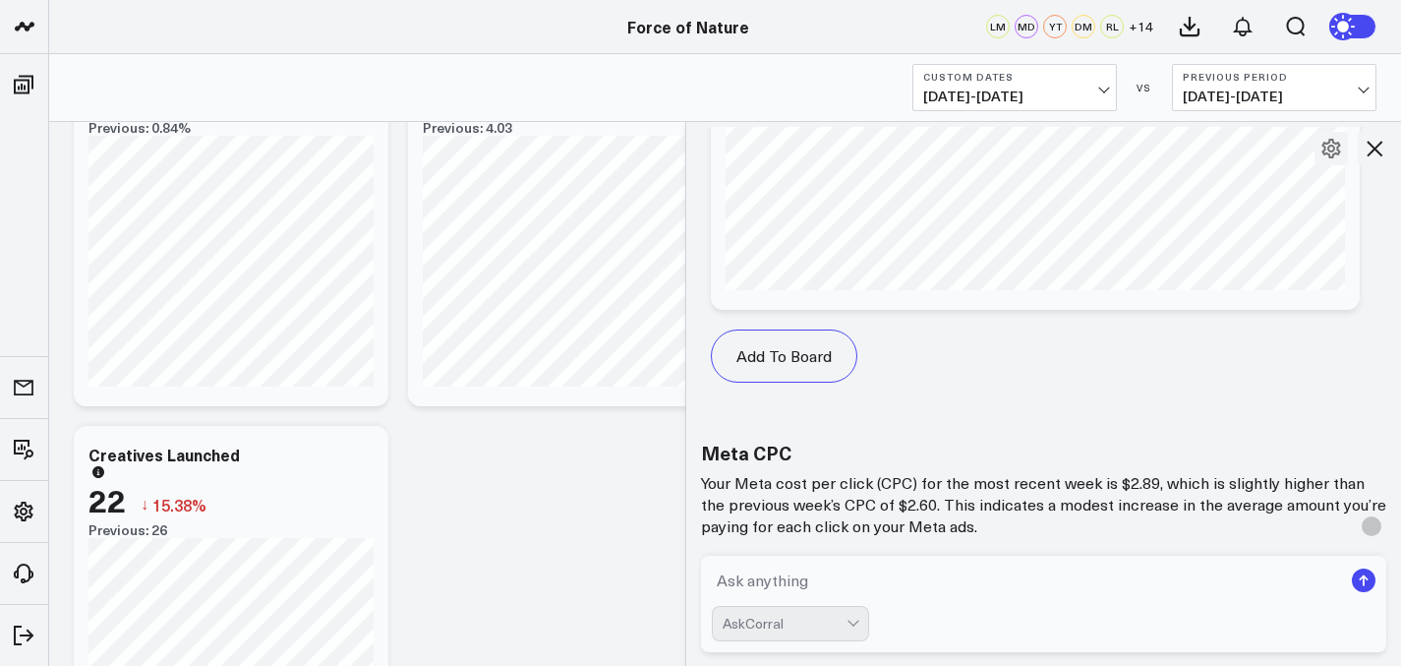
scroll to position [2093, 0]
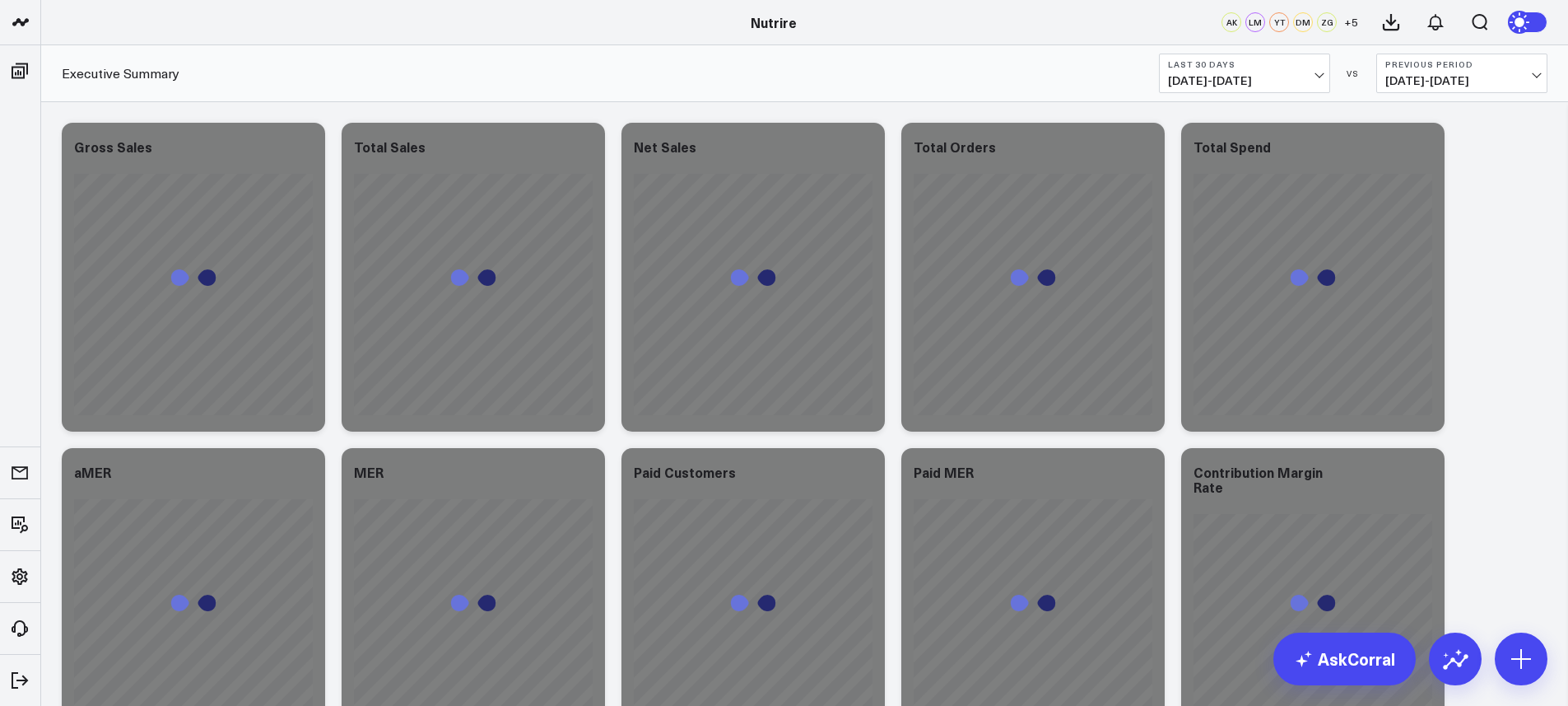
click at [1198, 80] on span "[DATE] - [DATE]" at bounding box center [1244, 81] width 153 height 13
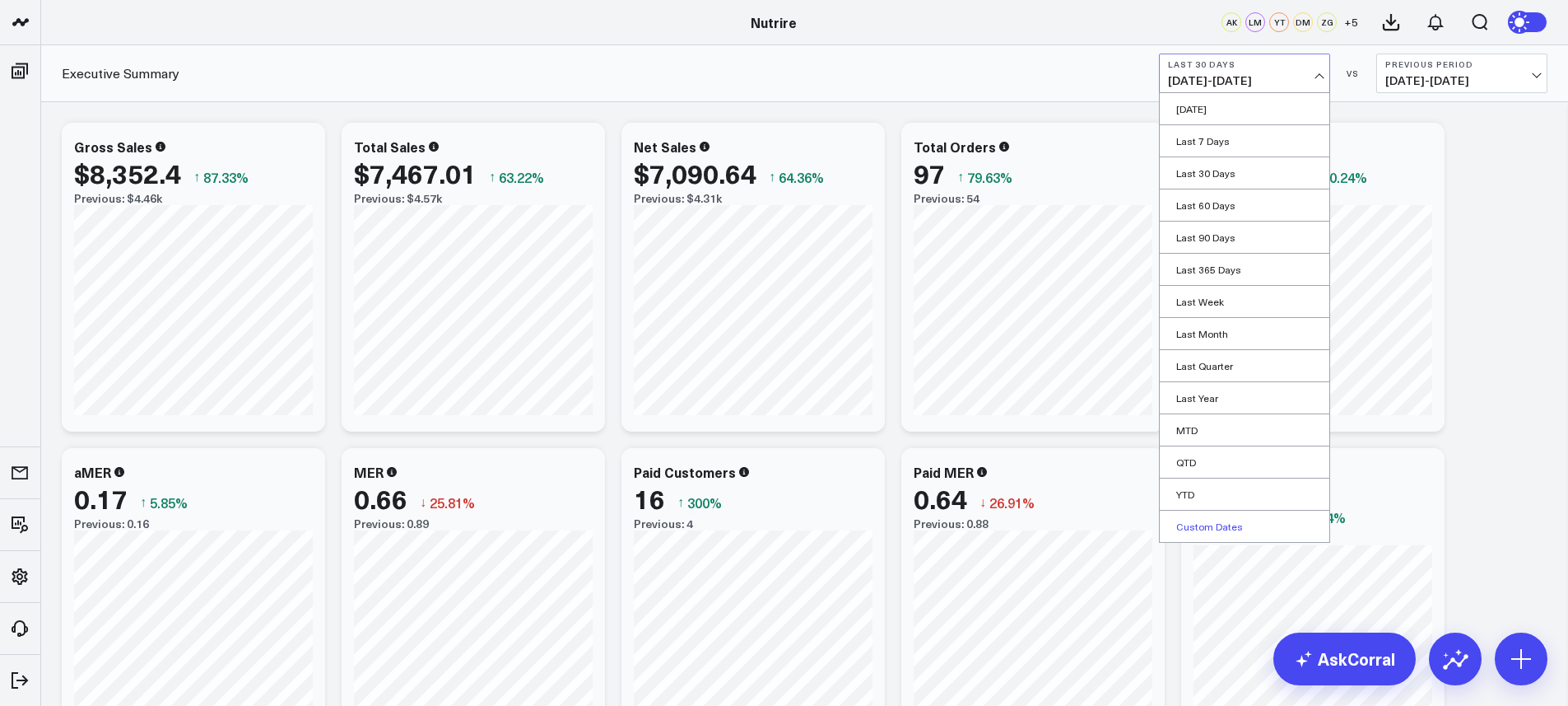
click at [1223, 535] on link "Custom Dates" at bounding box center [1245, 526] width 170 height 31
select select "8"
select select "2025"
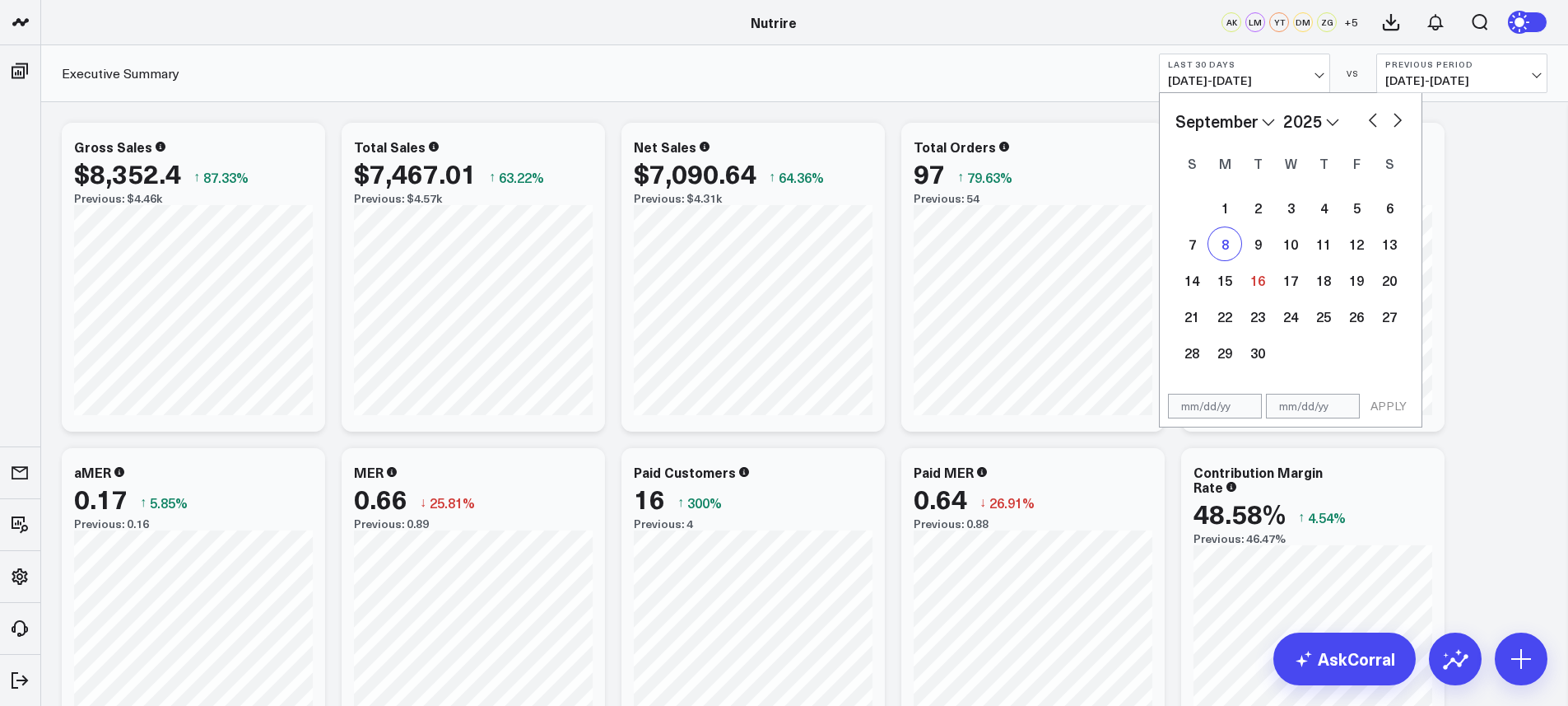
click at [1221, 258] on div "8" at bounding box center [1225, 243] width 33 height 33
type input "[DATE]"
select select "8"
select select "2025"
click at [1194, 280] on div "14" at bounding box center [1191, 280] width 33 height 33
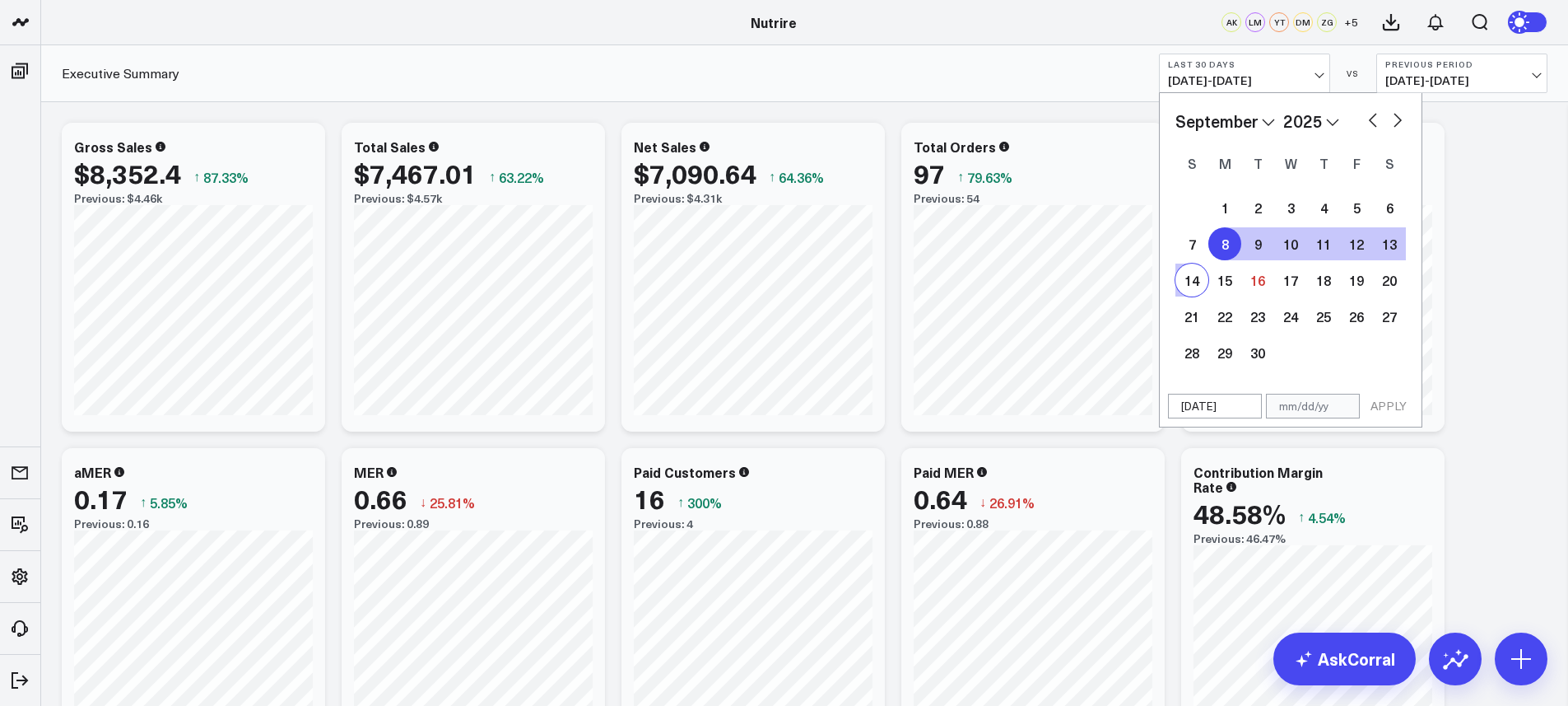
type input "[DATE]"
select select "8"
select select "2025"
click at [1405, 403] on button "APPLY" at bounding box center [1389, 406] width 49 height 25
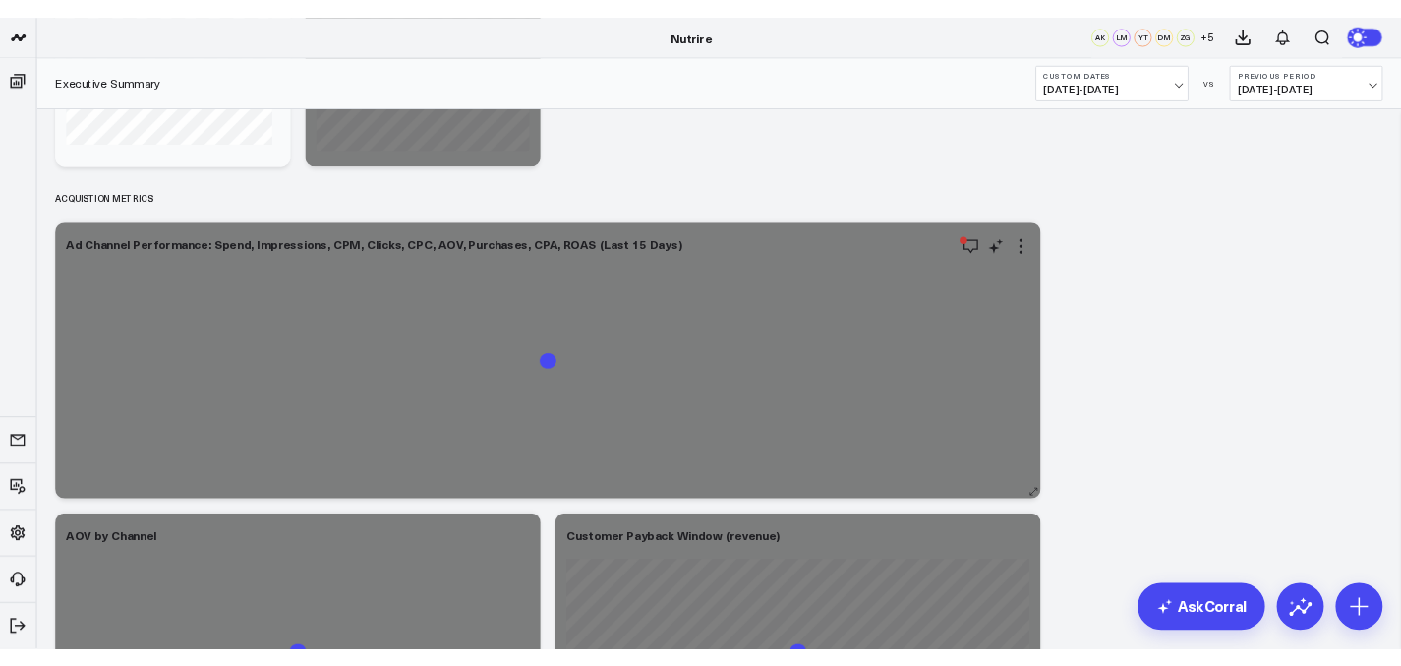
scroll to position [1499, 0]
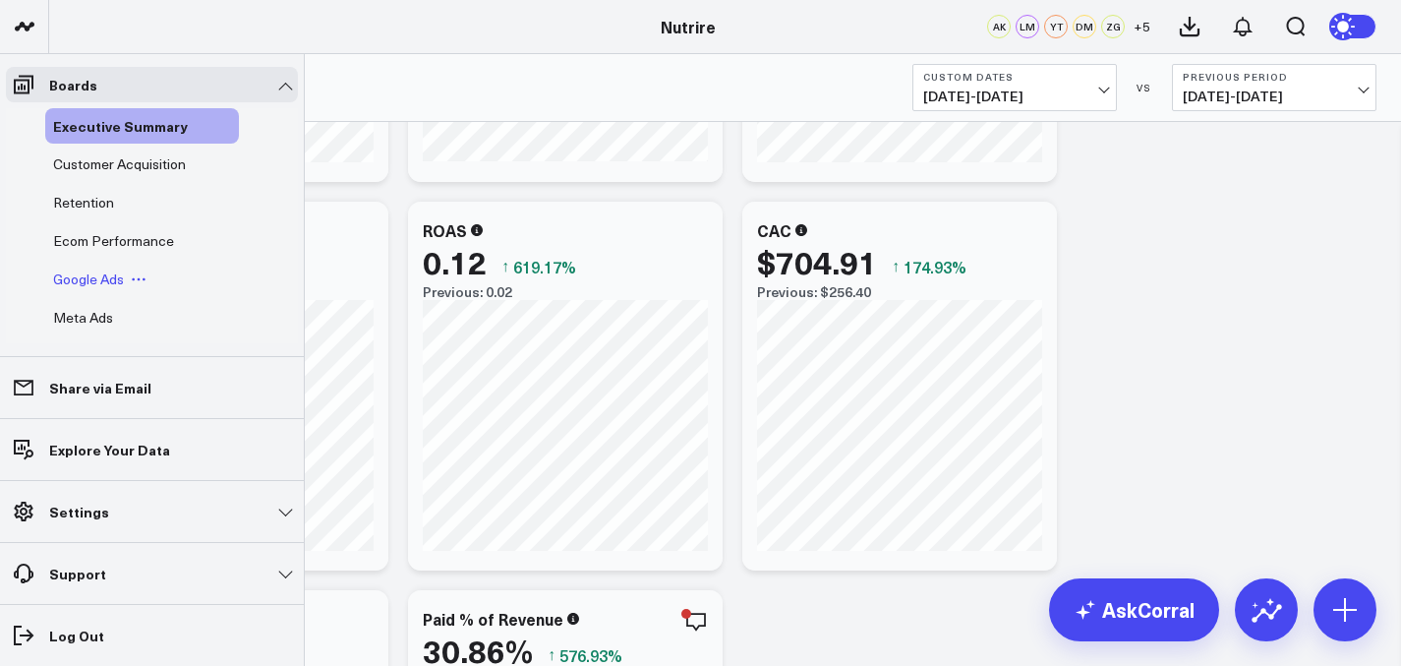
click at [86, 275] on span "Google Ads" at bounding box center [88, 278] width 71 height 19
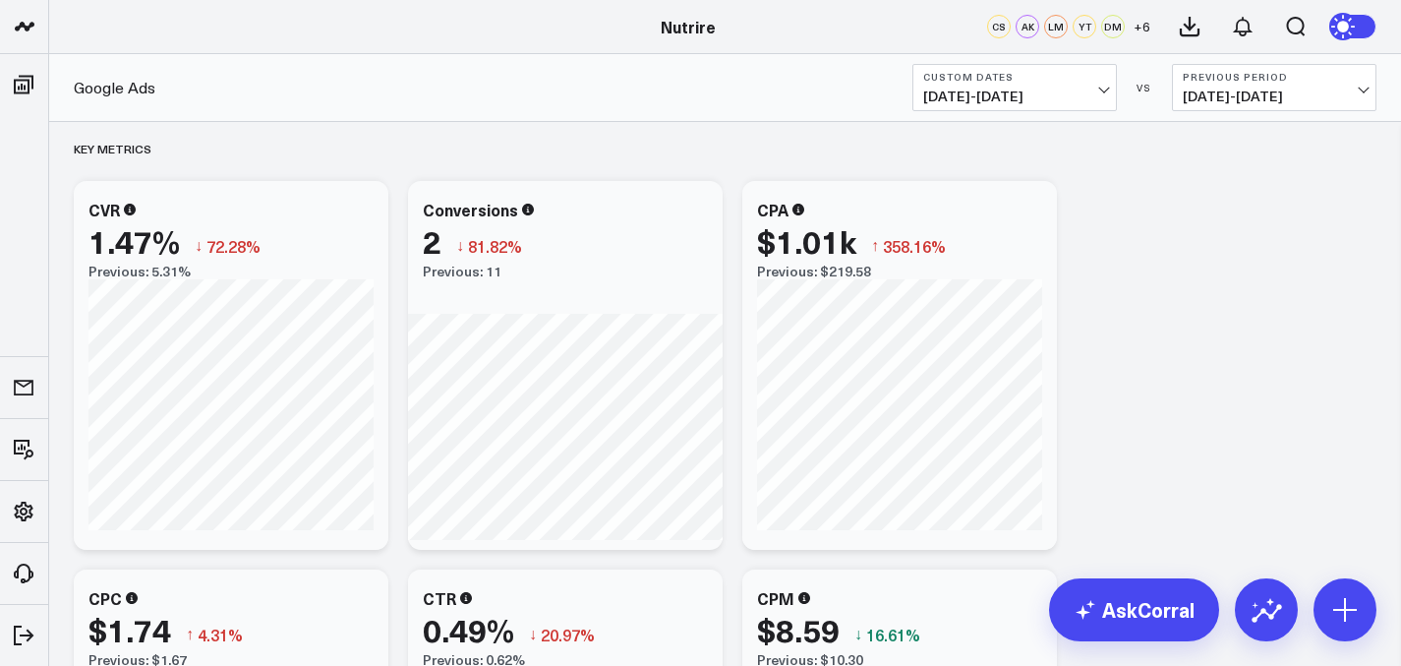
scroll to position [2005, 0]
click at [1145, 382] on div "Overview Modify via AI Copy link to widget Ask support Remove Create linked cop…" at bounding box center [725, 363] width 1323 height 4493
click at [1123, 414] on div "Overview Modify via AI Copy link to widget Ask support Remove Create linked cop…" at bounding box center [725, 363] width 1323 height 4493
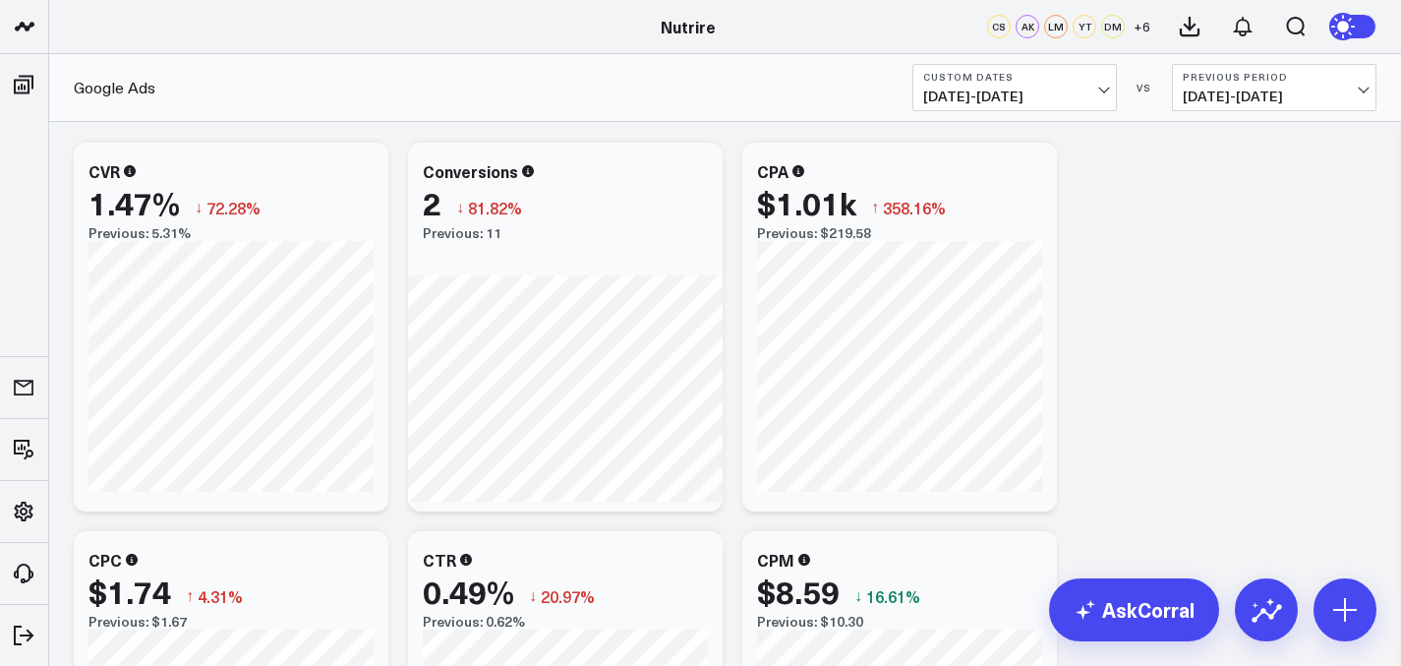
scroll to position [1999, 0]
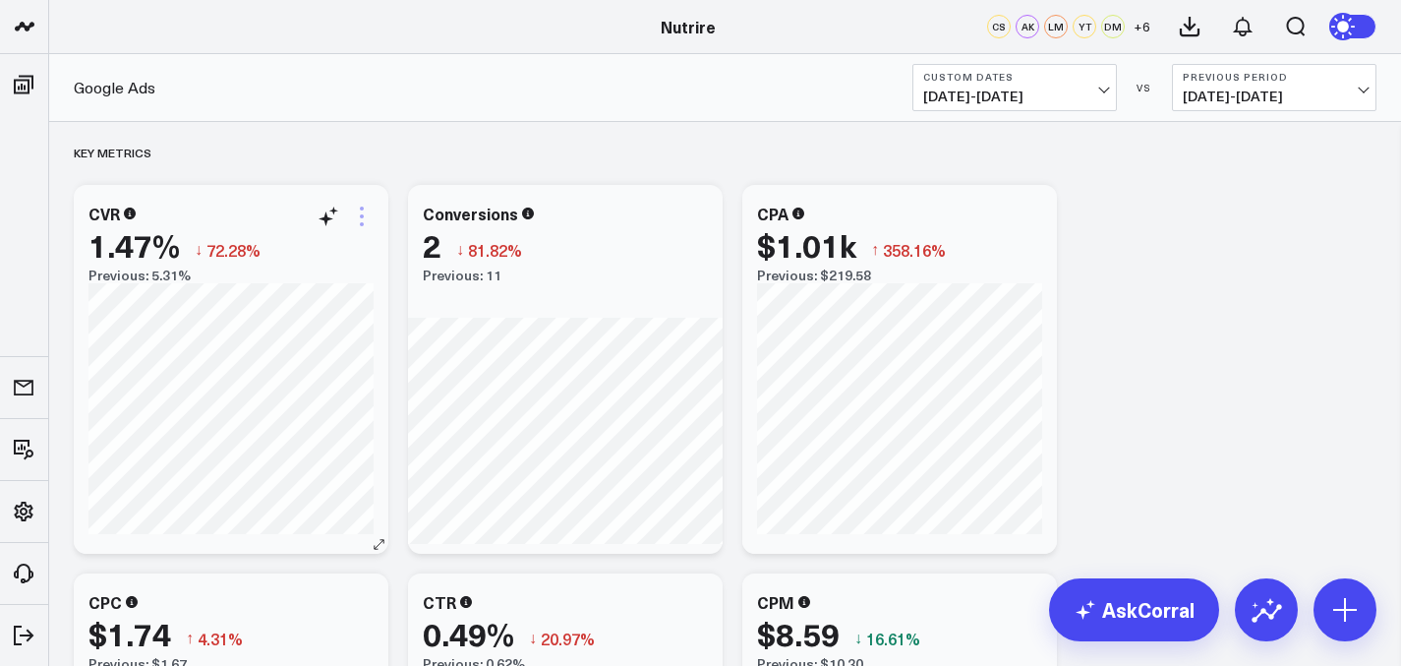
click at [371, 223] on icon at bounding box center [362, 217] width 24 height 24
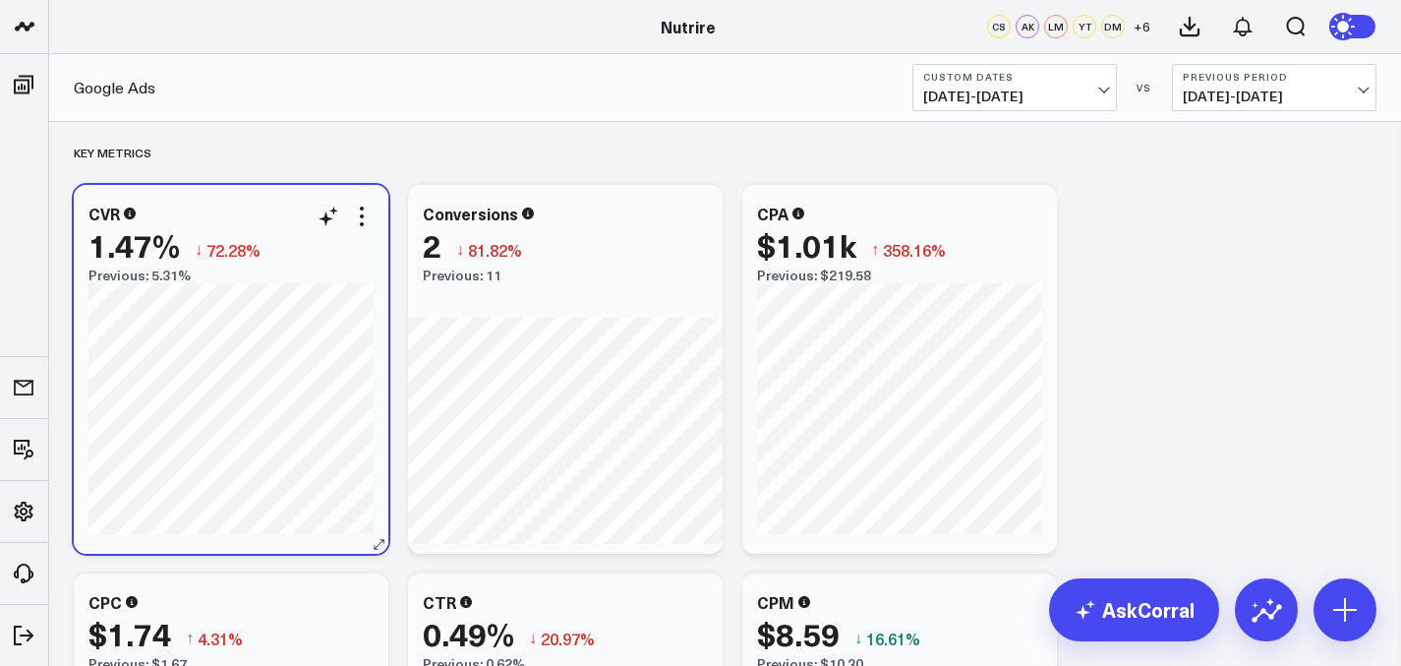
click at [368, 201] on div "CVR 1.47% ↓ 72.28% Previous: 5.31%" at bounding box center [231, 369] width 315 height 369
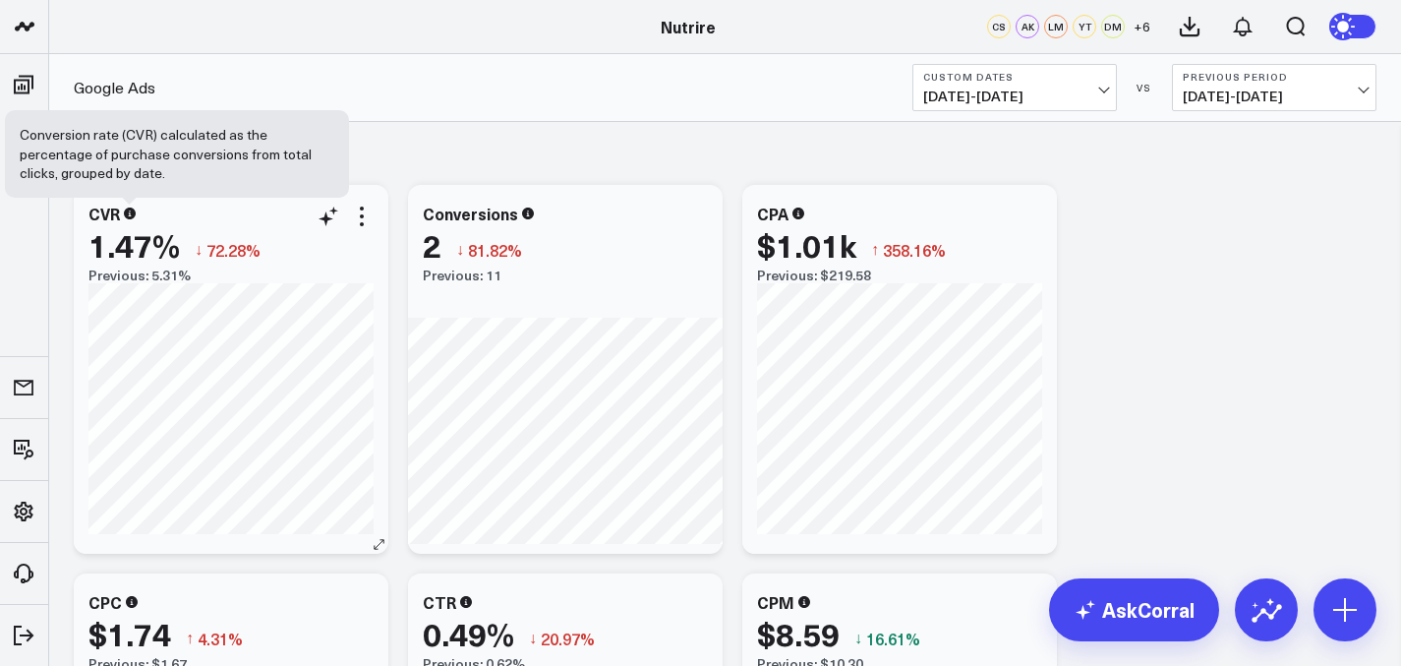
click at [129, 214] on icon at bounding box center [130, 214] width 12 height 12
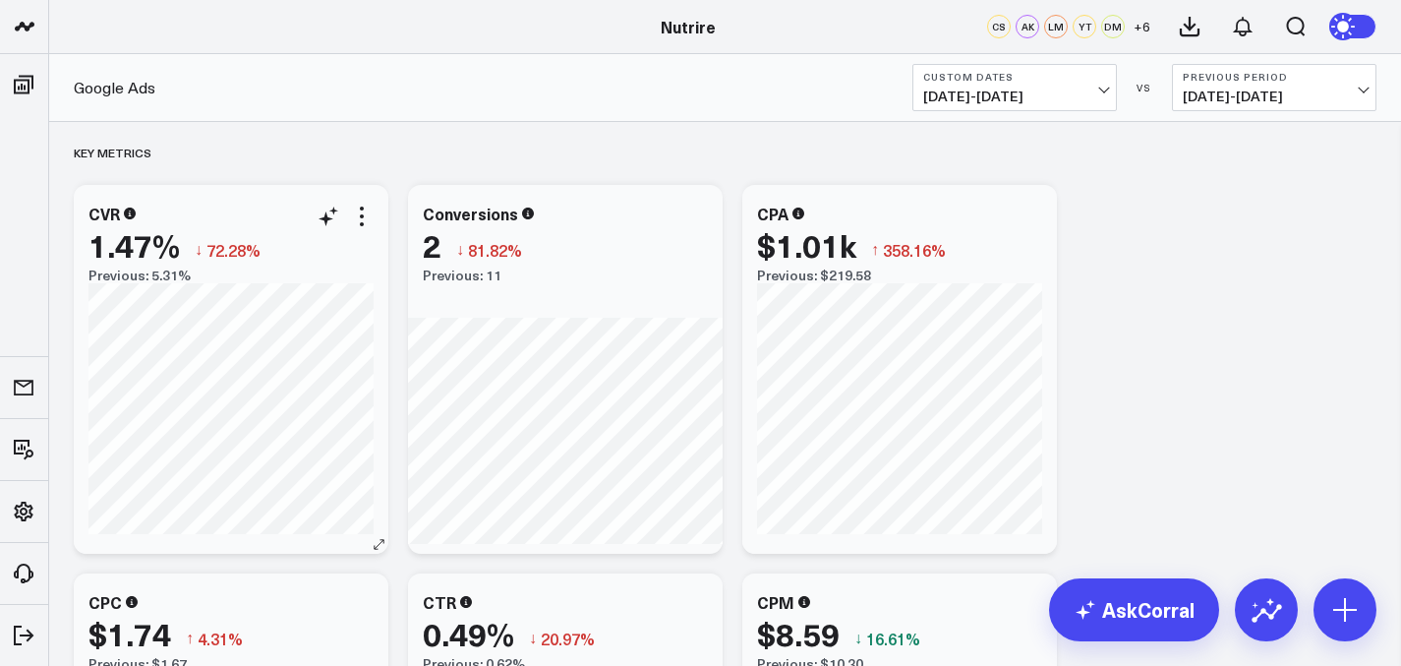
click at [127, 214] on icon at bounding box center [130, 214] width 12 height 12
click at [143, 217] on div "CVR" at bounding box center [231, 214] width 285 height 18
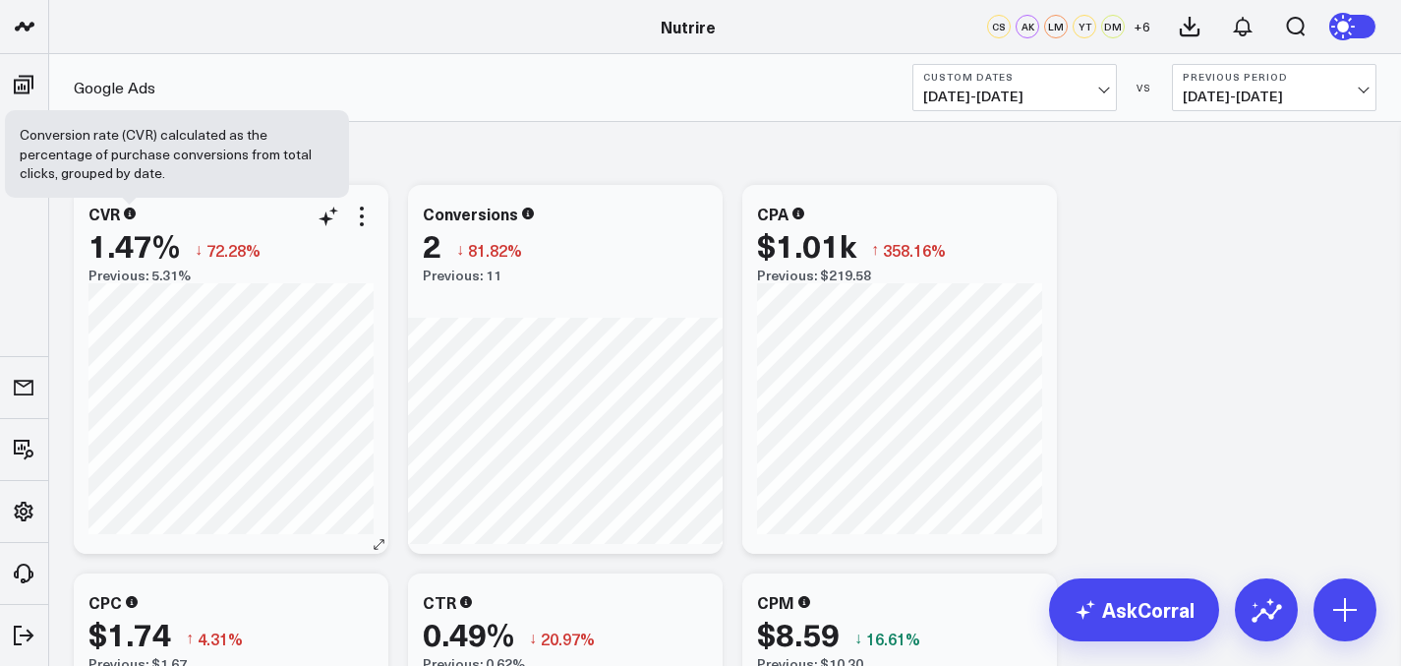
click at [132, 215] on icon at bounding box center [130, 214] width 12 height 12
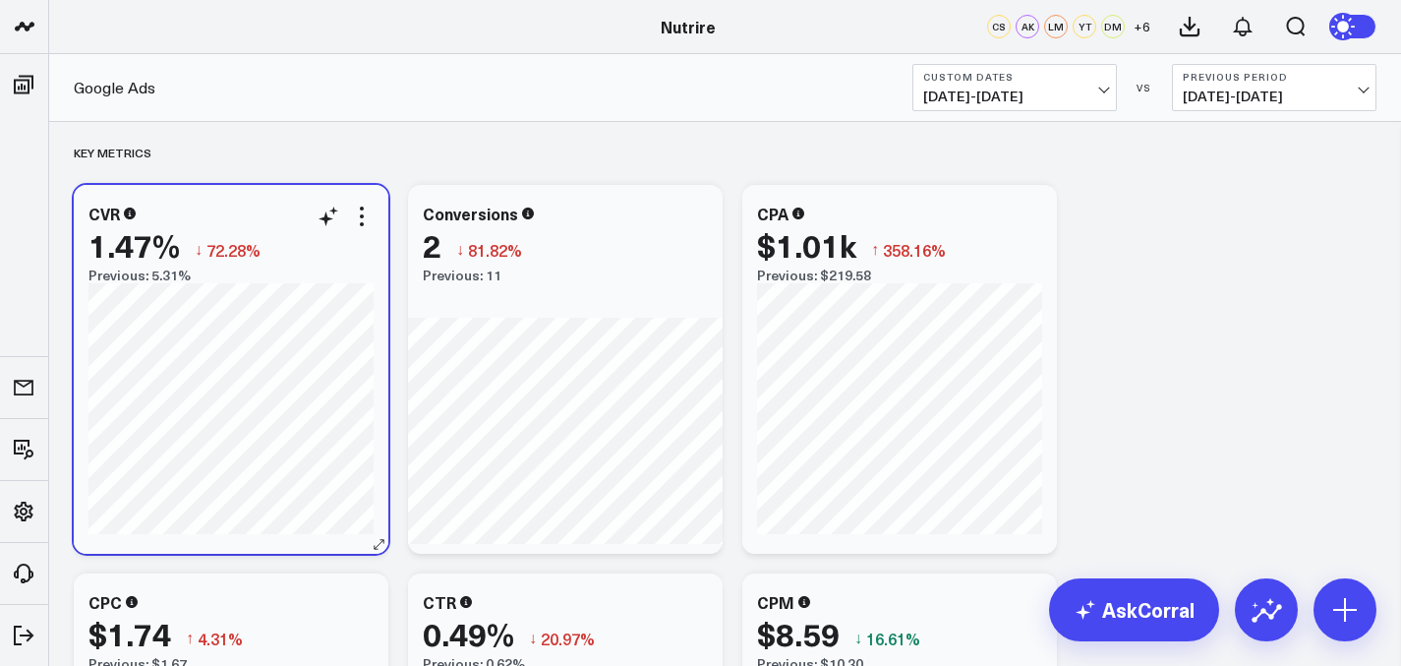
click at [132, 215] on icon at bounding box center [130, 214] width 12 height 12
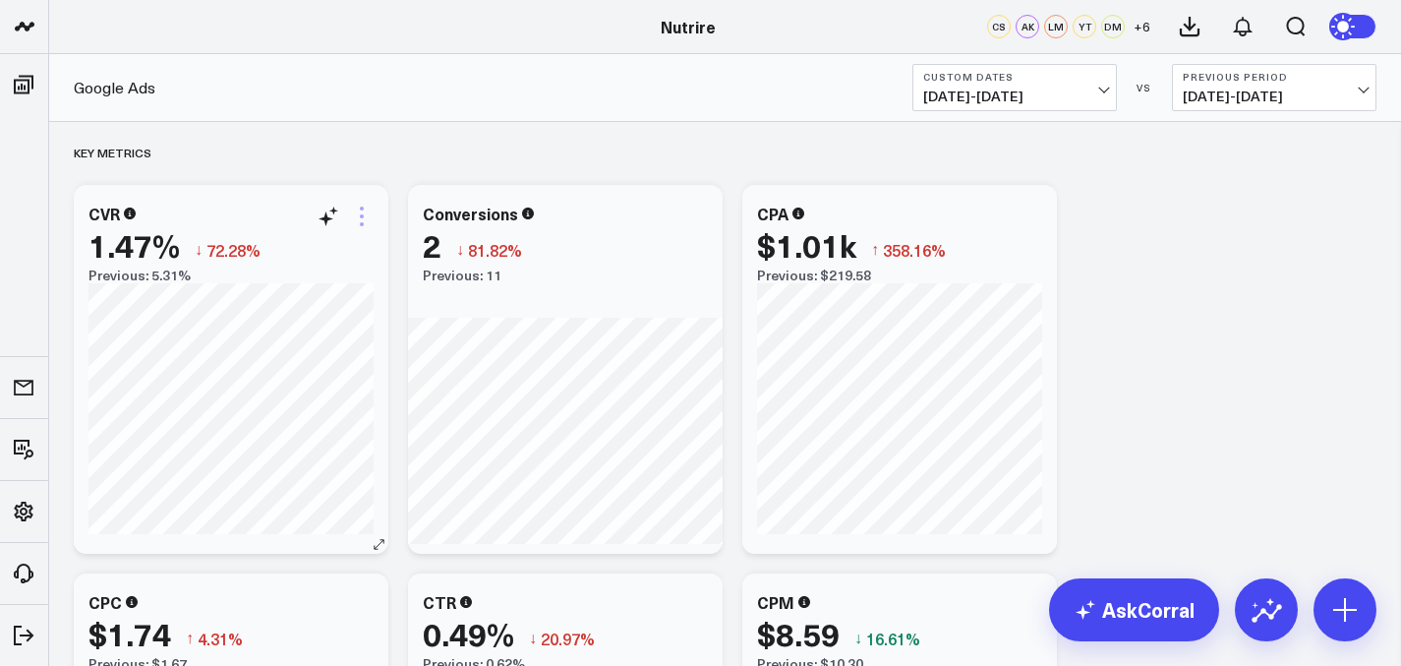
click at [365, 219] on icon at bounding box center [362, 217] width 24 height 24
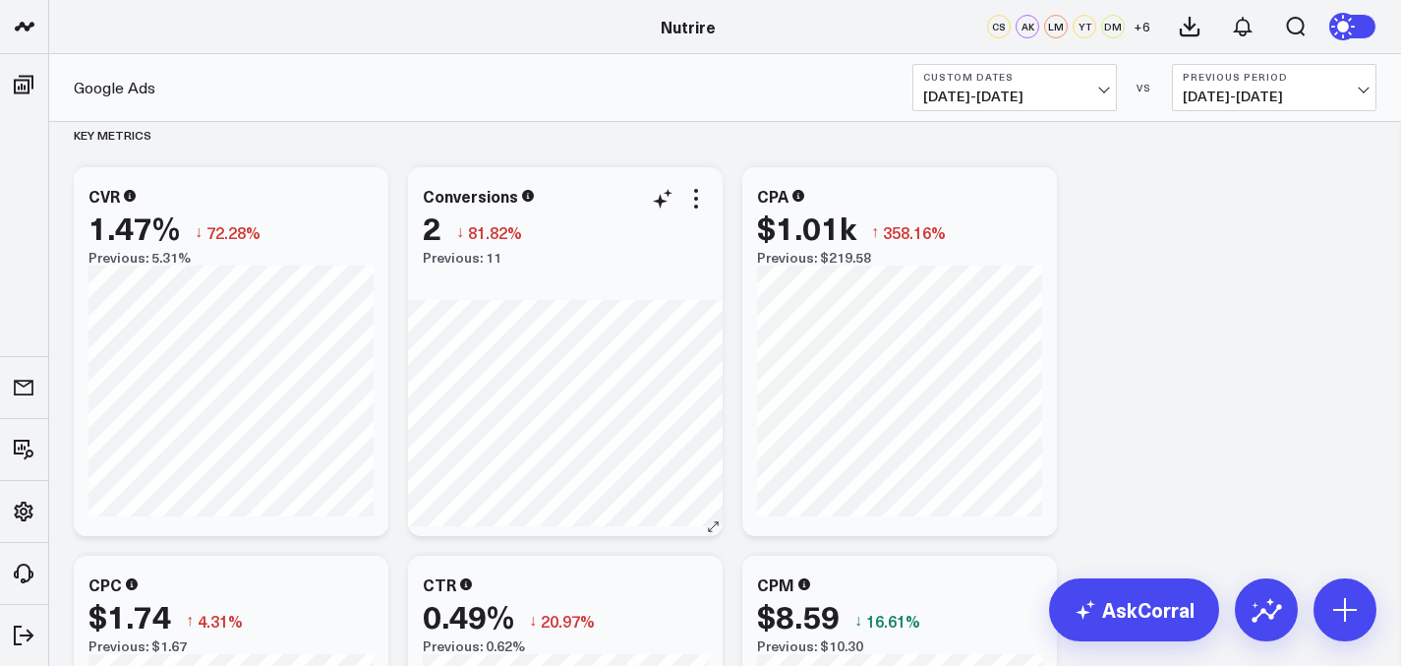
scroll to position [2009, 0]
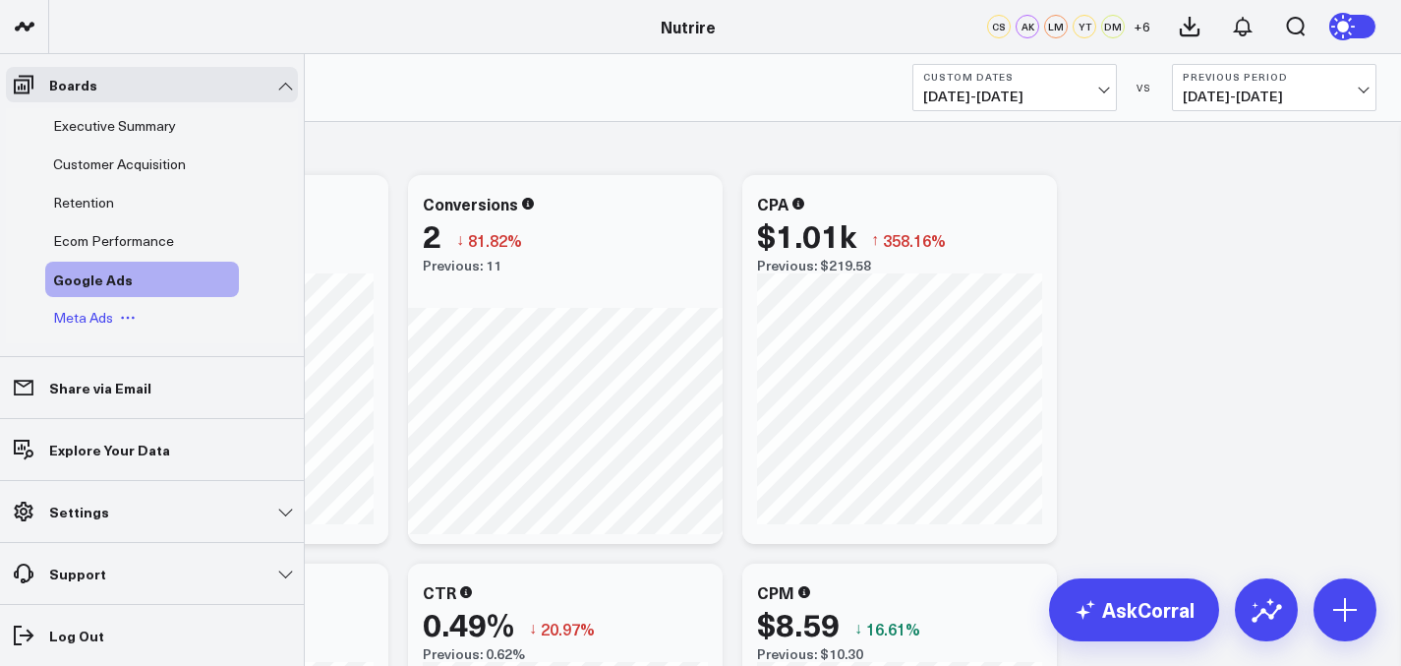
click at [78, 315] on span "Meta Ads" at bounding box center [83, 317] width 60 height 19
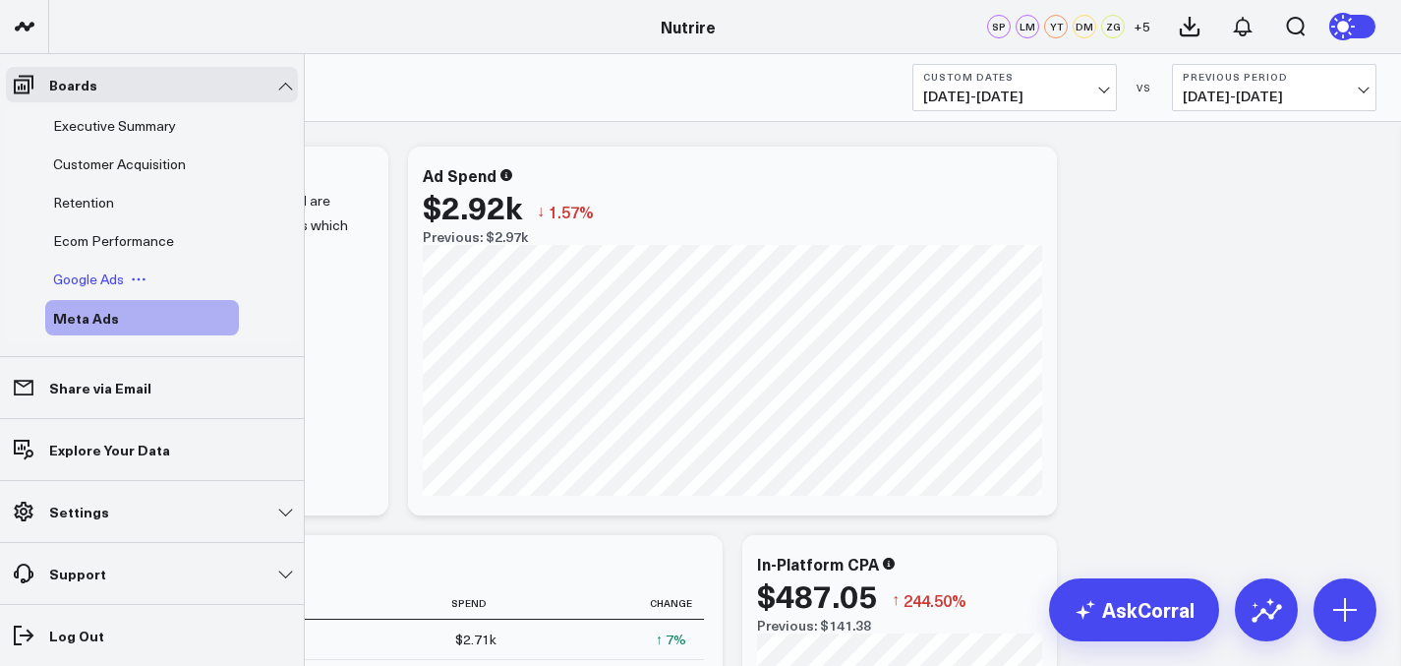
click at [100, 267] on div "Google Ads" at bounding box center [142, 279] width 194 height 35
click at [94, 273] on span "Google Ads" at bounding box center [88, 278] width 71 height 19
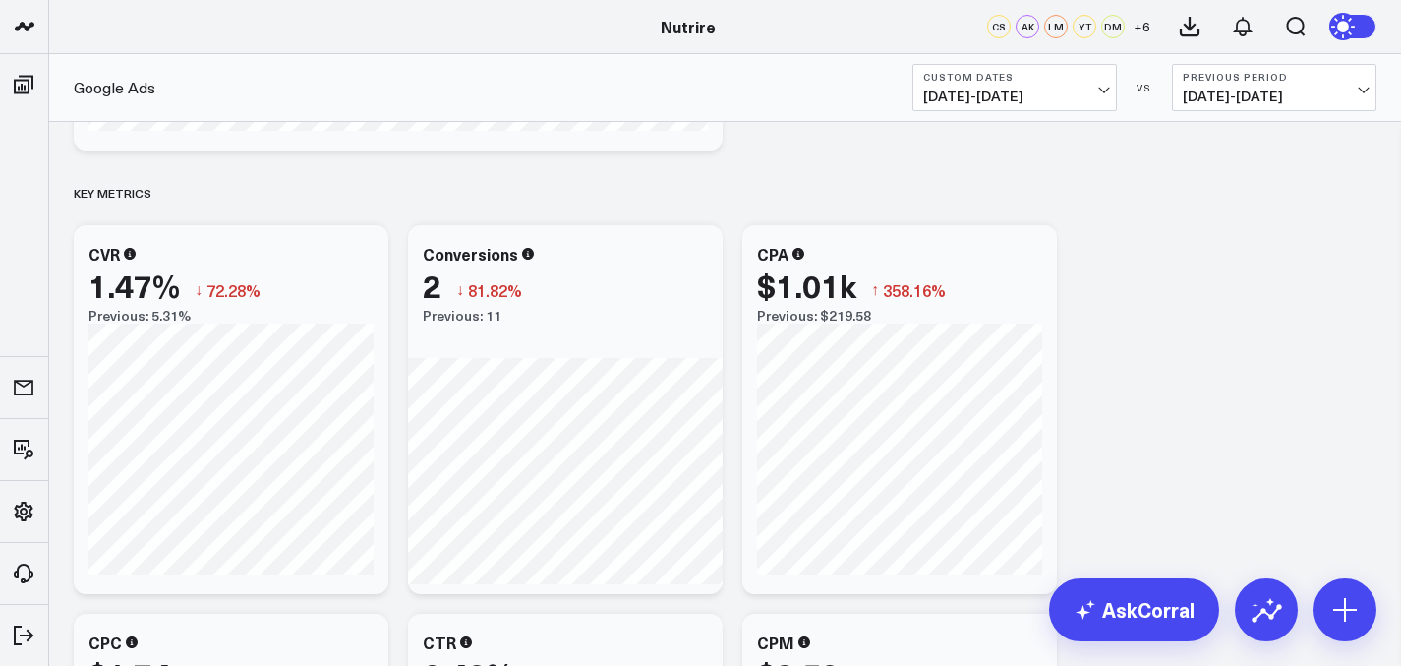
scroll to position [1968, 0]
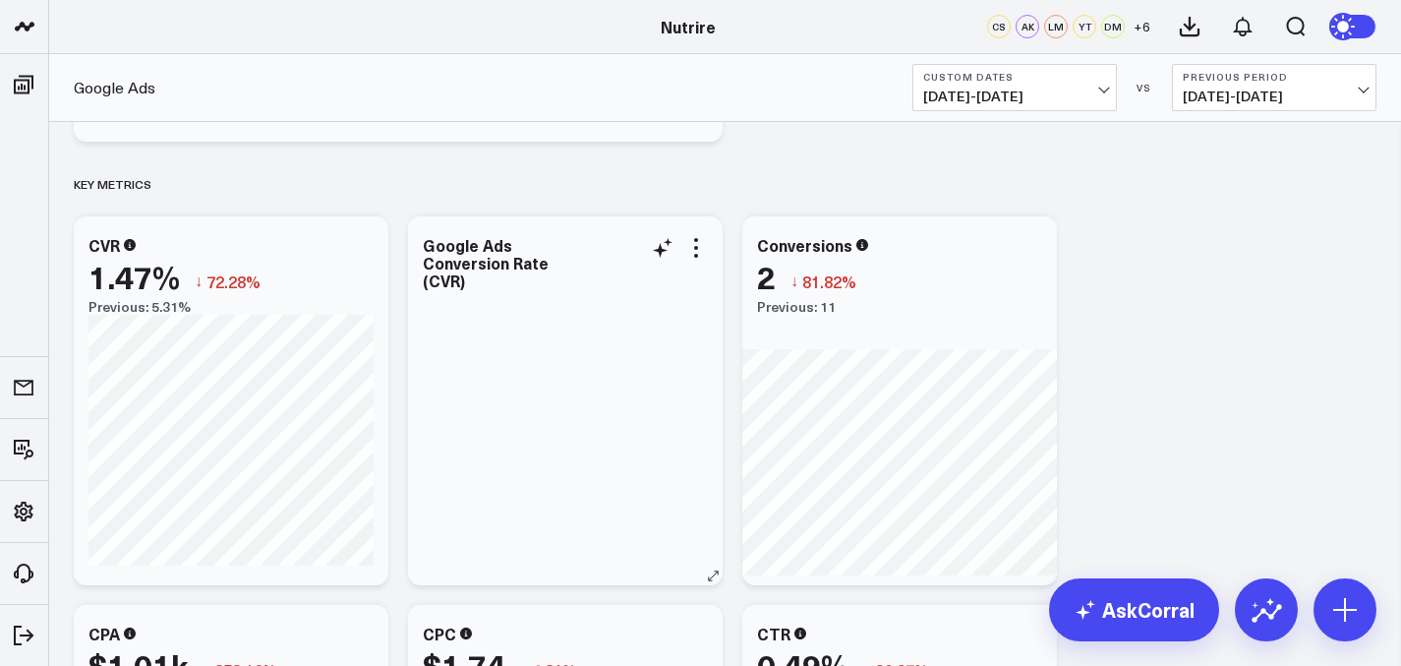
click at [499, 408] on div at bounding box center [565, 439] width 285 height 253
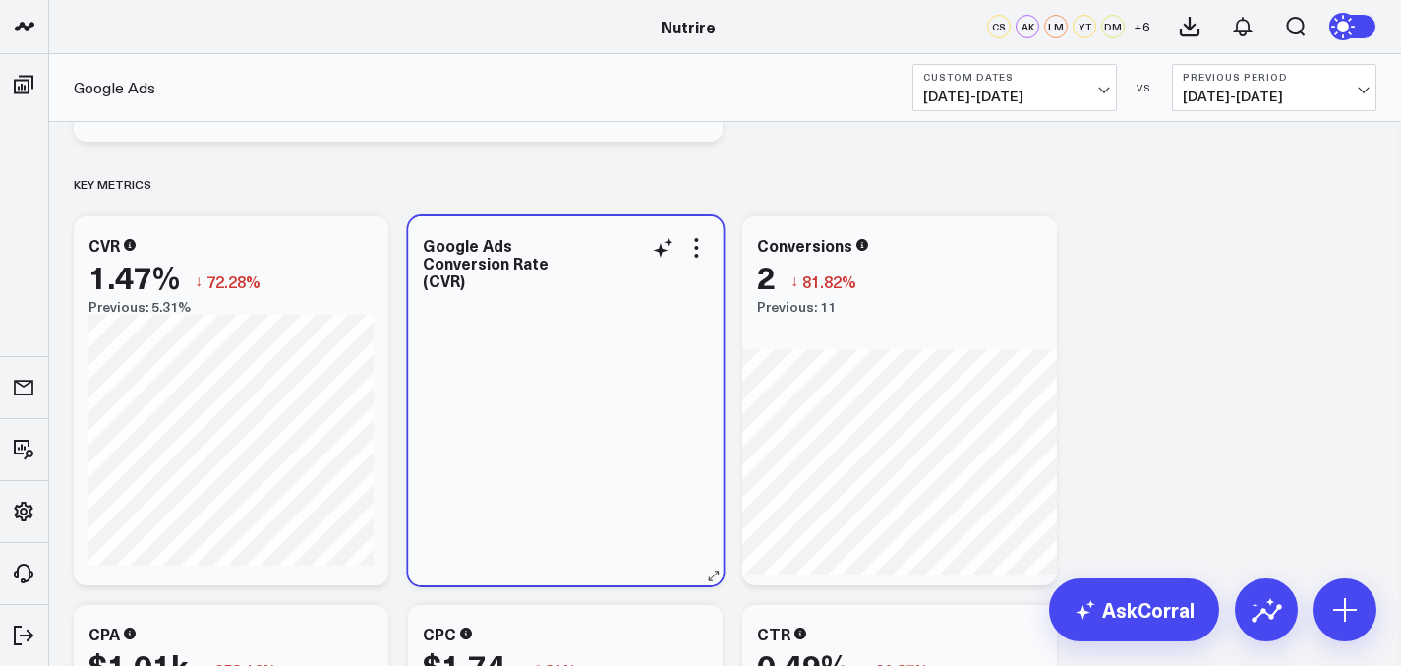
click at [548, 378] on div at bounding box center [565, 439] width 285 height 253
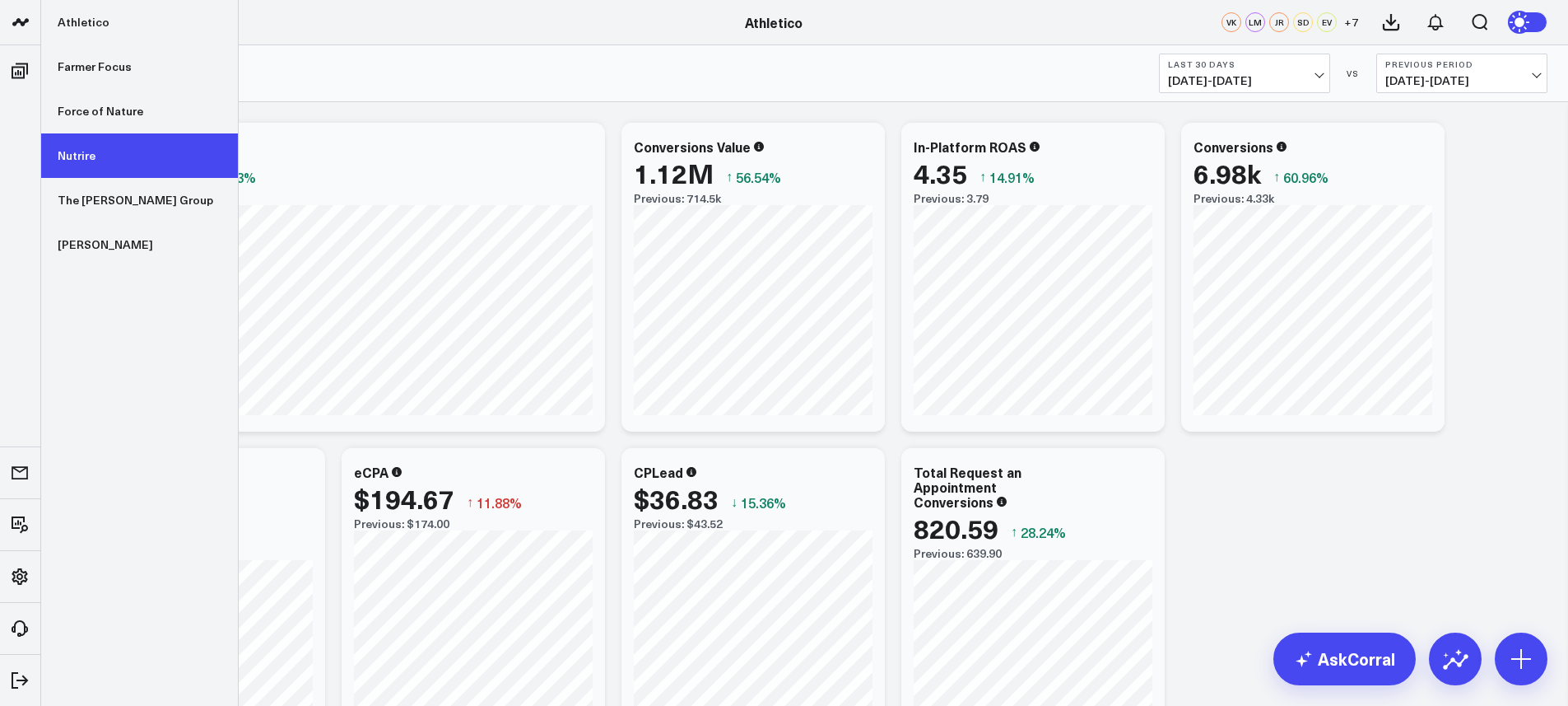
click at [89, 166] on link "Nutrire" at bounding box center [139, 155] width 197 height 44
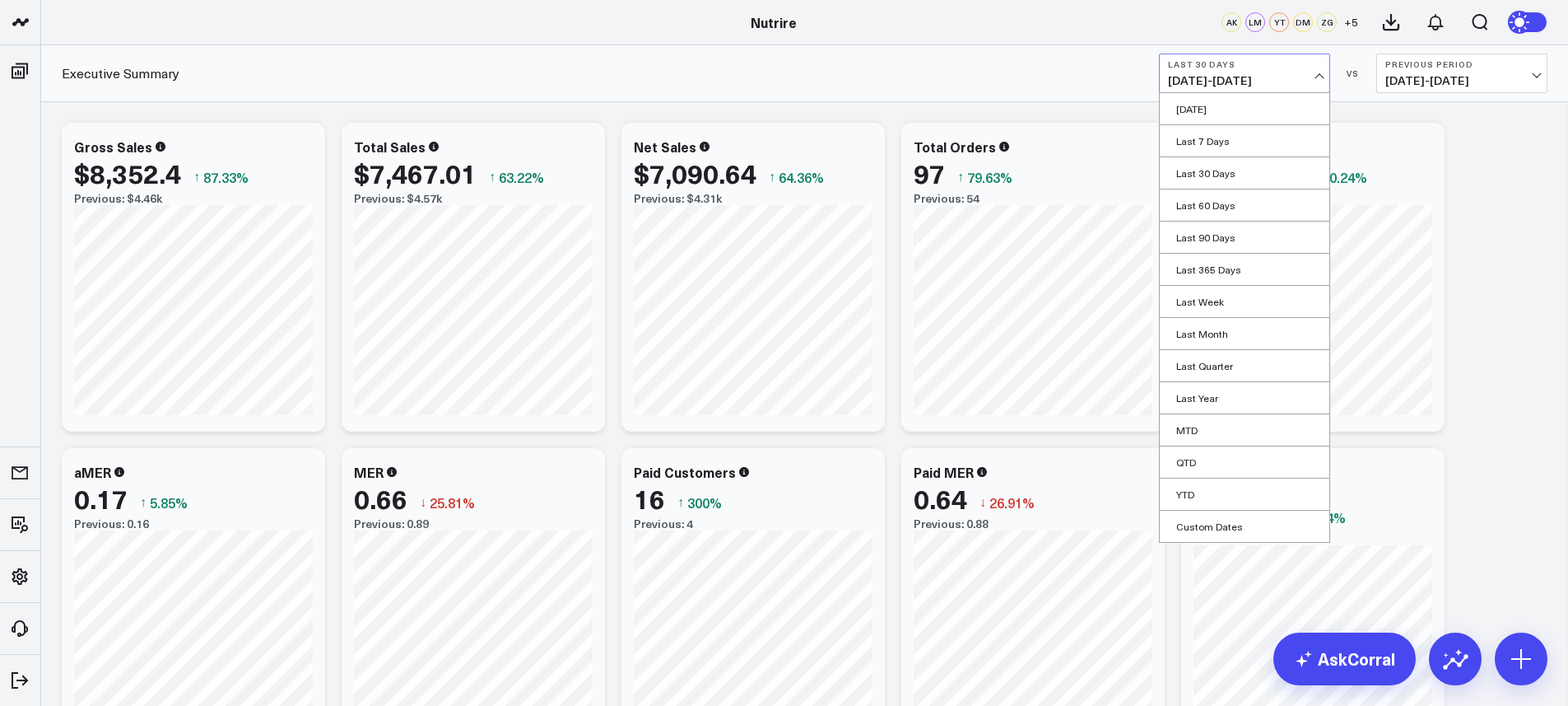
scroll to position [265, 0]
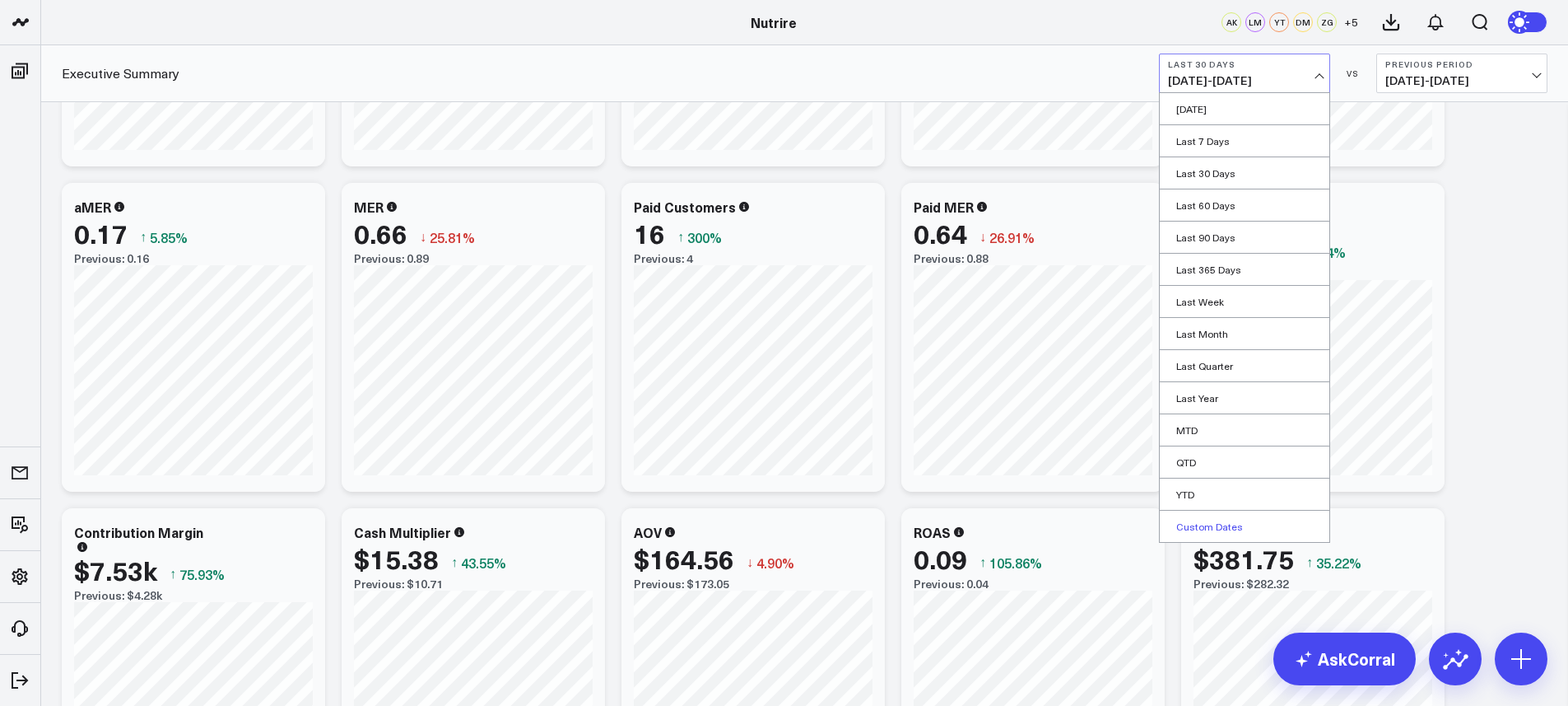
click at [1228, 523] on link "Custom Dates" at bounding box center [1245, 526] width 170 height 31
select select "8"
select select "2025"
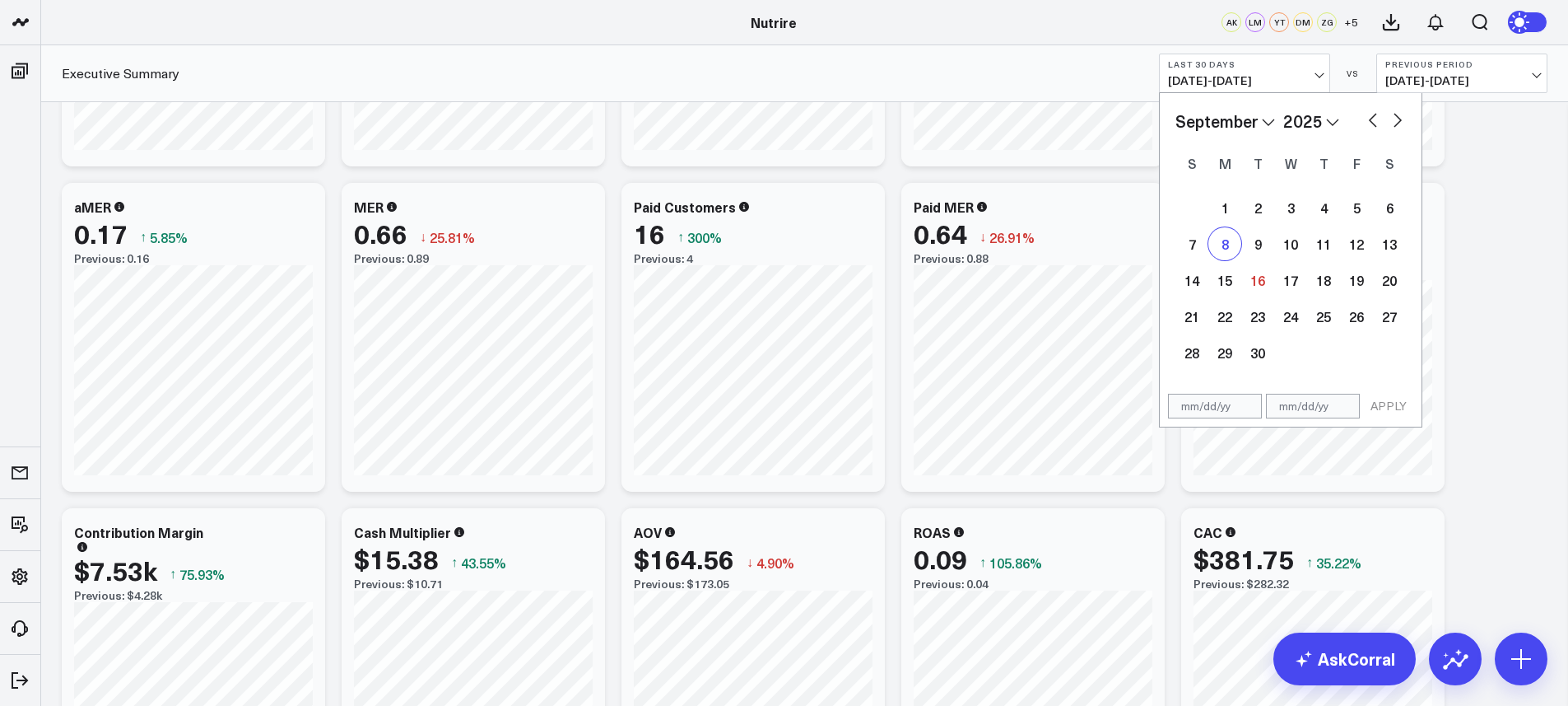
click at [1226, 250] on div "8" at bounding box center [1225, 243] width 33 height 33
type input "[DATE]"
select select "8"
select select "2025"
click at [1190, 280] on div "14" at bounding box center [1191, 280] width 33 height 33
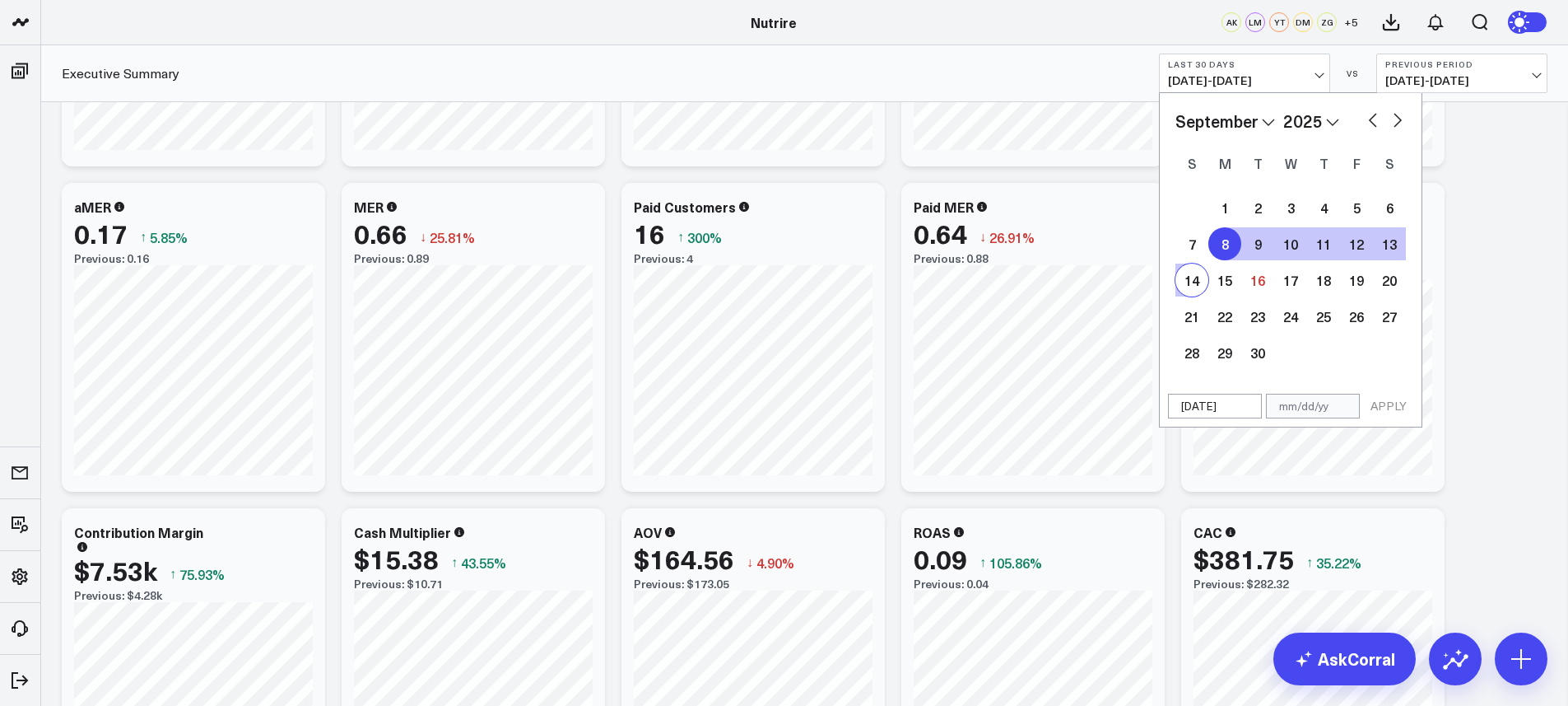
type input "[DATE]"
select select "8"
select select "2025"
click at [1399, 414] on button "APPLY" at bounding box center [1389, 406] width 49 height 25
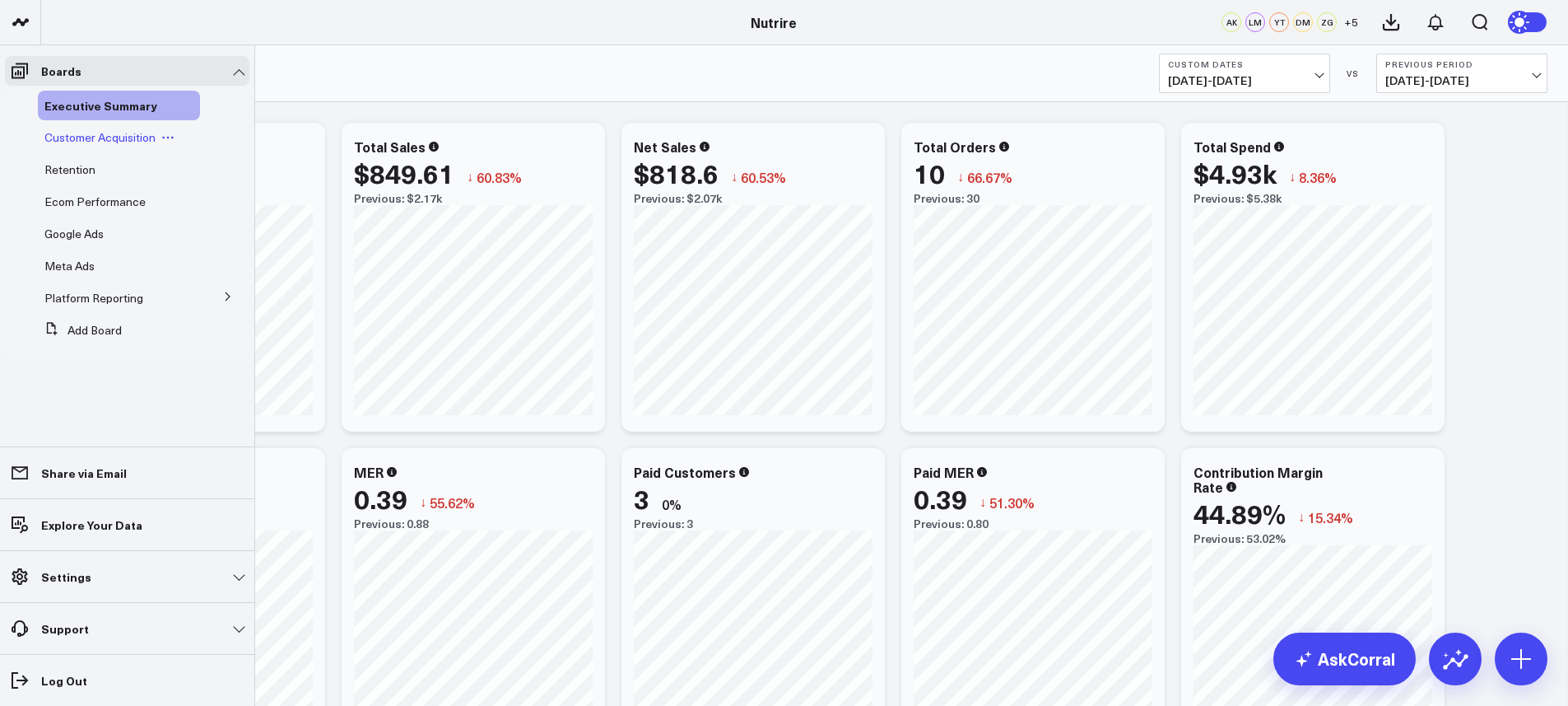
click at [70, 146] on div "Customer Acquisition" at bounding box center [119, 137] width 162 height 29
click at [82, 142] on span "Customer Acquisition" at bounding box center [100, 137] width 111 height 16
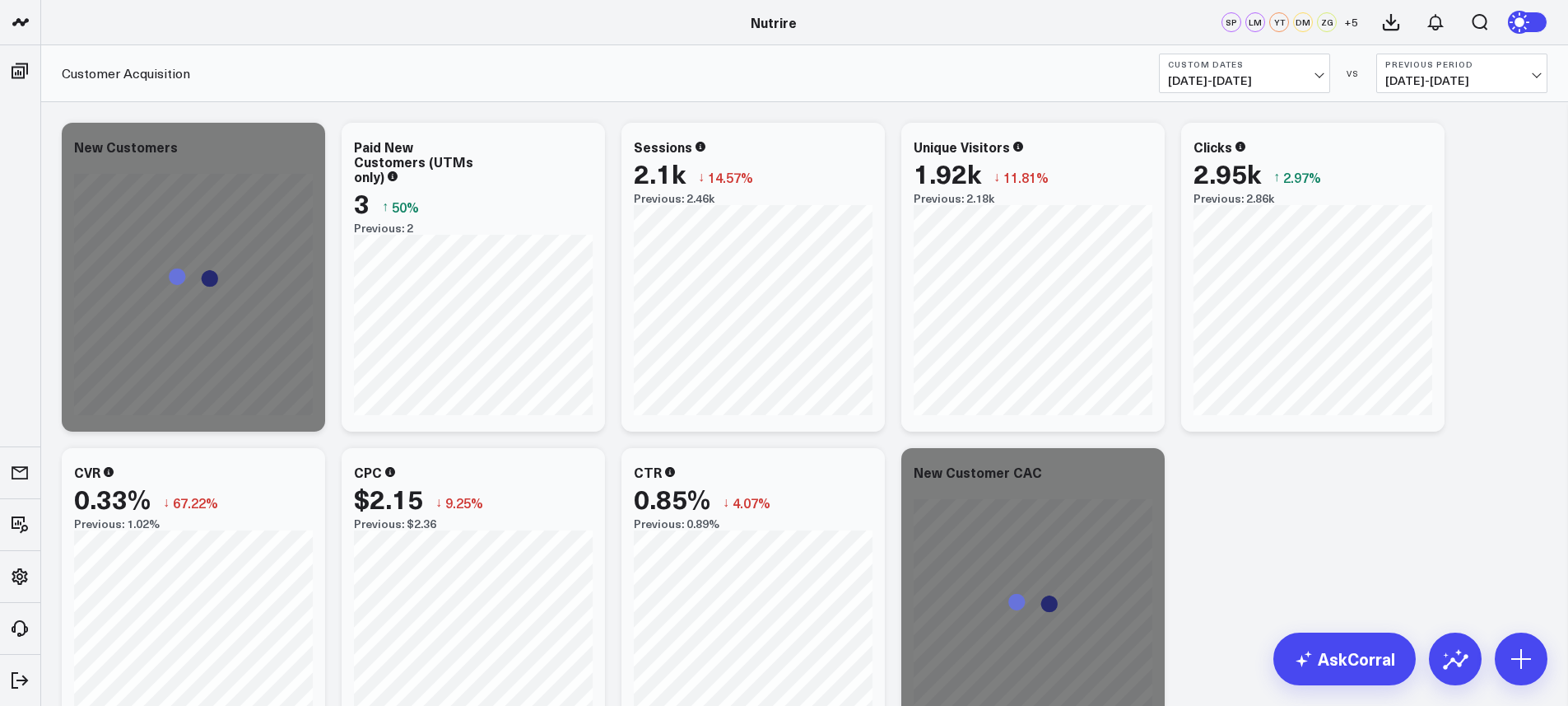
scroll to position [483, 0]
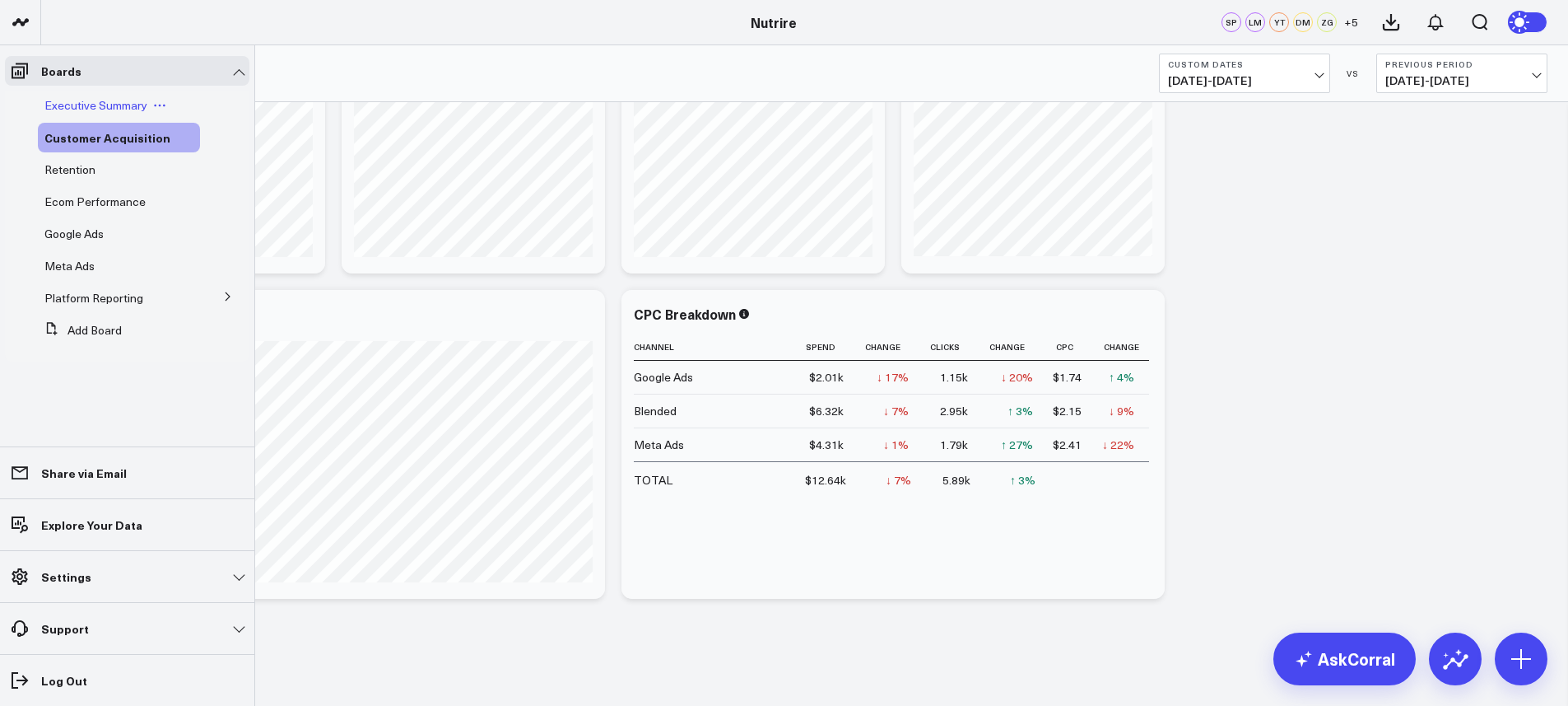
click at [58, 103] on span "Executive Summary" at bounding box center [95, 105] width 103 height 16
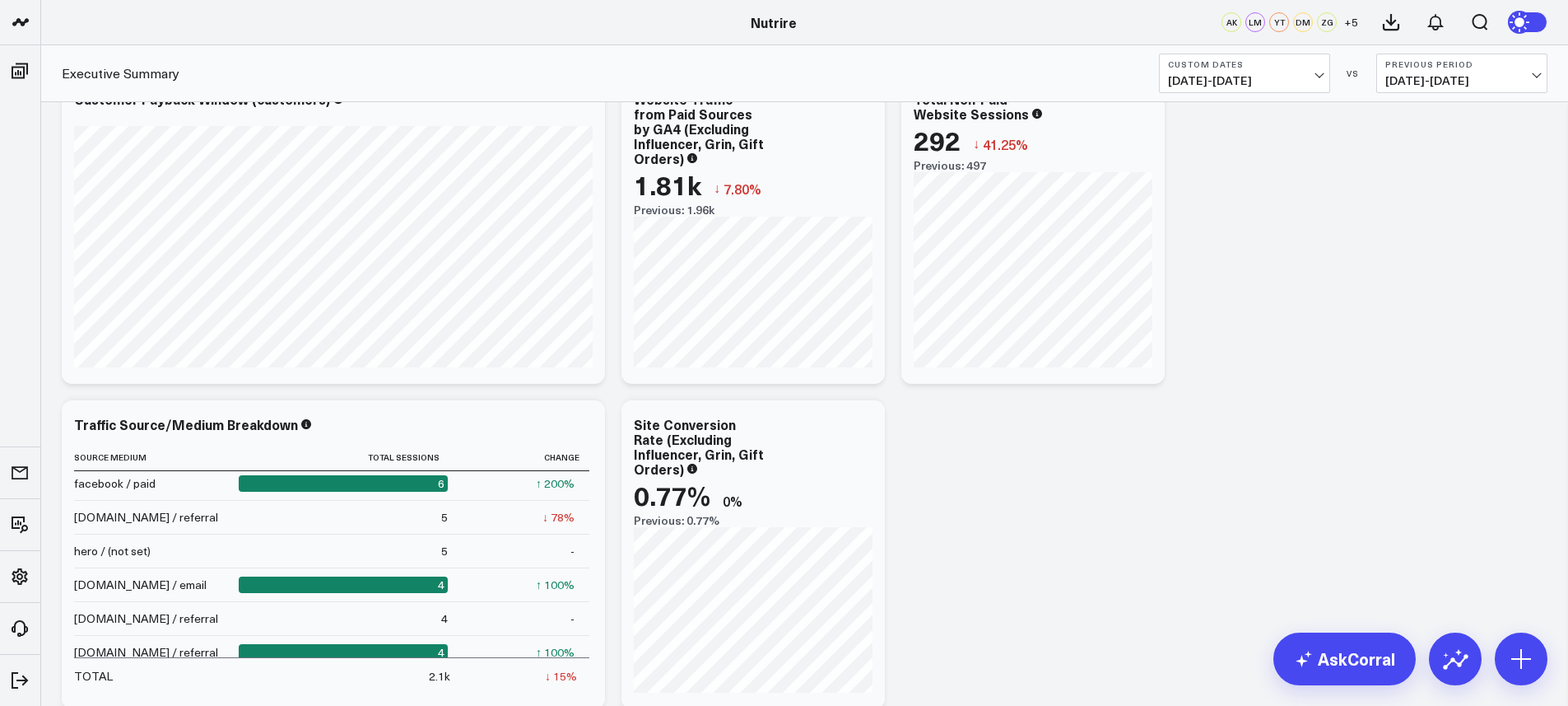
scroll to position [1984, 0]
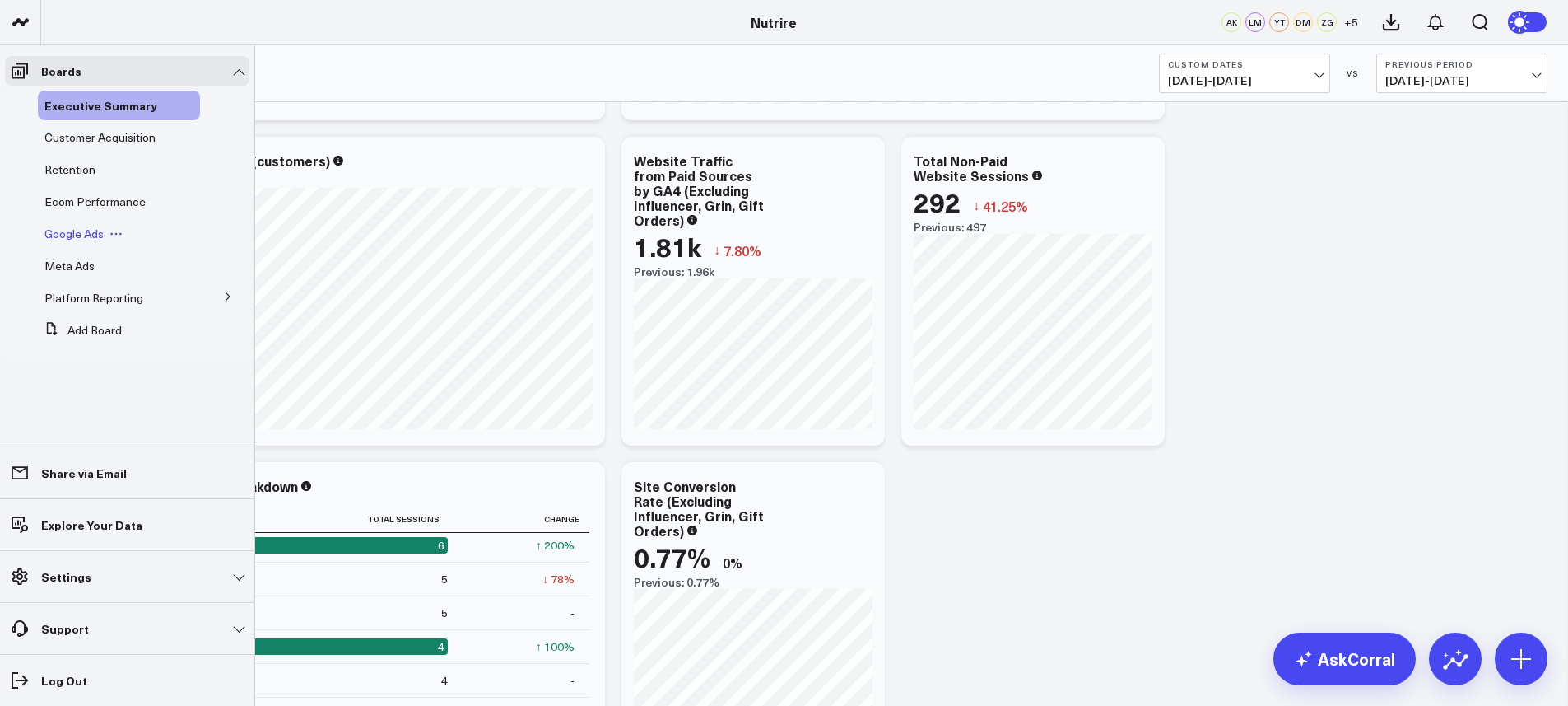
click at [91, 233] on span "Google Ads" at bounding box center [74, 233] width 59 height 16
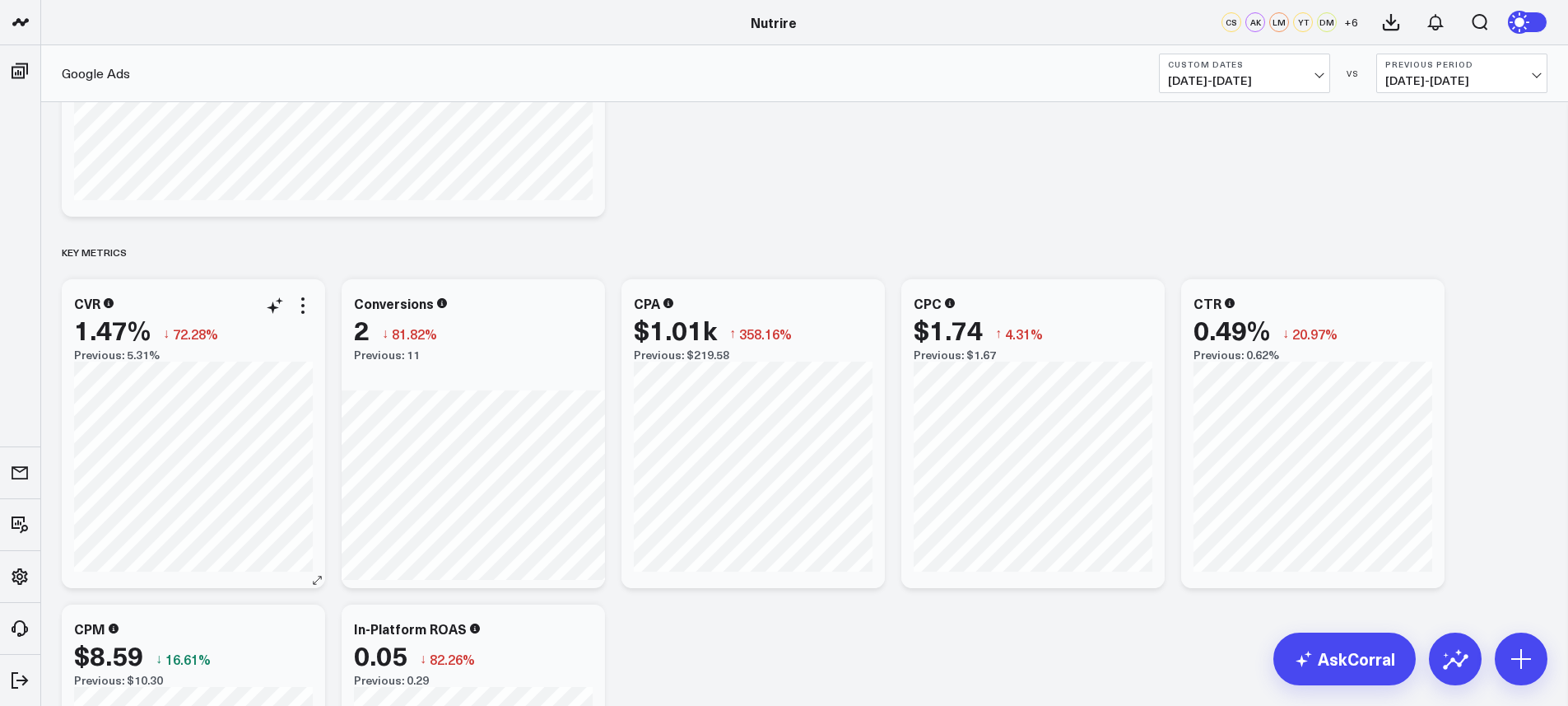
scroll to position [912, 0]
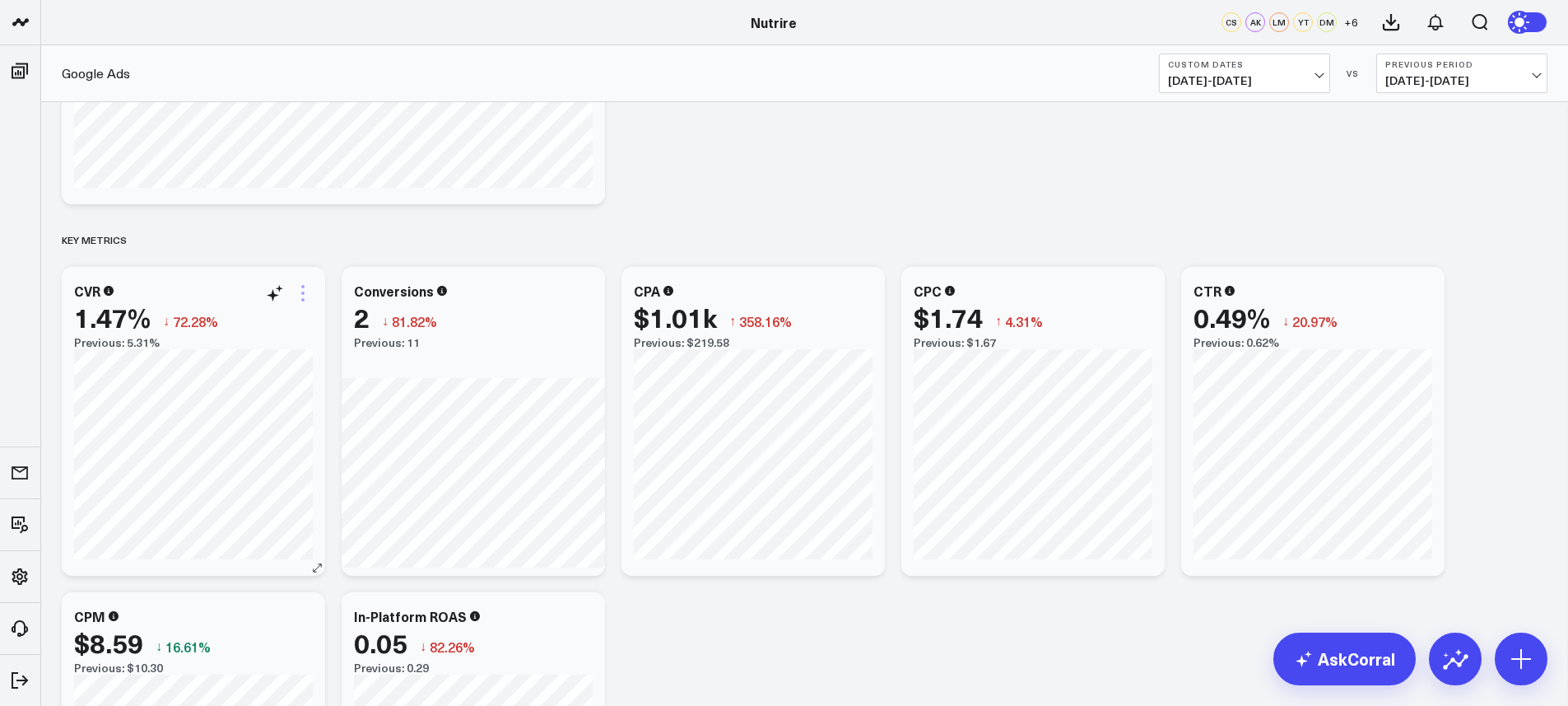
click at [307, 292] on icon at bounding box center [303, 293] width 20 height 20
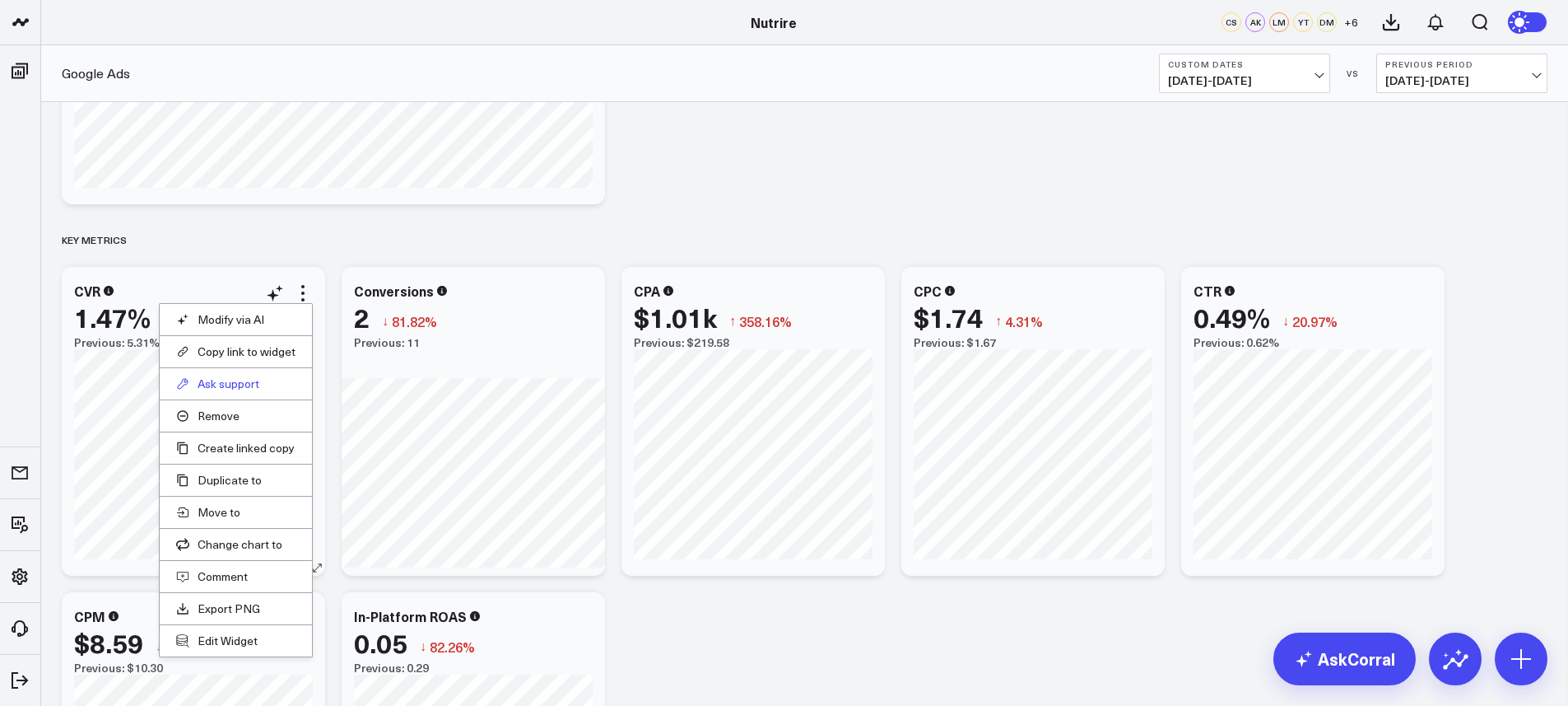
click at [269, 381] on button "Ask support" at bounding box center [235, 384] width 120 height 15
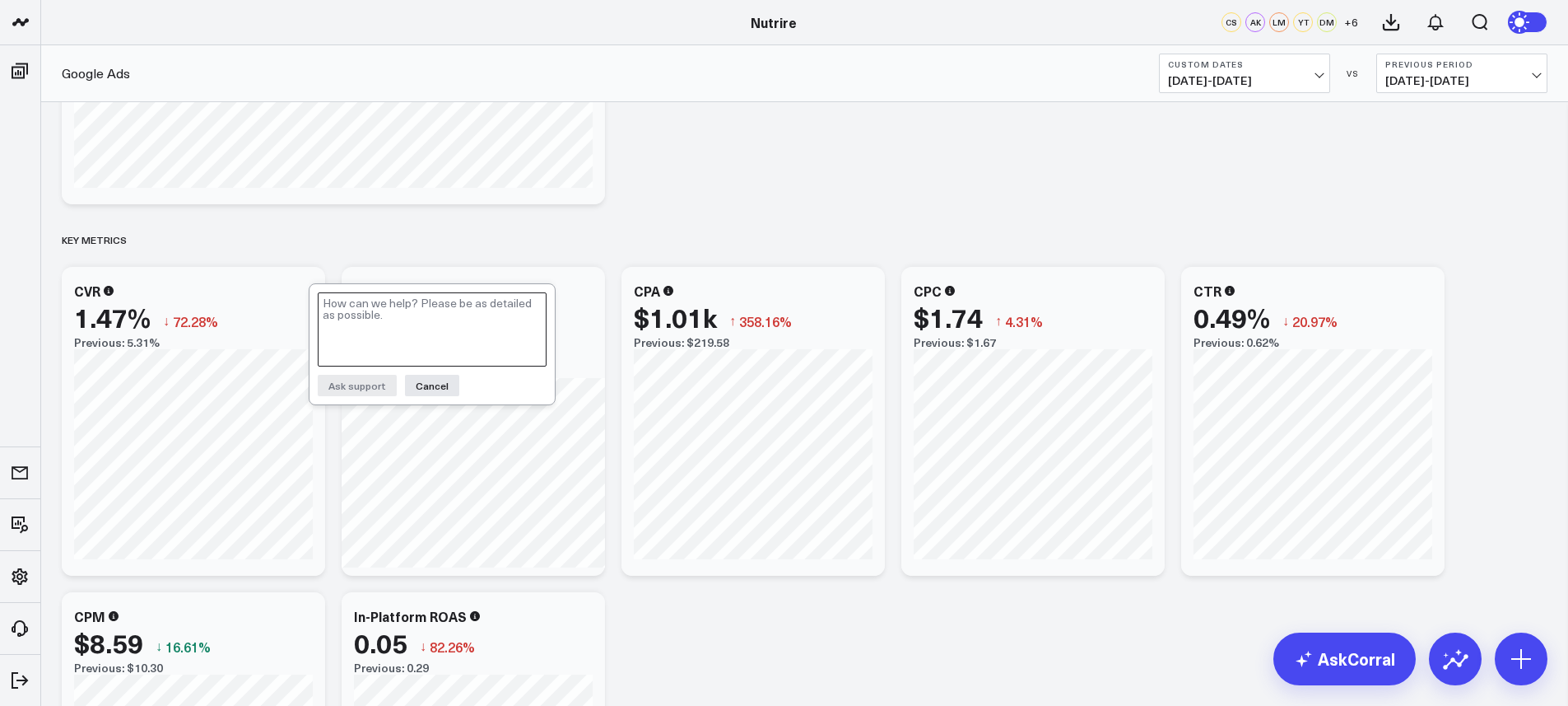
click at [389, 316] on textarea at bounding box center [432, 329] width 229 height 75
type textarea "Hi"
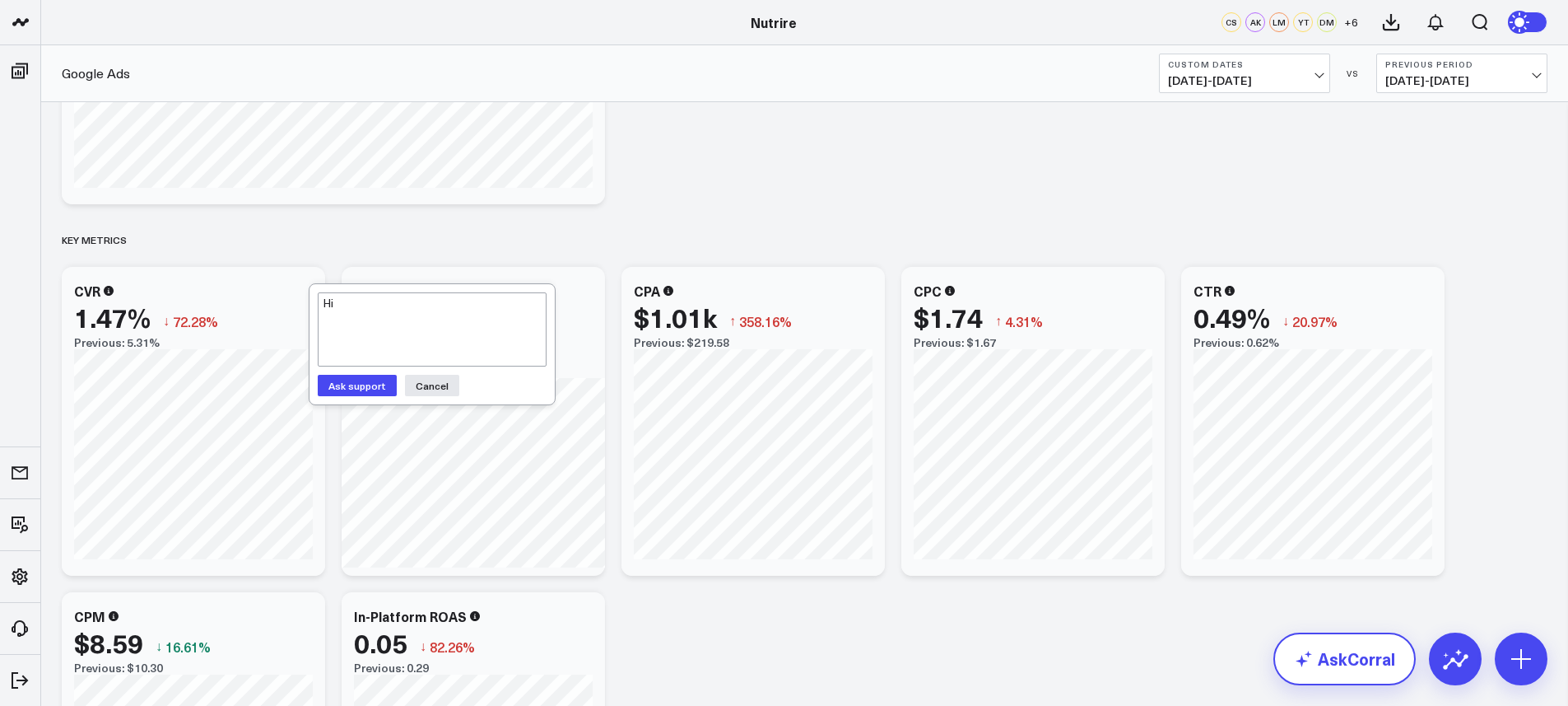
click at [1319, 642] on link "AskCorral" at bounding box center [1344, 658] width 142 height 53
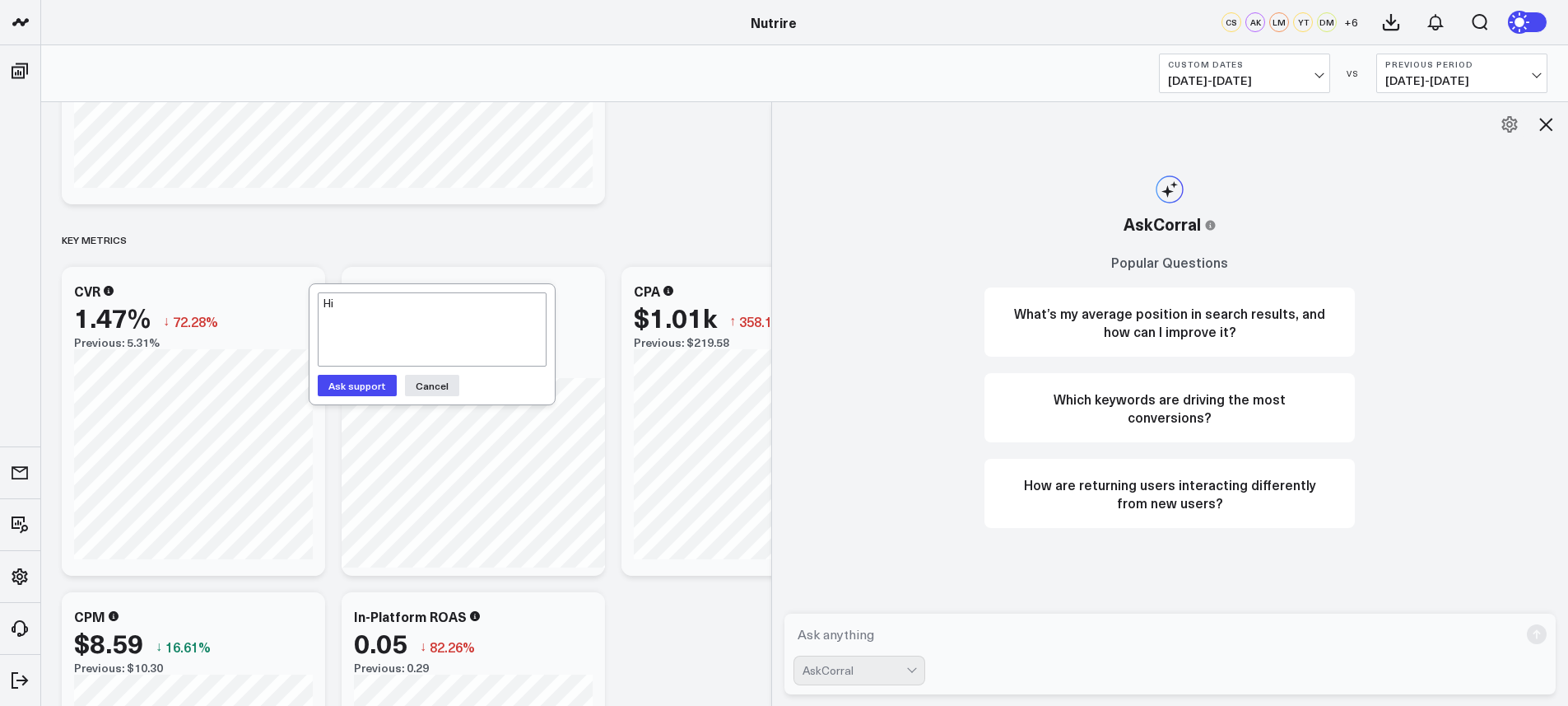
click at [1175, 641] on textarea at bounding box center [1156, 634] width 726 height 29
type textarea "what is my cvr for google ads"
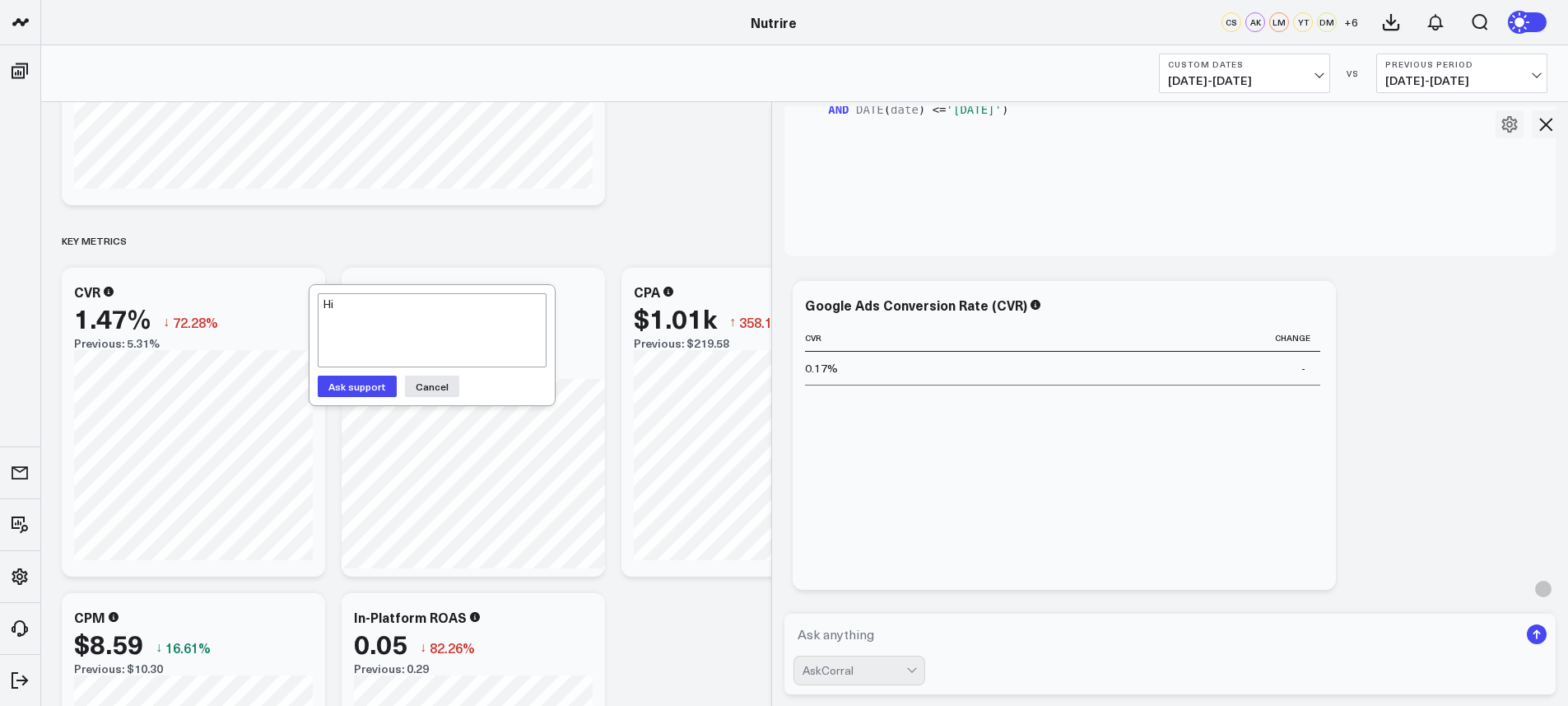
scroll to position [413, 0]
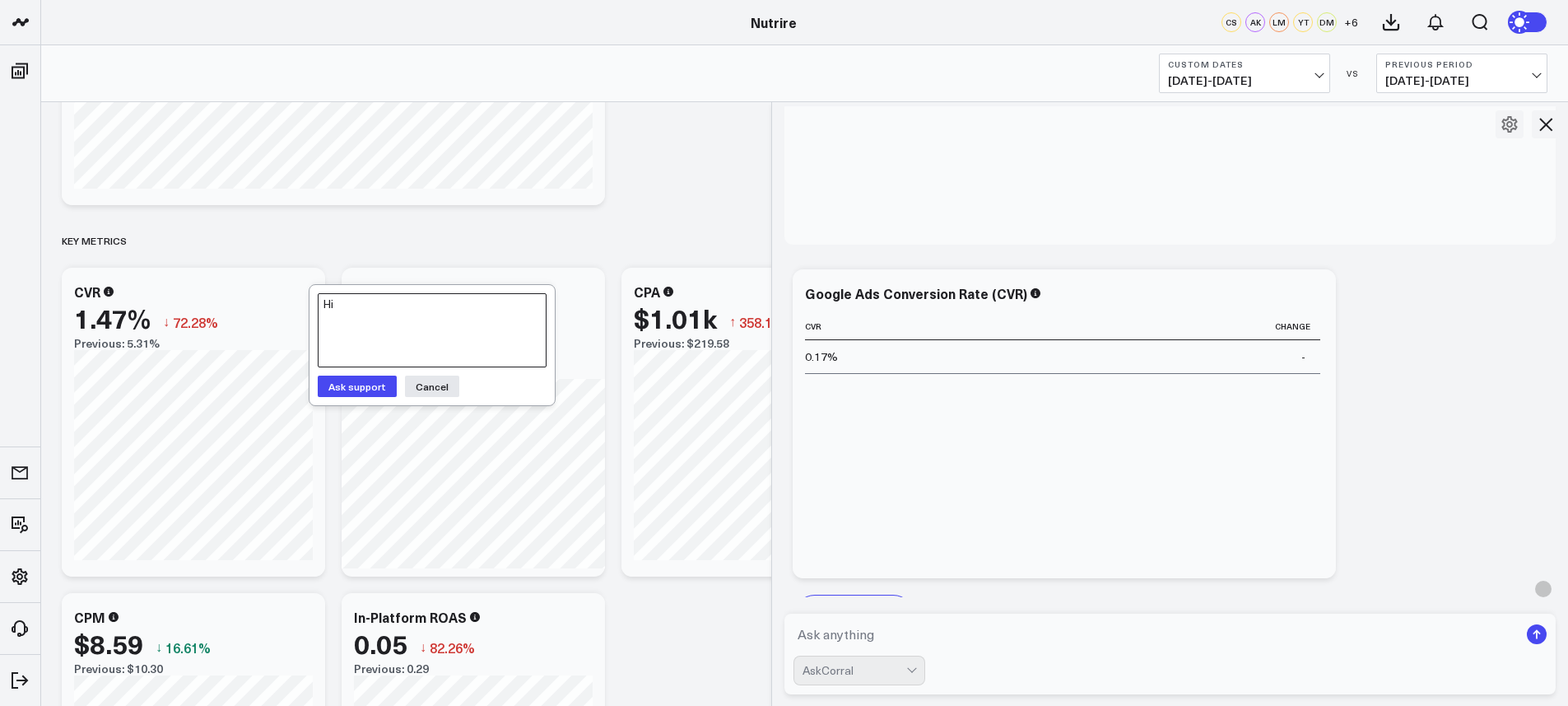
click at [359, 328] on textarea "Hi" at bounding box center [432, 330] width 229 height 75
paste textarea "conversions / link clicks"
click at [501, 318] on textarea "Hi there. We are getting a different number for the CVR metric. We are using th…" at bounding box center [432, 330] width 229 height 75
click at [366, 329] on textarea "Hi there. We are getting a different number for the CVR metric. We are using th…" at bounding box center [432, 330] width 229 height 75
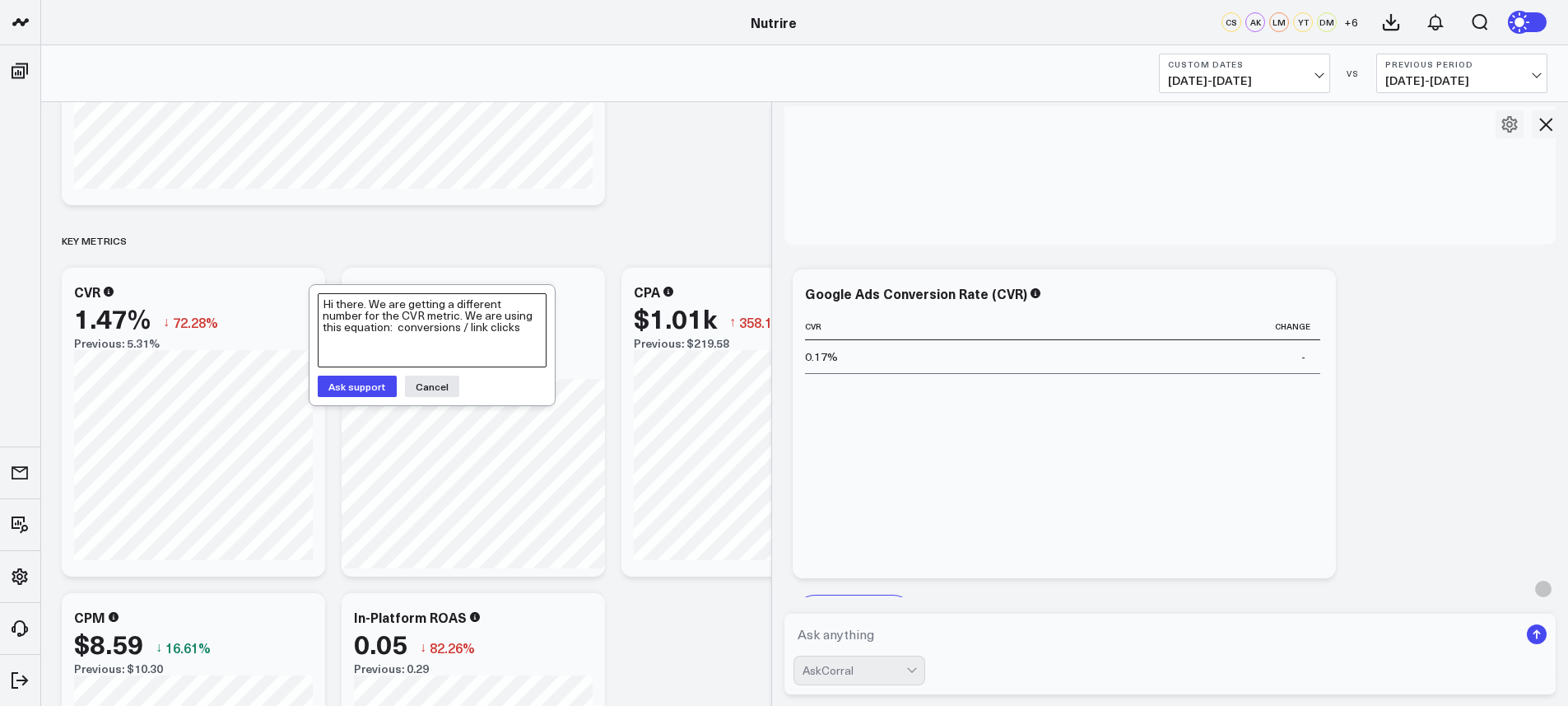
type textarea "Hi there. We are getting a different number for the CVR metric. We are using th…"
click at [439, 320] on textarea "Hi there. We are getting a different number for the CVR metric. We are using th…" at bounding box center [432, 330] width 229 height 75
click at [1246, 75] on span "09/08/25 - 09/14/25" at bounding box center [1244, 81] width 153 height 13
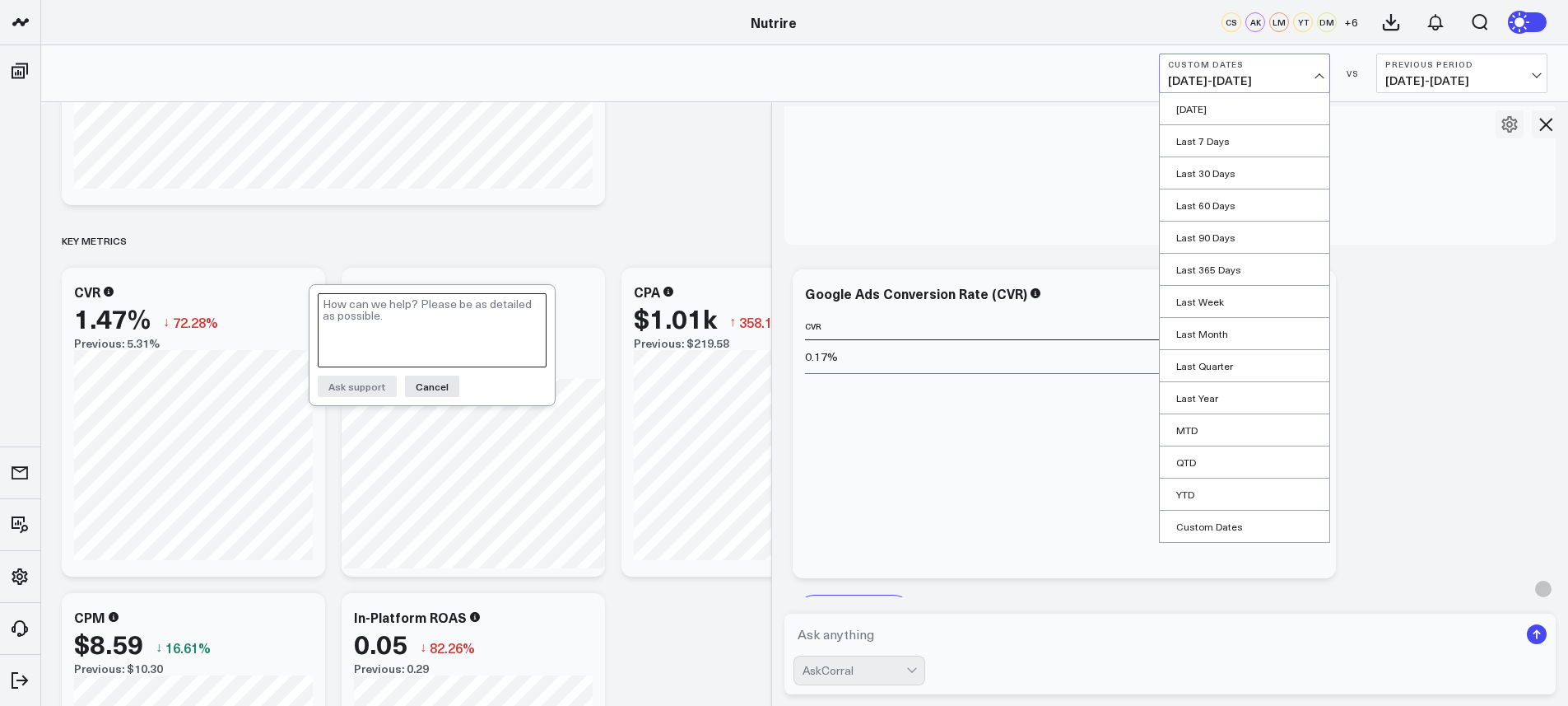
click at [401, 319] on textarea at bounding box center [432, 330] width 229 height 75
paste textarea "Hi there. We are getting a different number for the CVR metric. We are using th…"
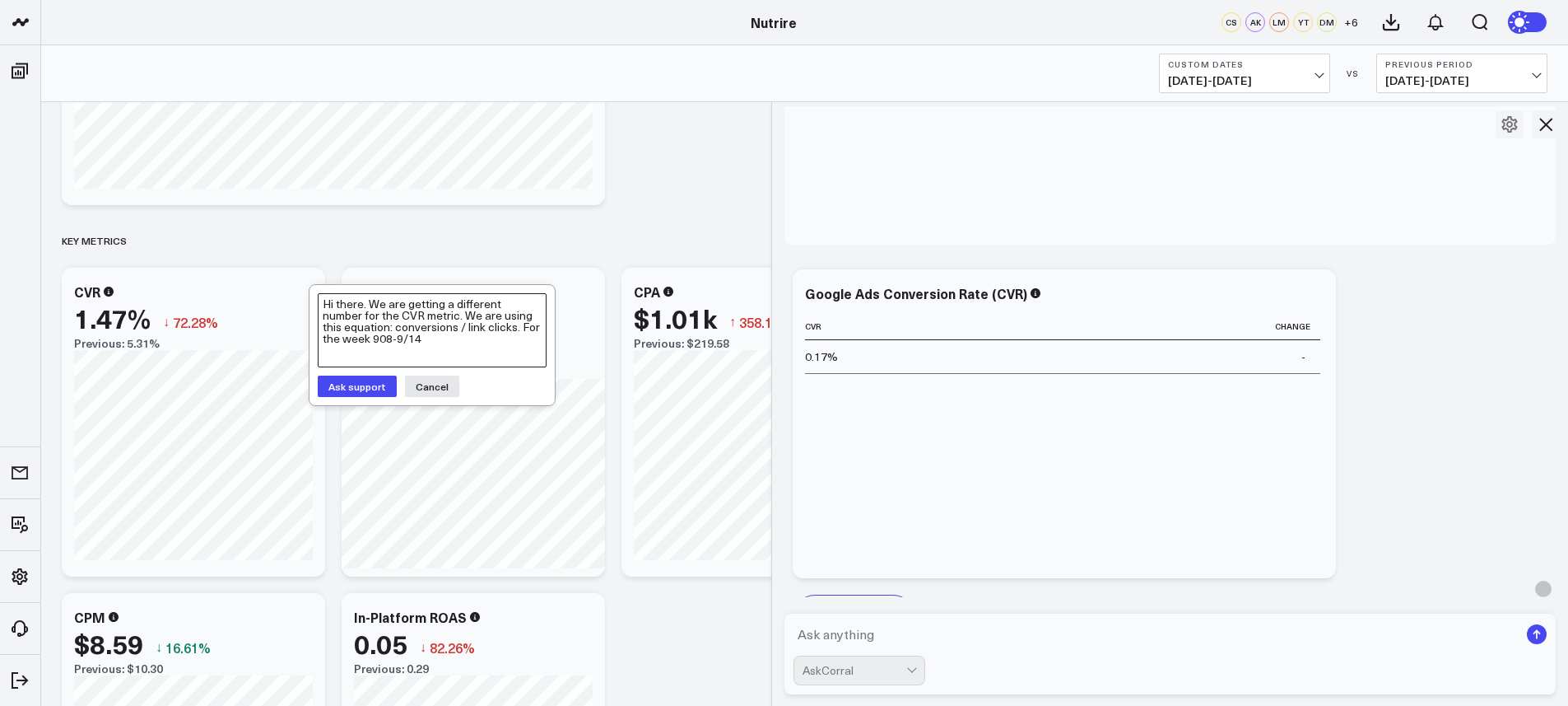
click at [361, 339] on textarea "Hi there. We are getting a different number for the CVR metric. We are using th…" at bounding box center [432, 330] width 229 height 75
click at [411, 343] on textarea "Hi there. We are getting a different number for the CVR metric. We are using th…" at bounding box center [432, 330] width 229 height 75
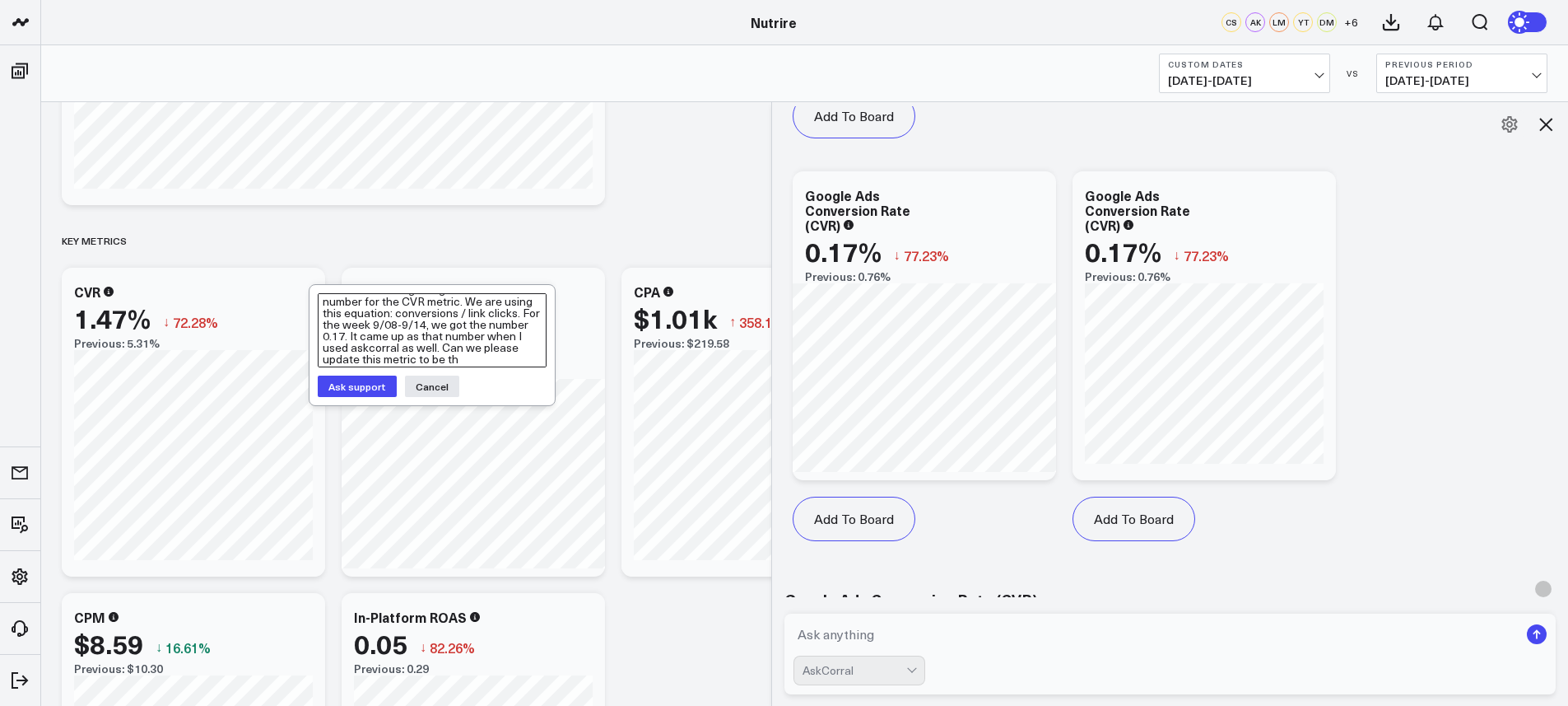
scroll to position [25, 0]
type textarea "Hi there. We are getting a different number for the CVR metric. We are using th…"
click at [370, 391] on button "Ask support" at bounding box center [357, 386] width 79 height 22
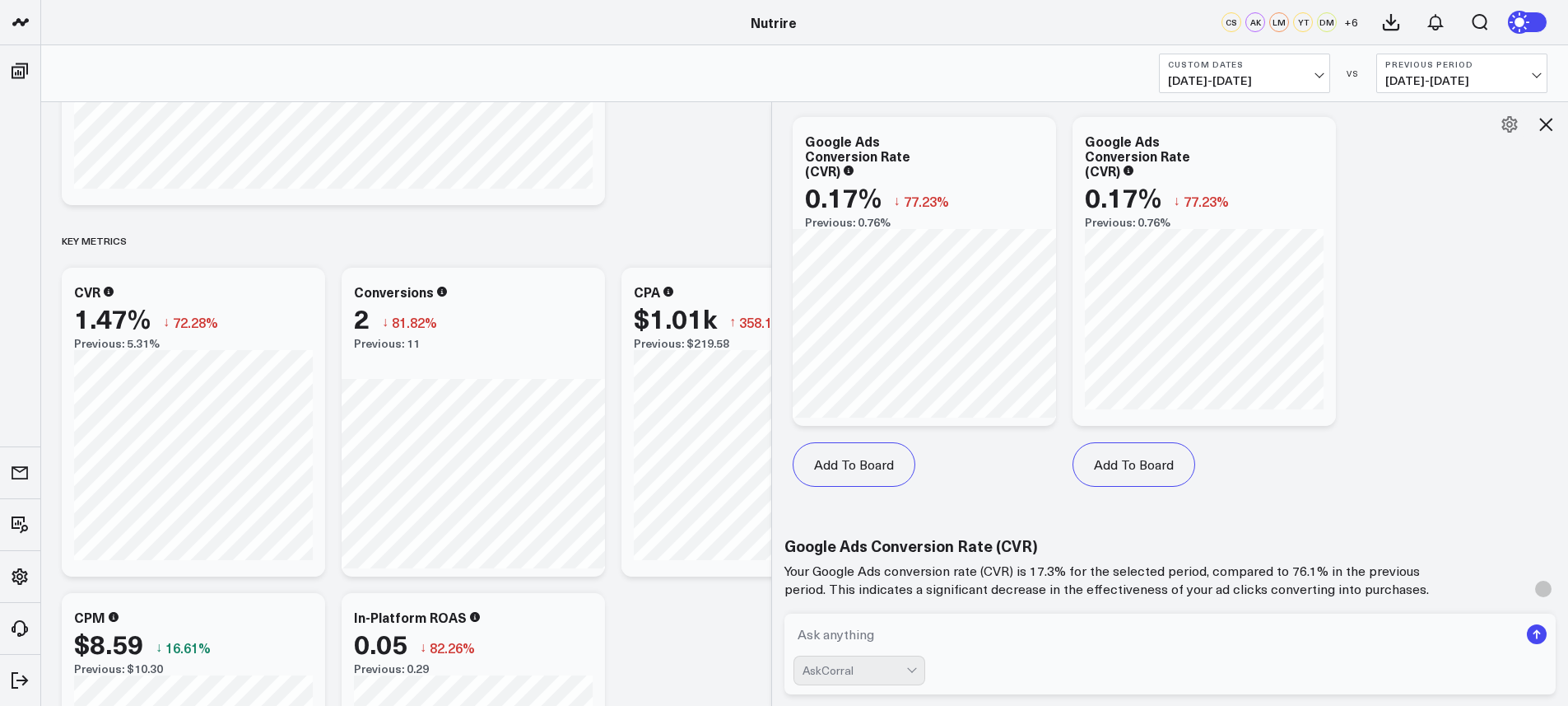
scroll to position [977, 0]
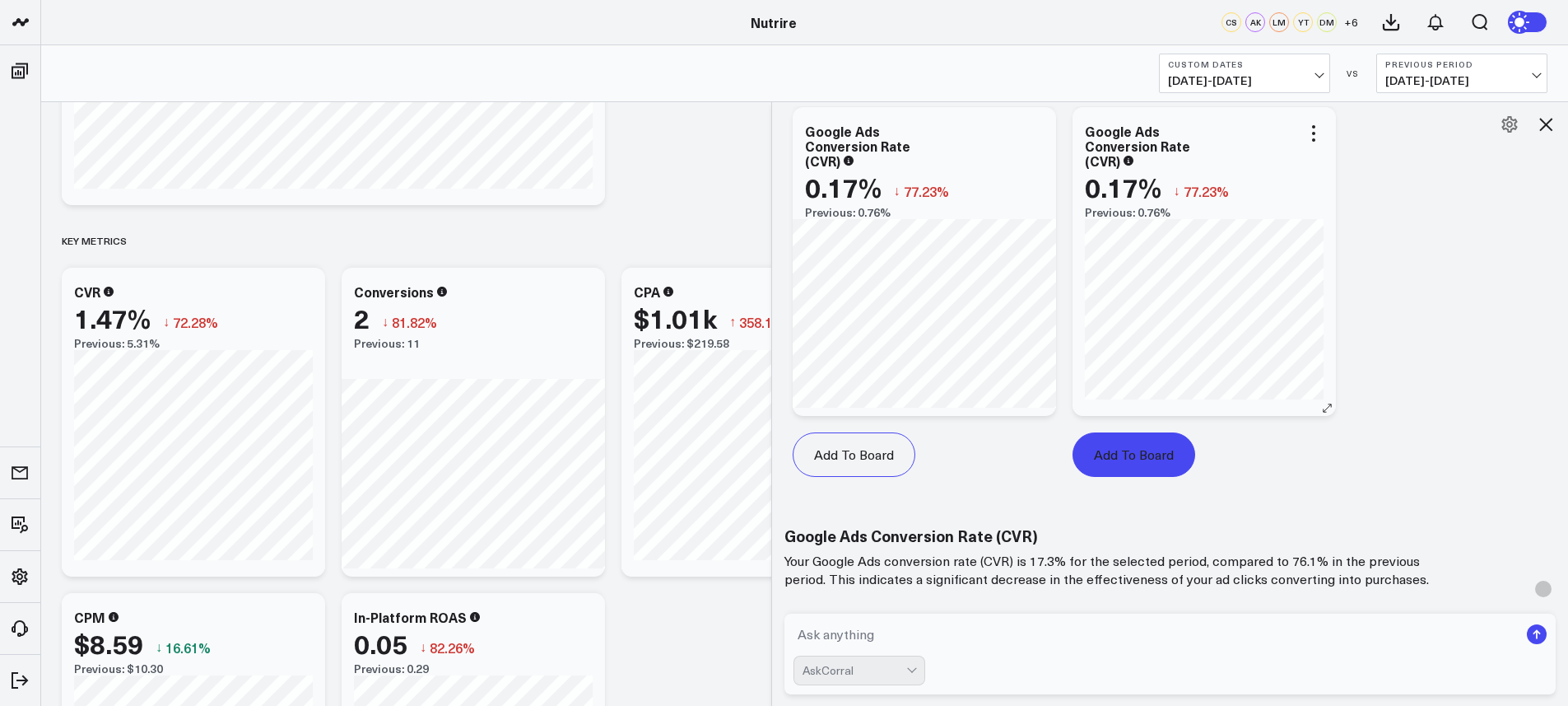
click at [1171, 459] on button "Add To Board" at bounding box center [1134, 454] width 123 height 44
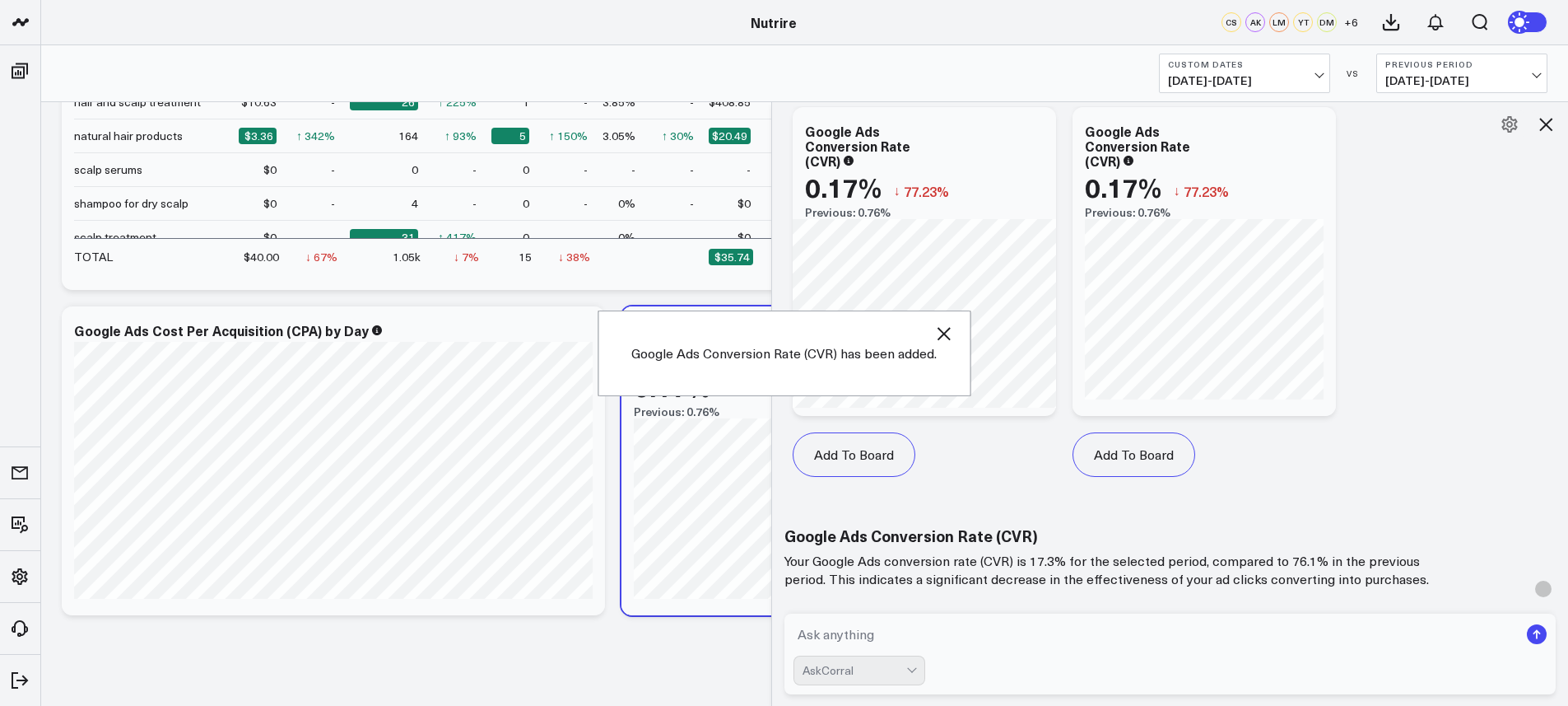
scroll to position [2282, 0]
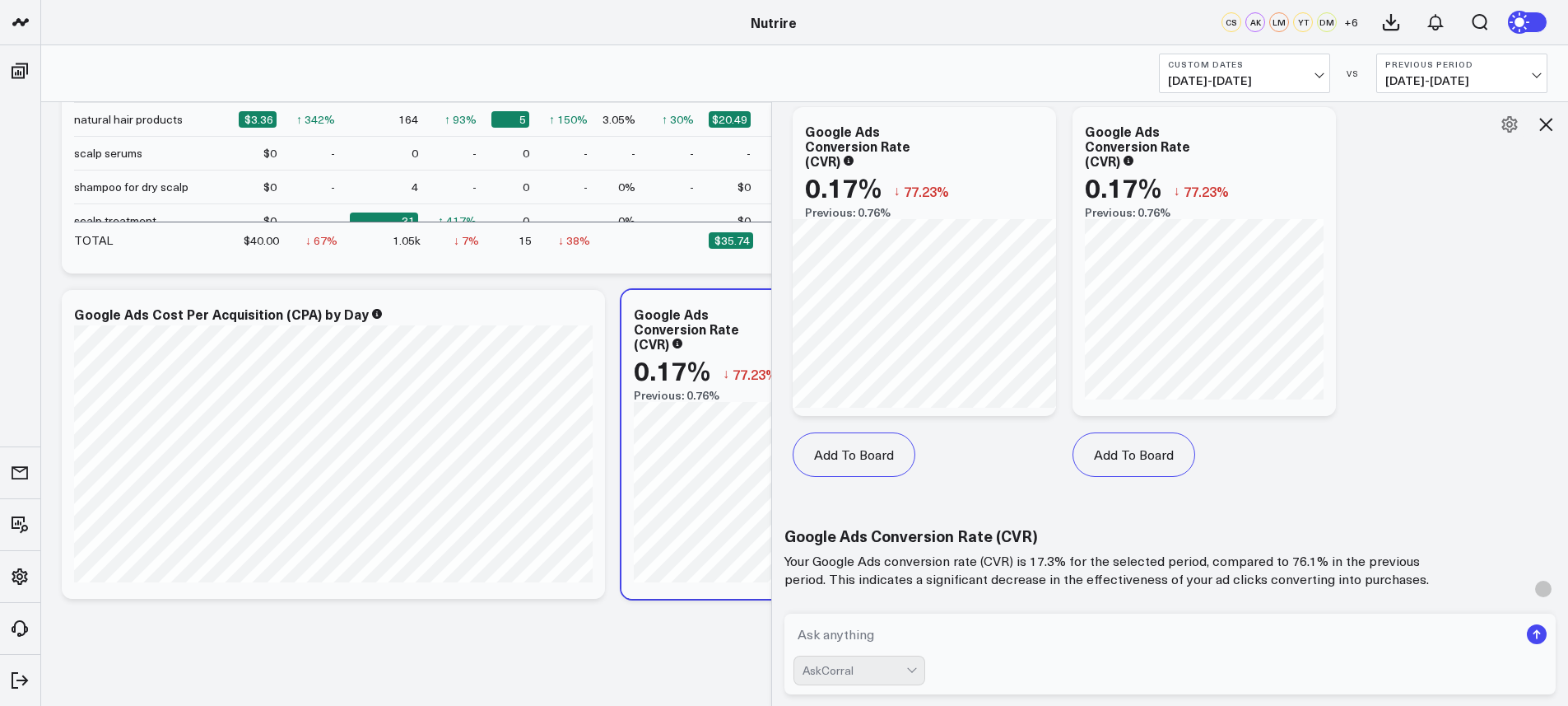
click at [1549, 125] on icon at bounding box center [1546, 125] width 20 height 20
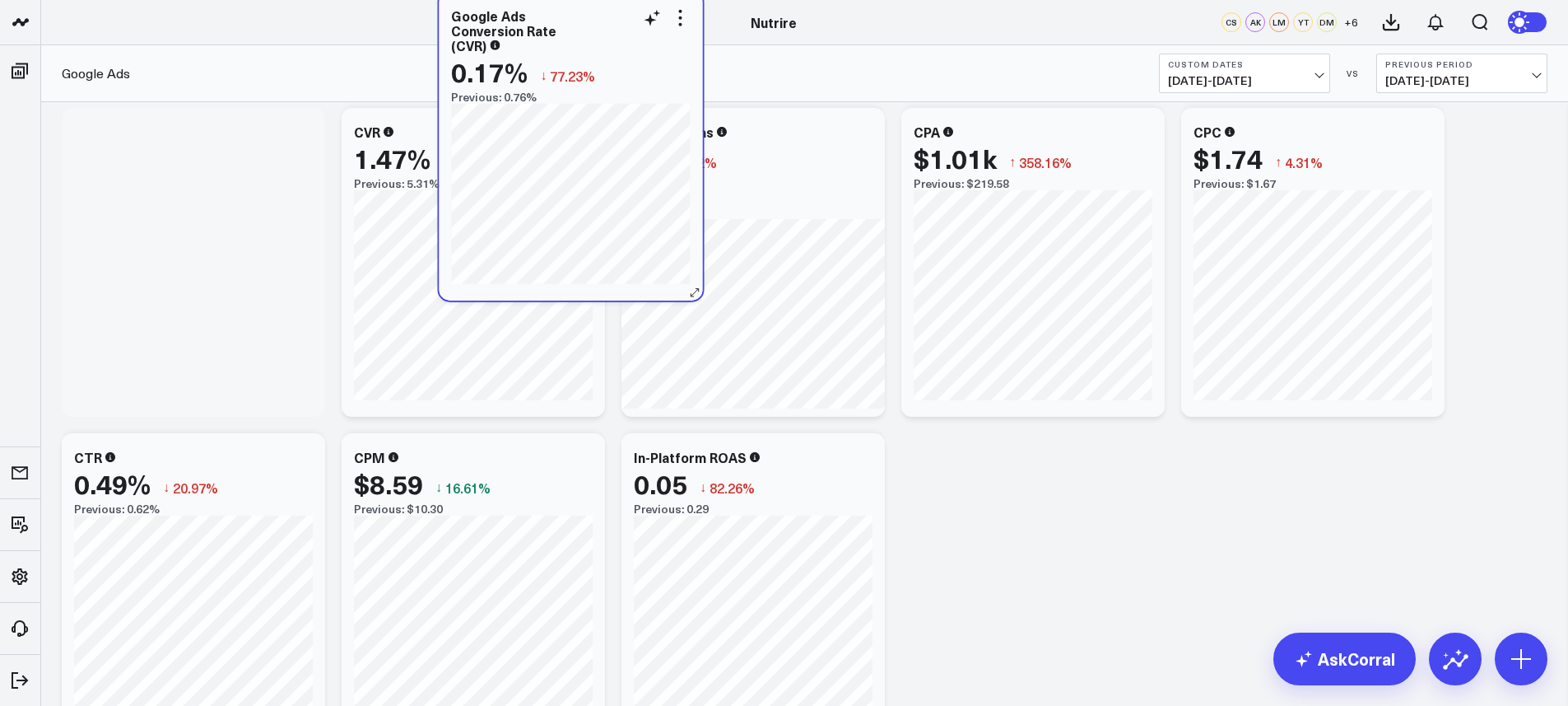
scroll to position [1068, 0]
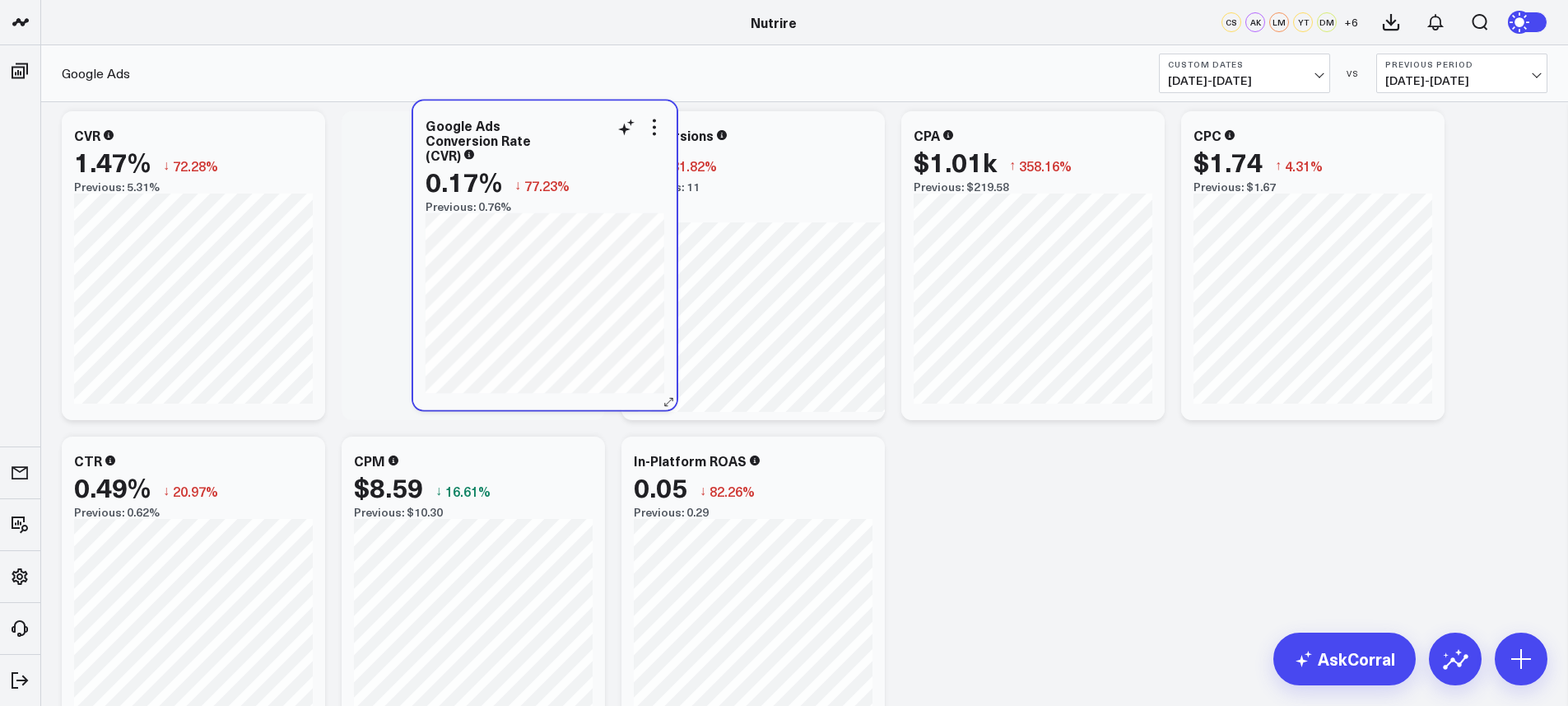
click at [553, 204] on div "Google Ads Conversion Rate (CVR) 0.17% ↓ 77.23% Previous: 0.76%" at bounding box center [545, 255] width 264 height 309
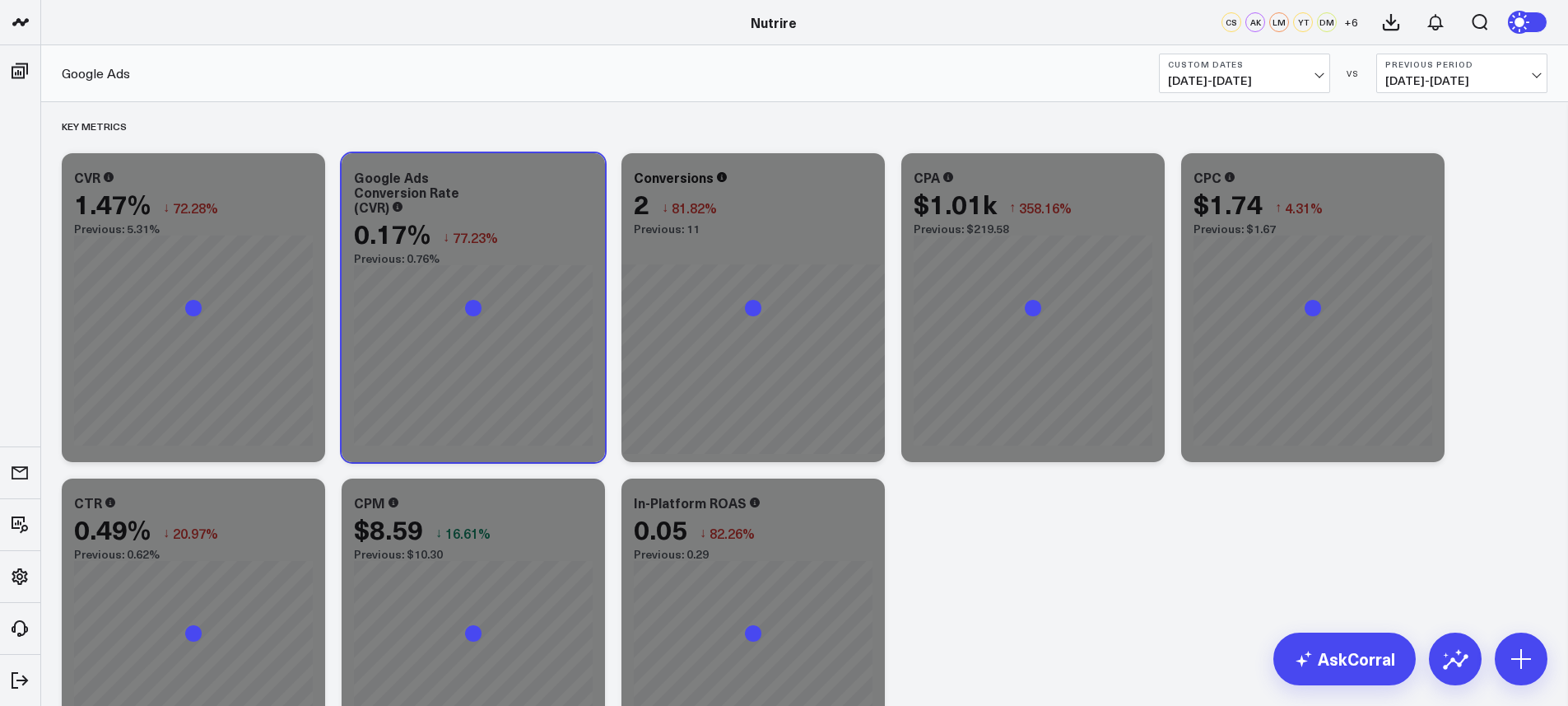
scroll to position [1019, 0]
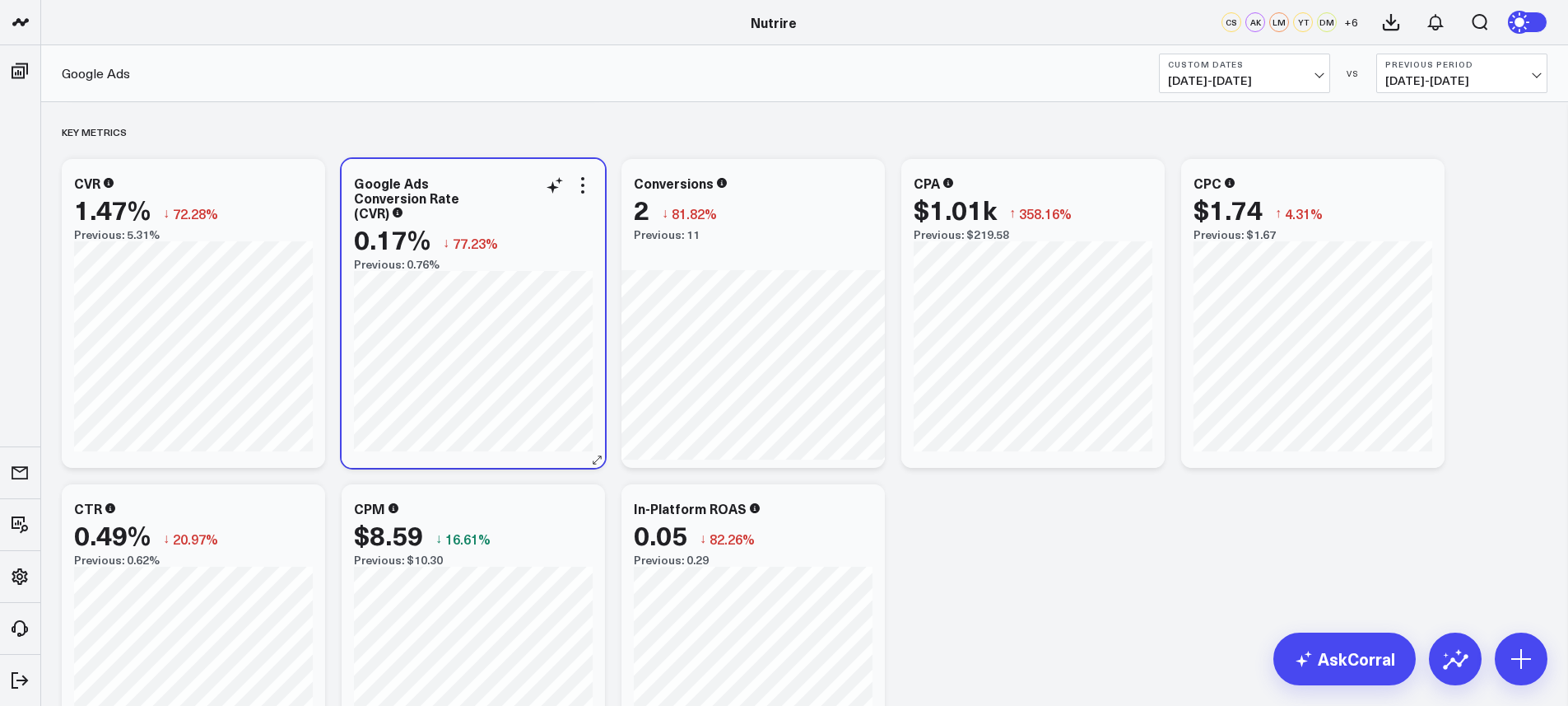
click at [397, 214] on icon at bounding box center [398, 213] width 10 height 10
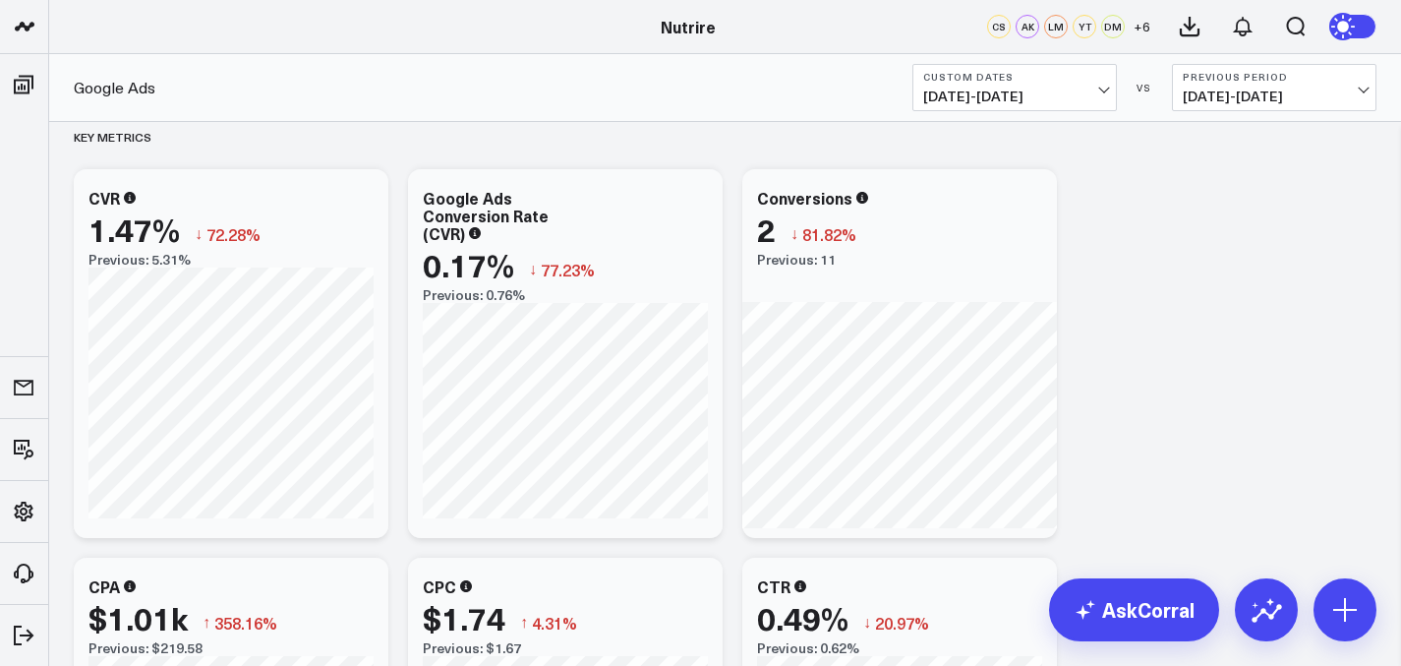
scroll to position [2007, 0]
